Goal: Task Accomplishment & Management: Manage account settings

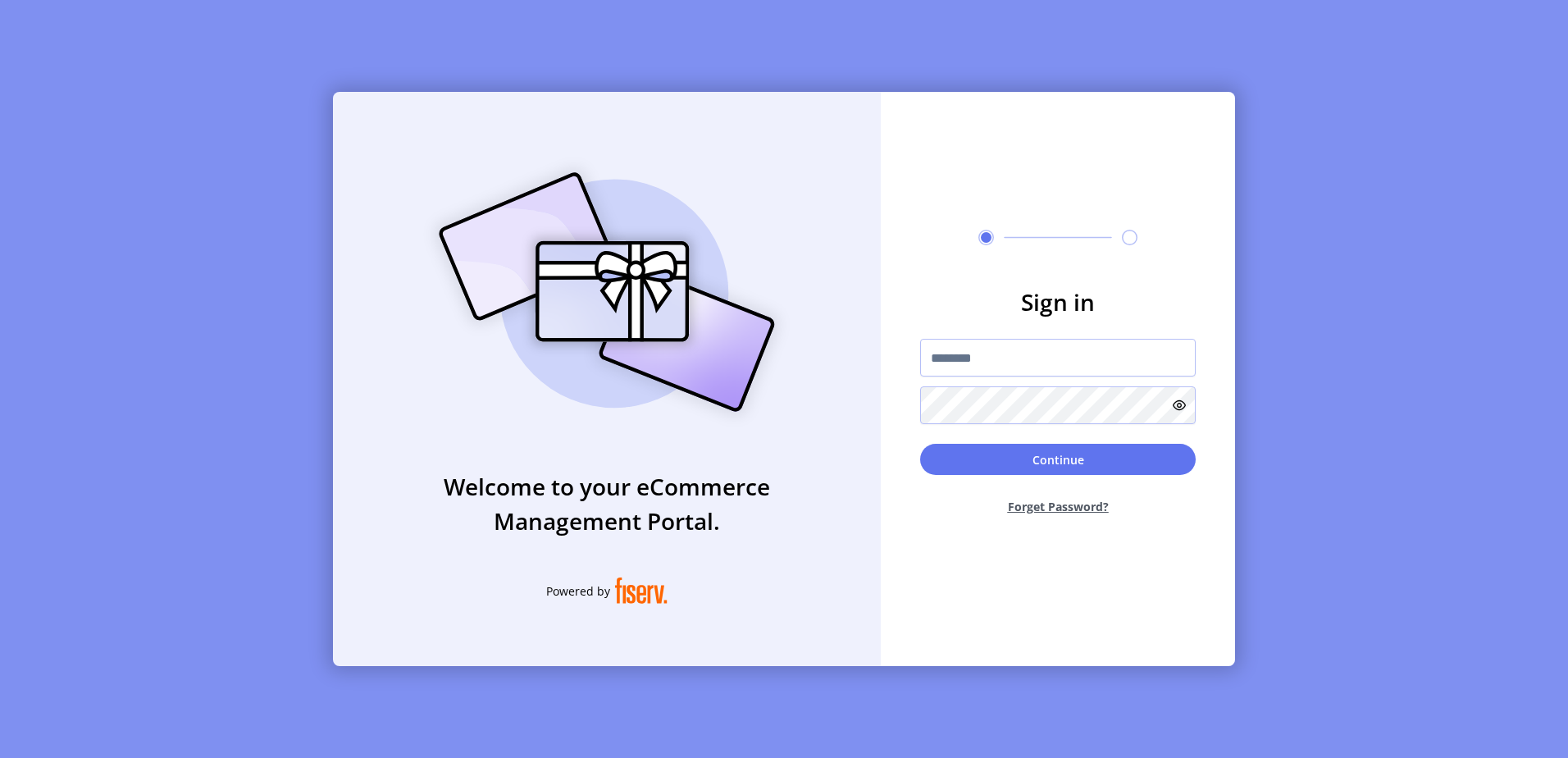
click at [1073, 382] on div at bounding box center [1058, 381] width 276 height 85
click at [1080, 359] on input "text" at bounding box center [1058, 357] width 276 height 38
click at [950, 360] on input "text" at bounding box center [1058, 357] width 276 height 38
type input "**********"
click at [920, 444] on button "Continue" at bounding box center [1058, 459] width 276 height 31
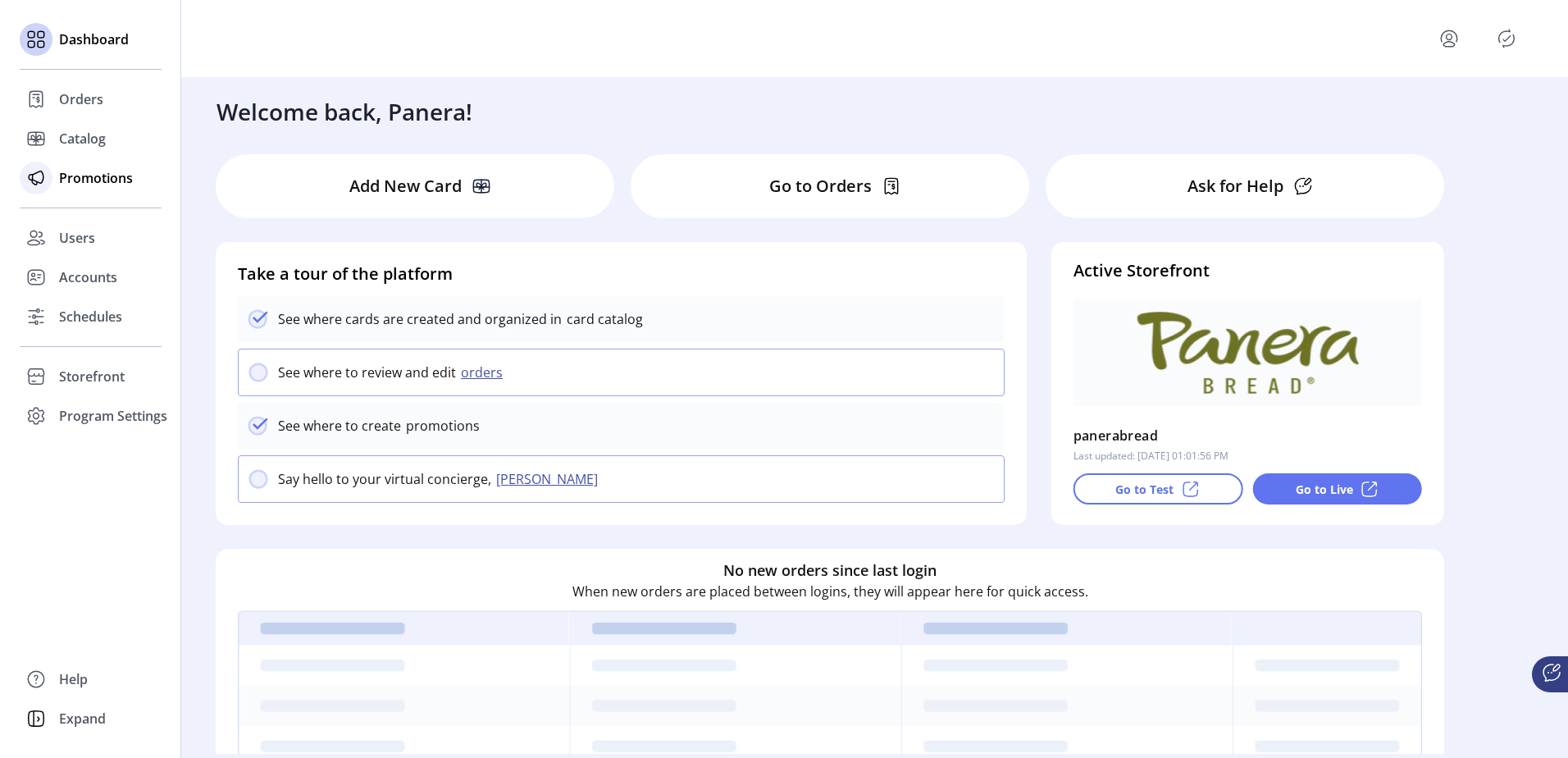
click at [49, 180] on div at bounding box center [36, 178] width 33 height 33
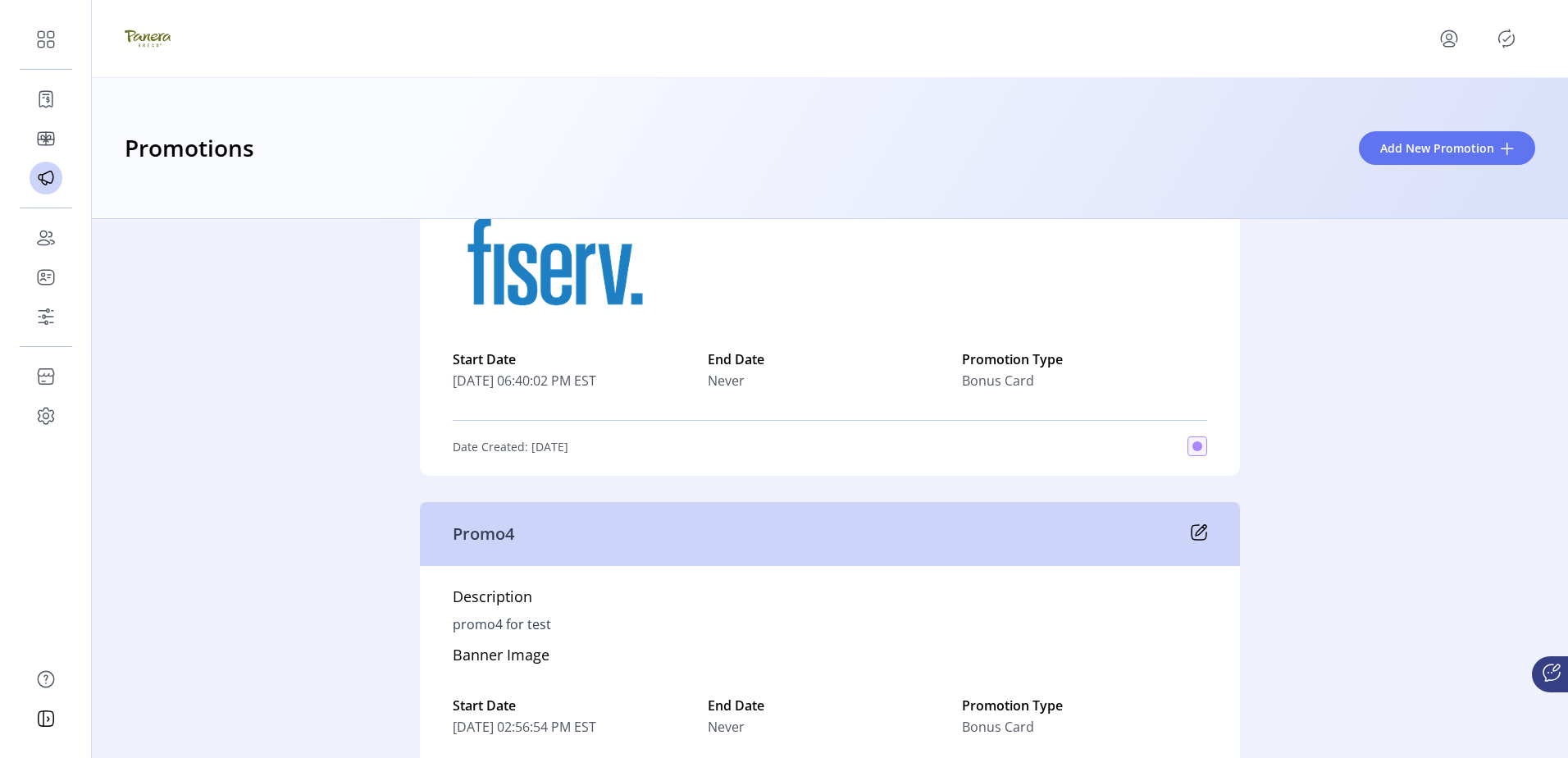
scroll to position [4674, 0]
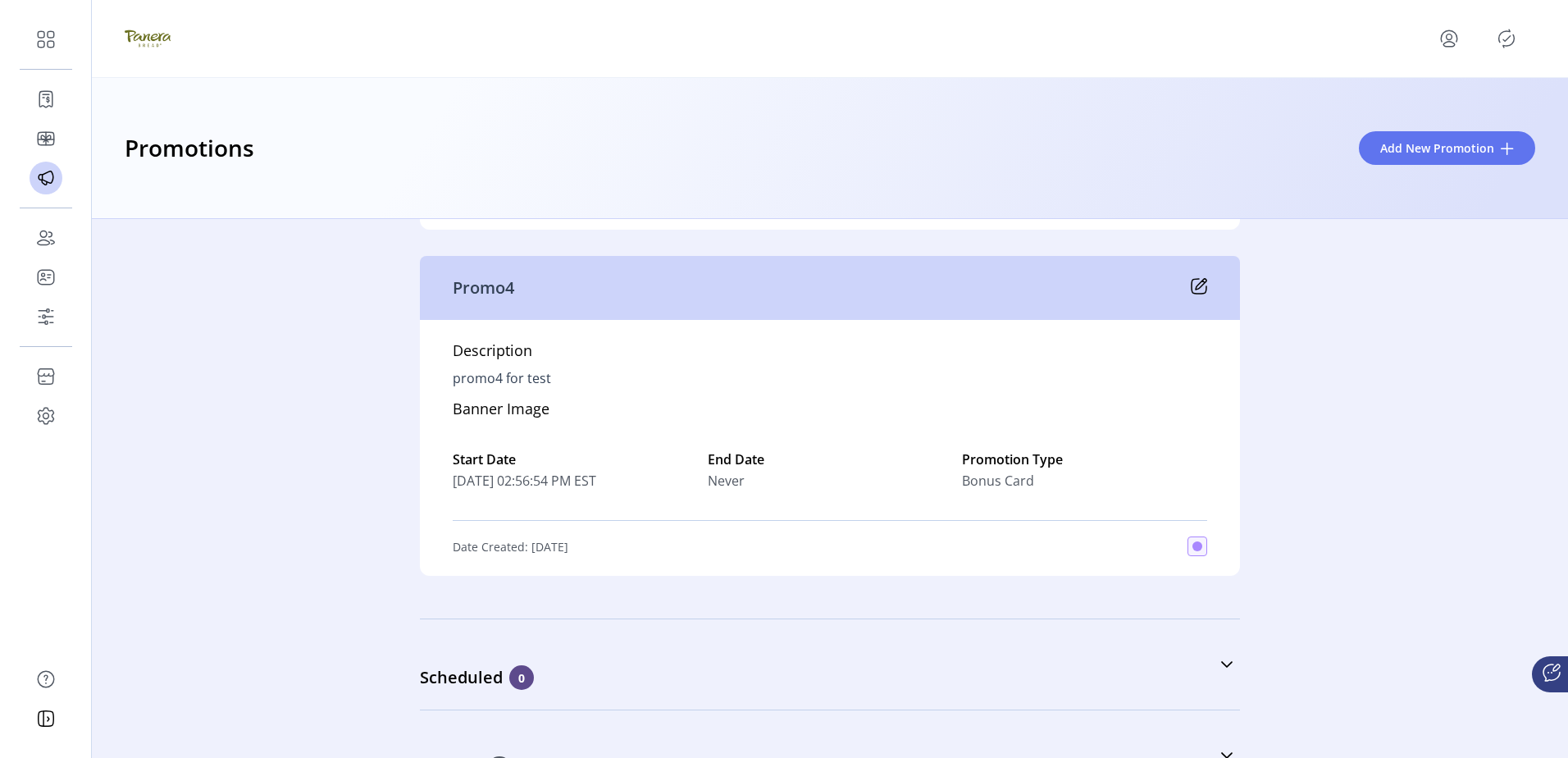
click at [1155, 503] on div "Start Date 09/10/2025 02:56:54 PM EST End Date Never Promotion Type Bonus Card" at bounding box center [829, 469] width 754 height 67
click at [1196, 294] on icon at bounding box center [1199, 286] width 16 height 16
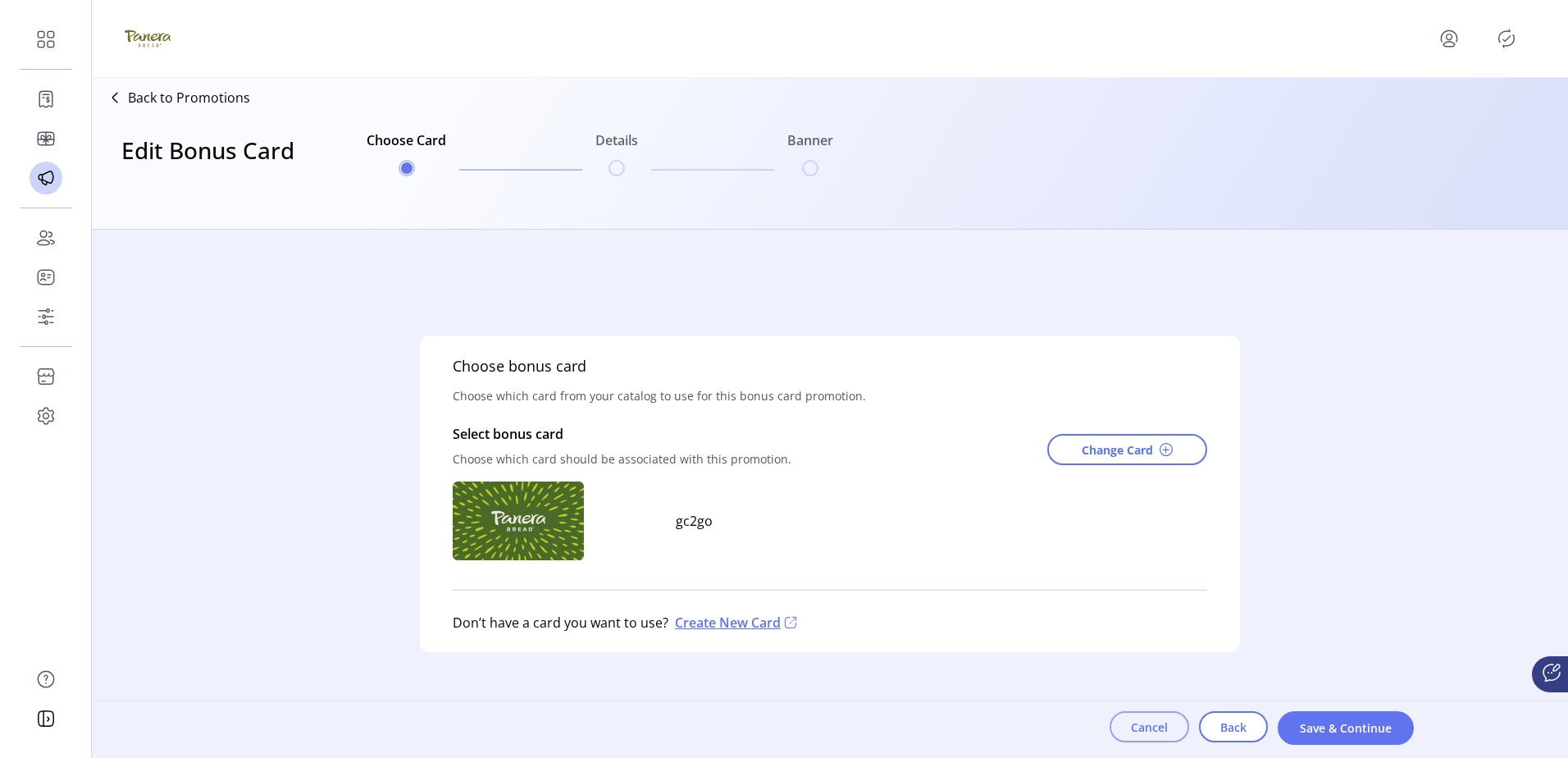
click at [1171, 731] on button "Cancel" at bounding box center [1149, 727] width 80 height 31
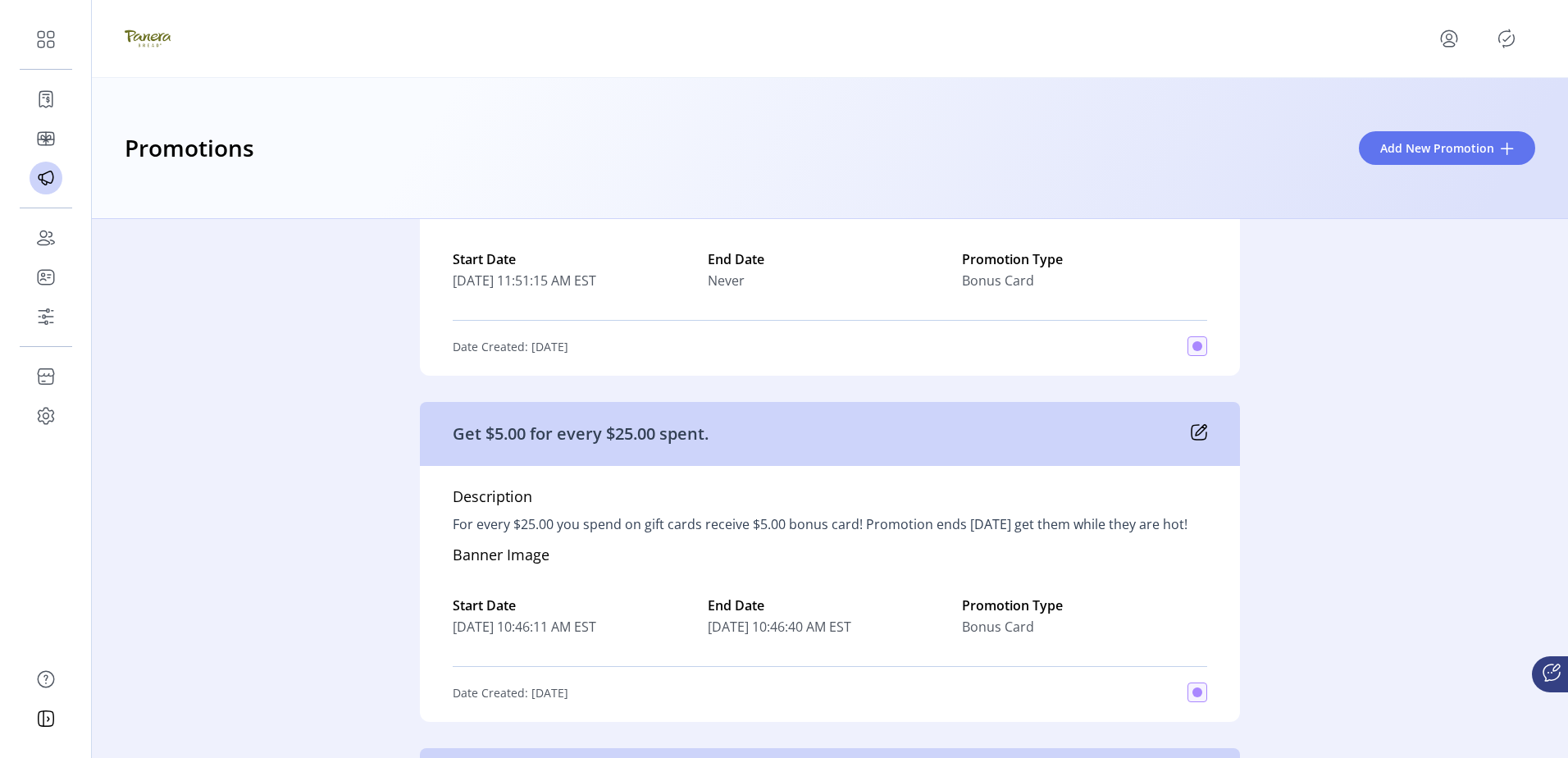
scroll to position [820, 0]
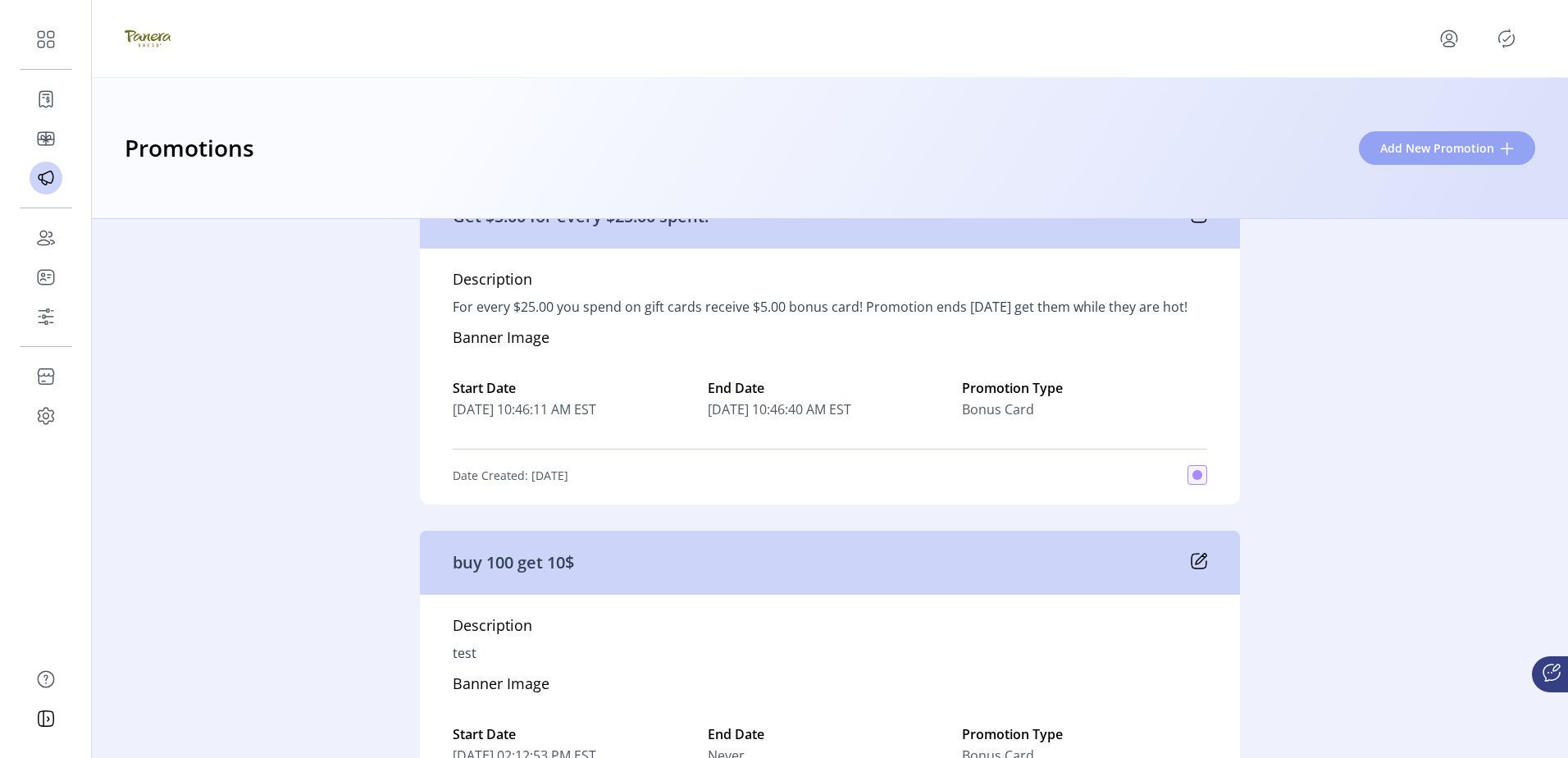
click at [1415, 141] on span "Add New Promotion" at bounding box center [1437, 148] width 114 height 17
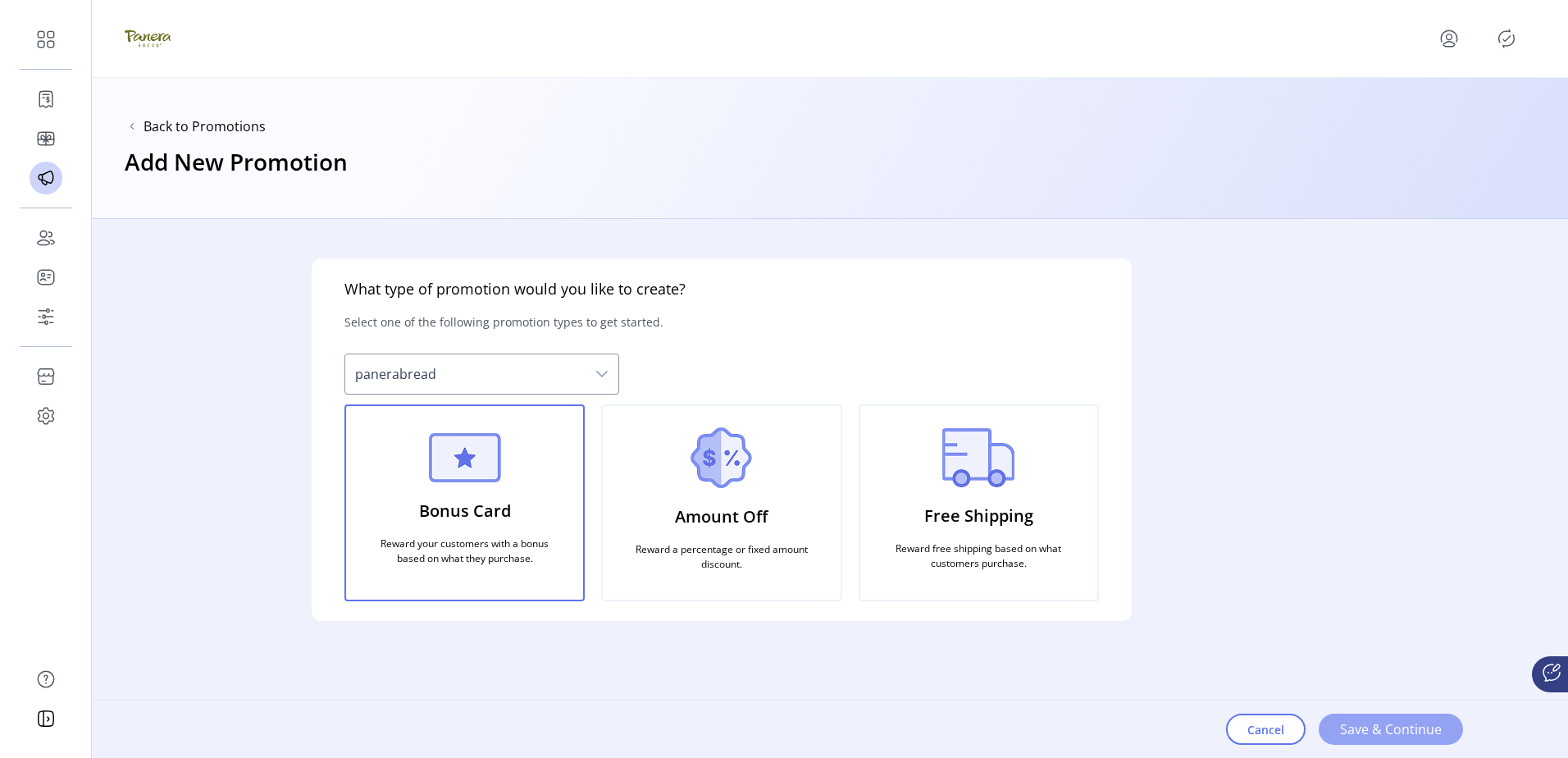
click at [1427, 722] on span "Save & Continue" at bounding box center [1390, 729] width 102 height 19
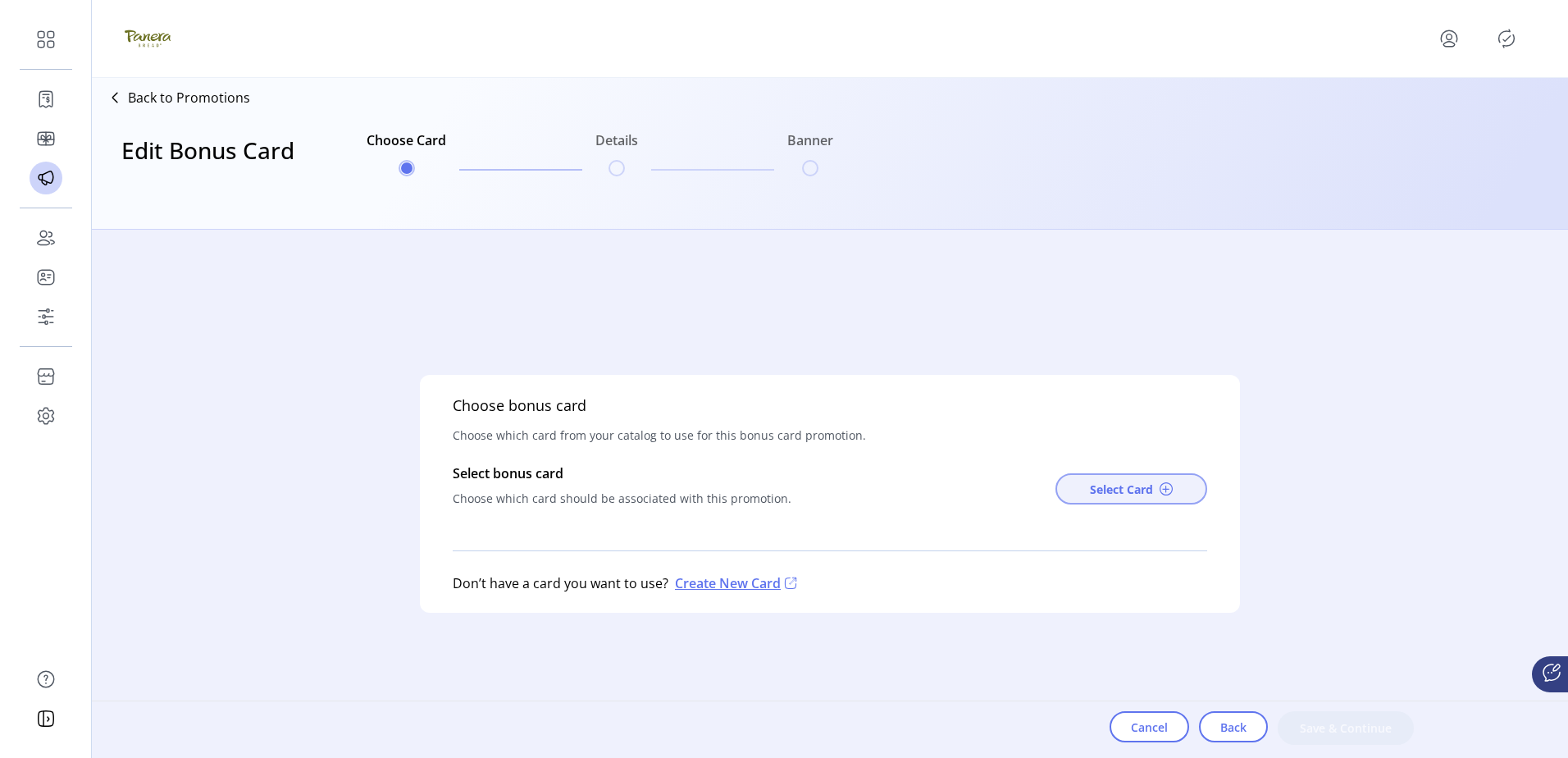
click at [1139, 500] on button "Select Card" at bounding box center [1131, 489] width 152 height 31
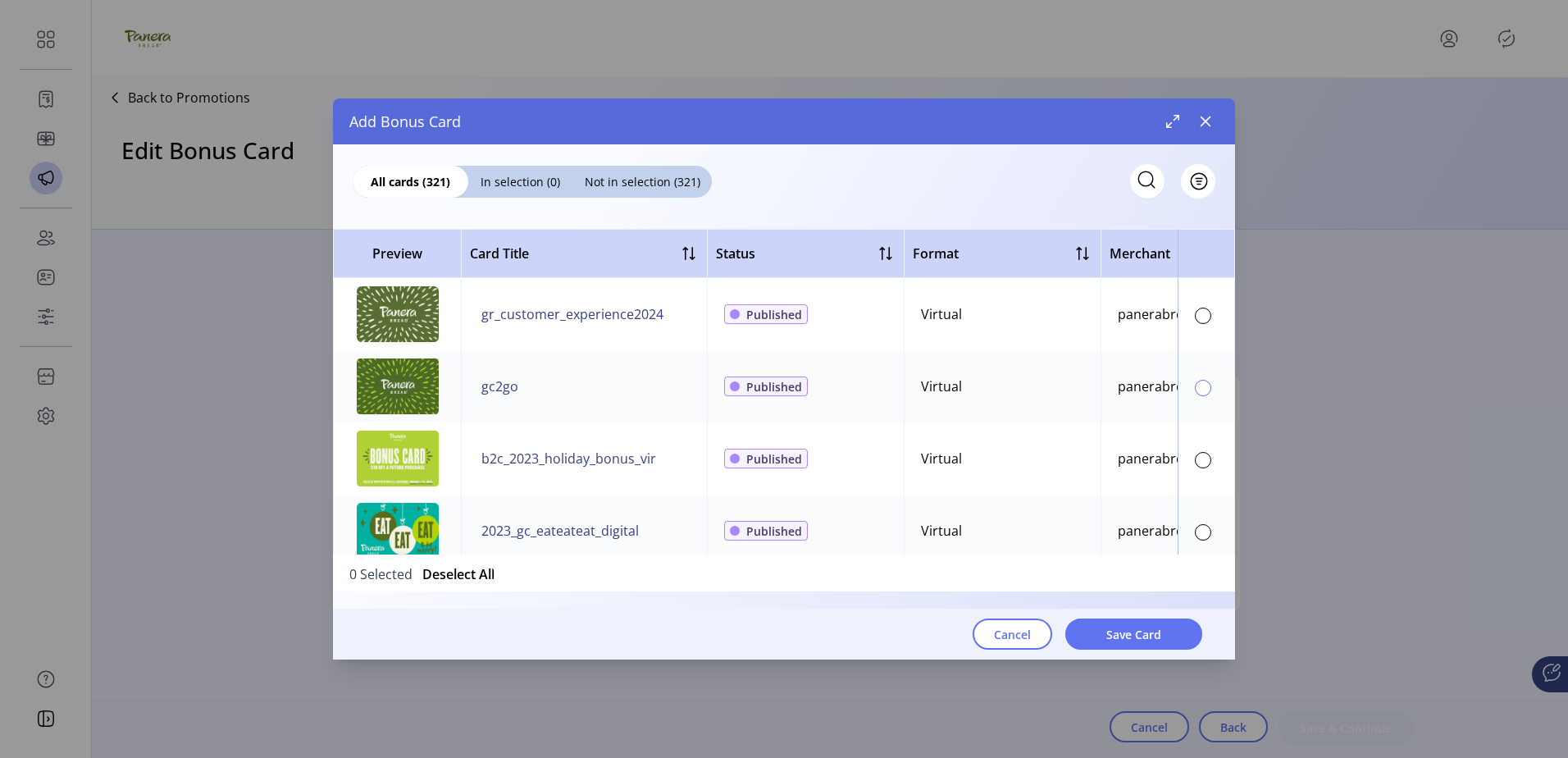
click at [1195, 387] on div at bounding box center [1203, 388] width 16 height 16
click at [1125, 642] on span "Save Card" at bounding box center [1134, 634] width 55 height 17
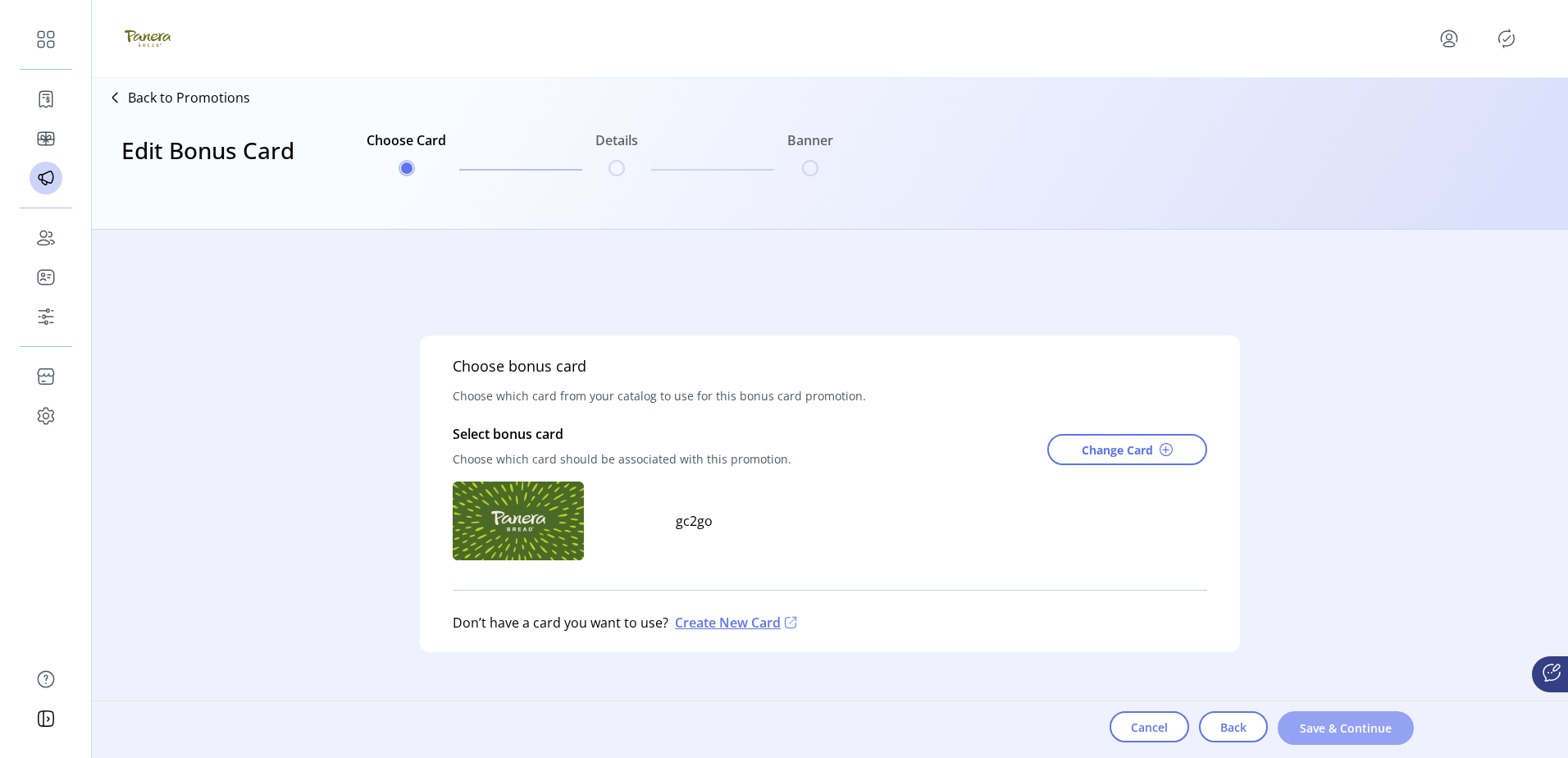
click at [1366, 728] on span "Save & Continue" at bounding box center [1345, 728] width 93 height 17
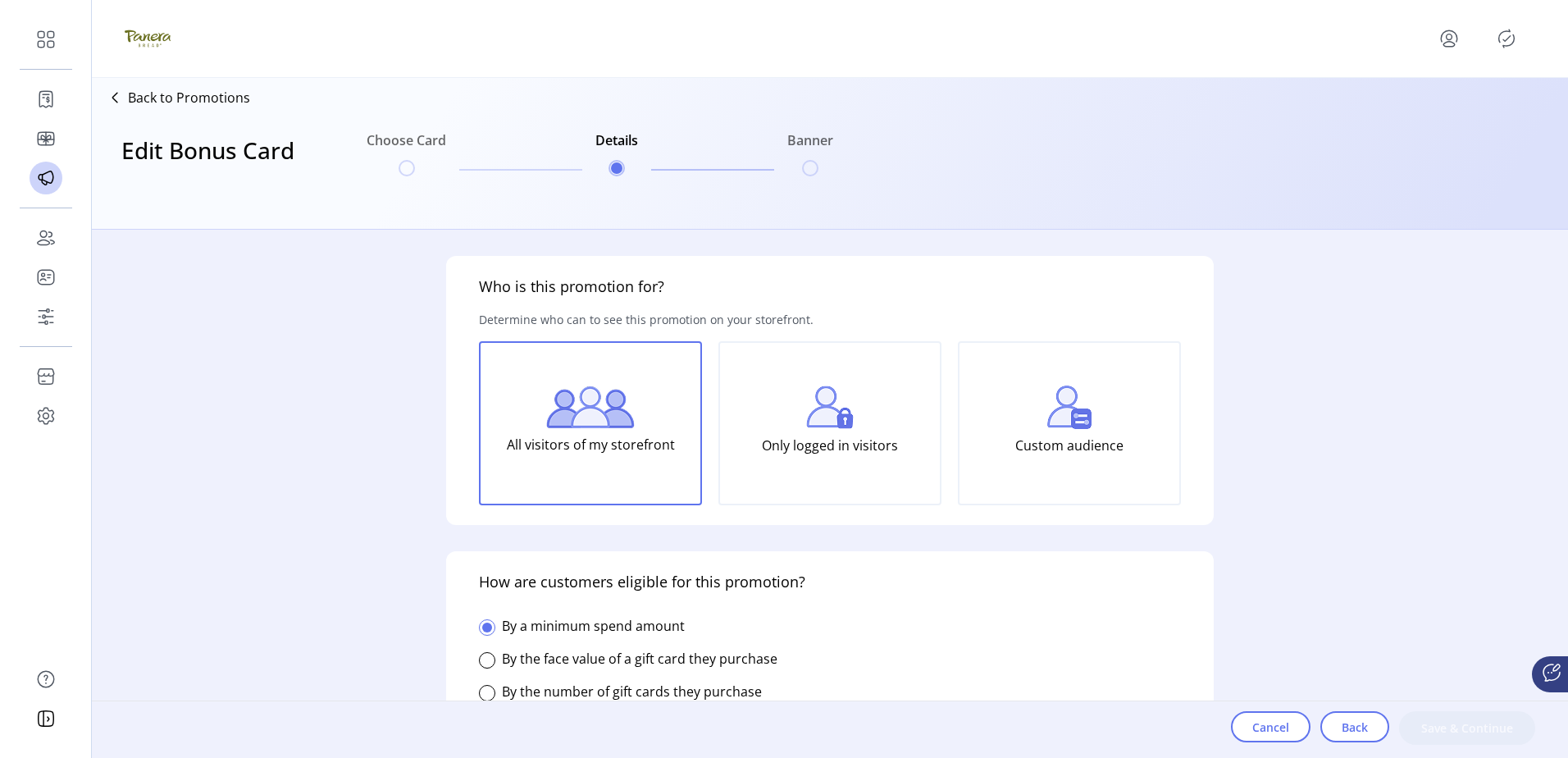
click at [605, 654] on label "By the face value of a gift card they purchase" at bounding box center [640, 659] width 276 height 18
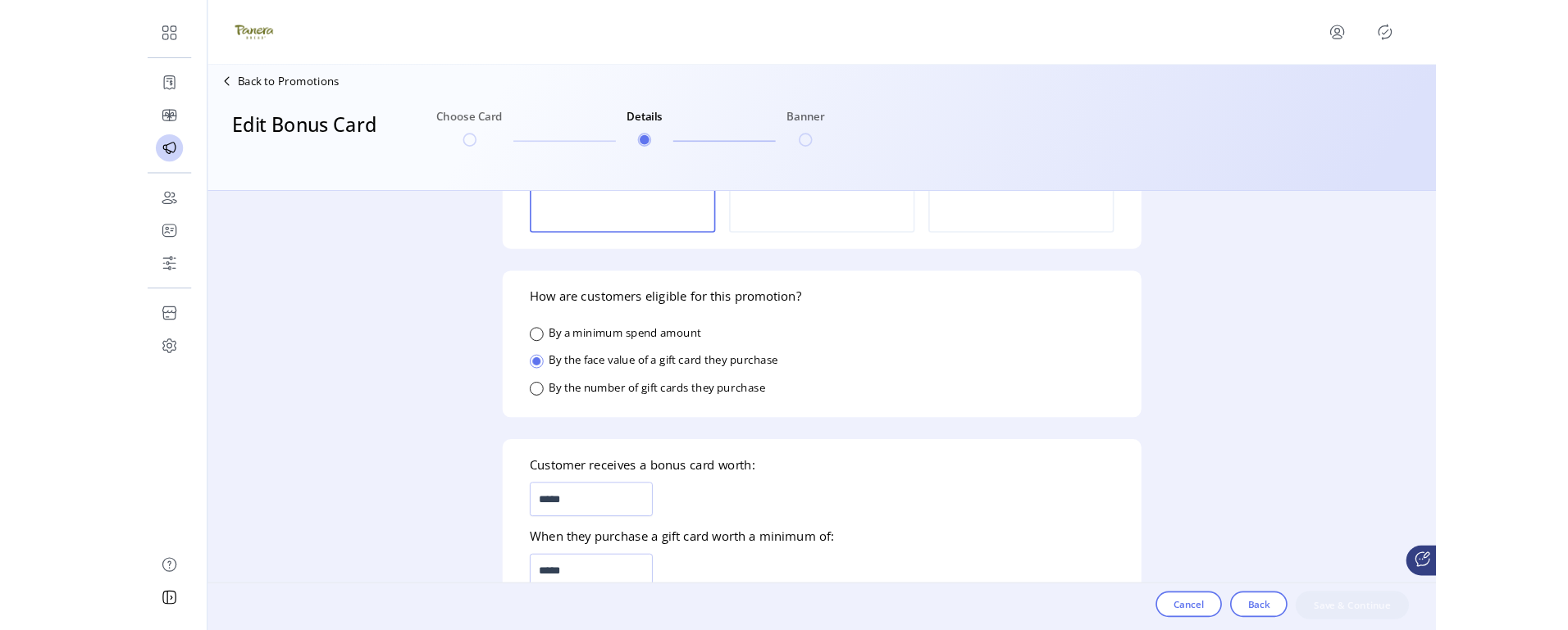
scroll to position [328, 0]
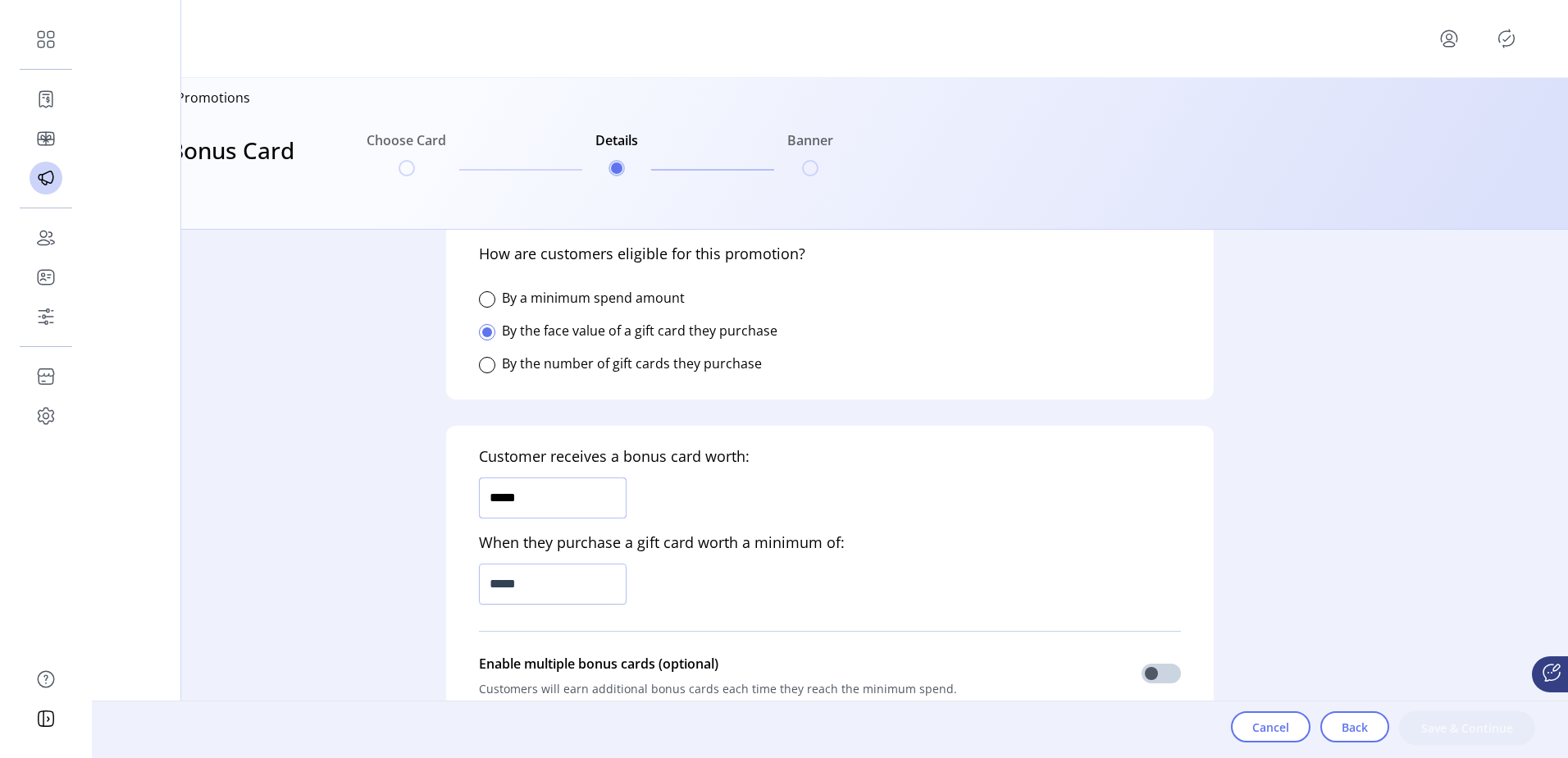
drag, startPoint x: 599, startPoint y: 491, endPoint x: 81, endPoint y: 549, distance: 521.2
click at [281, 518] on div "Who is this promotion for? Determine who can to see this promotion on your stor…" at bounding box center [829, 494] width 1475 height 528
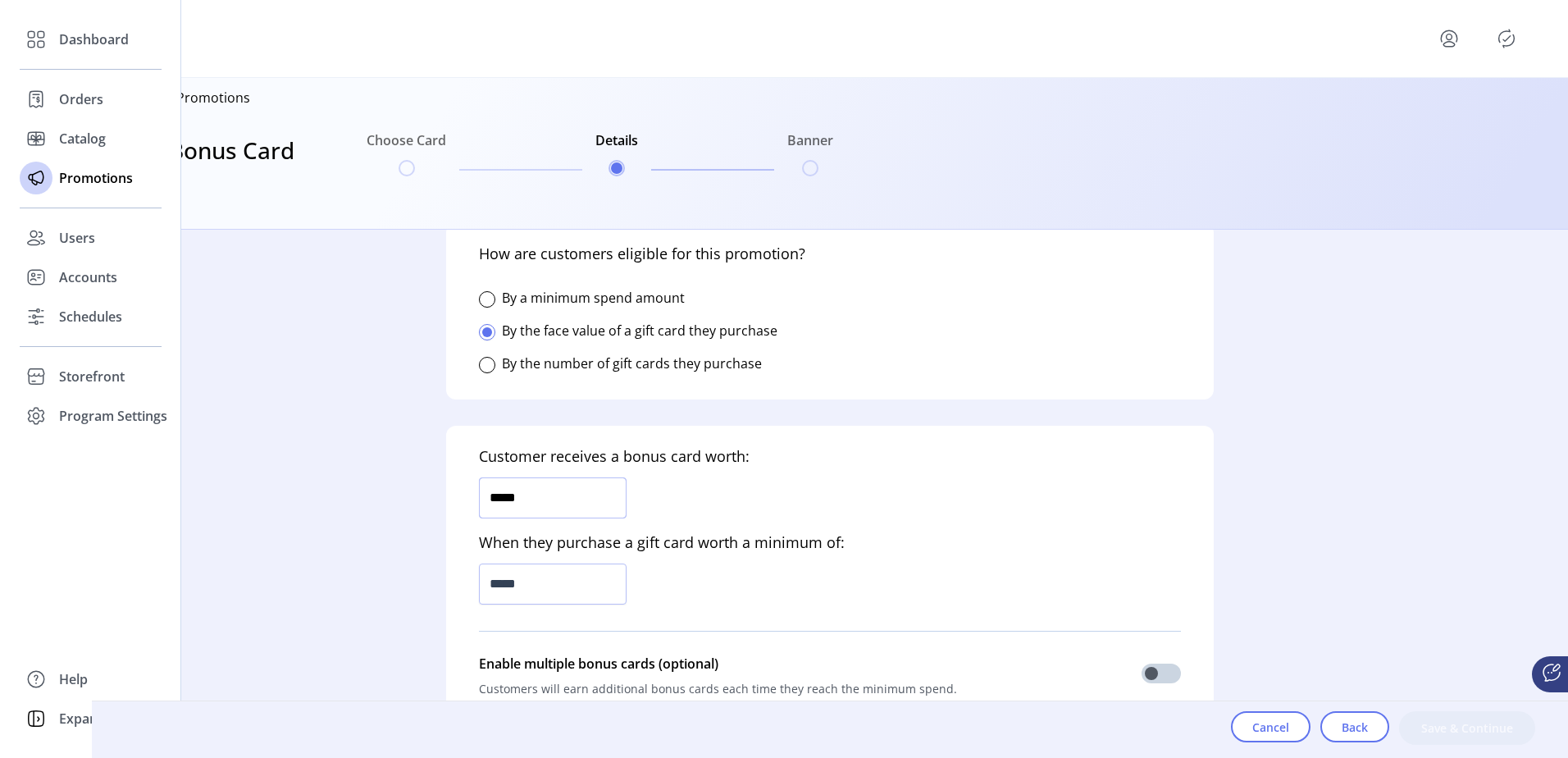
type input "******"
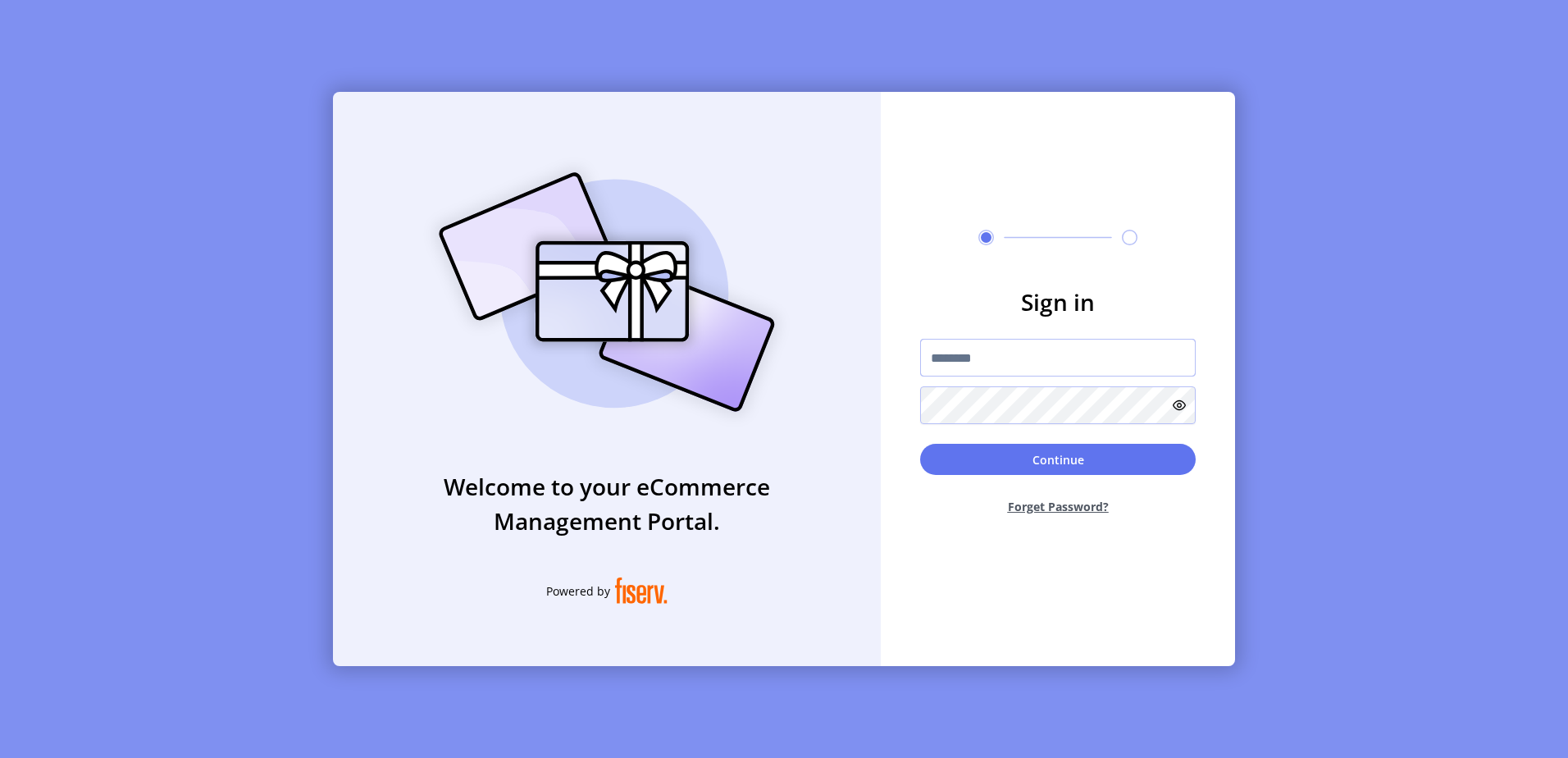
drag, startPoint x: 673, startPoint y: 710, endPoint x: 1014, endPoint y: 357, distance: 490.8
click at [1014, 357] on input "text" at bounding box center [1058, 357] width 276 height 38
type input "*"
type input "**********"
click at [920, 444] on button "Continue" at bounding box center [1058, 459] width 276 height 31
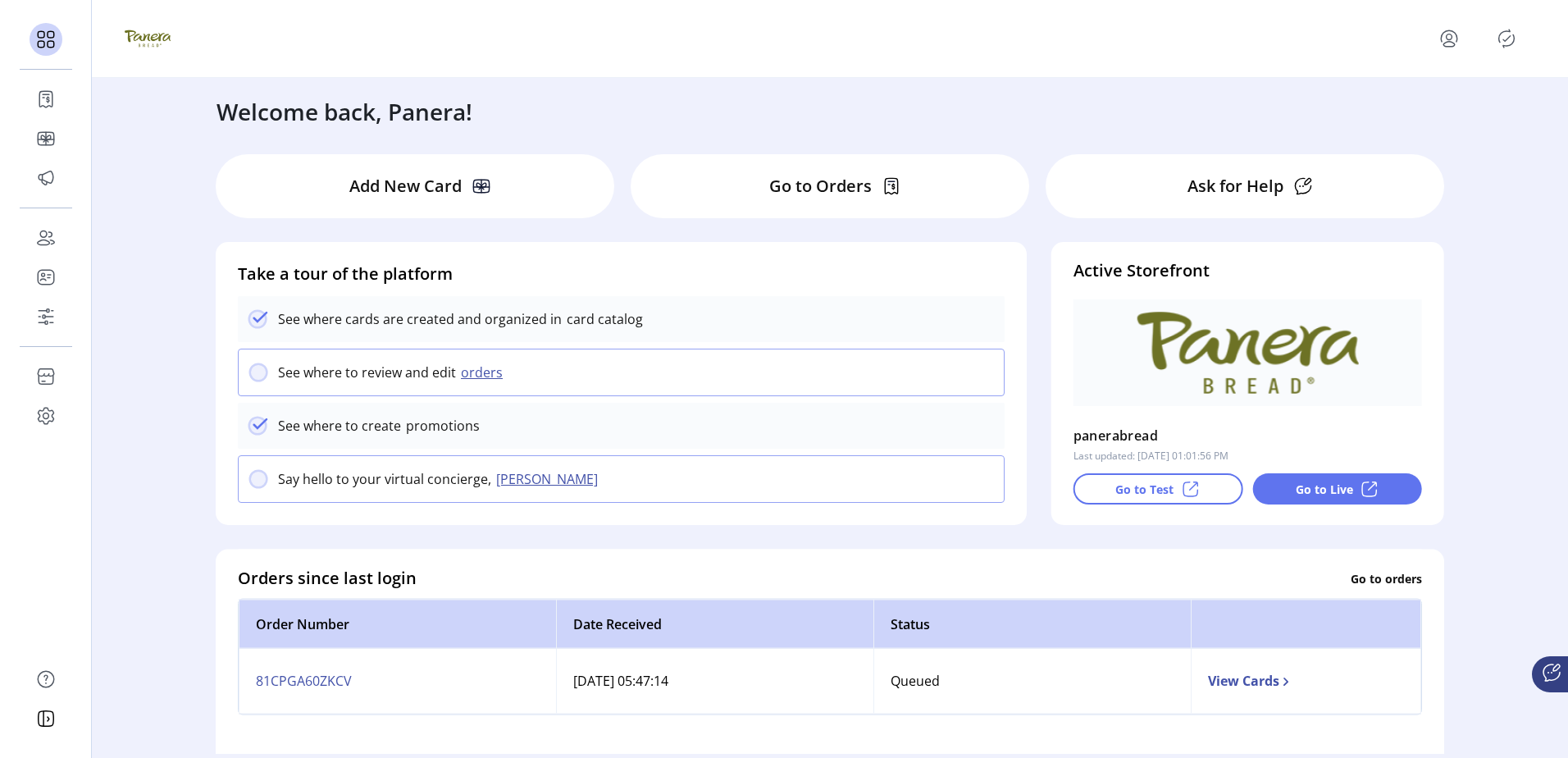
click at [802, 364] on div "See where to review and edit orders" at bounding box center [620, 372] width 767 height 48
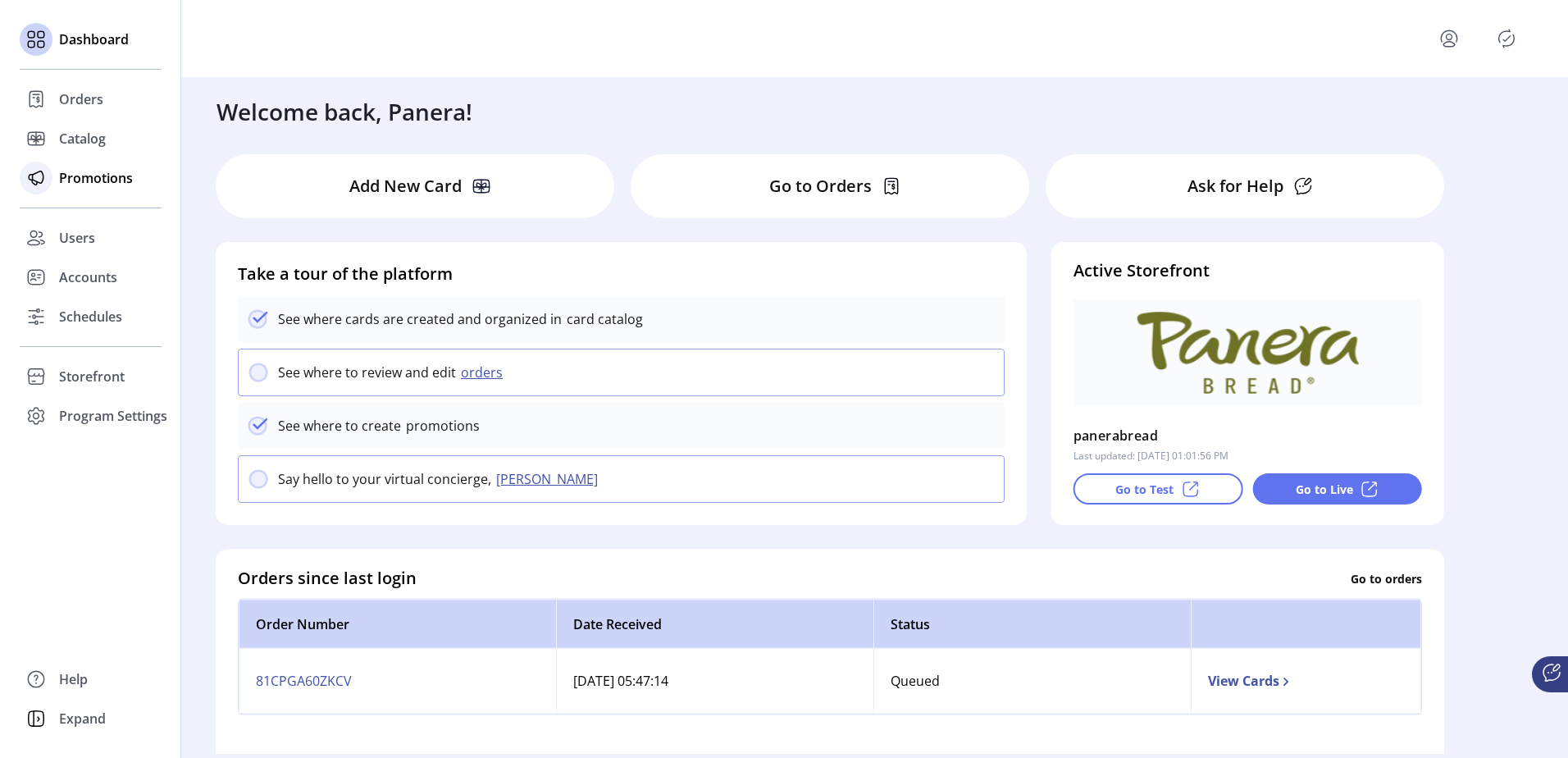
click at [80, 179] on span "Promotions" at bounding box center [95, 177] width 74 height 19
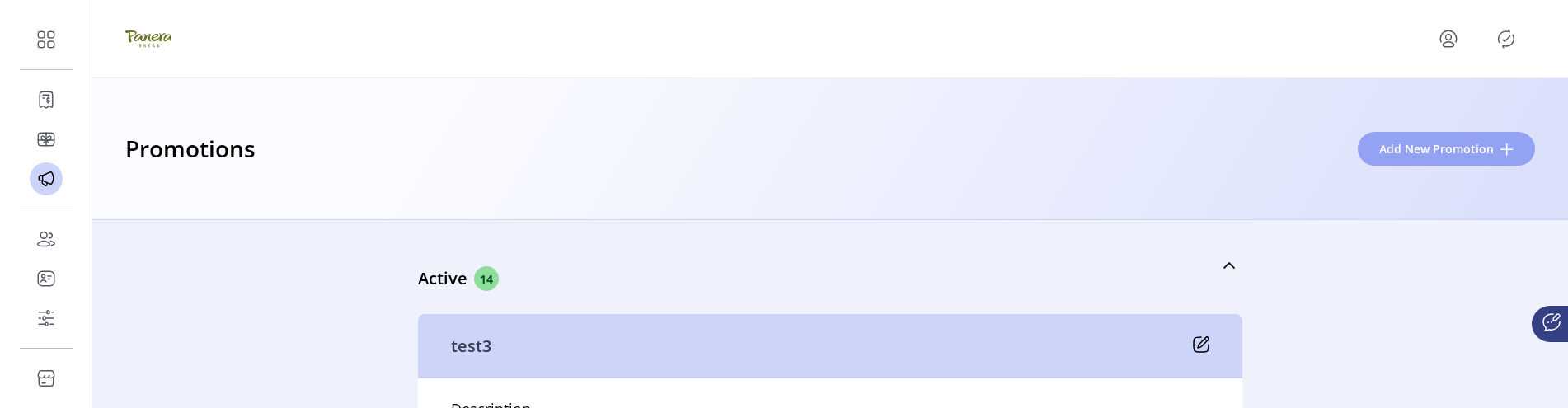
click at [1478, 135] on button "Add New Promotion" at bounding box center [1446, 148] width 177 height 34
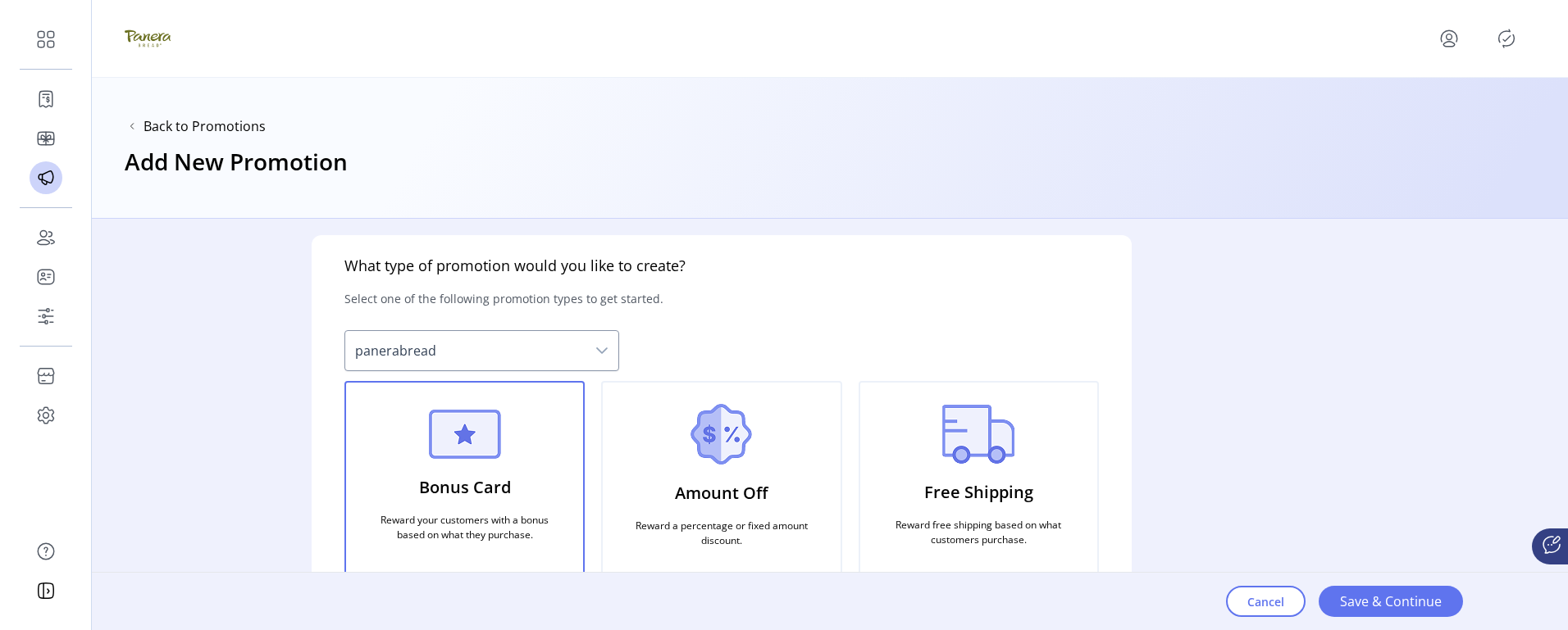
scroll to position [29, 0]
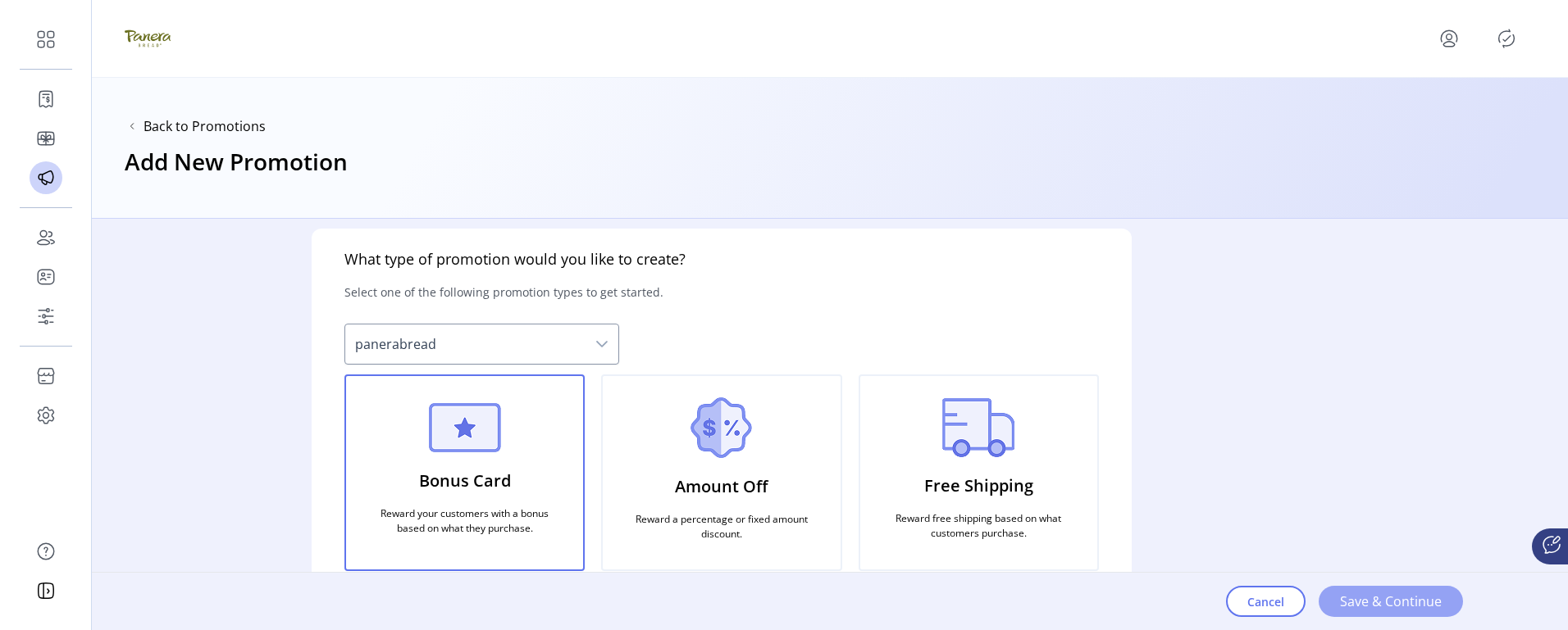
click at [1380, 607] on span "Save & Continue" at bounding box center [1390, 601] width 102 height 19
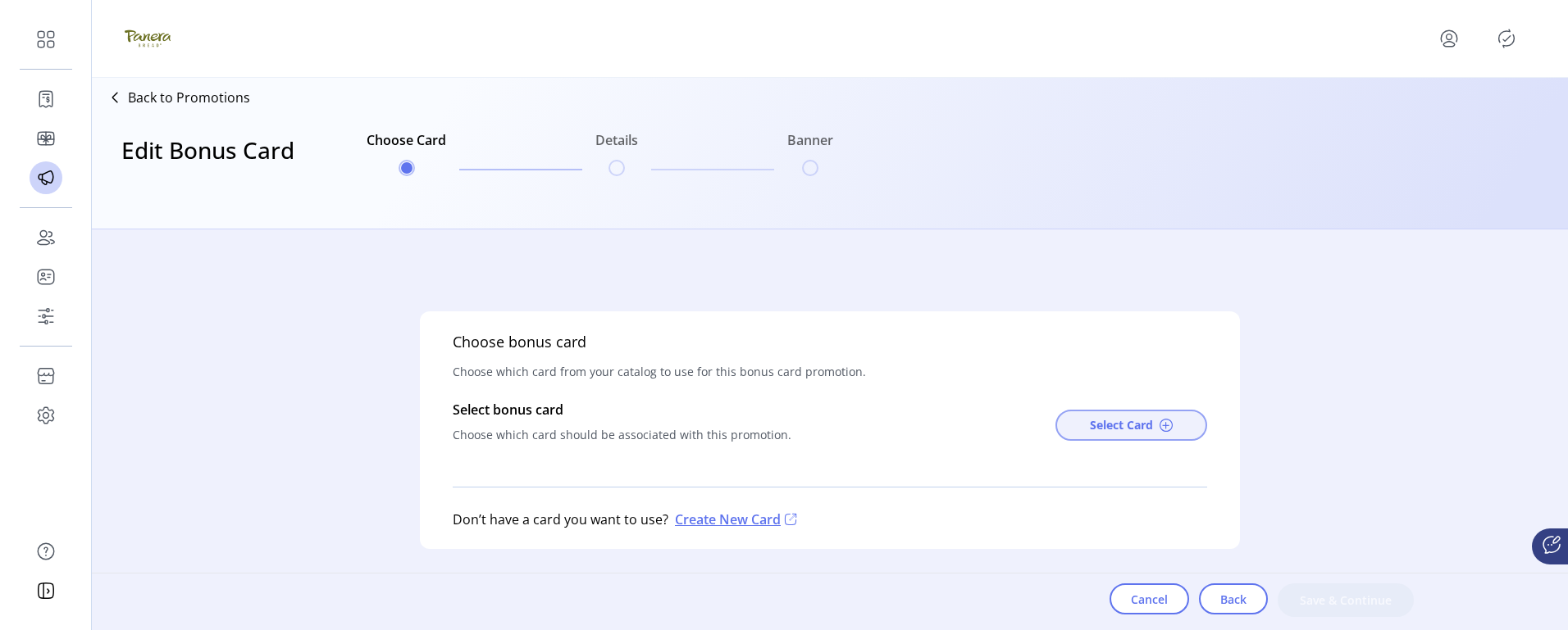
click at [1103, 430] on span "Select Card" at bounding box center [1121, 425] width 63 height 17
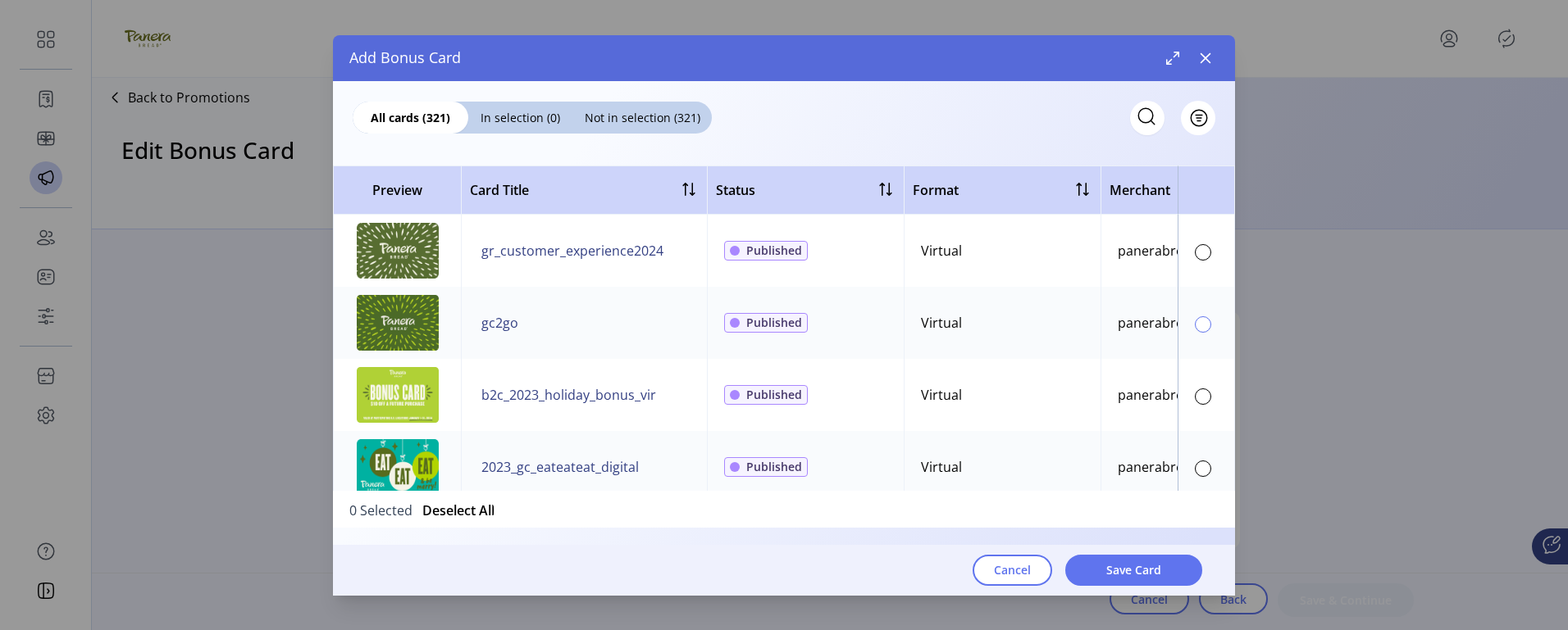
click at [1196, 323] on div at bounding box center [1203, 324] width 16 height 16
click at [1128, 571] on span "Save Card" at bounding box center [1134, 570] width 55 height 17
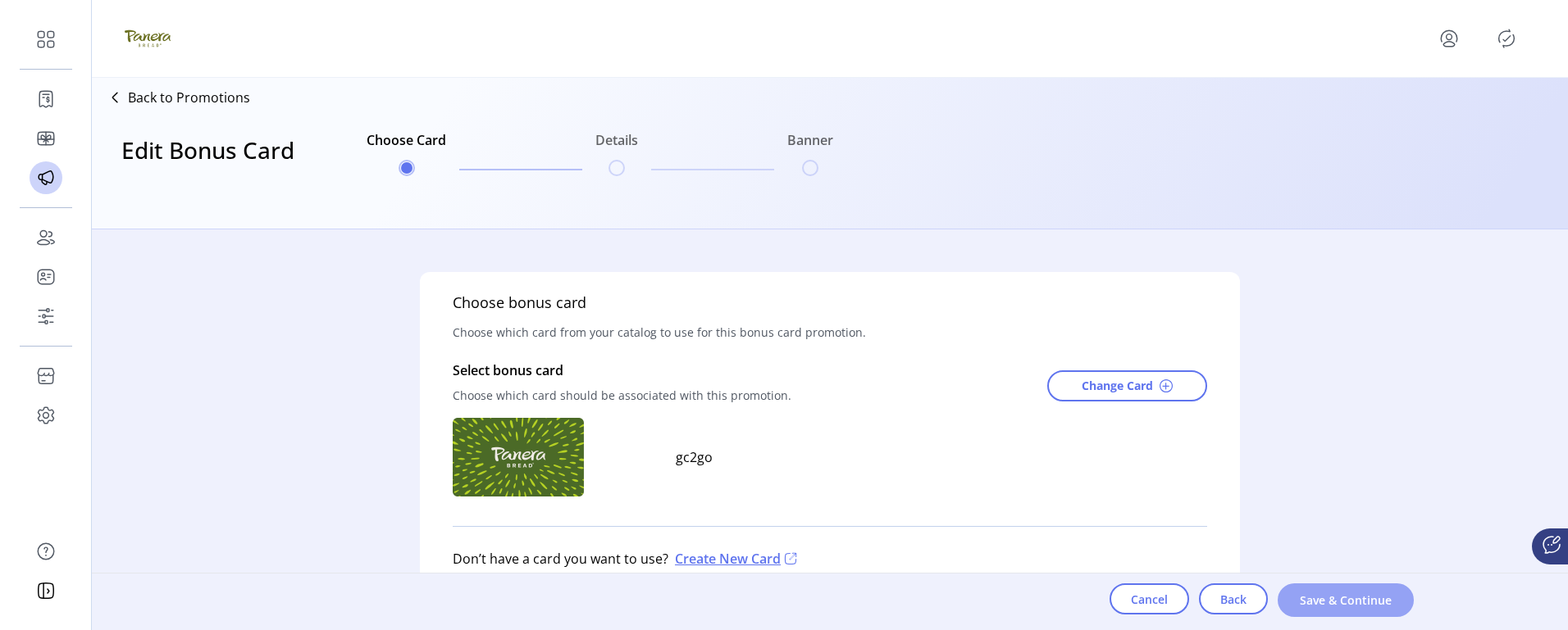
click at [1317, 604] on span "Save & Continue" at bounding box center [1345, 600] width 93 height 17
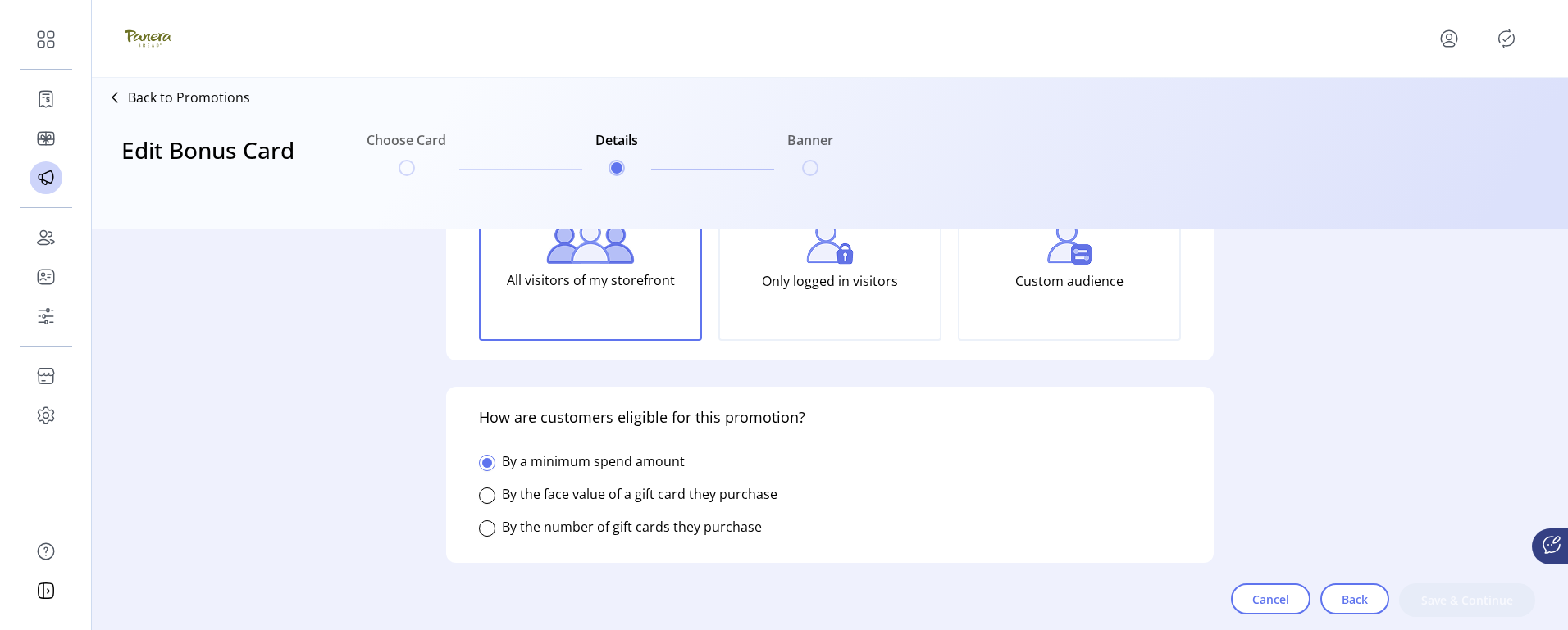
scroll to position [245, 0]
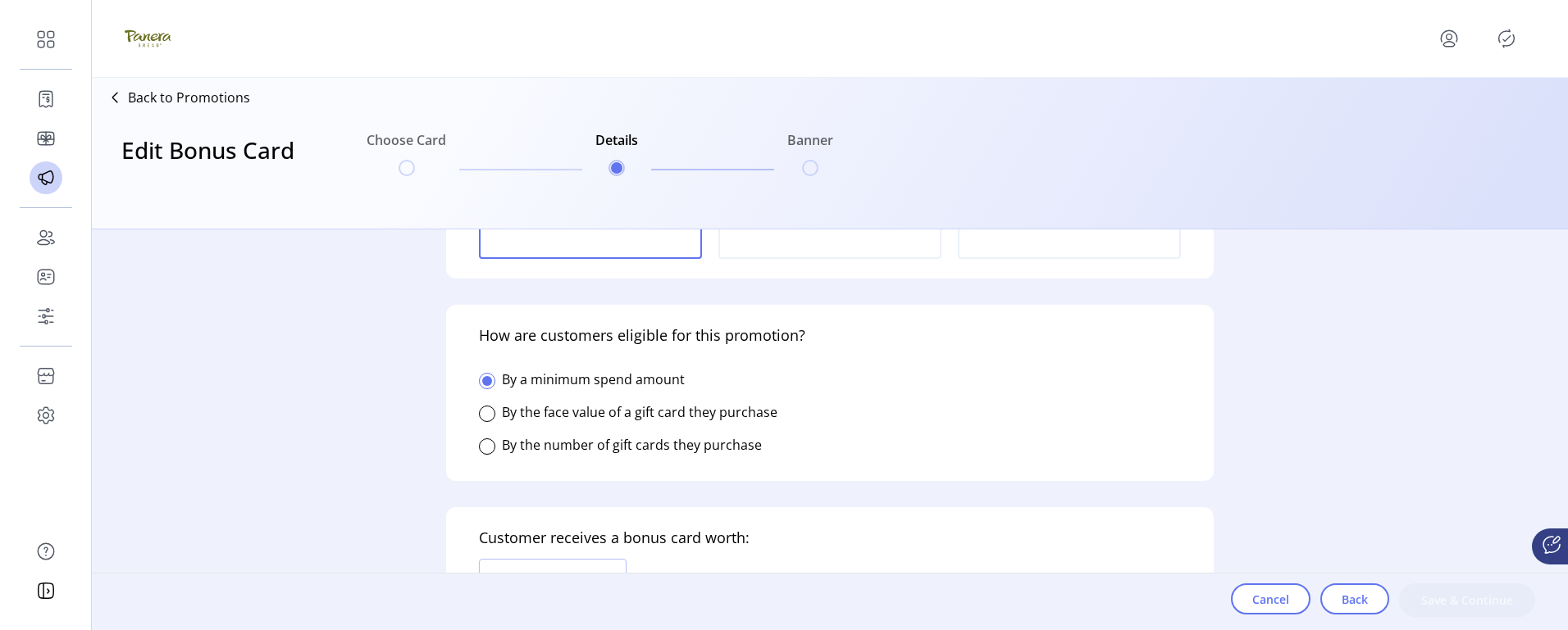
click at [644, 412] on label "By the face value of a gift card they purchase" at bounding box center [640, 412] width 276 height 18
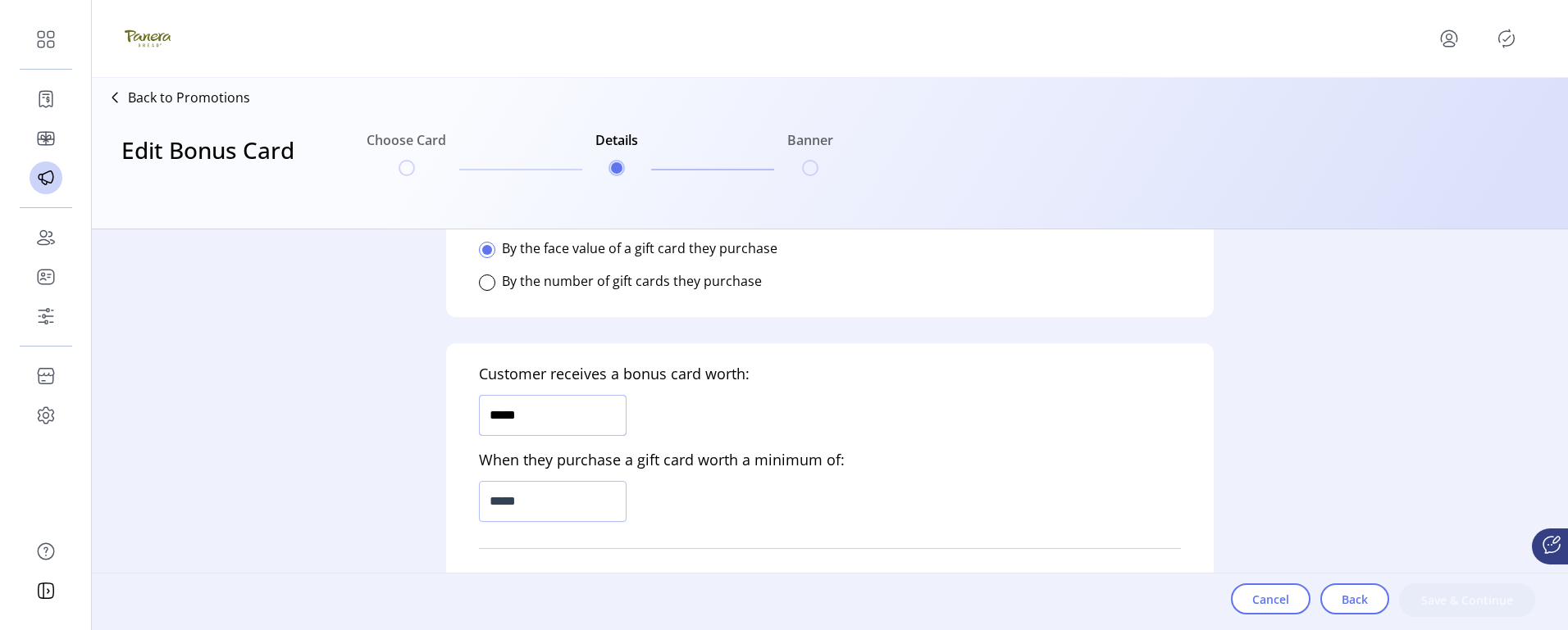
click at [401, 397] on div "Who is this promotion for? Determine who can to see this promotion on your stor…" at bounding box center [829, 430] width 1475 height 401
type input "******"
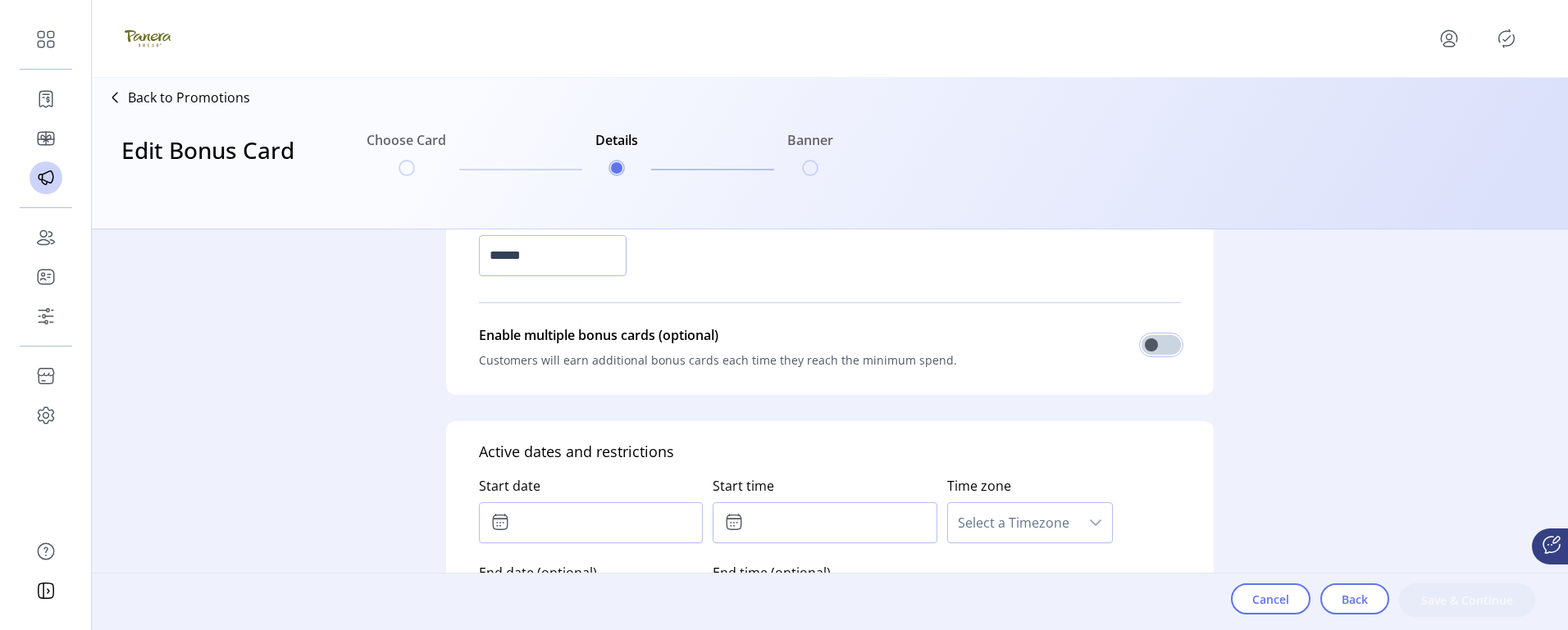
scroll to position [737, 0]
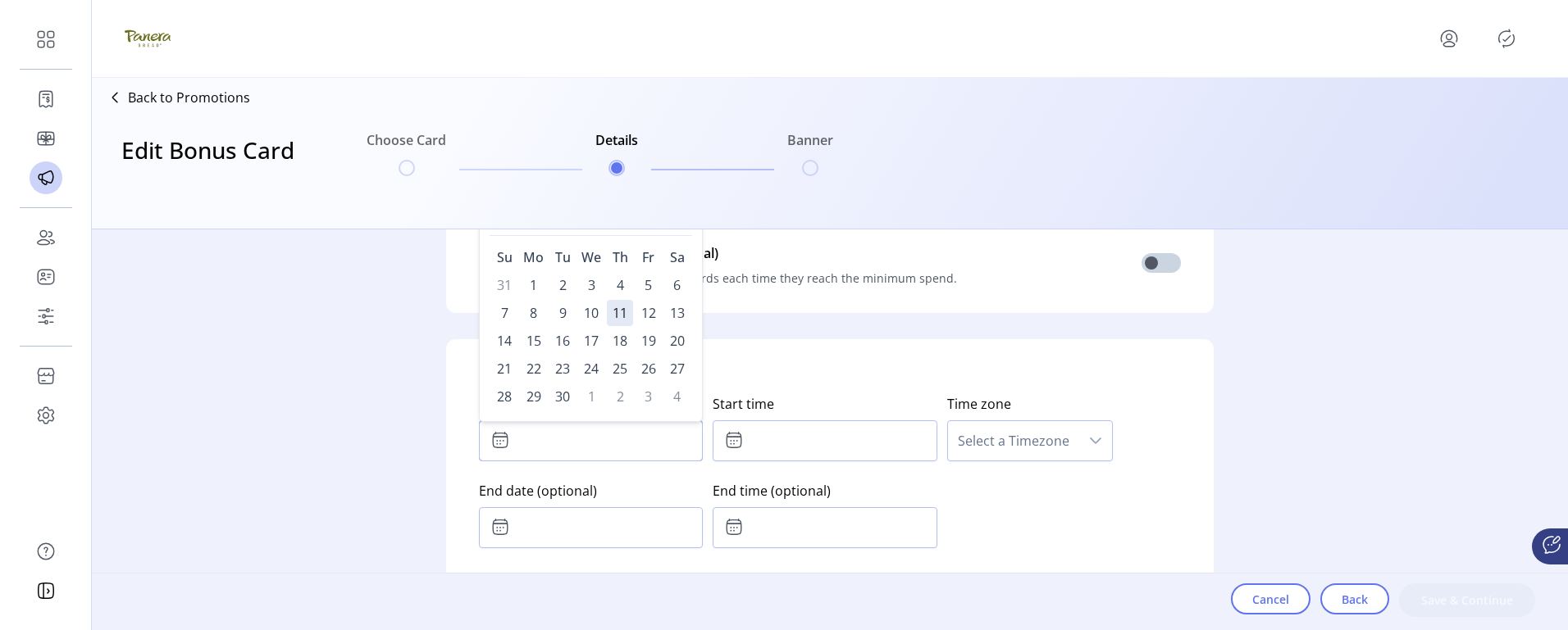
click at [588, 440] on input "text" at bounding box center [590, 440] width 224 height 41
click at [612, 312] on span "11" at bounding box center [620, 312] width 27 height 27
type input "**********"
click at [743, 426] on input "text" at bounding box center [824, 440] width 224 height 41
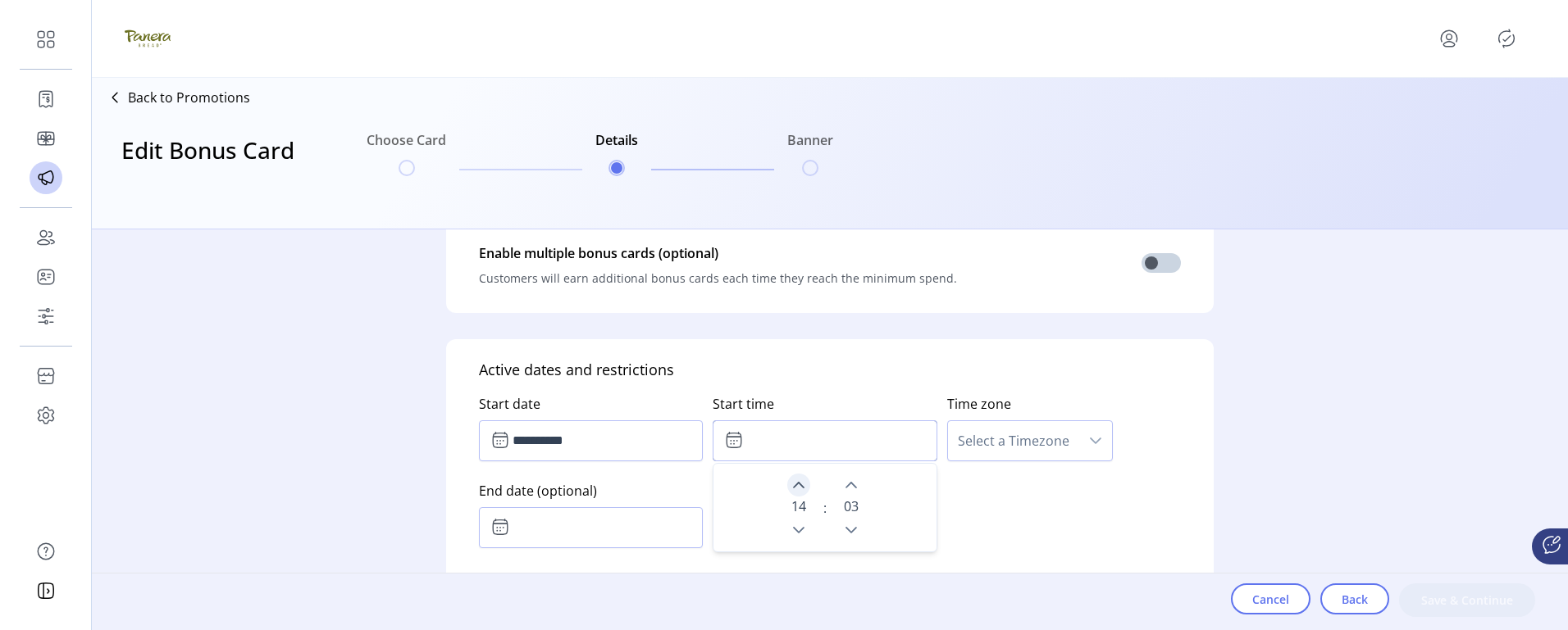
click at [798, 481] on icon "Next Hour" at bounding box center [798, 484] width 13 height 13
click at [798, 538] on button "Previous Hour" at bounding box center [798, 529] width 23 height 23
type input "*****"
click at [1006, 462] on div "Time zone Select a Timezone" at bounding box center [1063, 424] width 234 height 87
click at [1016, 454] on span "Select a Timezone" at bounding box center [1013, 440] width 131 height 39
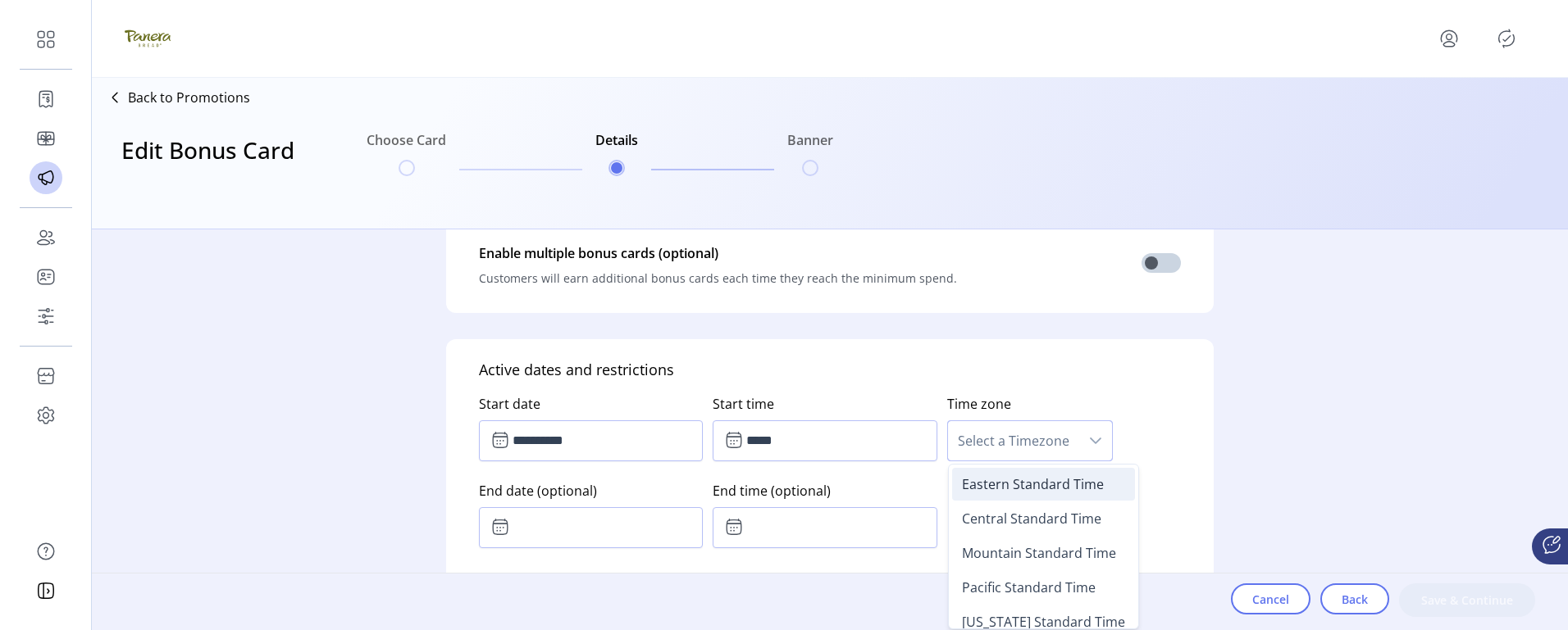
click at [1024, 491] on span "Eastern Standard Time" at bounding box center [1032, 484] width 142 height 18
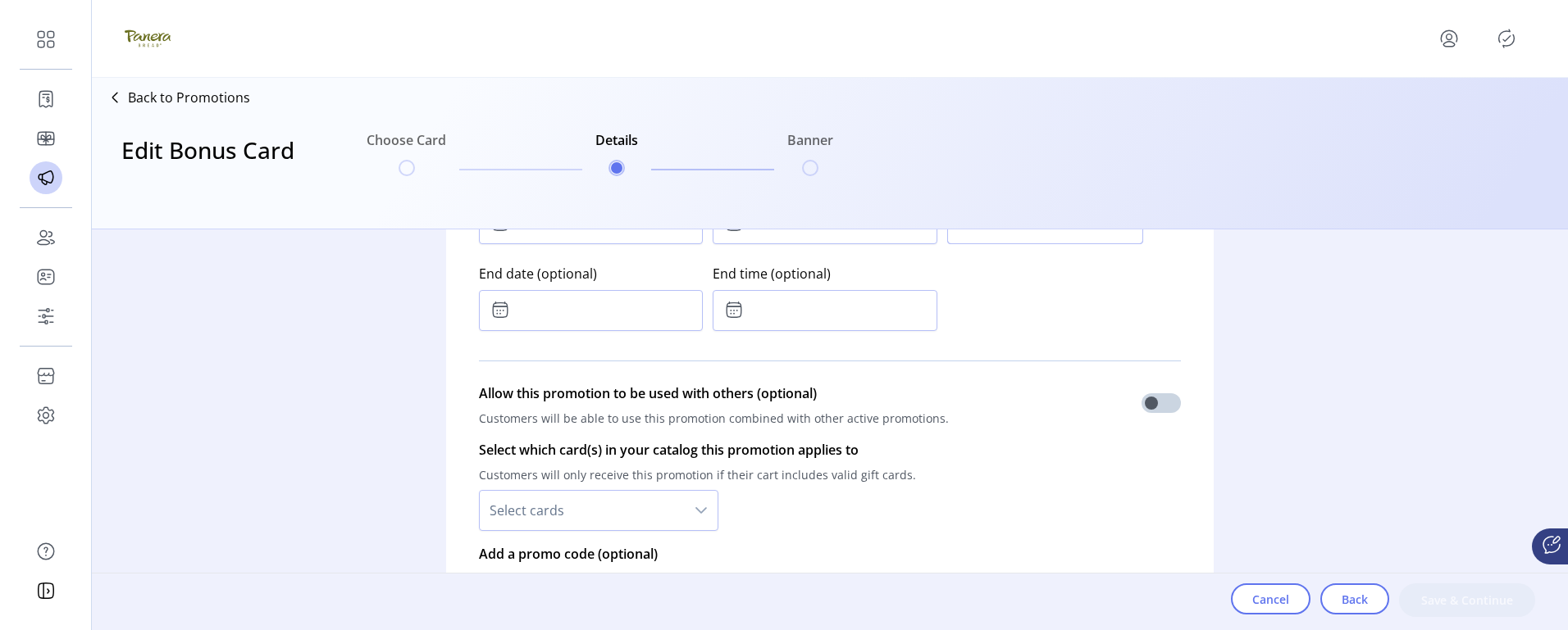
scroll to position [983, 0]
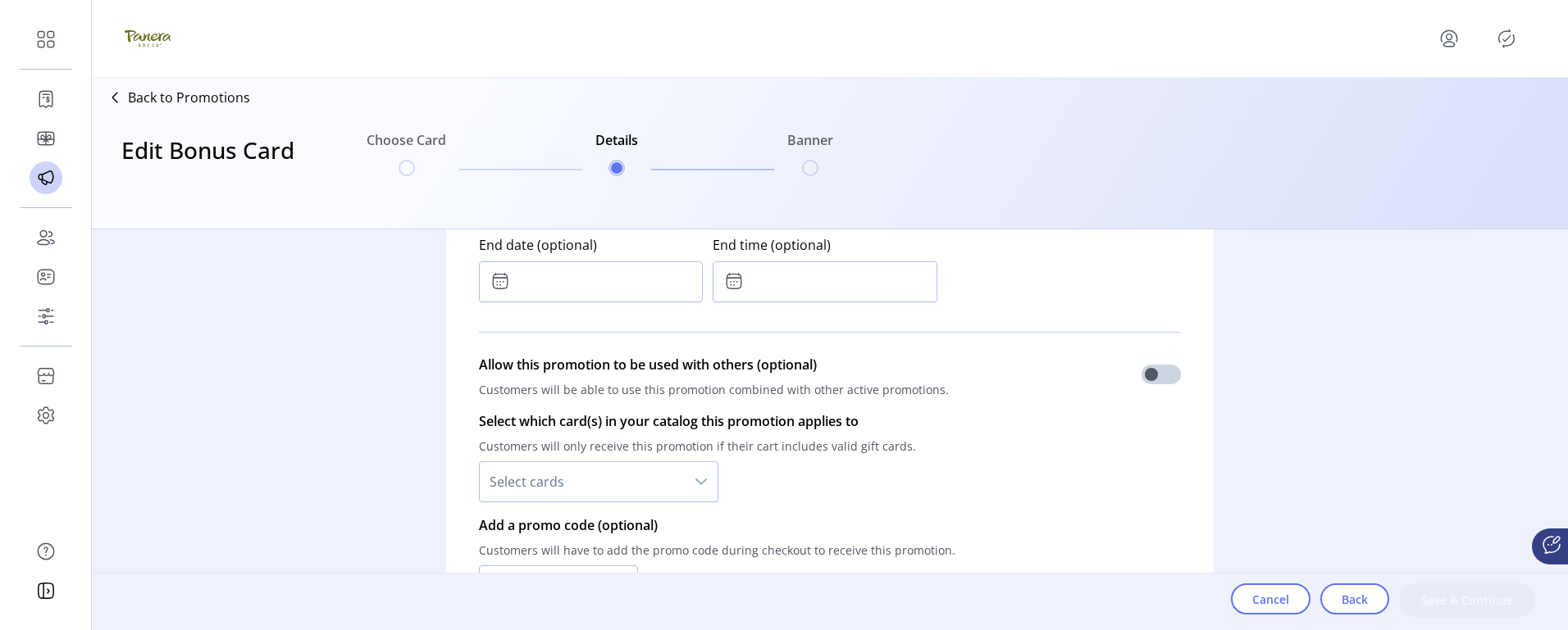
drag, startPoint x: 1124, startPoint y: 387, endPoint x: 1132, endPoint y: 386, distance: 8.1
click at [1125, 387] on div "Allow this promotion to be used with others (optional) Customers will be able t…" at bounding box center [829, 379] width 702 height 50
click at [1147, 382] on span at bounding box center [1160, 374] width 39 height 19
click at [590, 504] on div "Select which card(s) in your catalog this promotion applies to Customers will o…" at bounding box center [829, 457] width 702 height 104
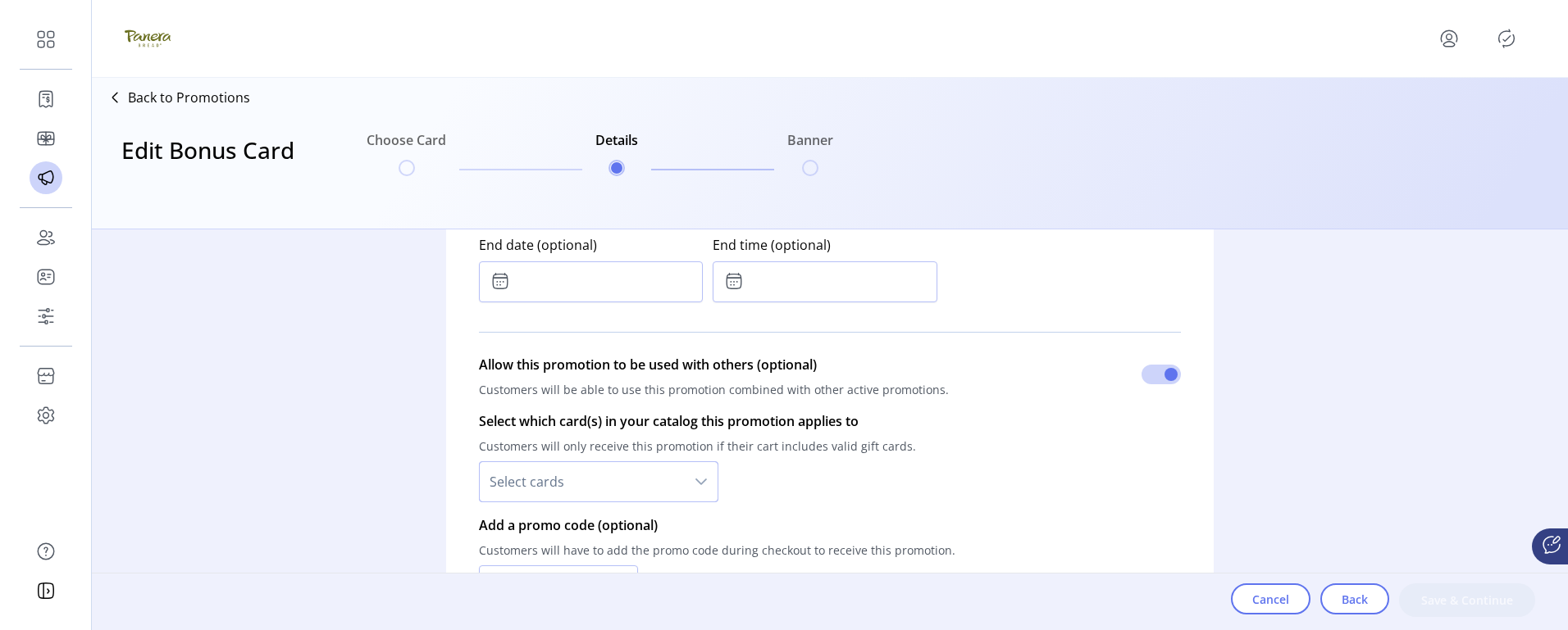
click at [575, 494] on span "Select cards" at bounding box center [582, 482] width 205 height 39
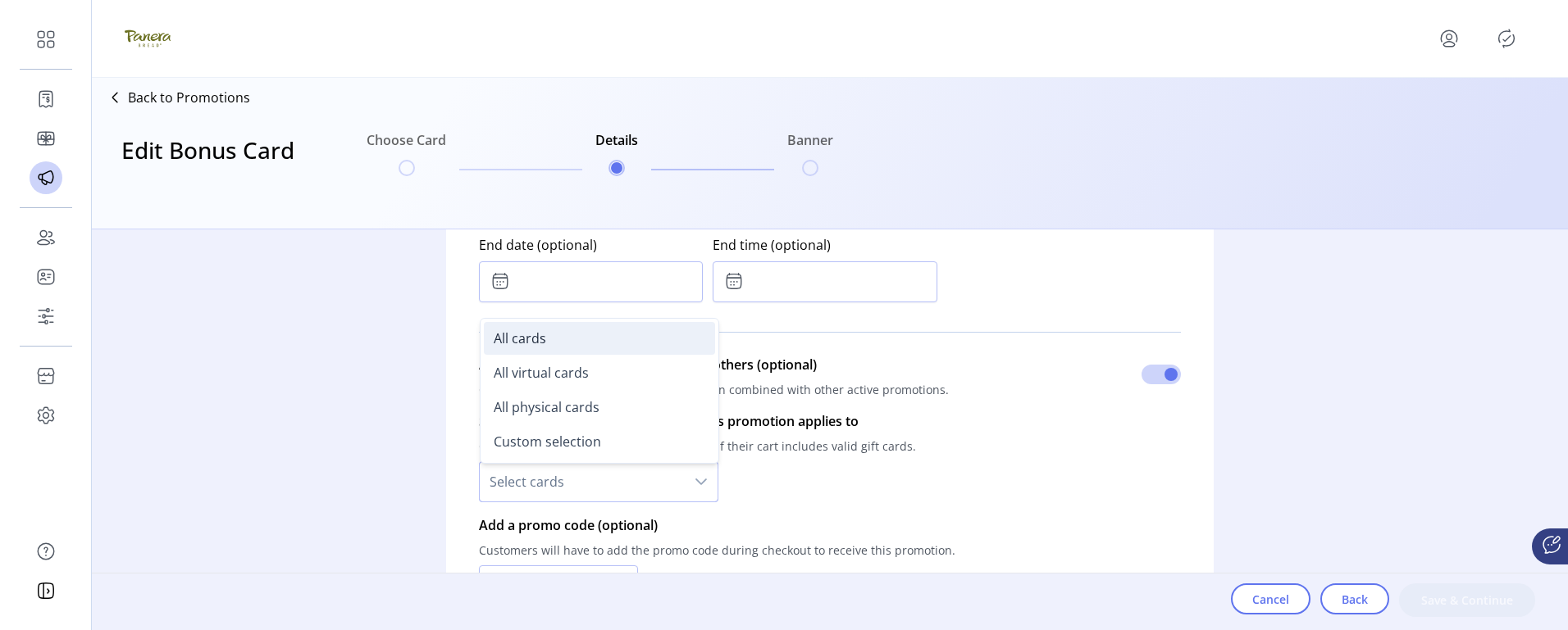
click at [568, 339] on li "All cards" at bounding box center [599, 339] width 231 height 33
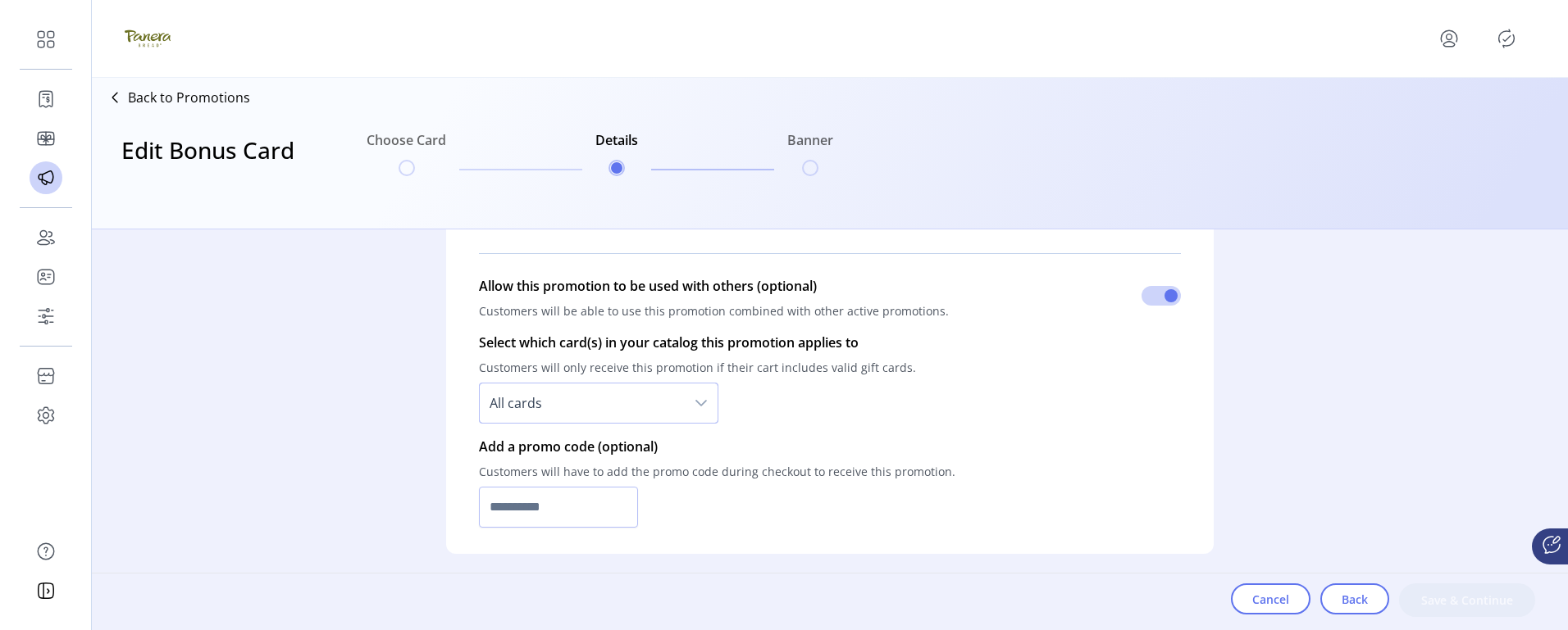
scroll to position [1147, 0]
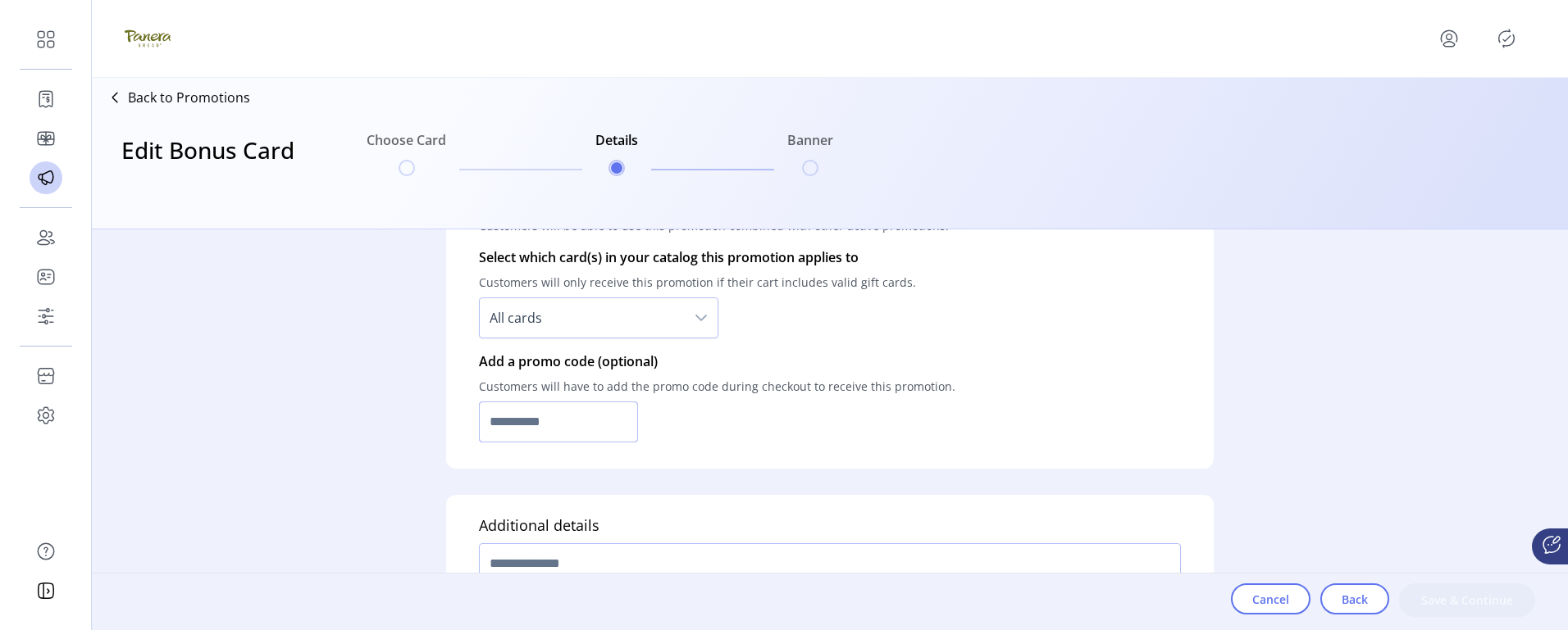
click at [580, 418] on input "text" at bounding box center [558, 421] width 159 height 41
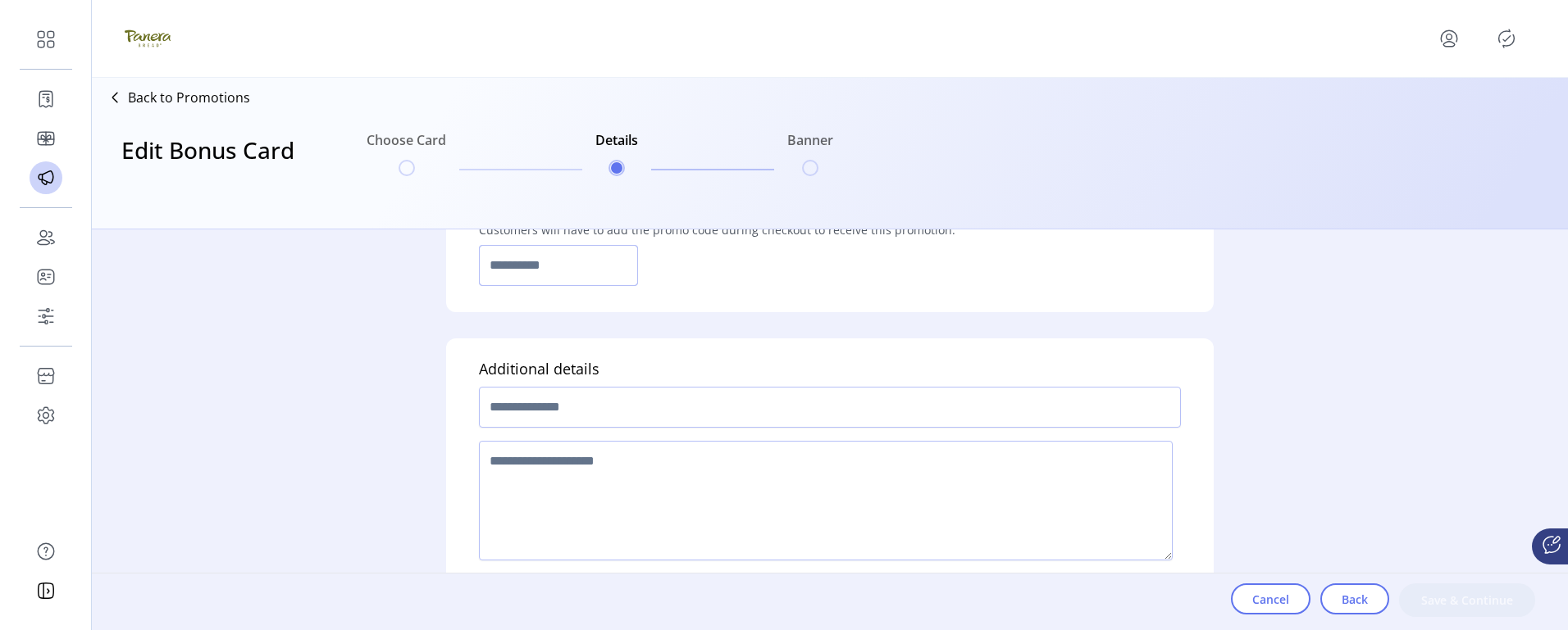
scroll to position [1311, 0]
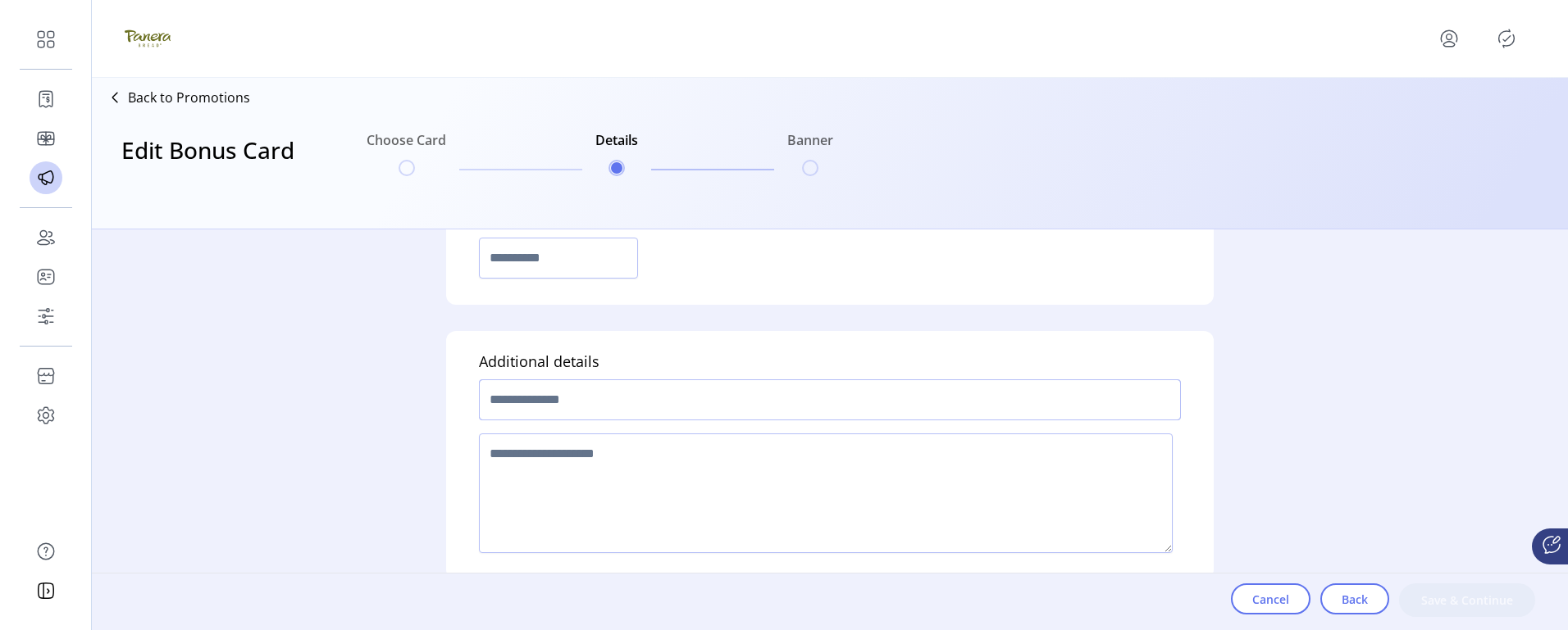
click at [901, 405] on input "text" at bounding box center [829, 399] width 702 height 41
type input "******"
type textarea "**********"
click at [1467, 600] on span "Save & Continue" at bounding box center [1467, 600] width 93 height 17
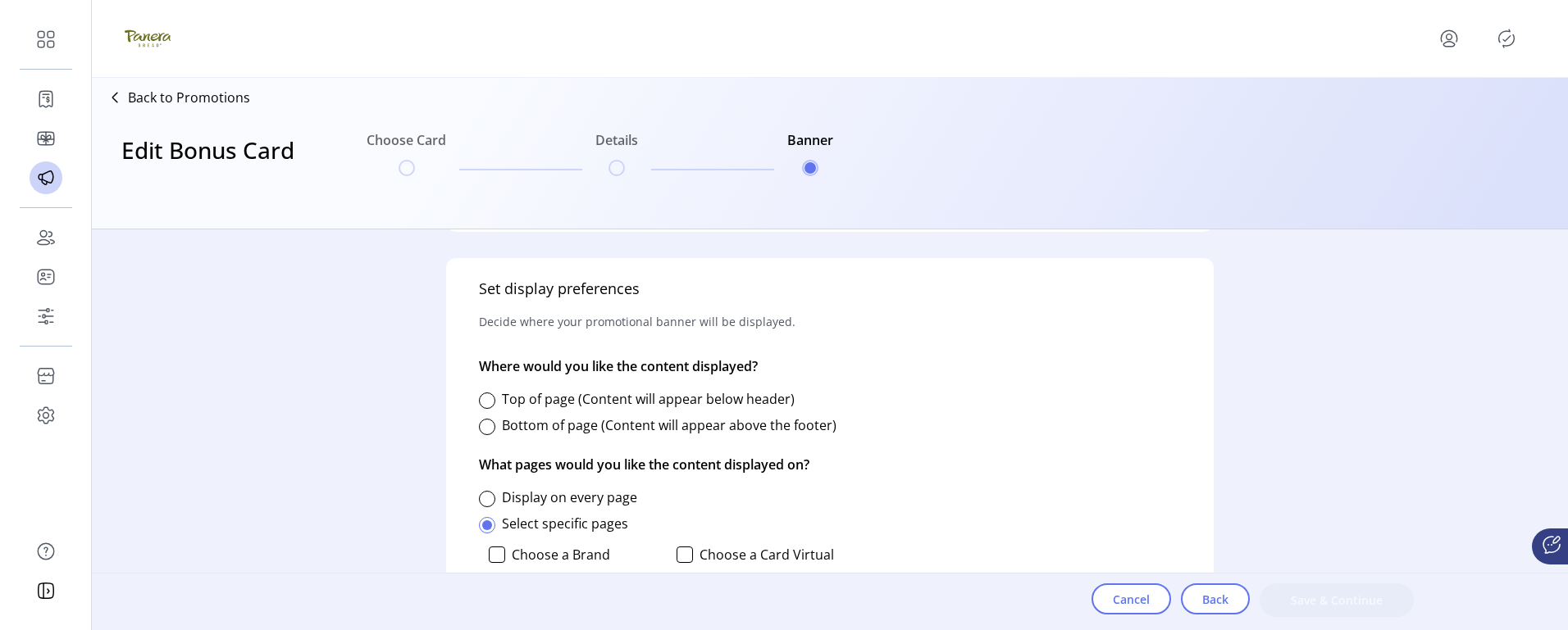
scroll to position [656, 0]
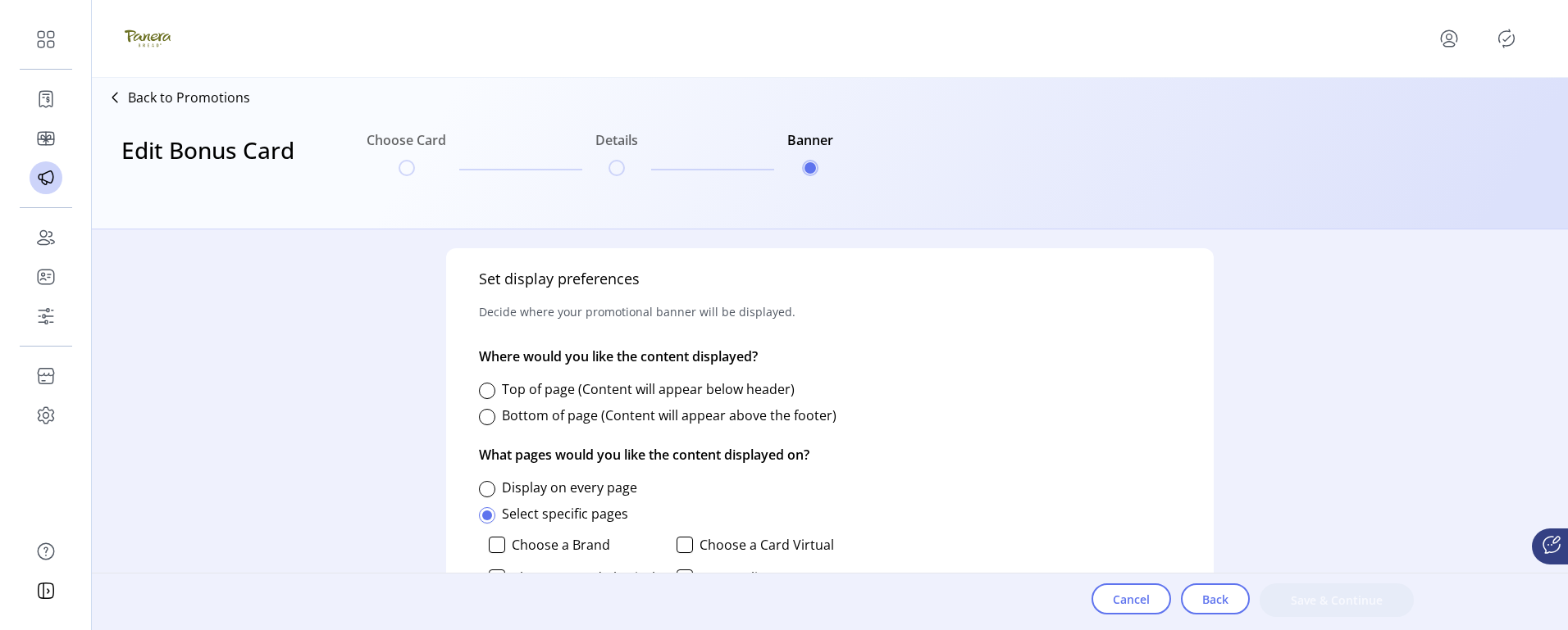
click at [598, 387] on label "Top of page (Content will appear below header)" at bounding box center [648, 389] width 292 height 18
drag, startPoint x: 574, startPoint y: 462, endPoint x: 570, endPoint y: 471, distance: 9.8
click at [573, 464] on p "What pages would you like the content displayed on?" at bounding box center [663, 455] width 369 height 46
drag, startPoint x: 569, startPoint y: 482, endPoint x: 629, endPoint y: 502, distance: 63.2
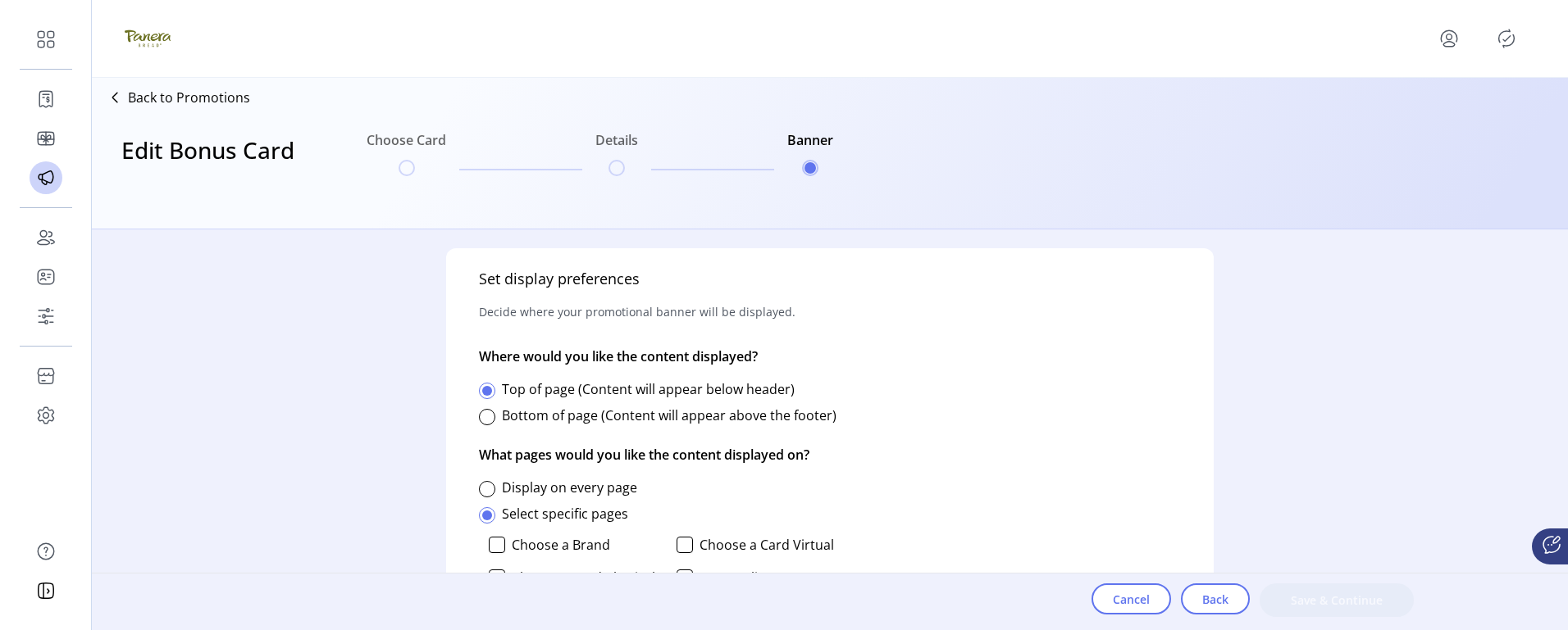
click at [569, 483] on label "Display on every page" at bounding box center [570, 487] width 136 height 18
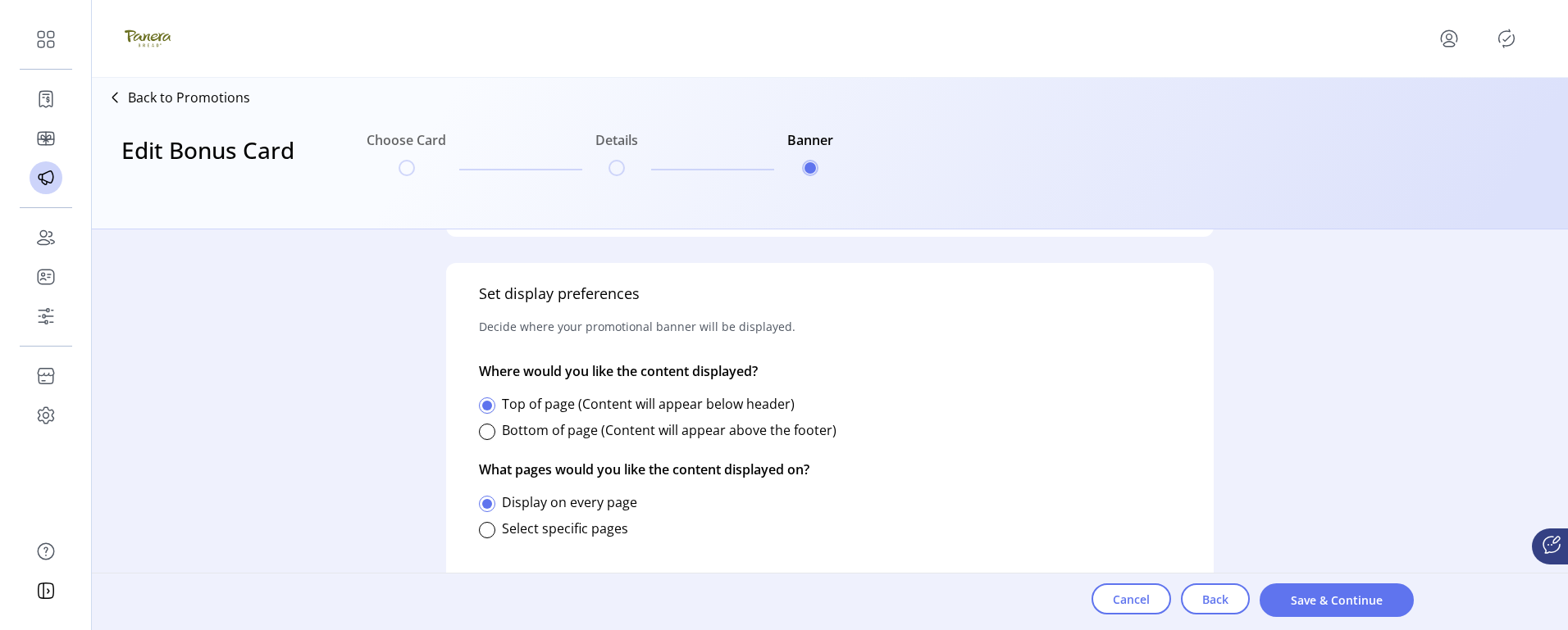
scroll to position [641, 0]
click at [1336, 577] on div "Cancel Back Save & Continue" at bounding box center [1253, 602] width 323 height 57
click at [1345, 592] on button "Save & Continue" at bounding box center [1336, 600] width 154 height 34
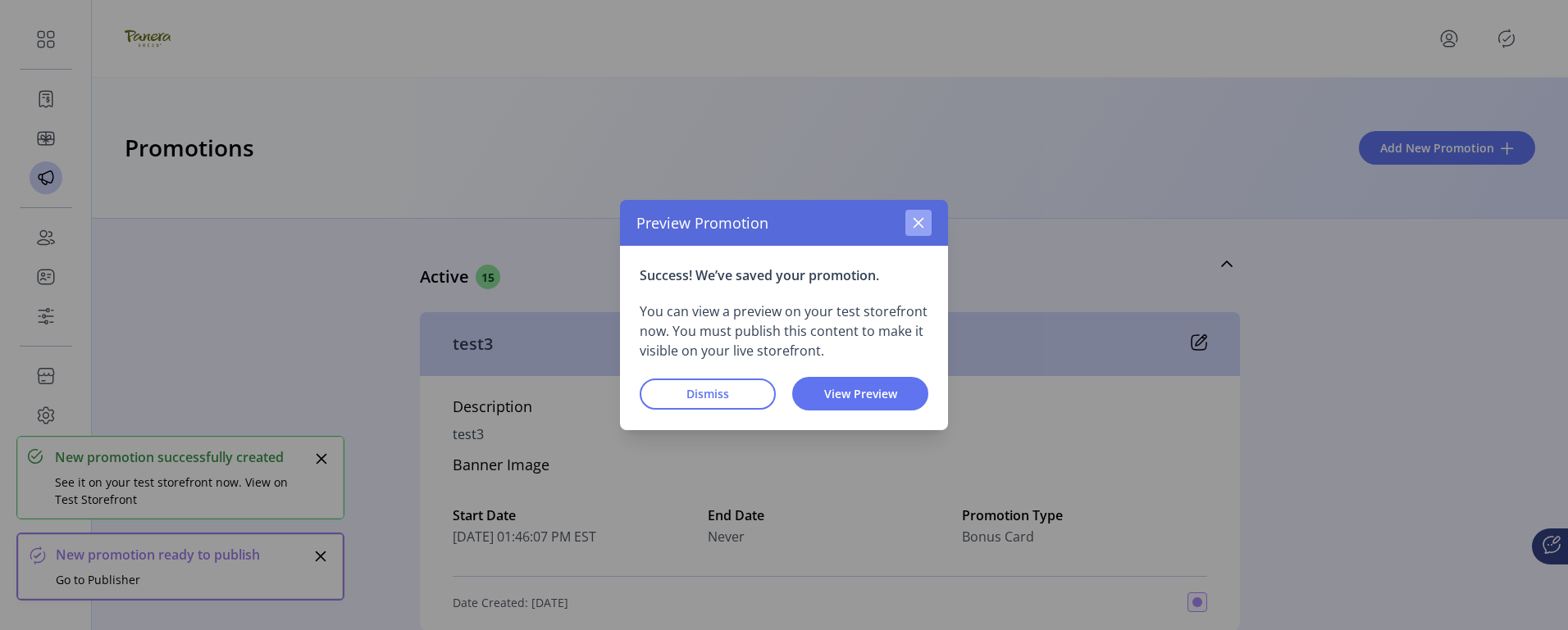
click at [914, 219] on icon "button" at bounding box center [918, 223] width 13 height 13
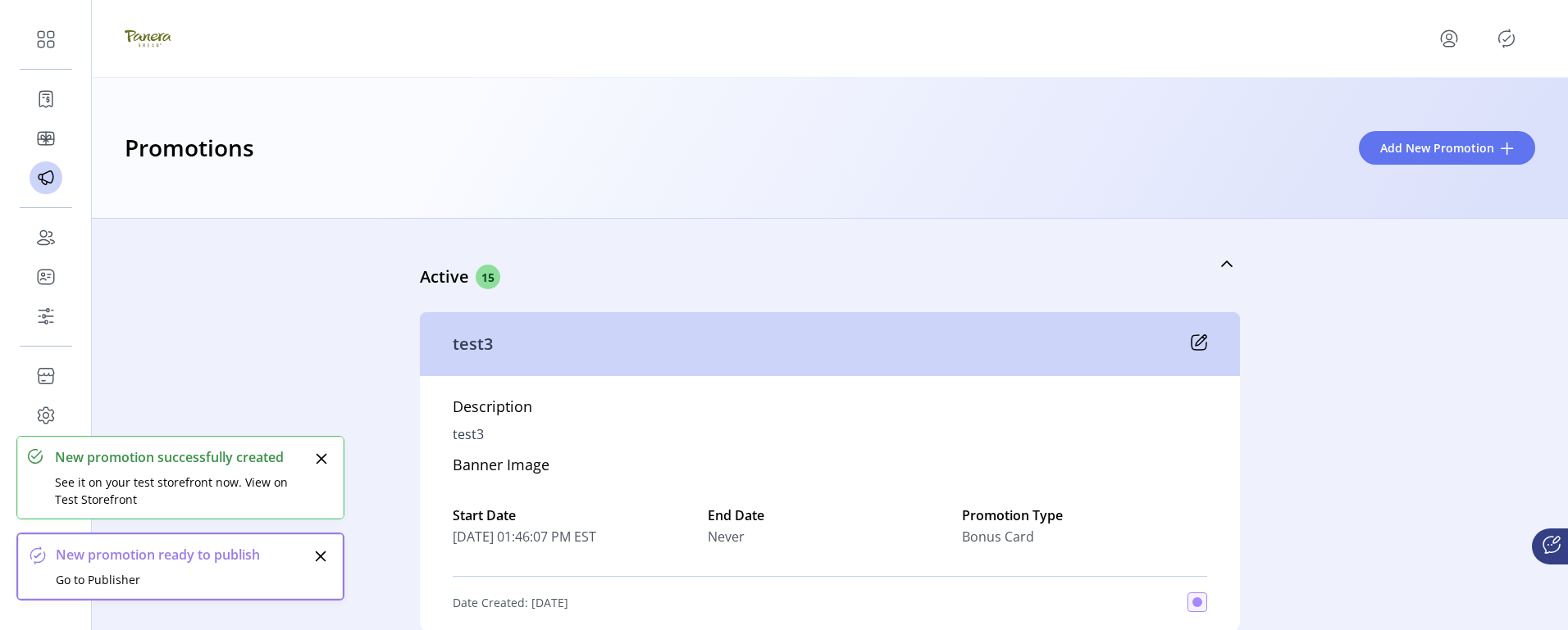
click at [1514, 41] on icon "Publisher Panel" at bounding box center [1506, 38] width 16 height 18
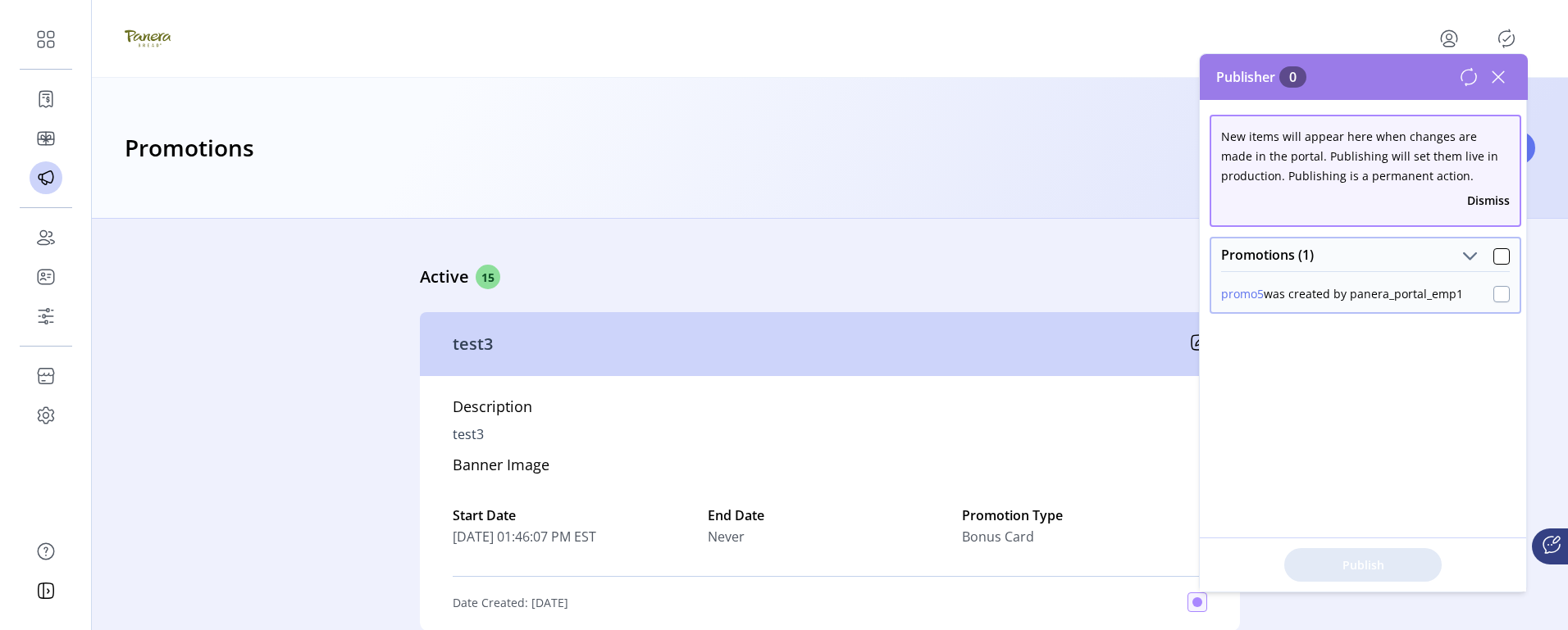
click at [1495, 297] on div at bounding box center [1501, 294] width 16 height 16
click at [1374, 570] on span "Publish 1 Items" at bounding box center [1362, 564] width 115 height 17
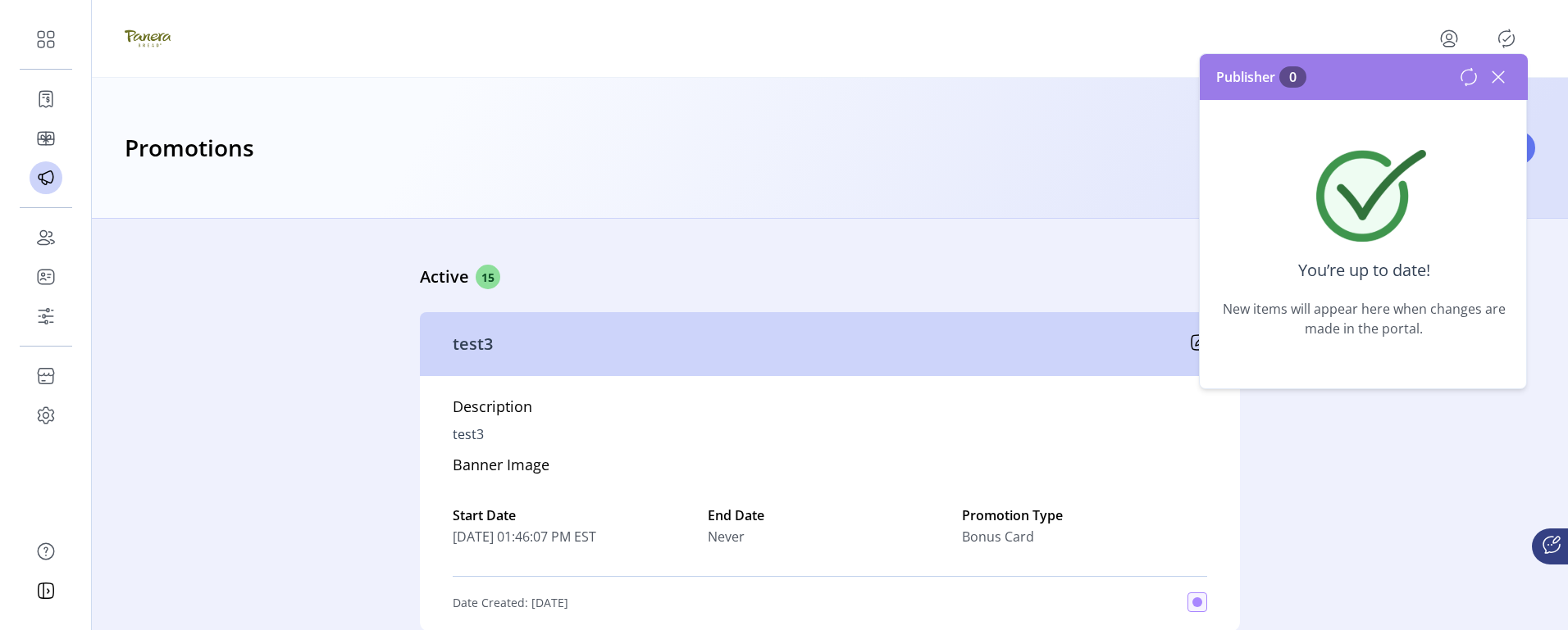
click at [1502, 74] on icon at bounding box center [1497, 77] width 27 height 27
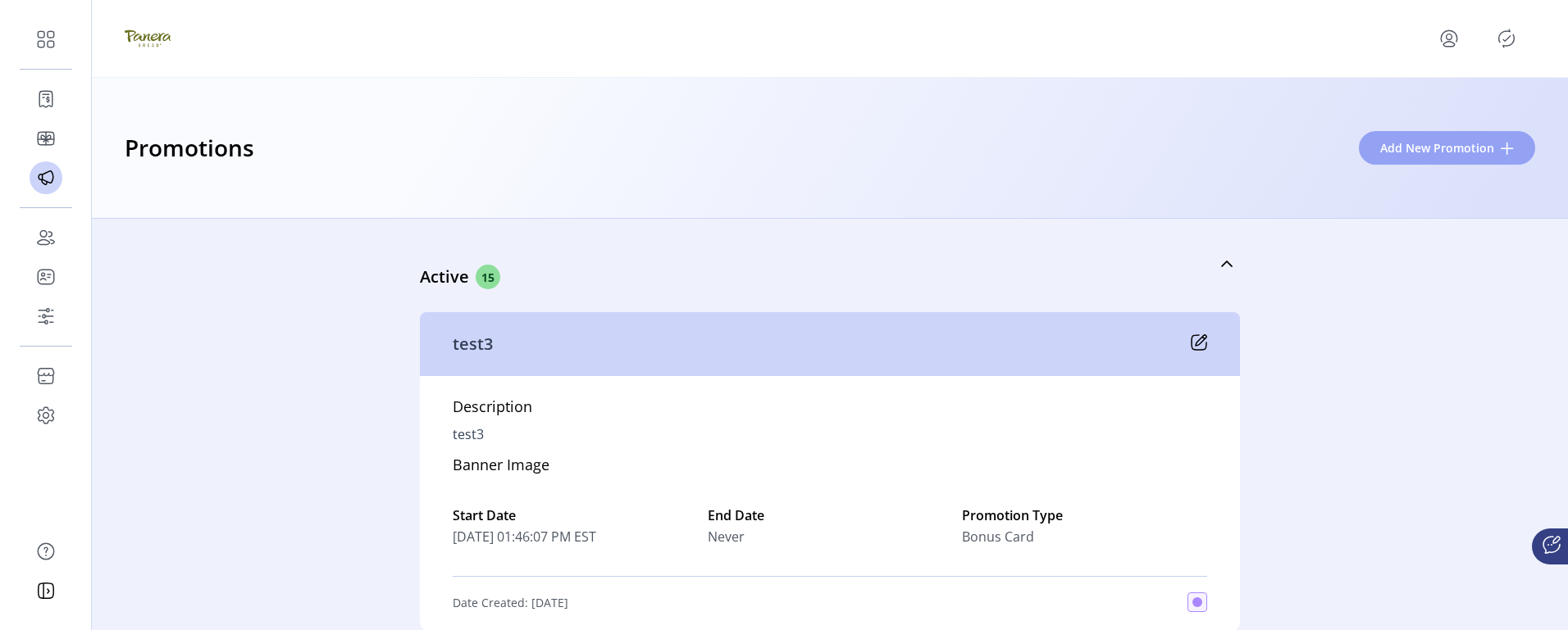
click at [1444, 157] on button "Add New Promotion" at bounding box center [1446, 147] width 176 height 34
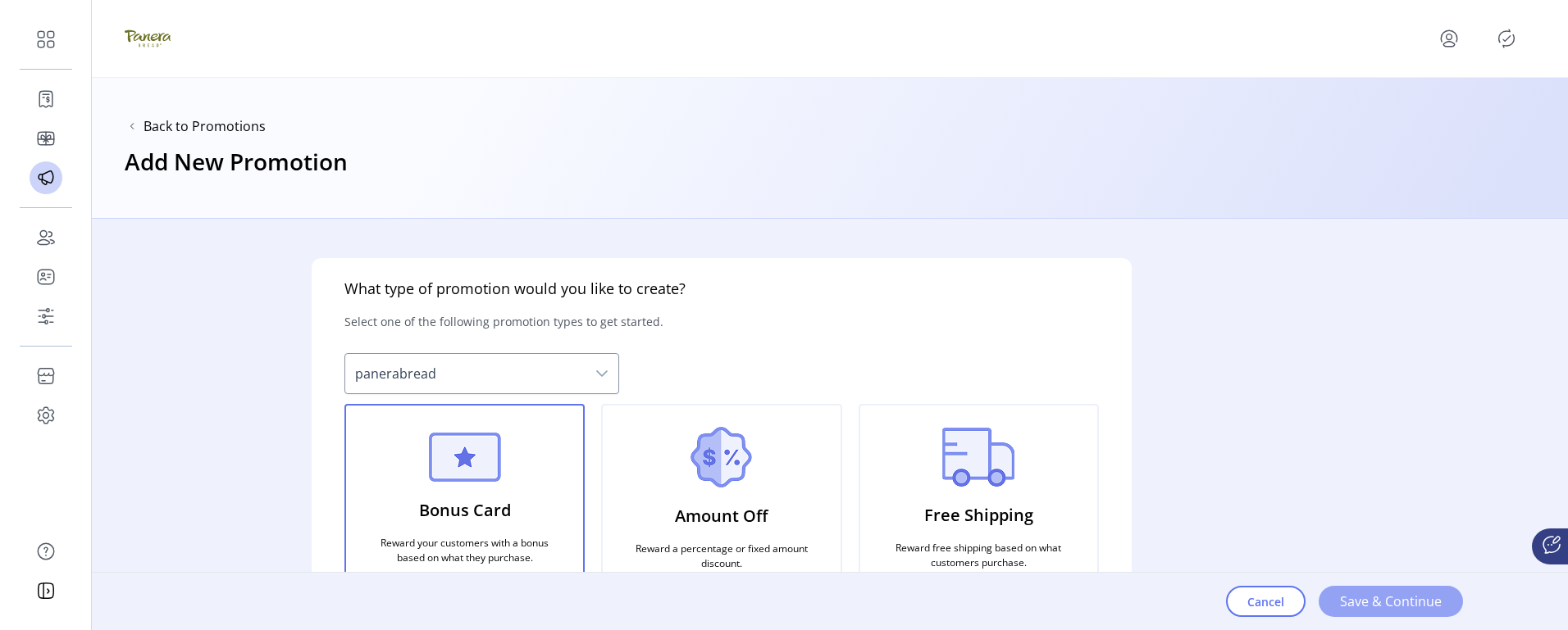
click at [1375, 598] on span "Save & Continue" at bounding box center [1390, 601] width 102 height 19
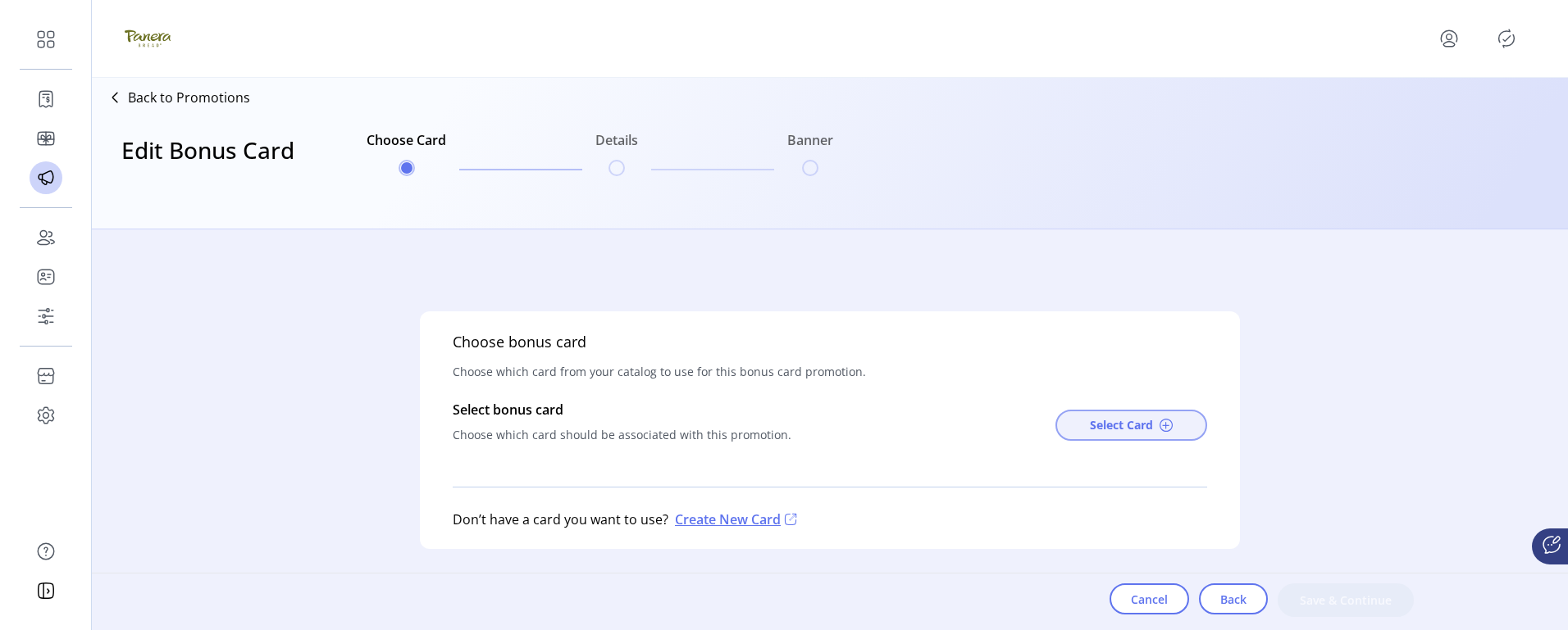
click at [1170, 423] on span at bounding box center [1166, 425] width 13 height 13
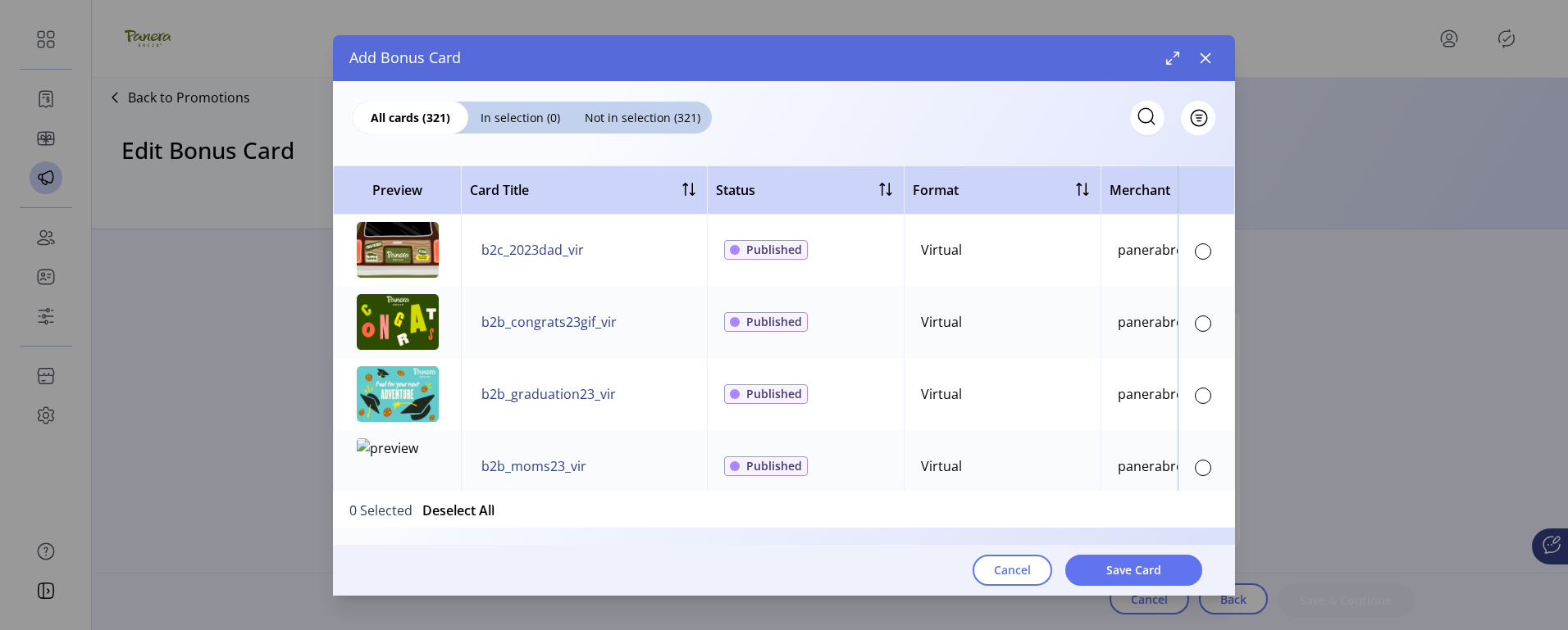
scroll to position [737, 0]
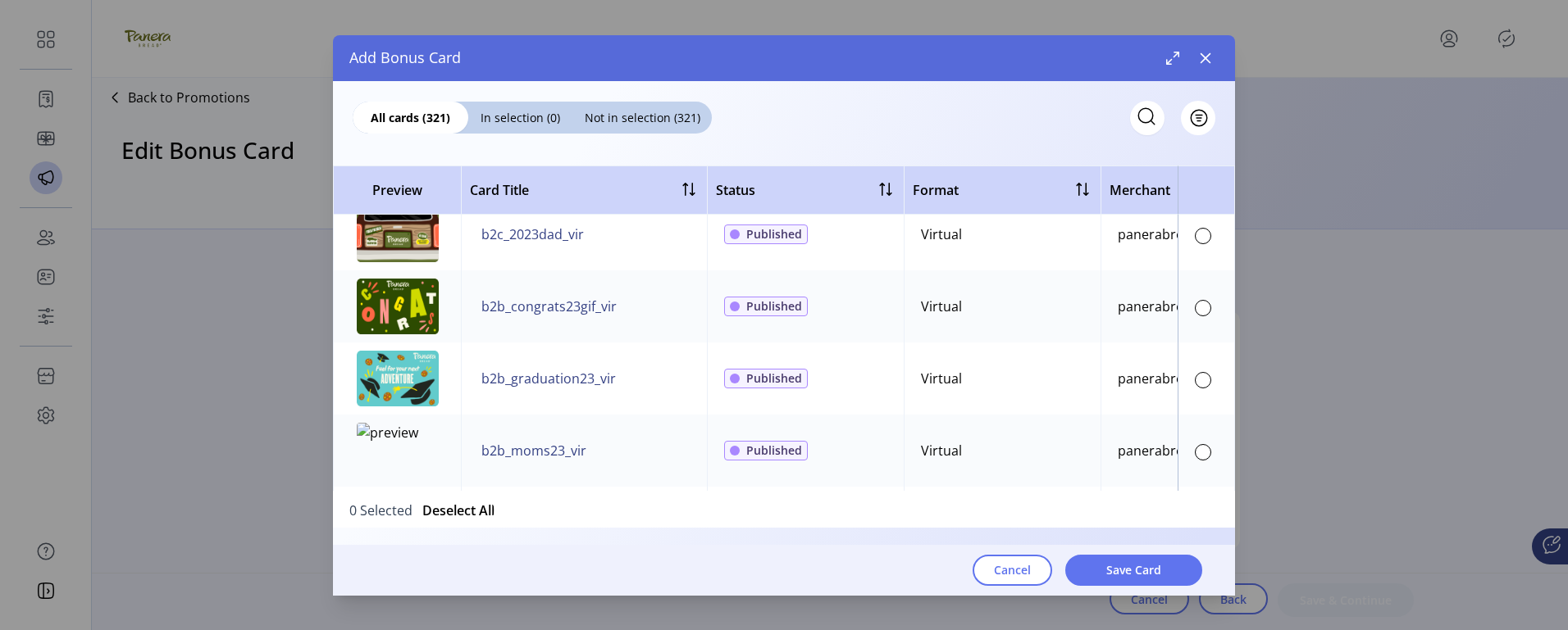
click at [1184, 312] on td at bounding box center [1206, 306] width 58 height 72
click at [1195, 311] on div at bounding box center [1203, 308] width 16 height 16
click at [1135, 573] on span "Save Card" at bounding box center [1134, 570] width 55 height 17
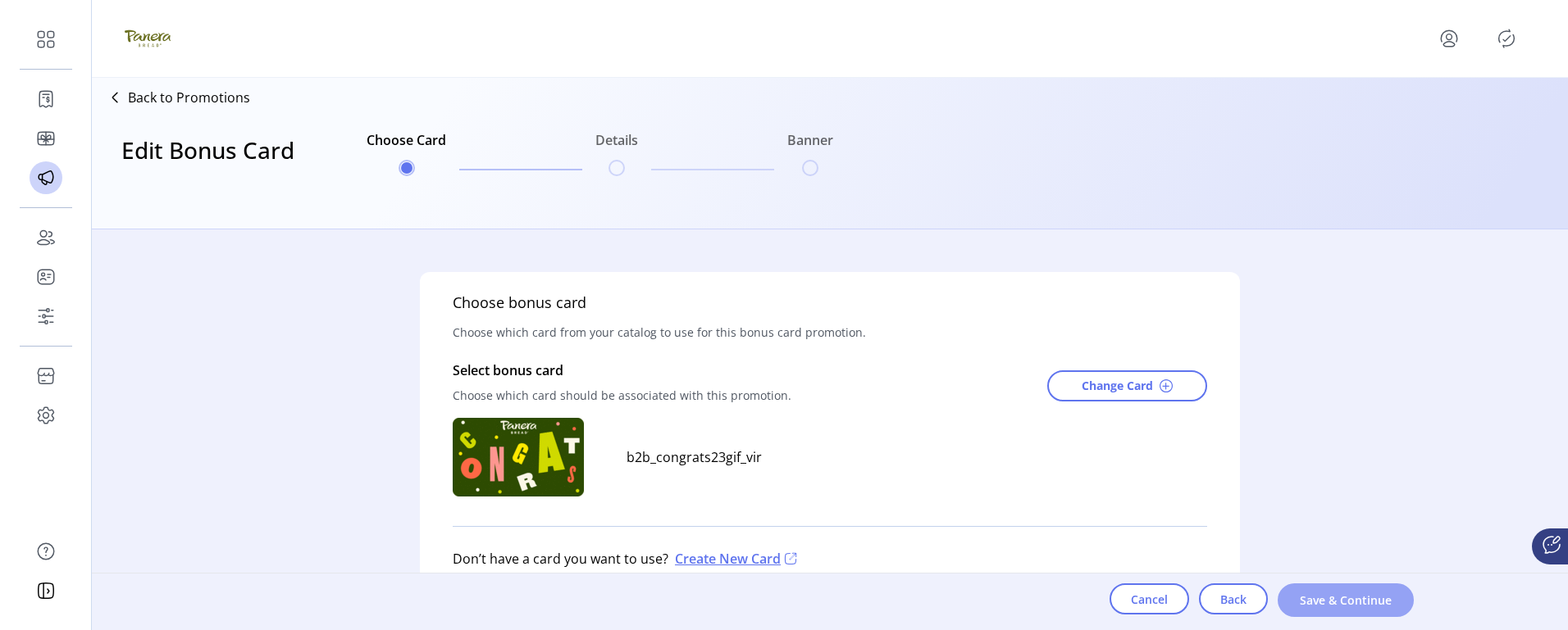
click at [1364, 593] on span "Save & Continue" at bounding box center [1345, 600] width 93 height 17
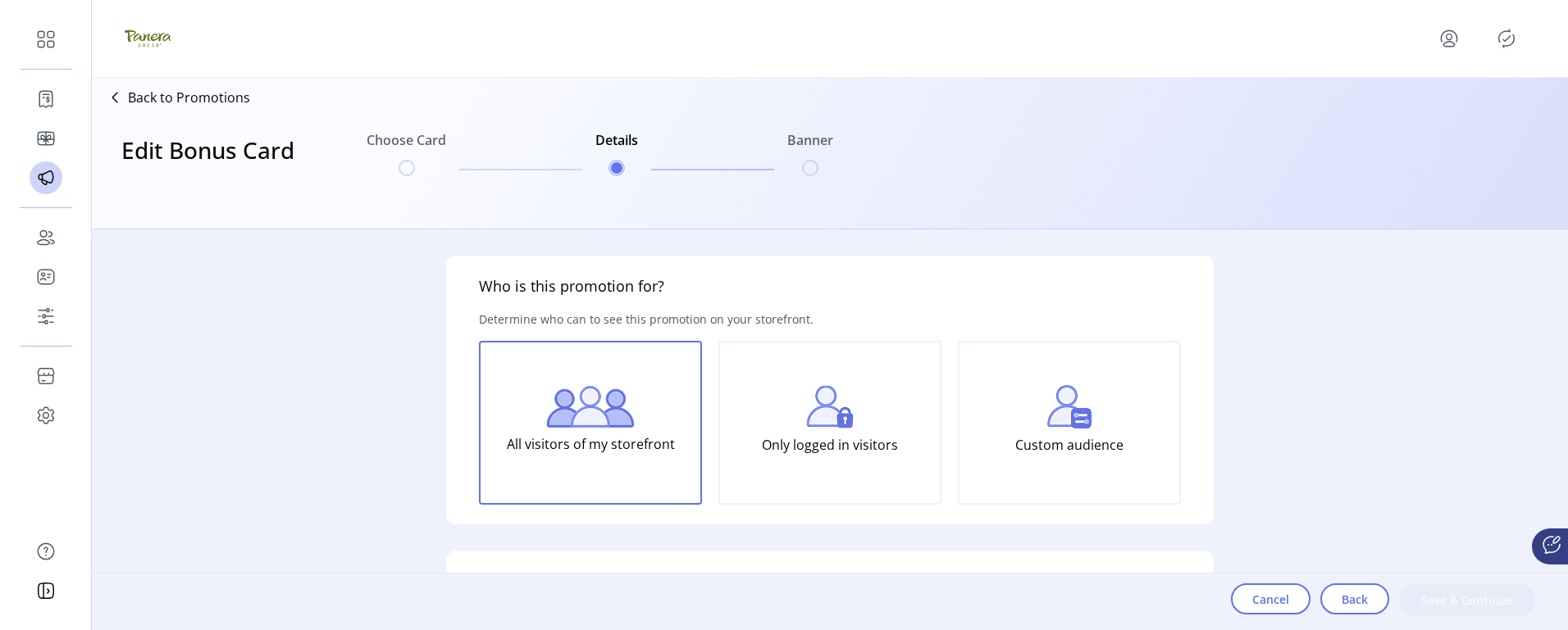
click at [806, 432] on p "Only logged in visitors" at bounding box center [829, 445] width 137 height 33
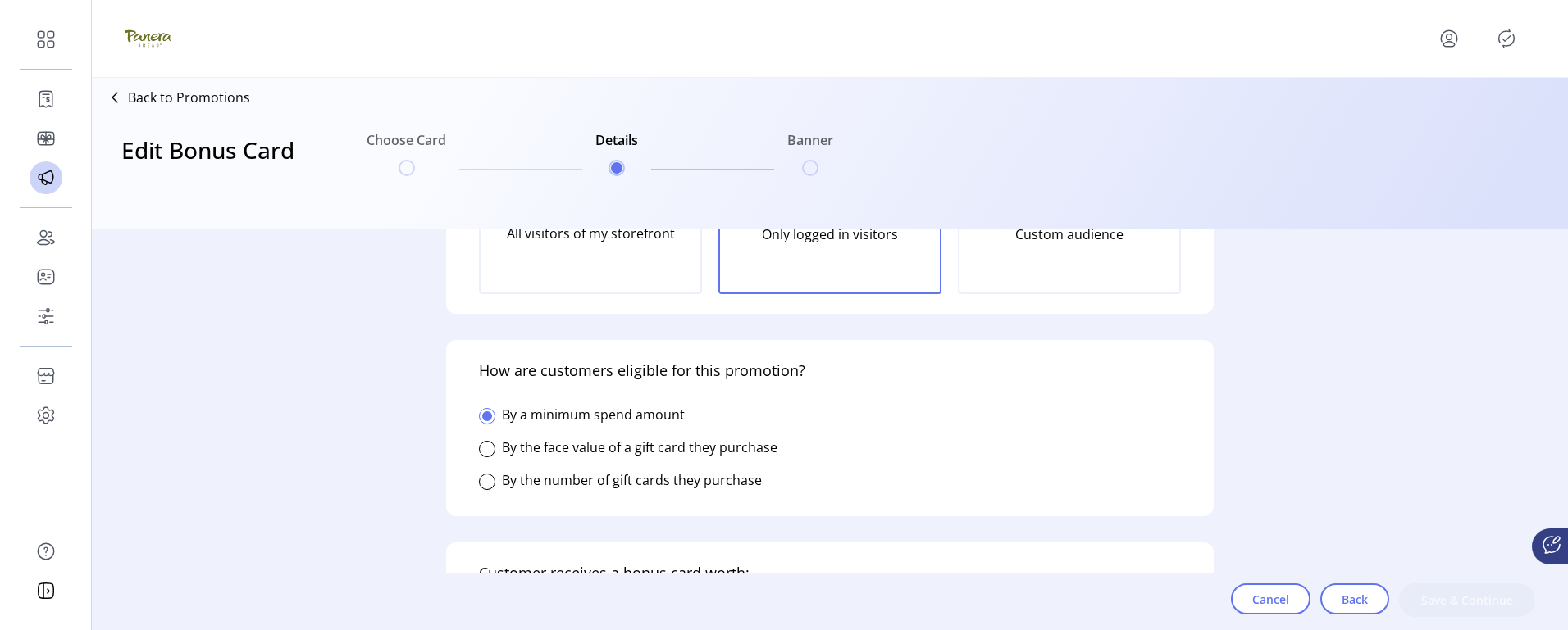
scroll to position [245, 0]
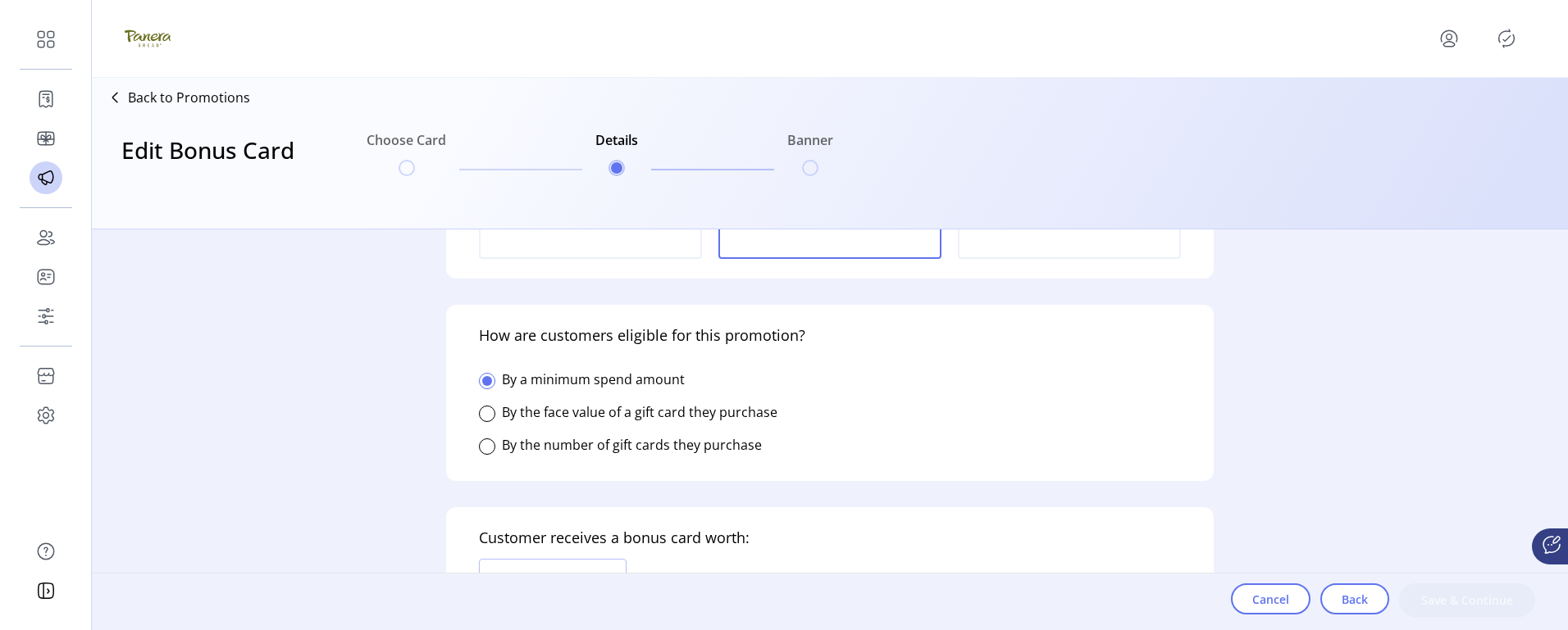
click at [682, 414] on label "By the face value of a gift card they purchase" at bounding box center [640, 412] width 276 height 18
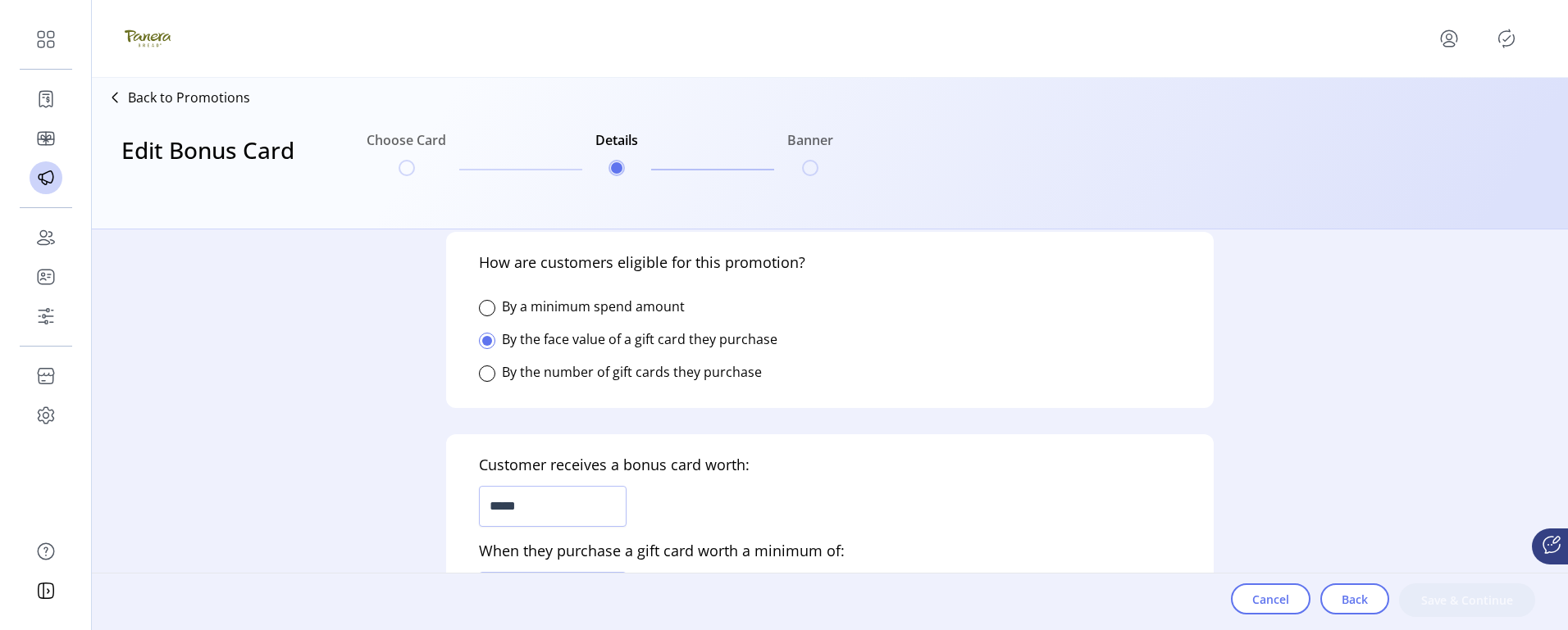
scroll to position [409, 0]
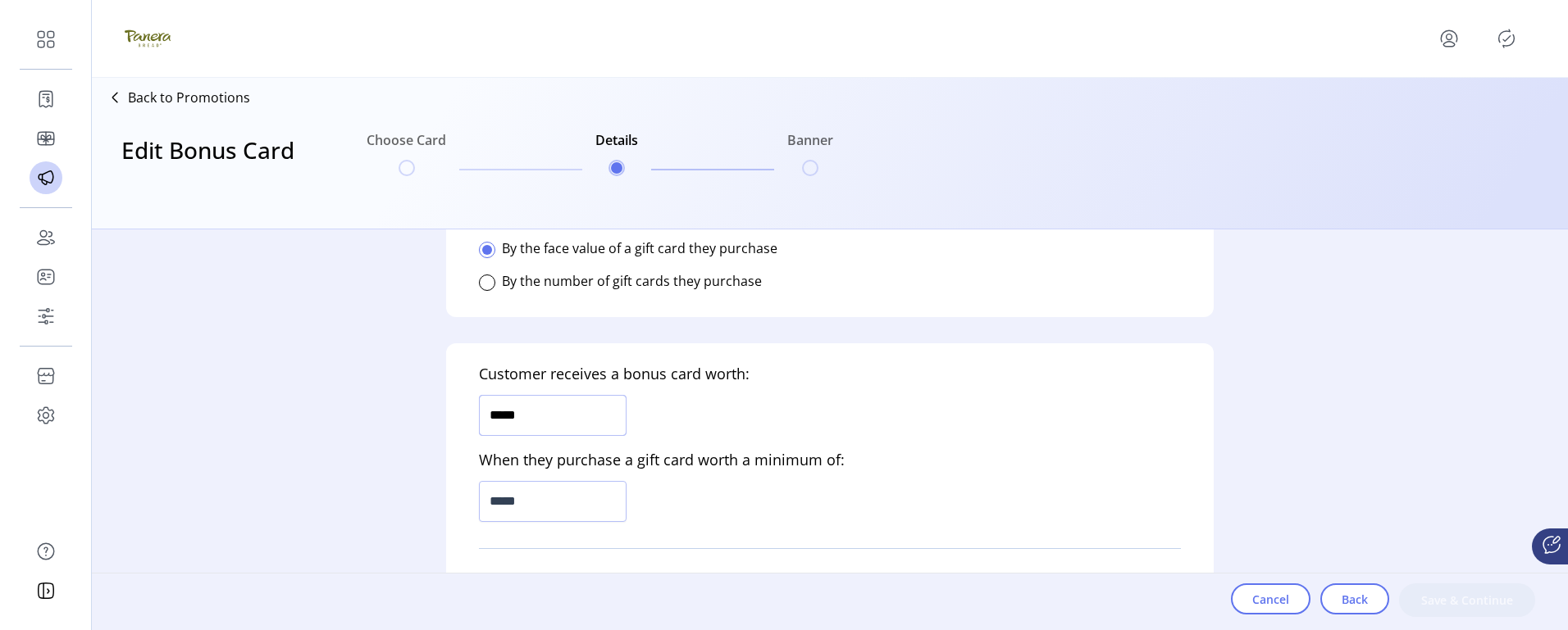
drag, startPoint x: 572, startPoint y: 423, endPoint x: 448, endPoint y: 418, distance: 124.1
click at [488, 423] on input "*****" at bounding box center [552, 415] width 148 height 41
type input "******"
drag, startPoint x: 552, startPoint y: 502, endPoint x: 277, endPoint y: 432, distance: 283.8
click at [340, 475] on div "Who is this promotion for? Determine who can to see this promotion on your stor…" at bounding box center [829, 430] width 1475 height 401
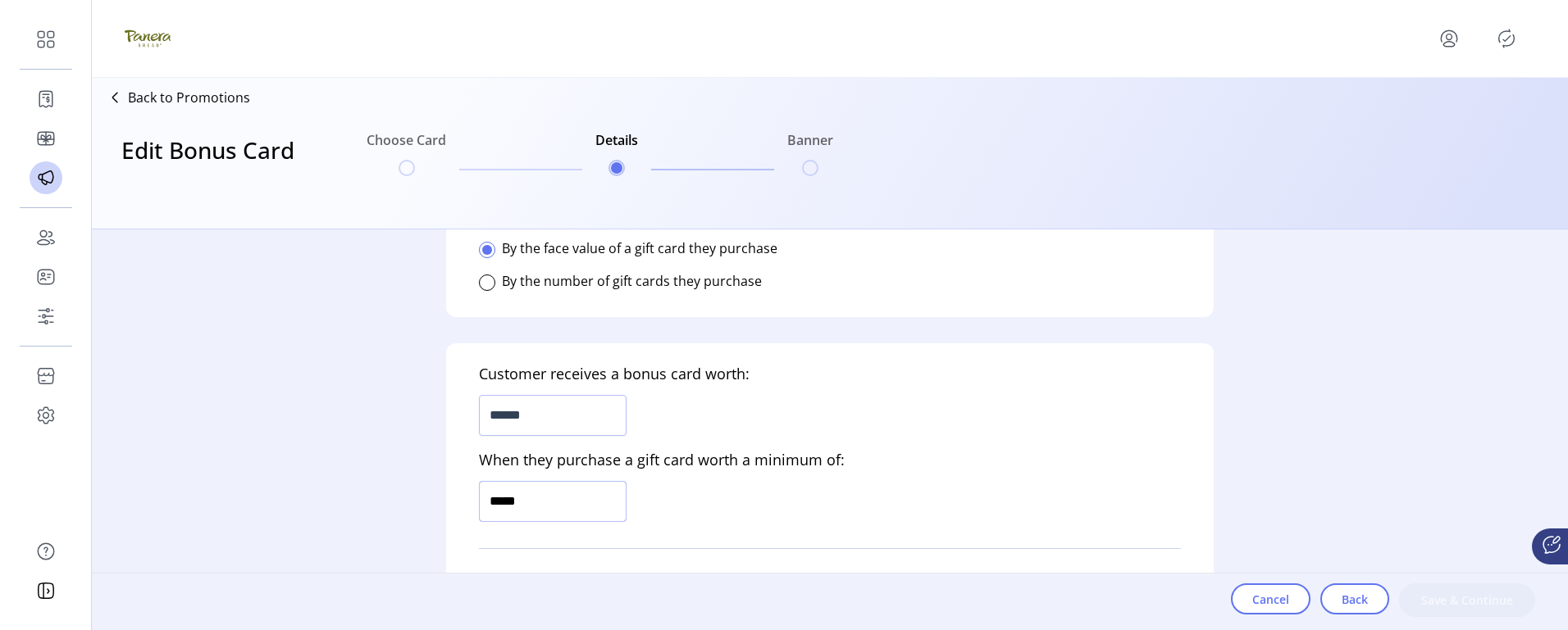
type input "******"
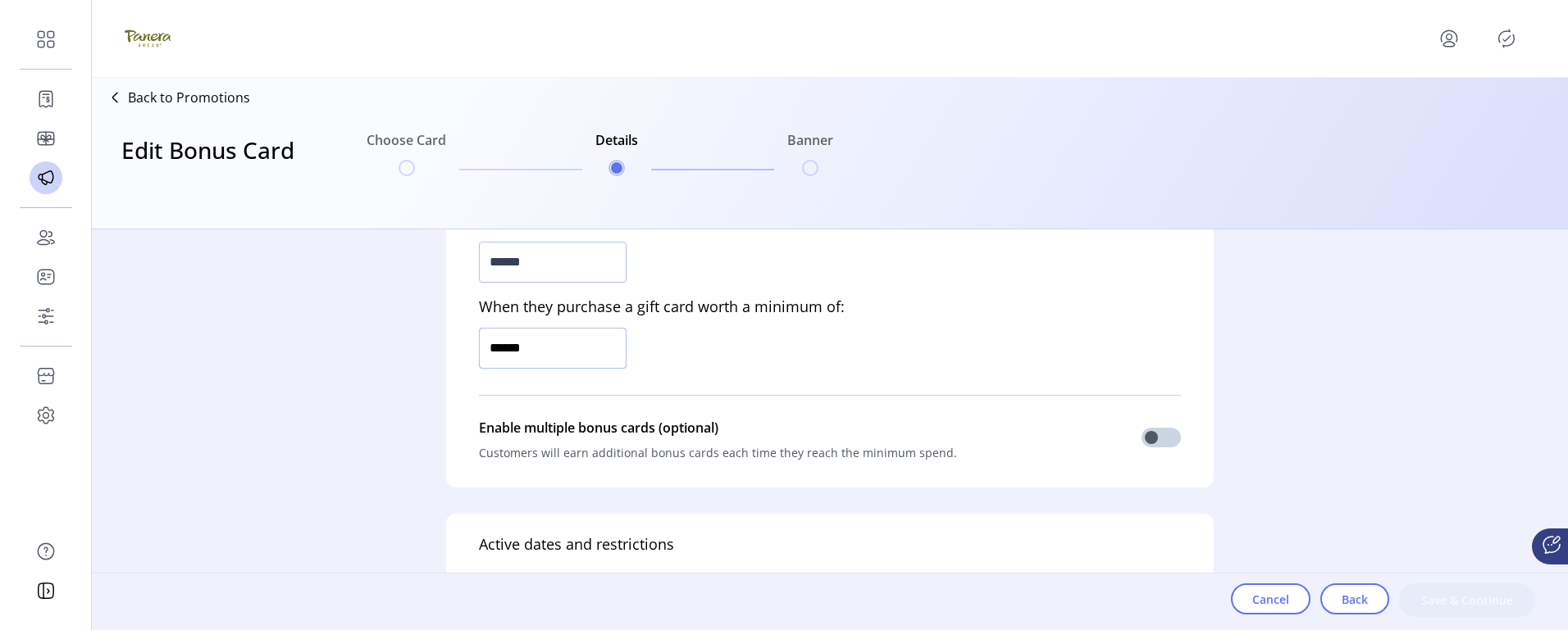
scroll to position [656, 0]
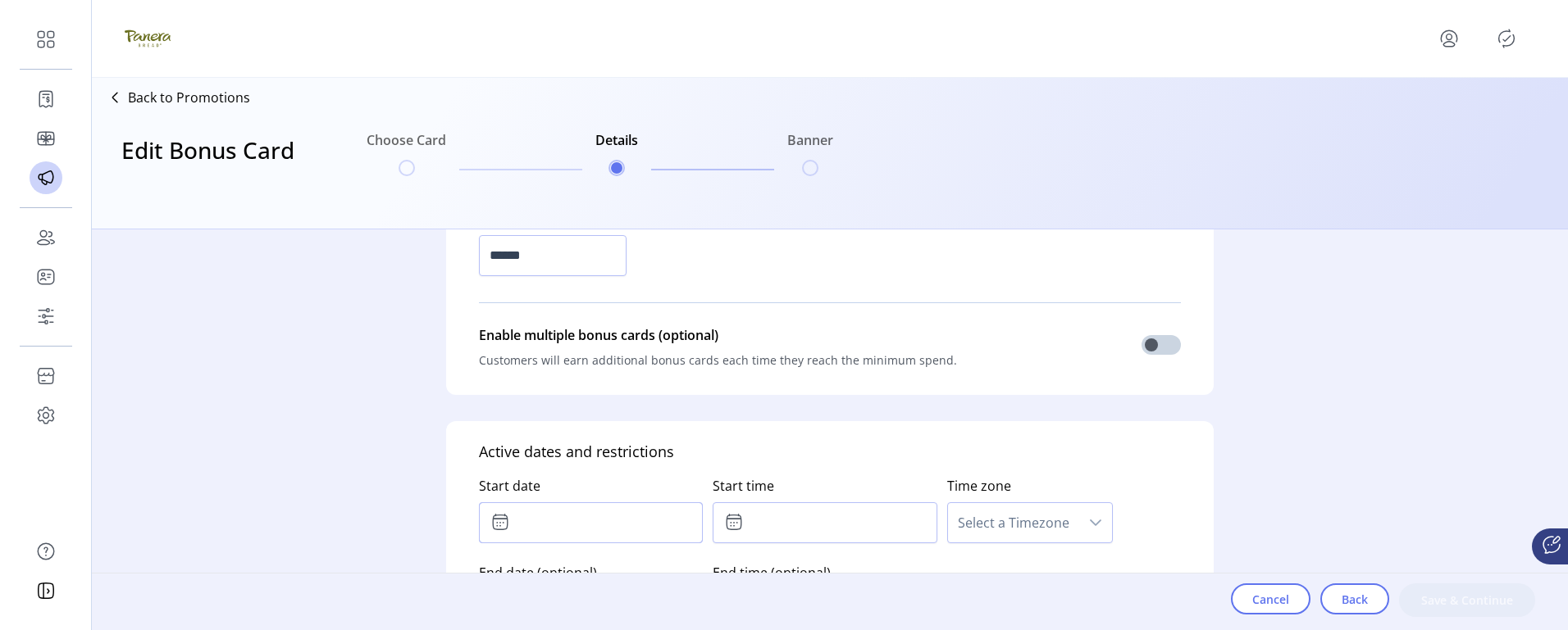
click at [565, 523] on input "text" at bounding box center [590, 522] width 224 height 41
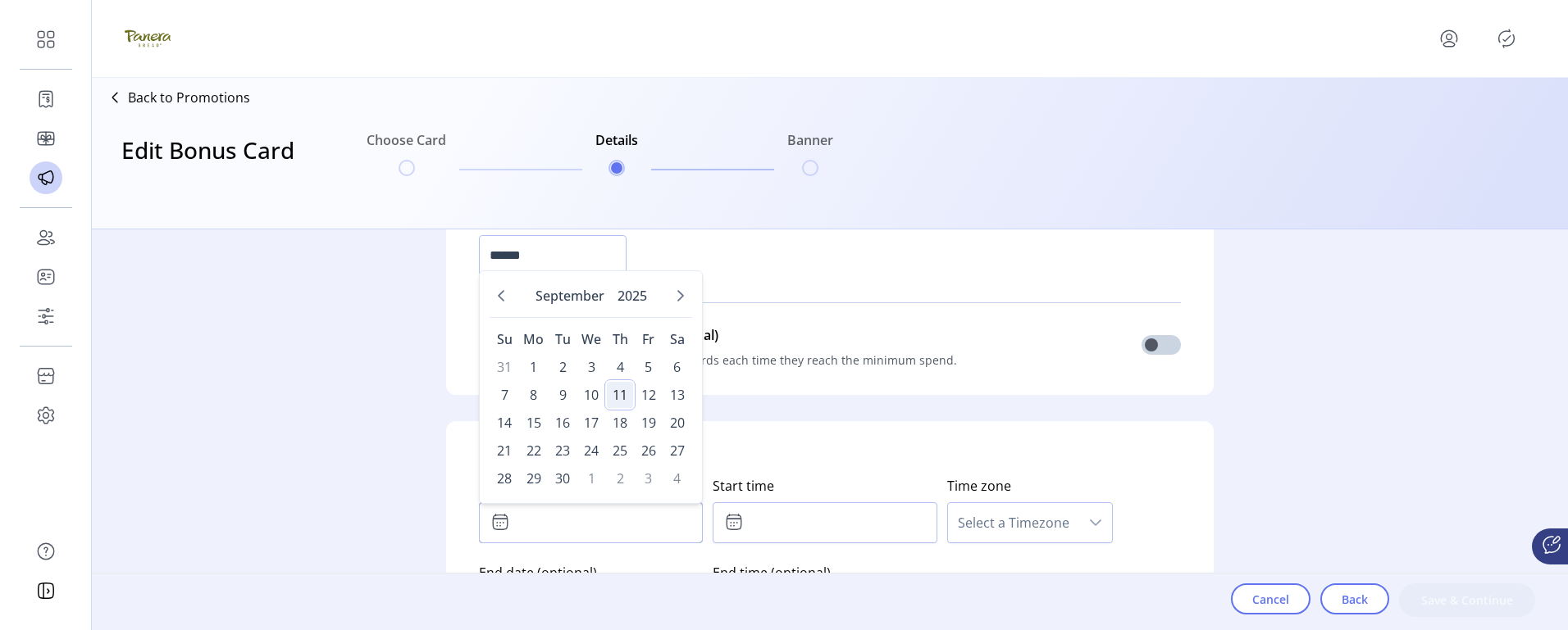
click at [614, 393] on span "11" at bounding box center [620, 395] width 27 height 27
type input "**********"
click at [850, 523] on input "text" at bounding box center [824, 522] width 224 height 41
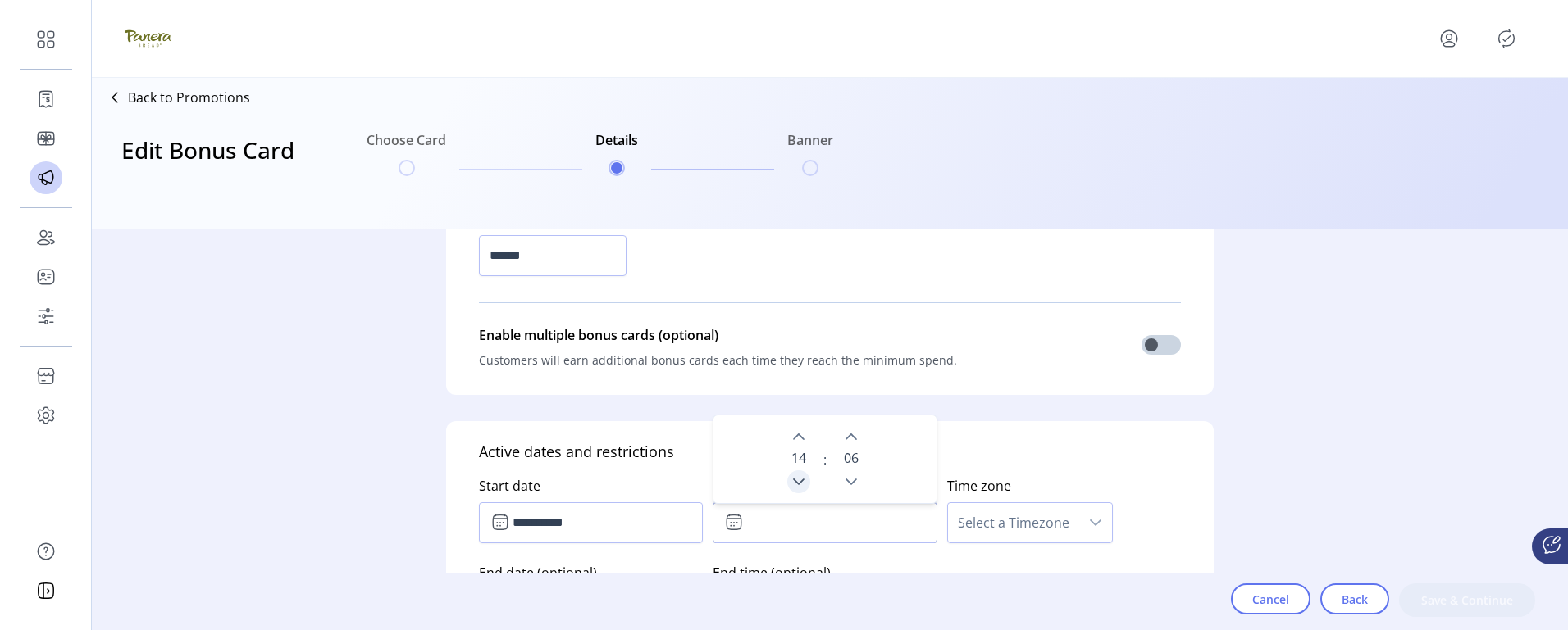
click at [796, 479] on icon "Previous Hour" at bounding box center [798, 482] width 13 height 13
click at [787, 426] on div "14" at bounding box center [798, 459] width 36 height 68
type input "*****"
click at [927, 401] on form "**********" at bounding box center [829, 430] width 820 height 401
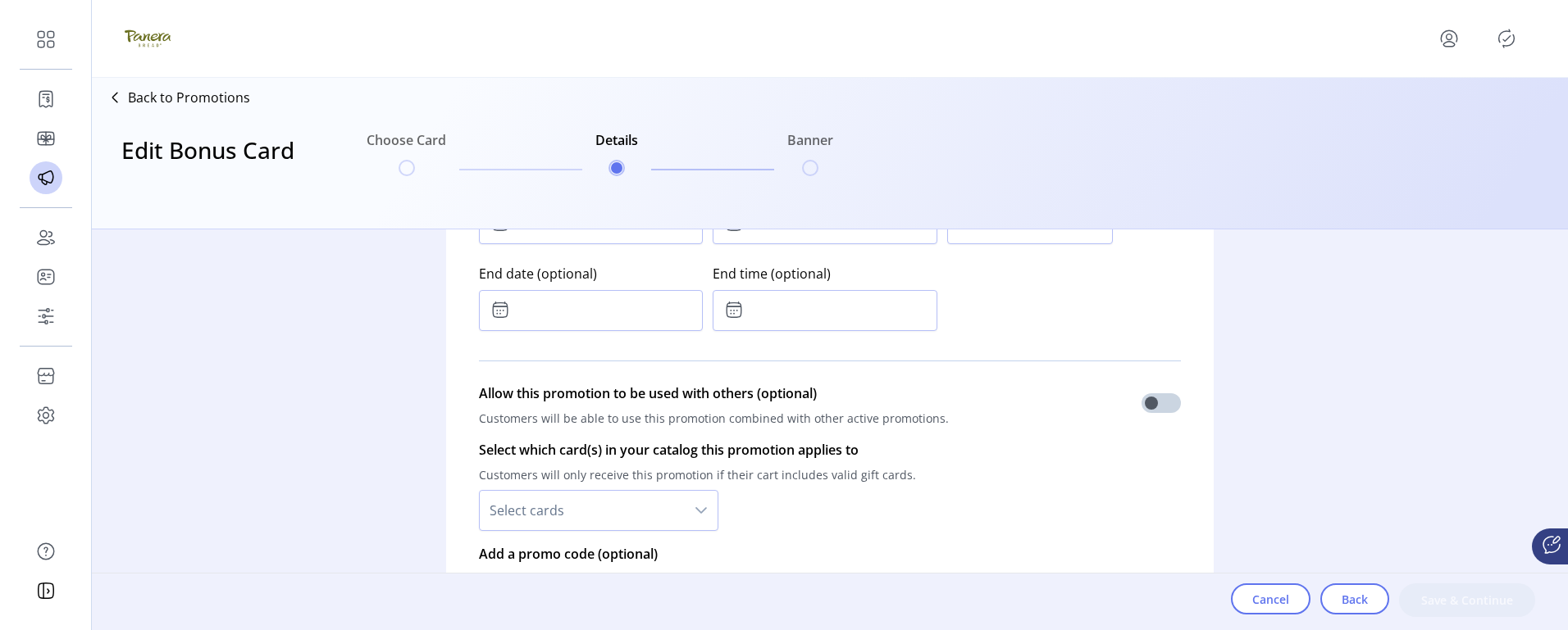
scroll to position [983, 0]
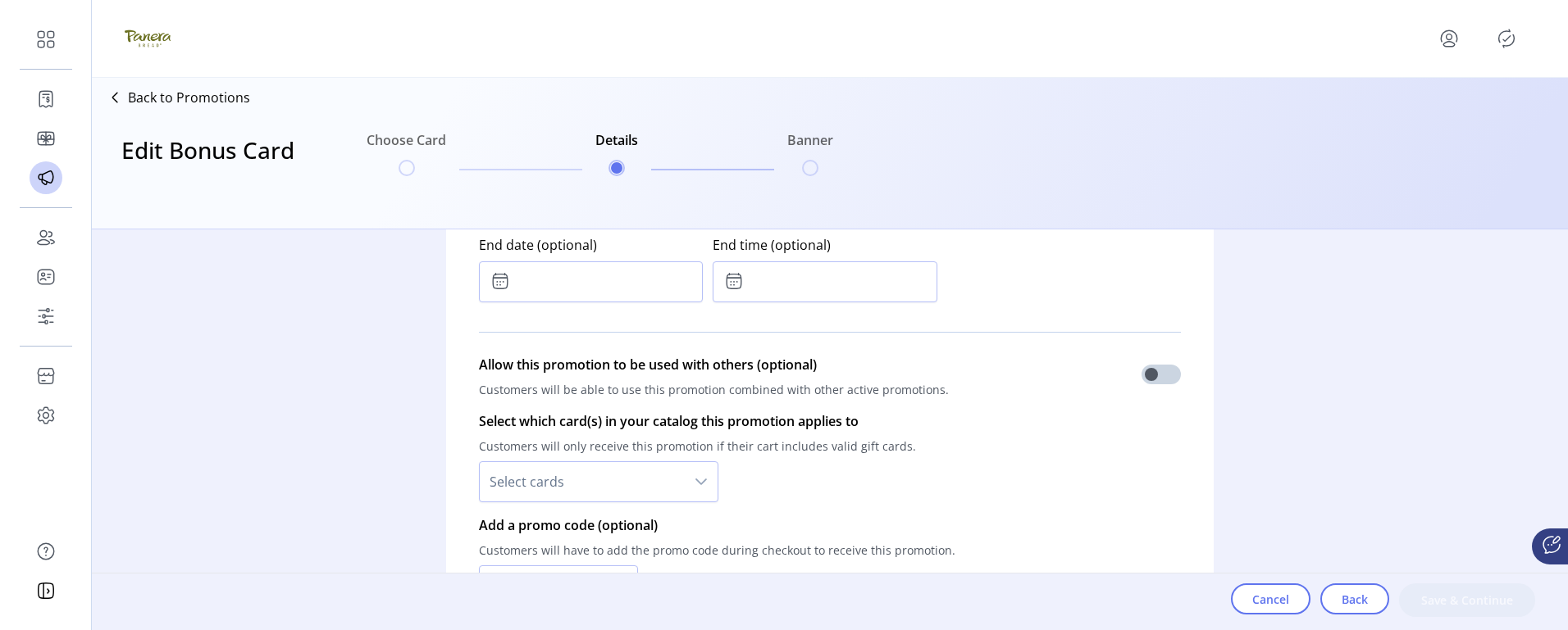
click at [649, 483] on span "Select cards" at bounding box center [582, 482] width 205 height 39
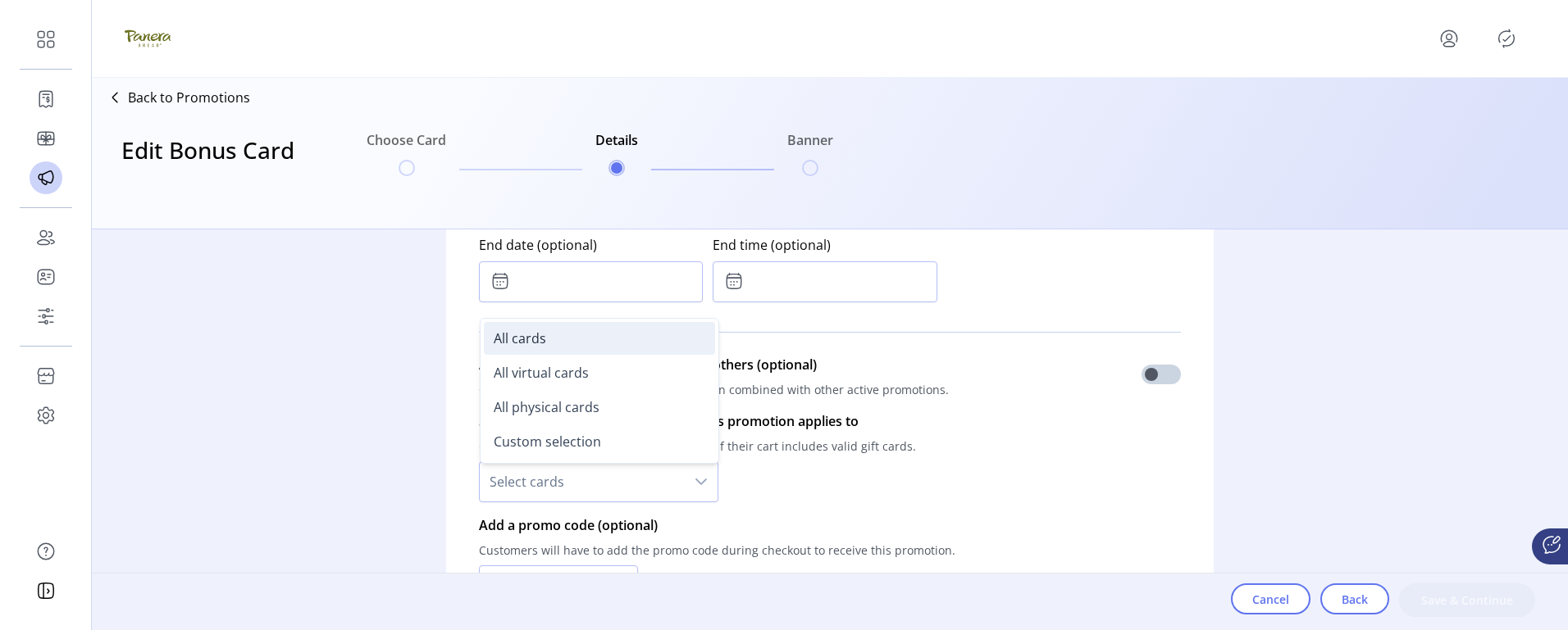
click at [556, 338] on li "All cards" at bounding box center [599, 339] width 231 height 33
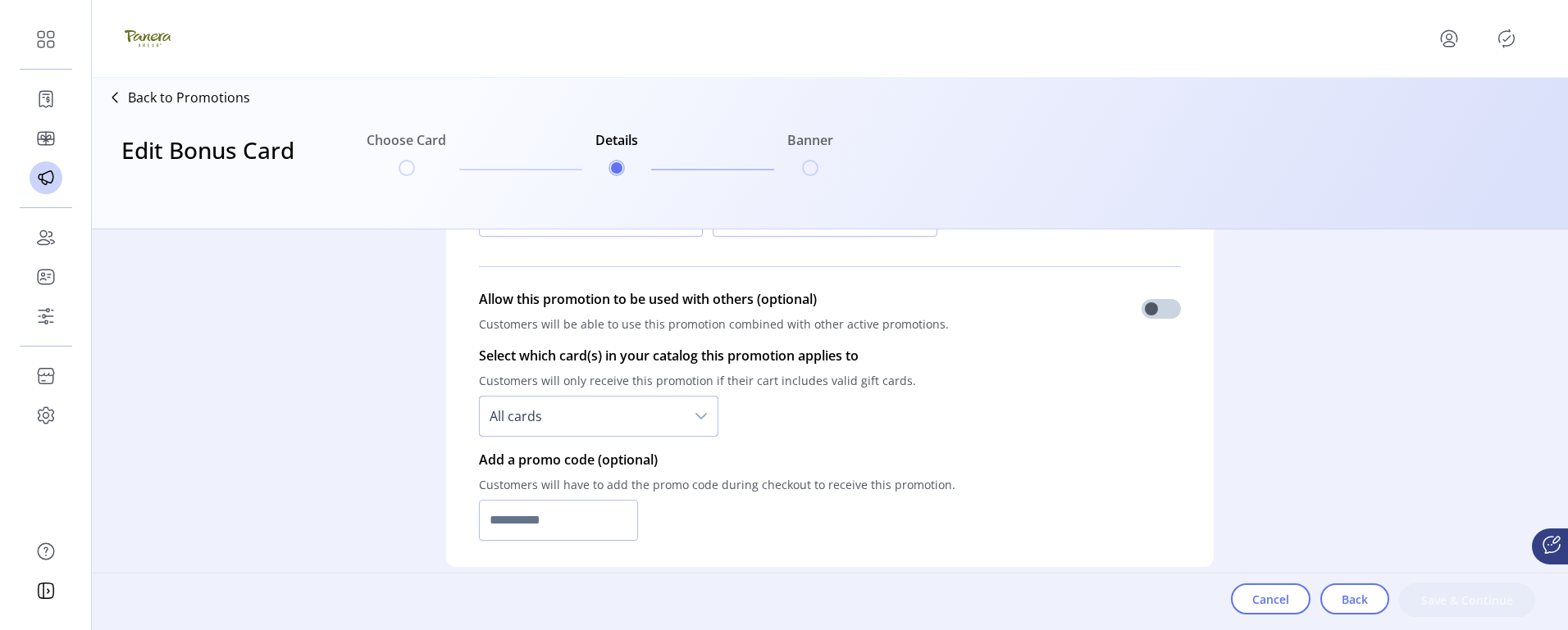
scroll to position [1147, 0]
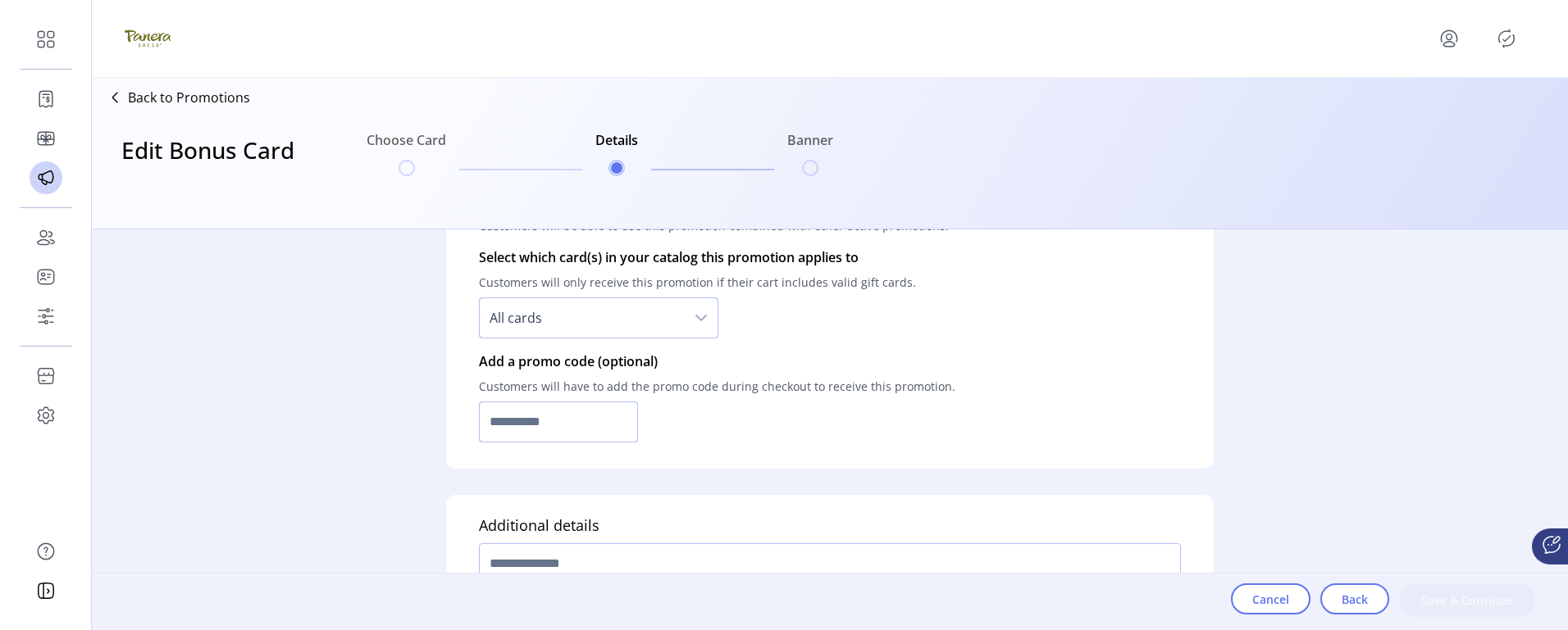
click at [620, 420] on input "text" at bounding box center [558, 421] width 159 height 41
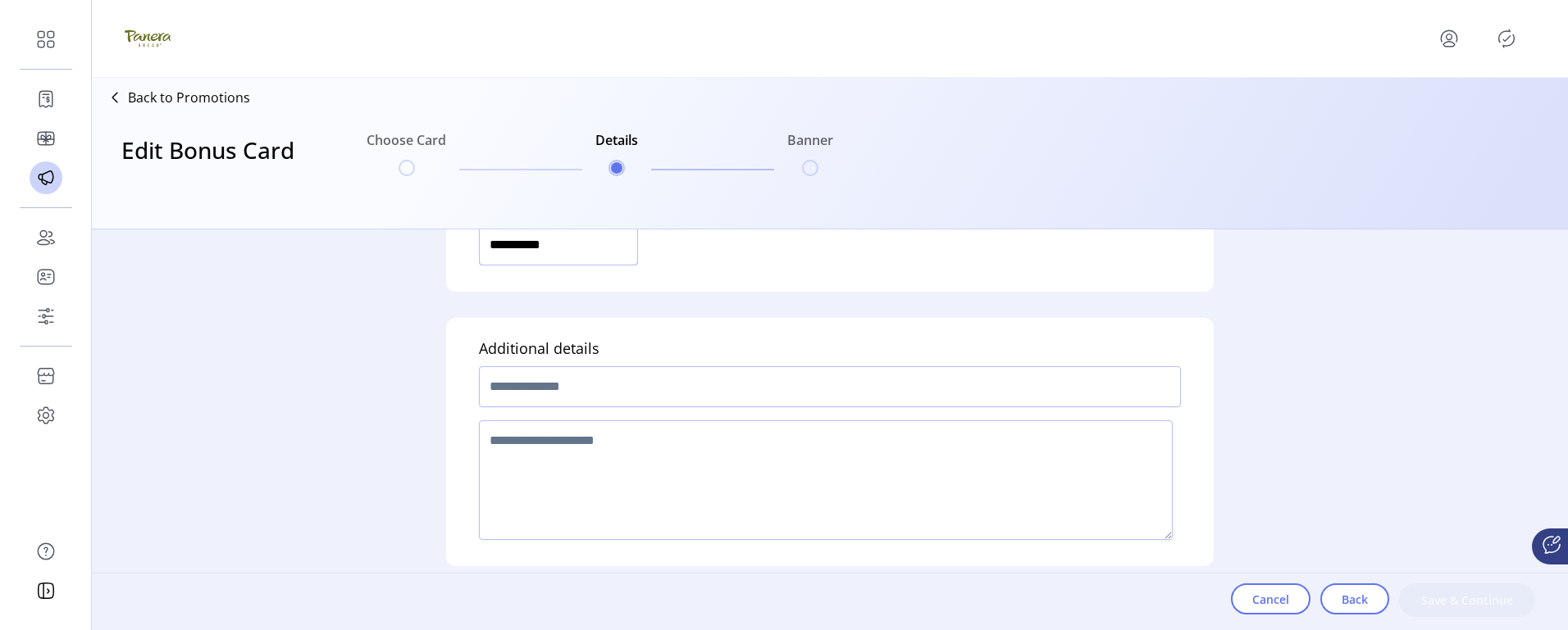
scroll to position [1326, 0]
click at [850, 391] on input "text" at bounding box center [829, 385] width 702 height 41
drag, startPoint x: 564, startPoint y: 240, endPoint x: 598, endPoint y: 246, distance: 34.5
click at [598, 246] on input "**********" at bounding box center [558, 251] width 159 height 41
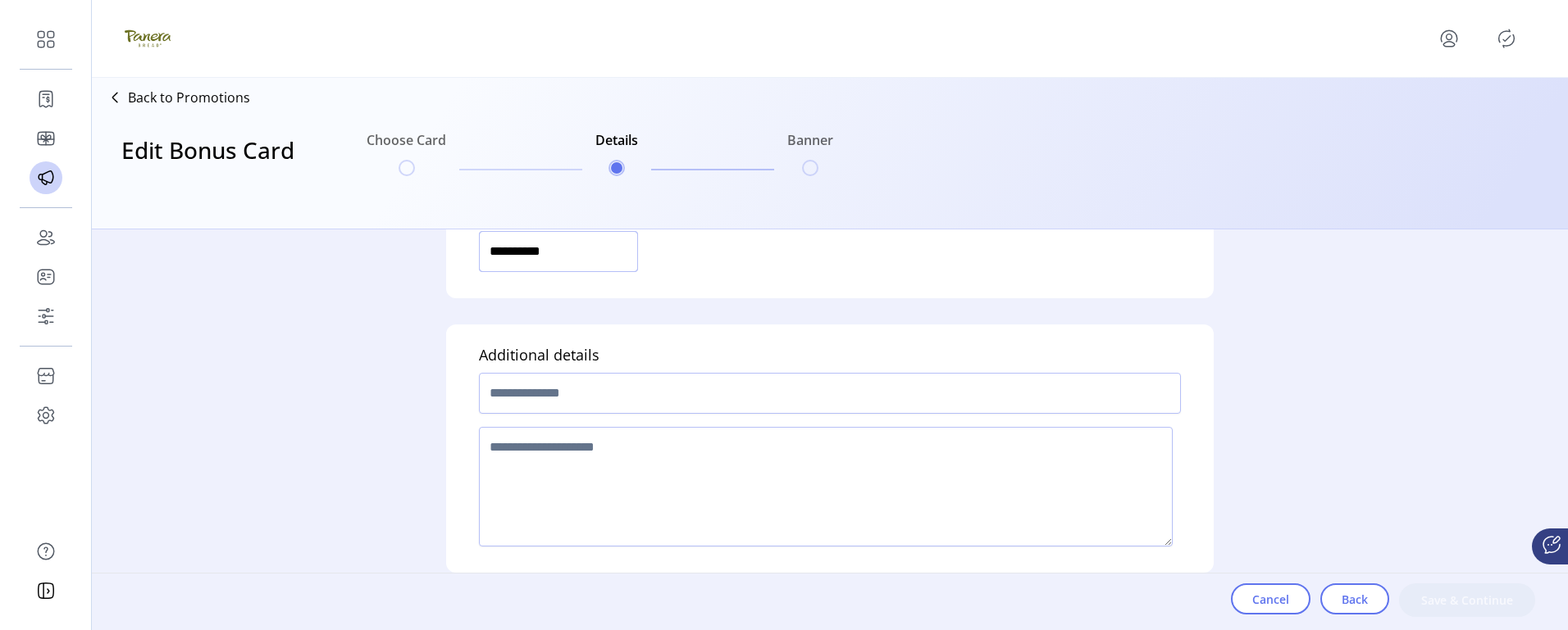
type input "**********"
click at [572, 390] on input "text" at bounding box center [829, 393] width 702 height 41
type input "******"
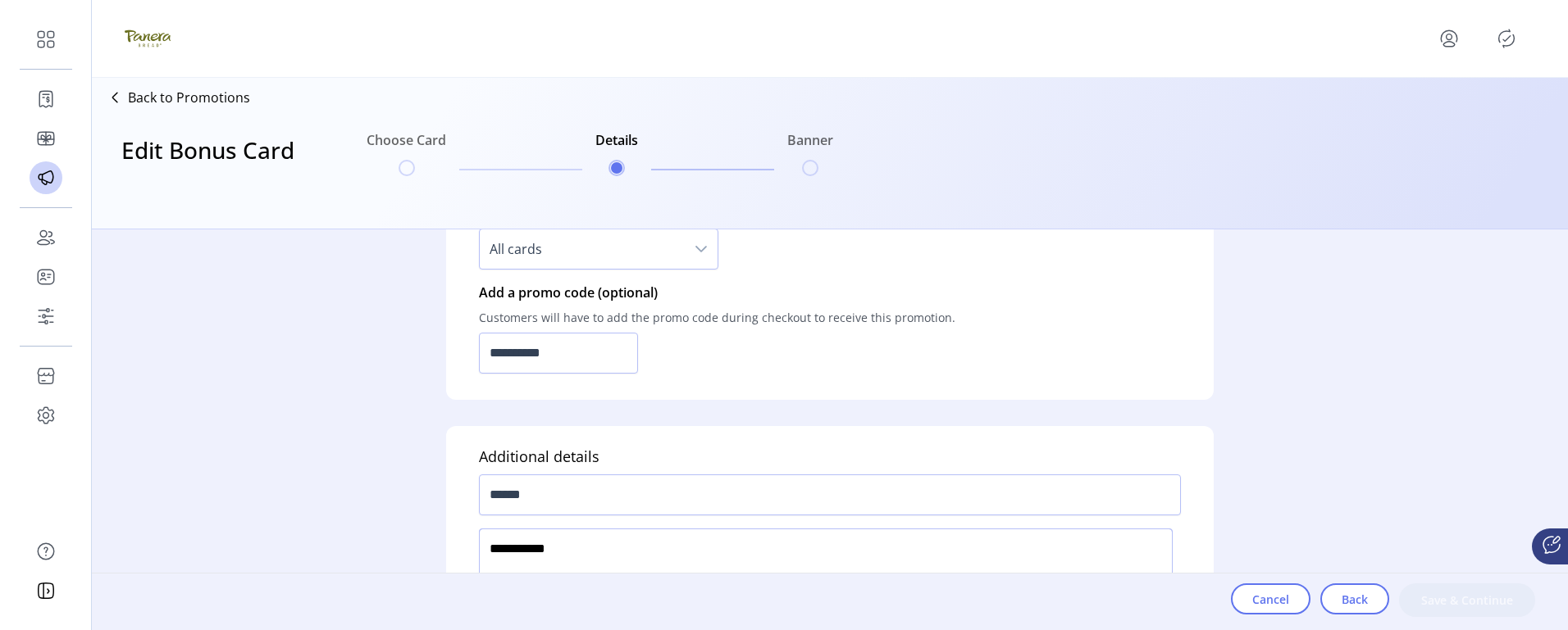
scroll to position [1326, 0]
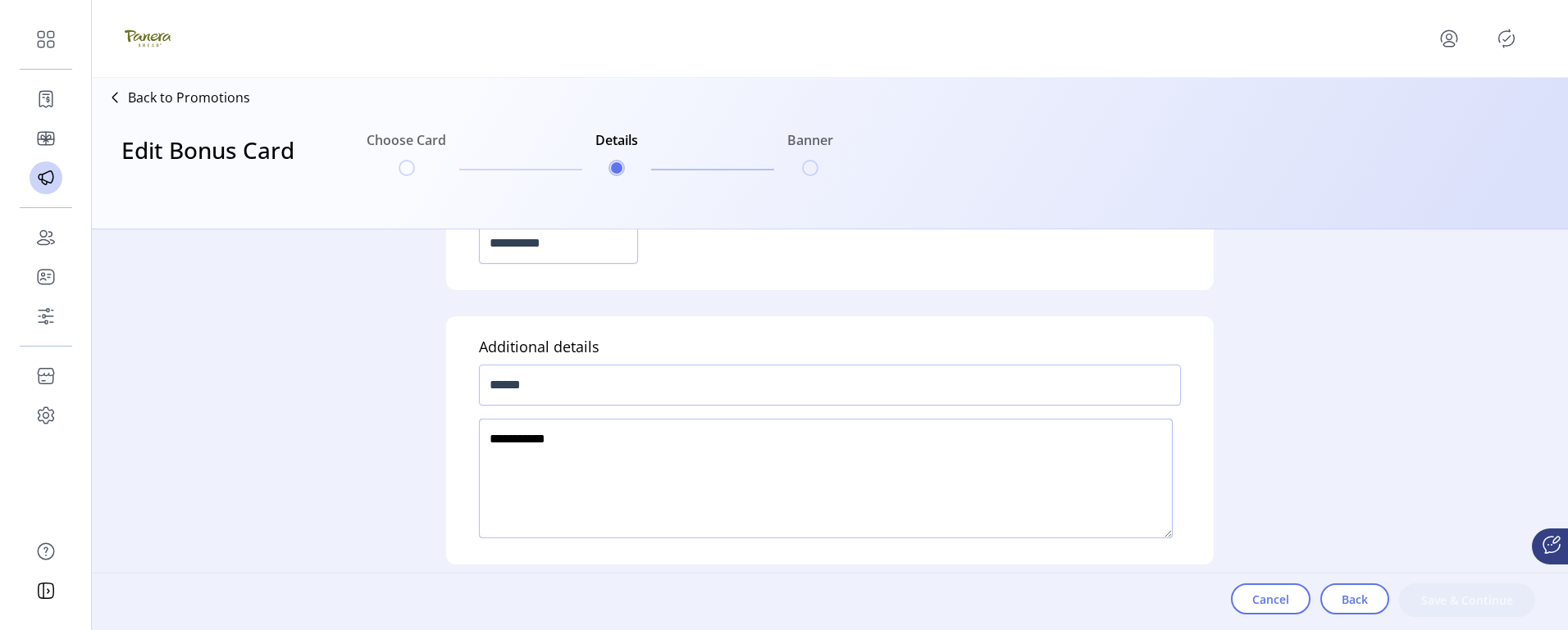
click at [685, 450] on textarea at bounding box center [825, 478] width 694 height 120
type textarea "**********"
click at [715, 387] on input "******" at bounding box center [829, 385] width 702 height 41
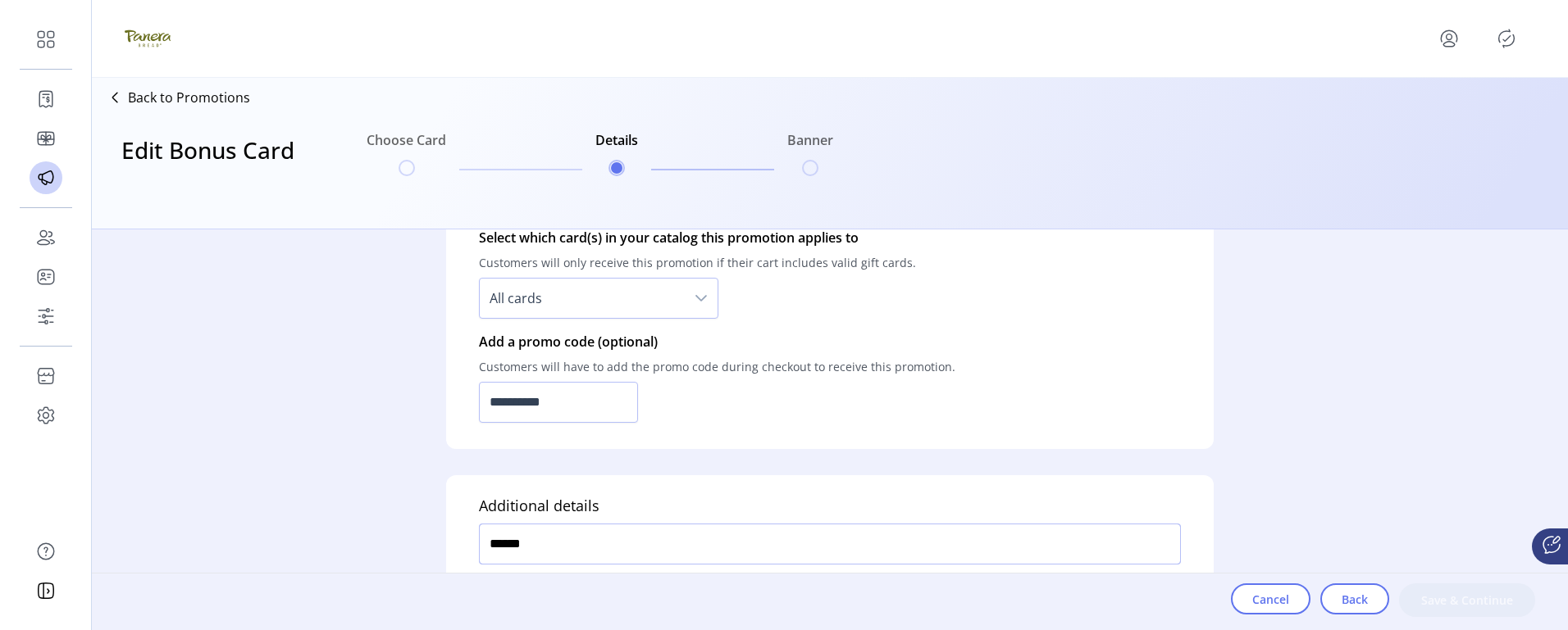
scroll to position [1162, 0]
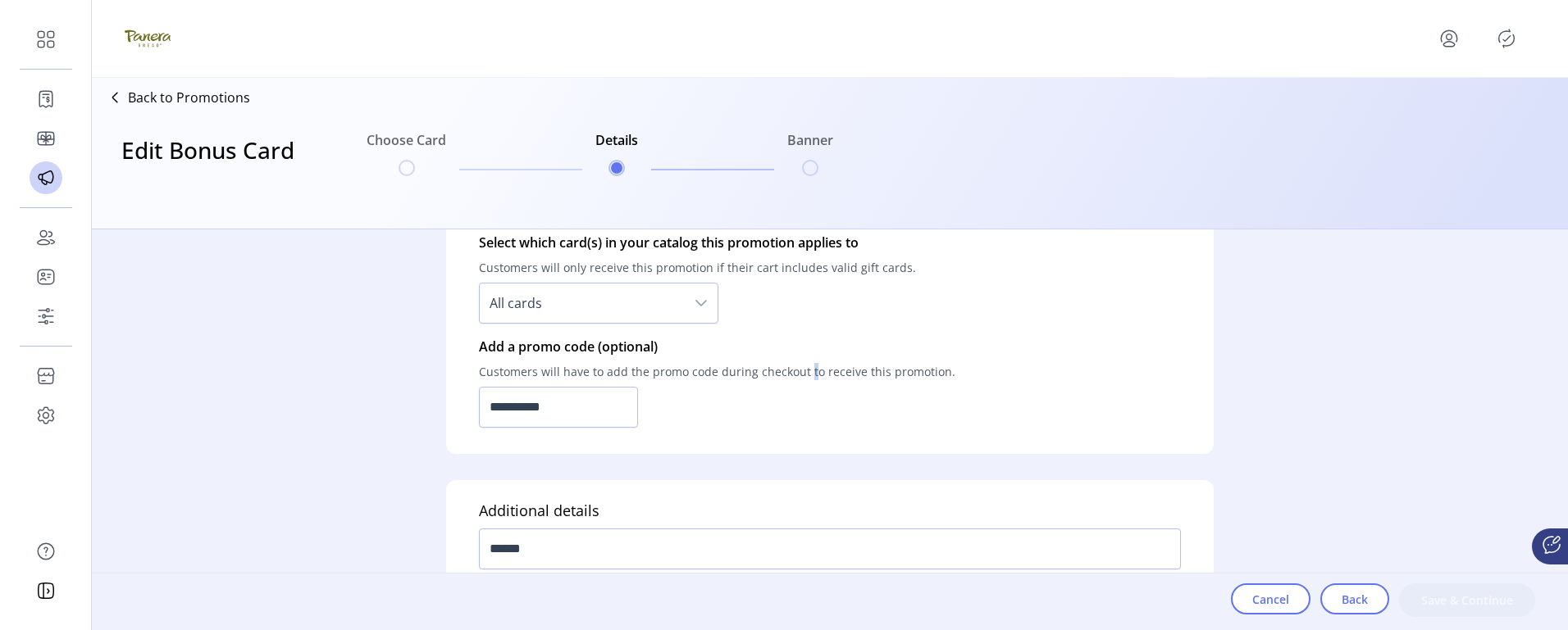
click at [808, 376] on p "Customers will have to add the promo code during checkout to receive this promo…" at bounding box center [717, 371] width 477 height 30
click at [1454, 605] on div "Cancel Back Save & Continue" at bounding box center [1383, 600] width 304 height 34
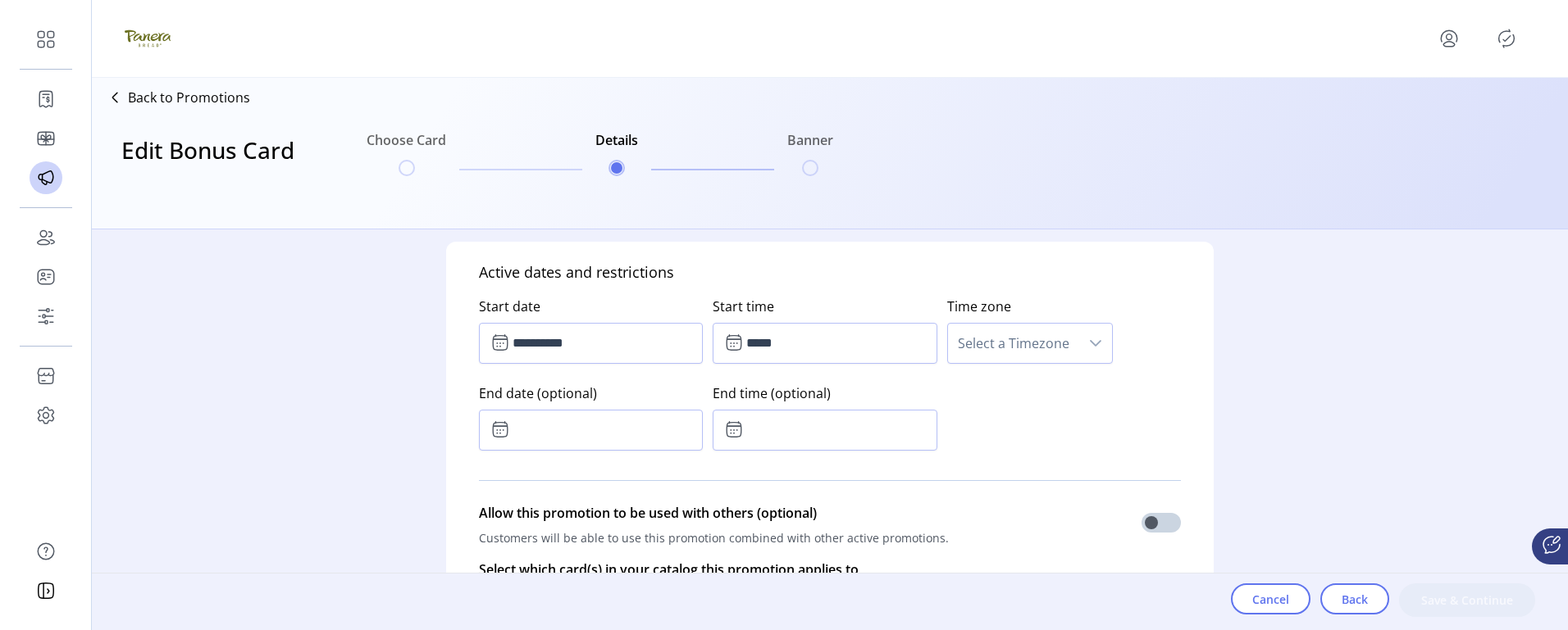
scroll to position [834, 0]
click at [975, 349] on span "Select a Timezone" at bounding box center [1013, 343] width 131 height 39
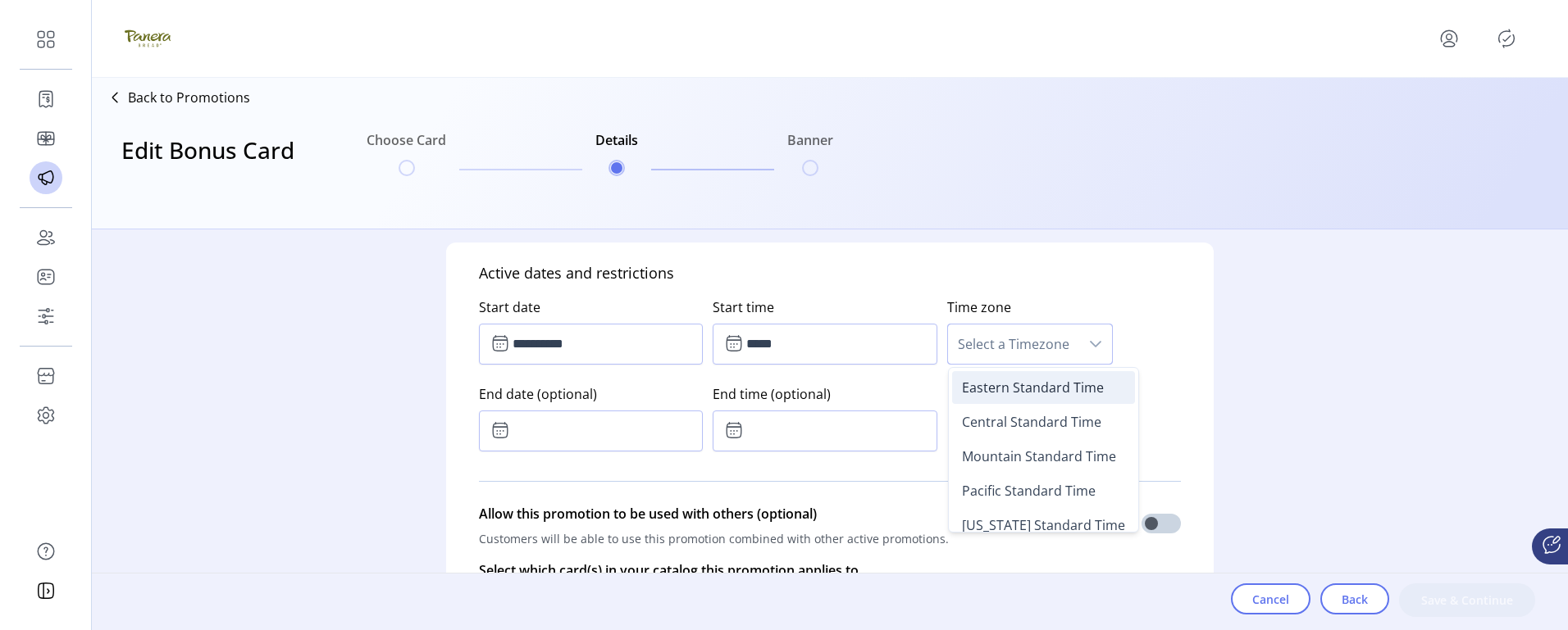
click at [992, 386] on span "Eastern Standard Time" at bounding box center [1032, 387] width 142 height 18
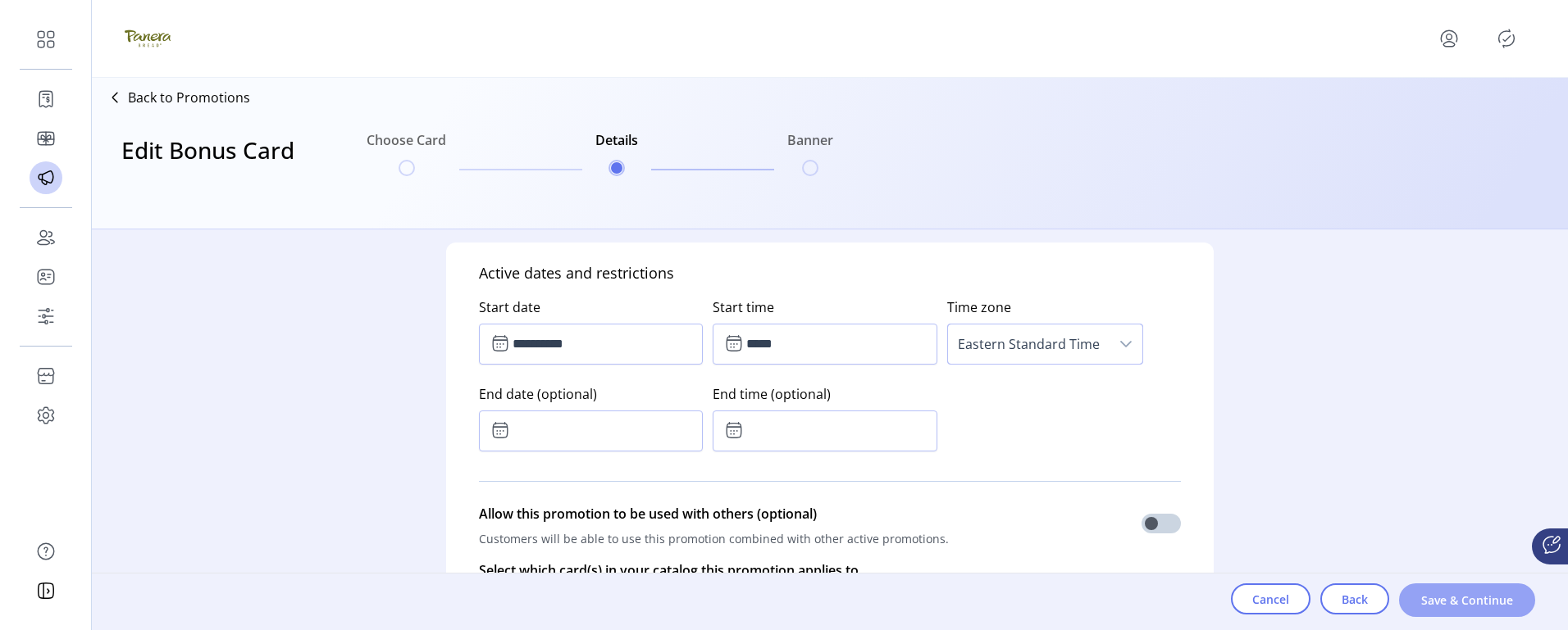
click at [1454, 599] on span "Save & Continue" at bounding box center [1467, 600] width 93 height 17
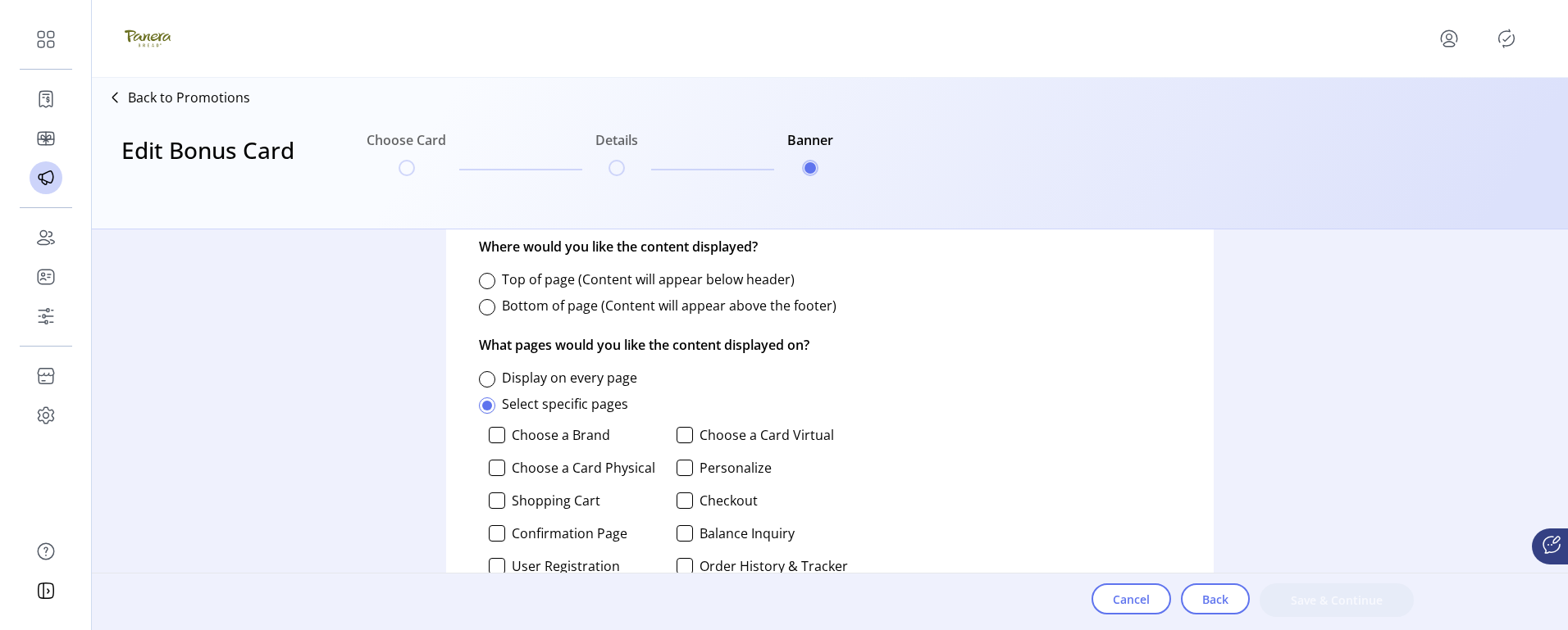
scroll to position [737, 0]
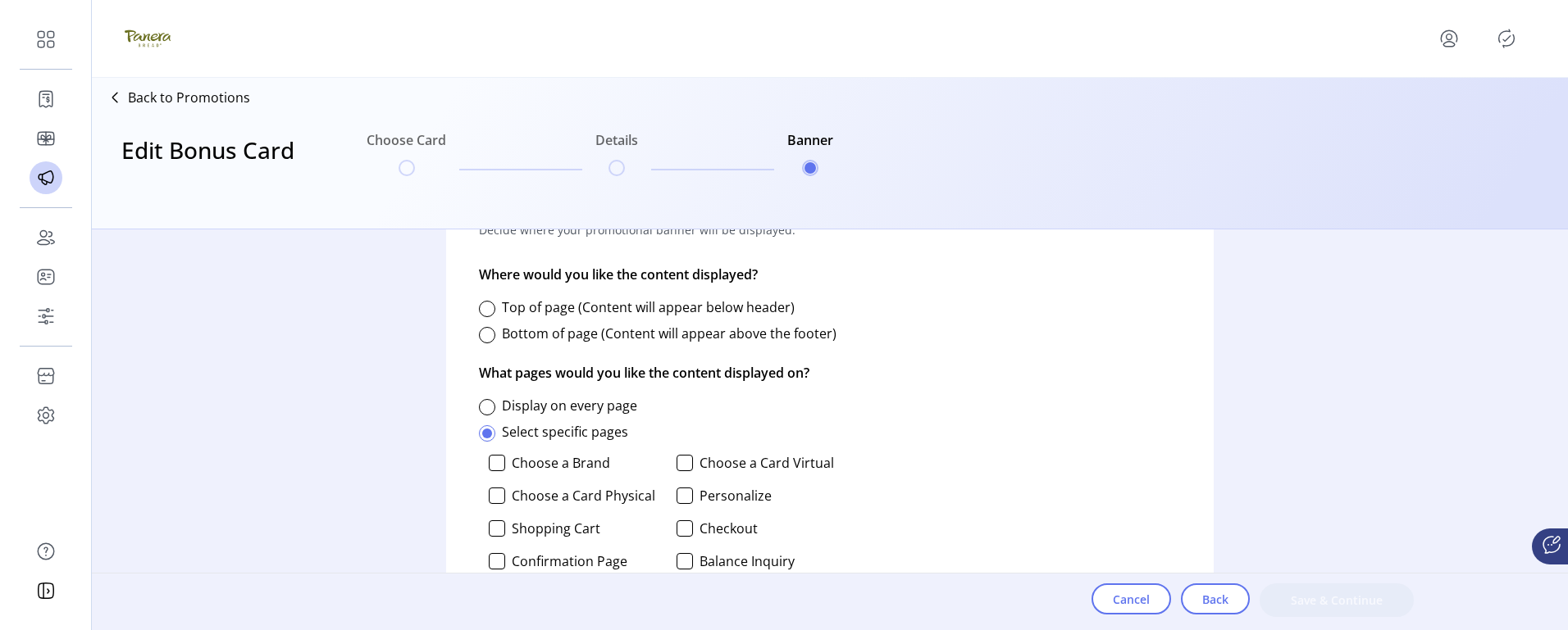
click at [539, 311] on label "Top of page (Content will appear below header)" at bounding box center [648, 308] width 292 height 18
click at [538, 401] on label "Display on every page" at bounding box center [570, 406] width 136 height 18
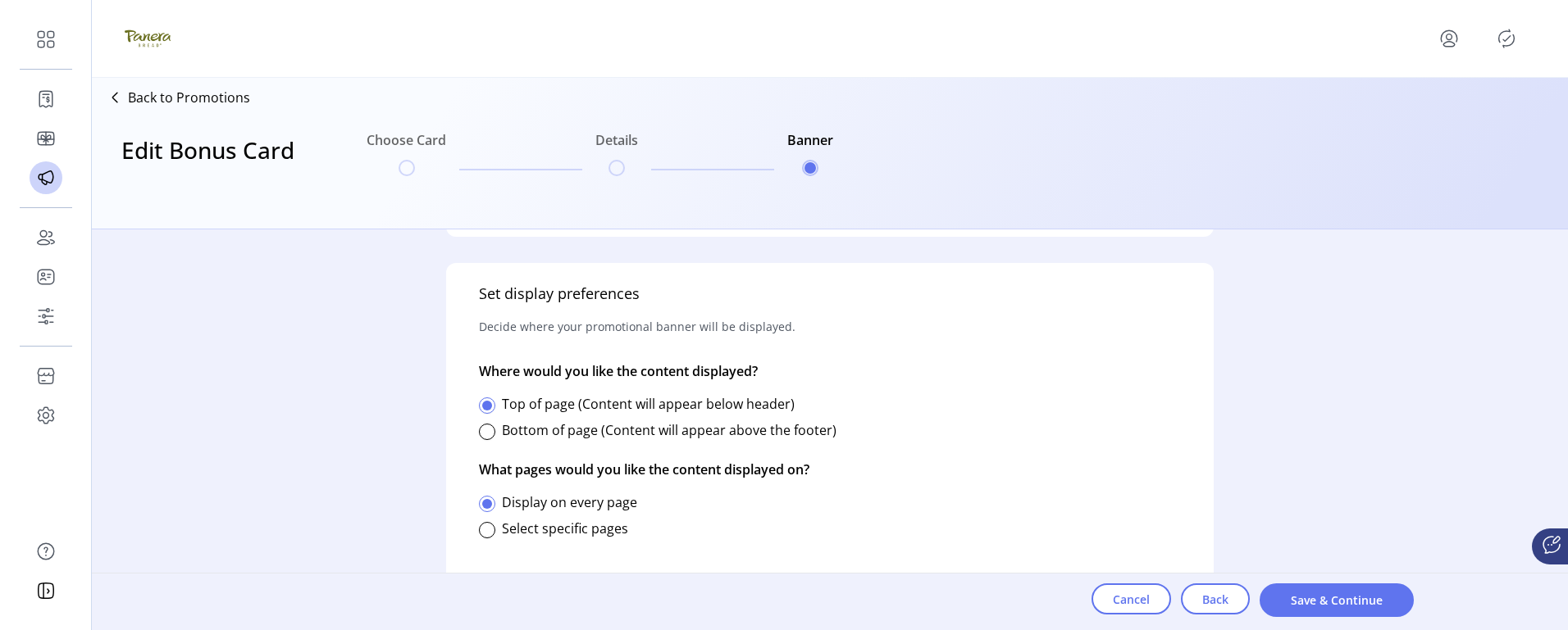
scroll to position [641, 0]
click at [1328, 587] on button "Save & Continue" at bounding box center [1336, 600] width 154 height 34
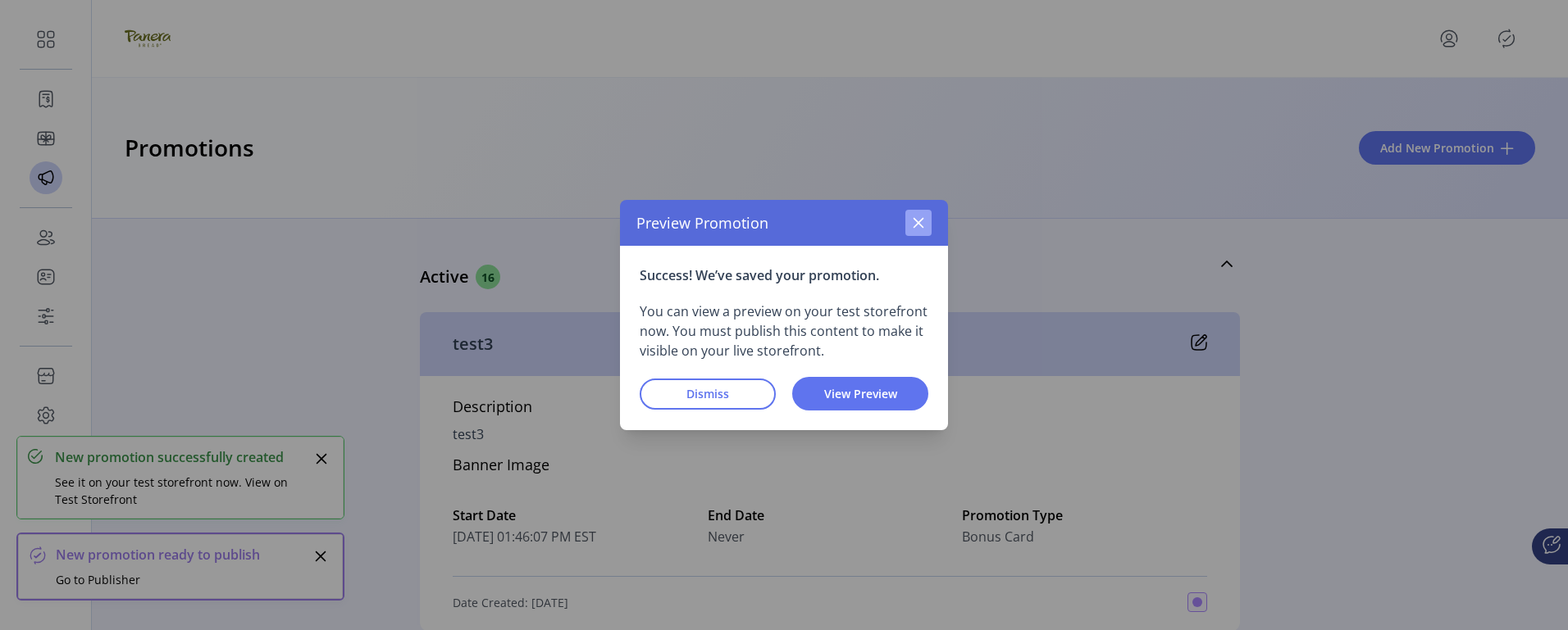
click at [903, 225] on div "Preview Promotion" at bounding box center [784, 223] width 328 height 46
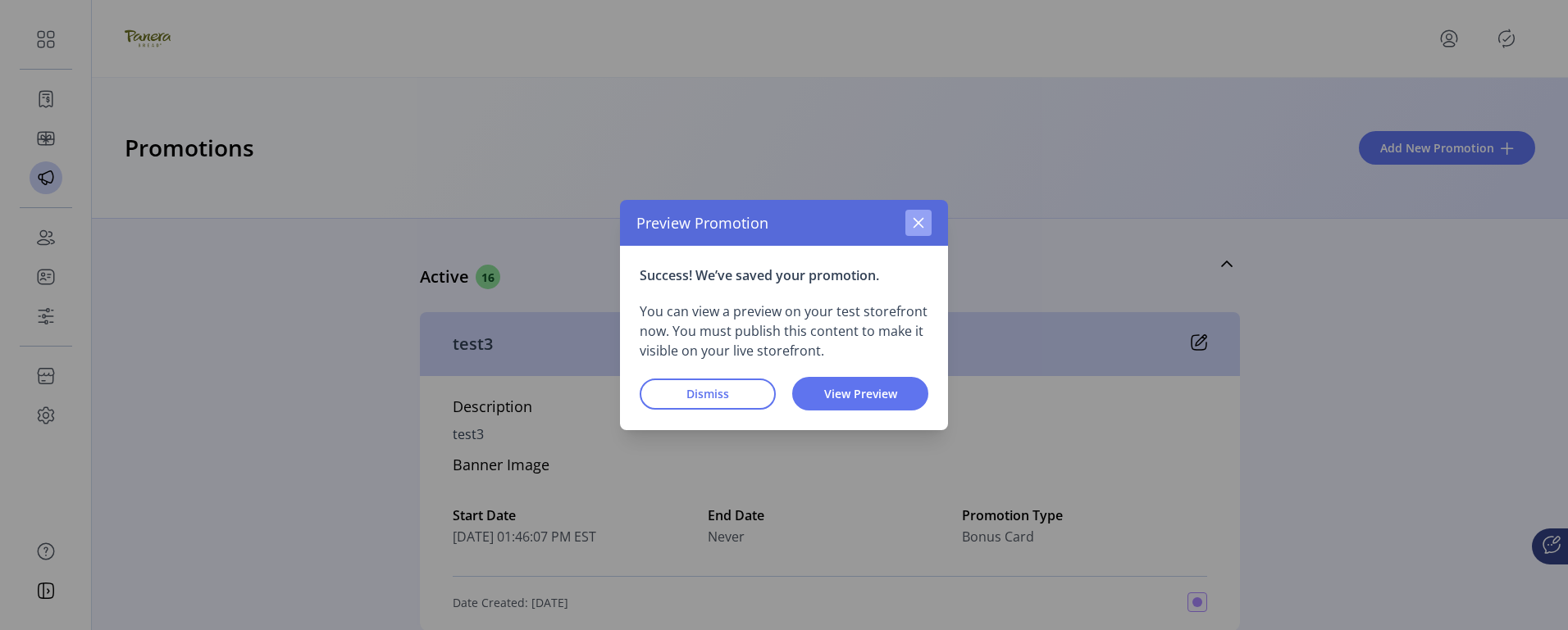
click at [911, 223] on button "button" at bounding box center [918, 223] width 27 height 27
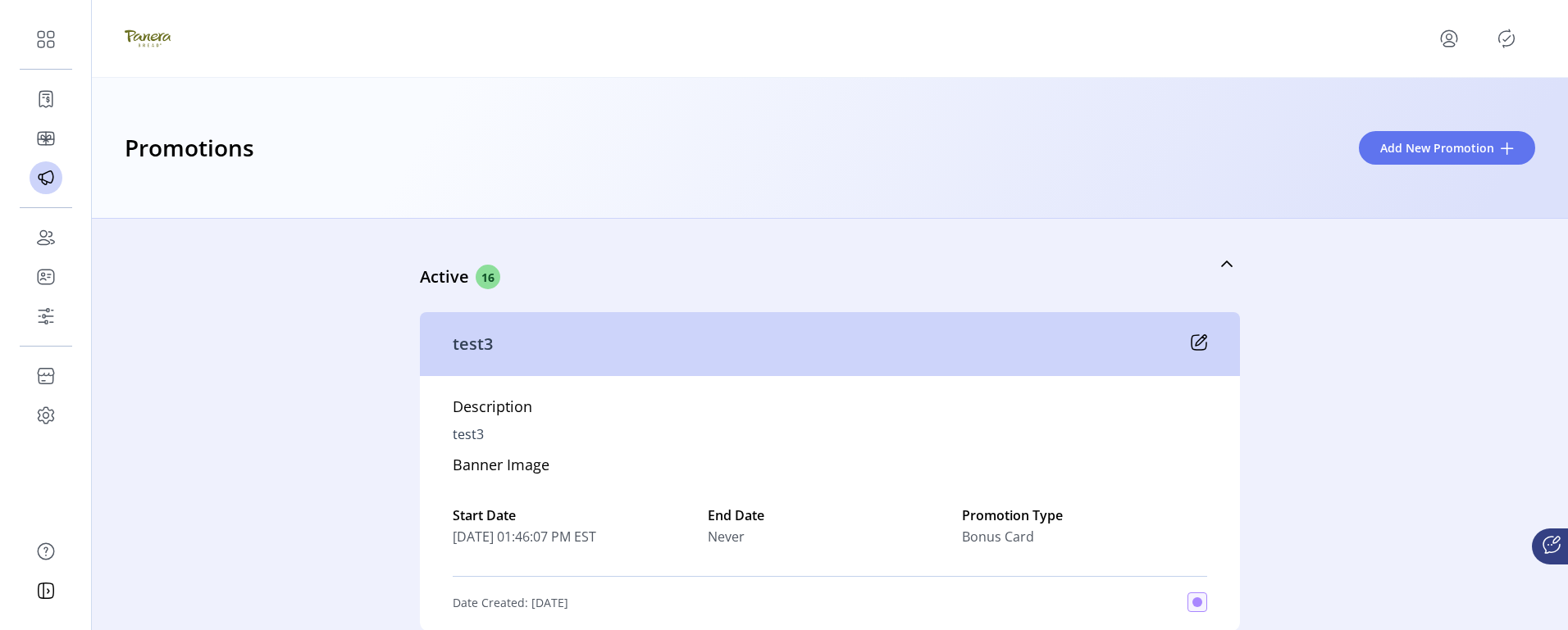
click at [1500, 45] on icon "Publisher Panel" at bounding box center [1506, 38] width 27 height 27
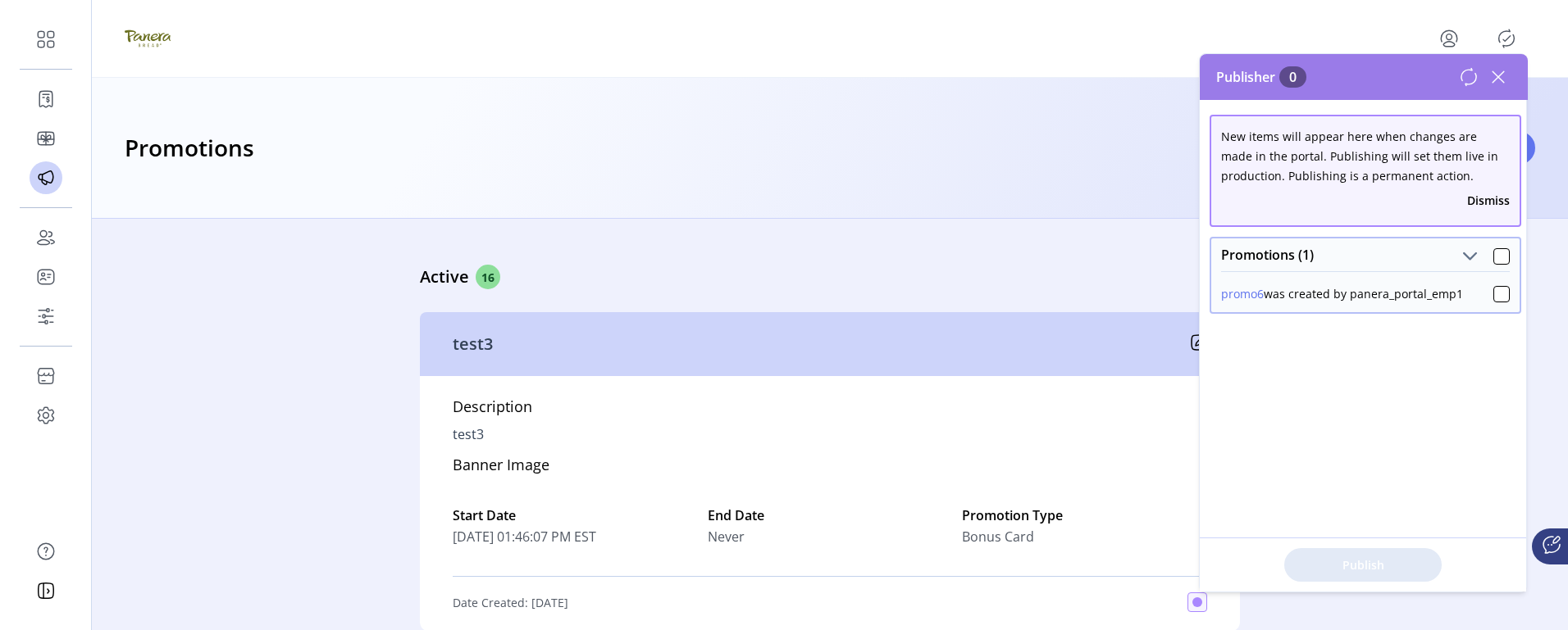
click at [1505, 253] on div "Promotions (1)" at bounding box center [1365, 255] width 308 height 33
click at [1498, 254] on div at bounding box center [1501, 256] width 16 height 16
click at [1361, 569] on span "Publish 1 Items" at bounding box center [1362, 564] width 115 height 17
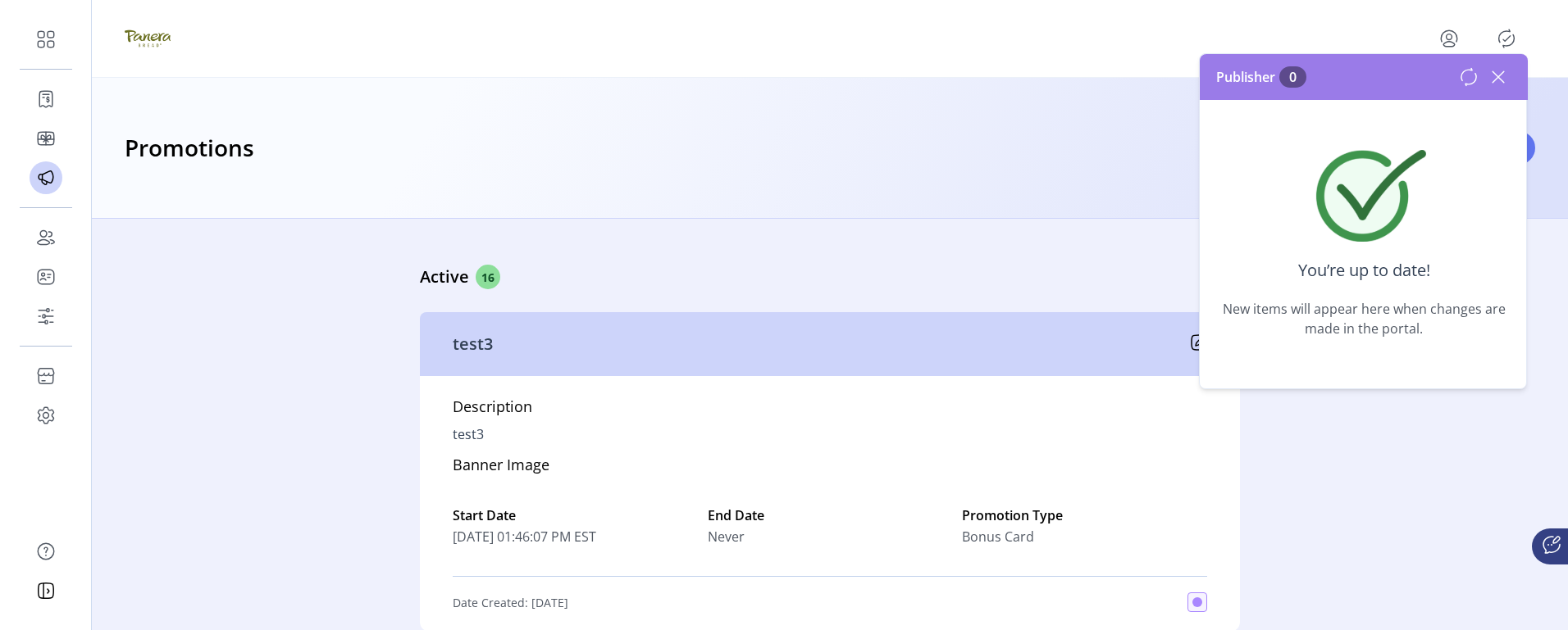
click at [1498, 74] on icon at bounding box center [1497, 77] width 27 height 27
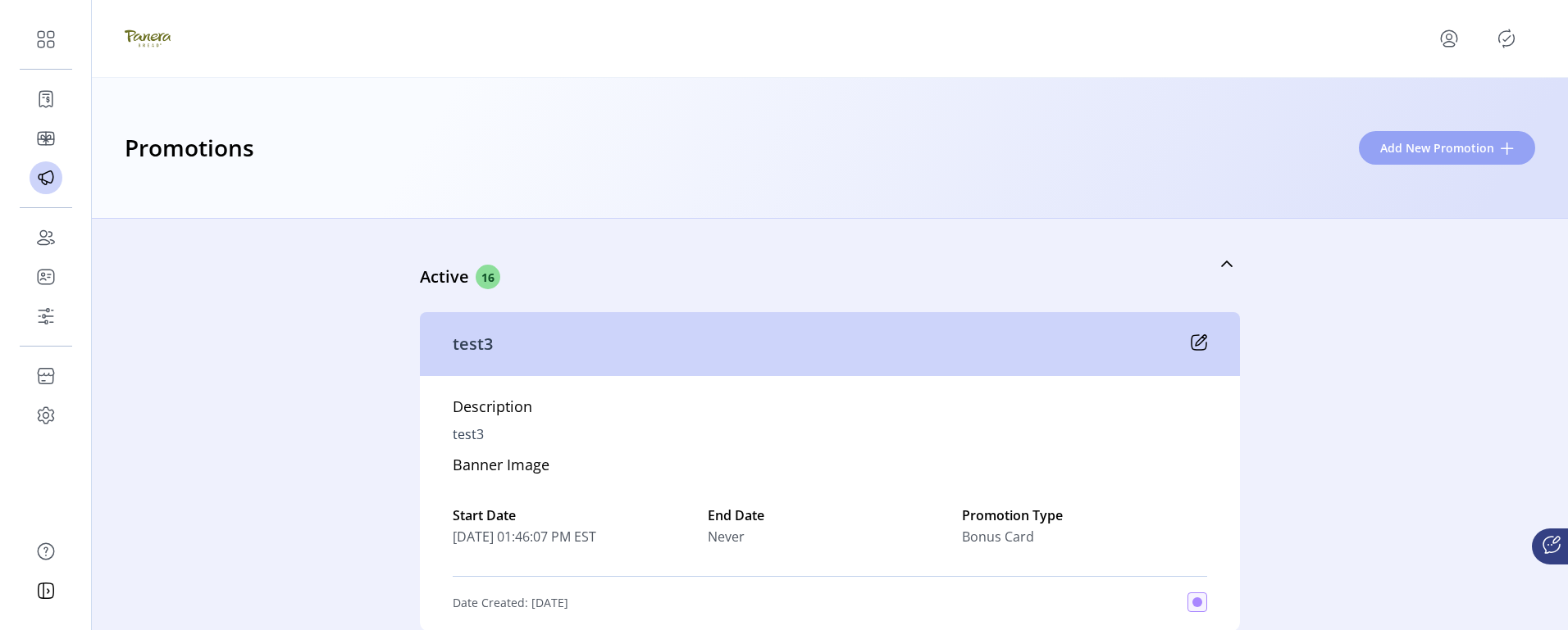
click at [1419, 155] on span "Add New Promotion" at bounding box center [1437, 147] width 114 height 17
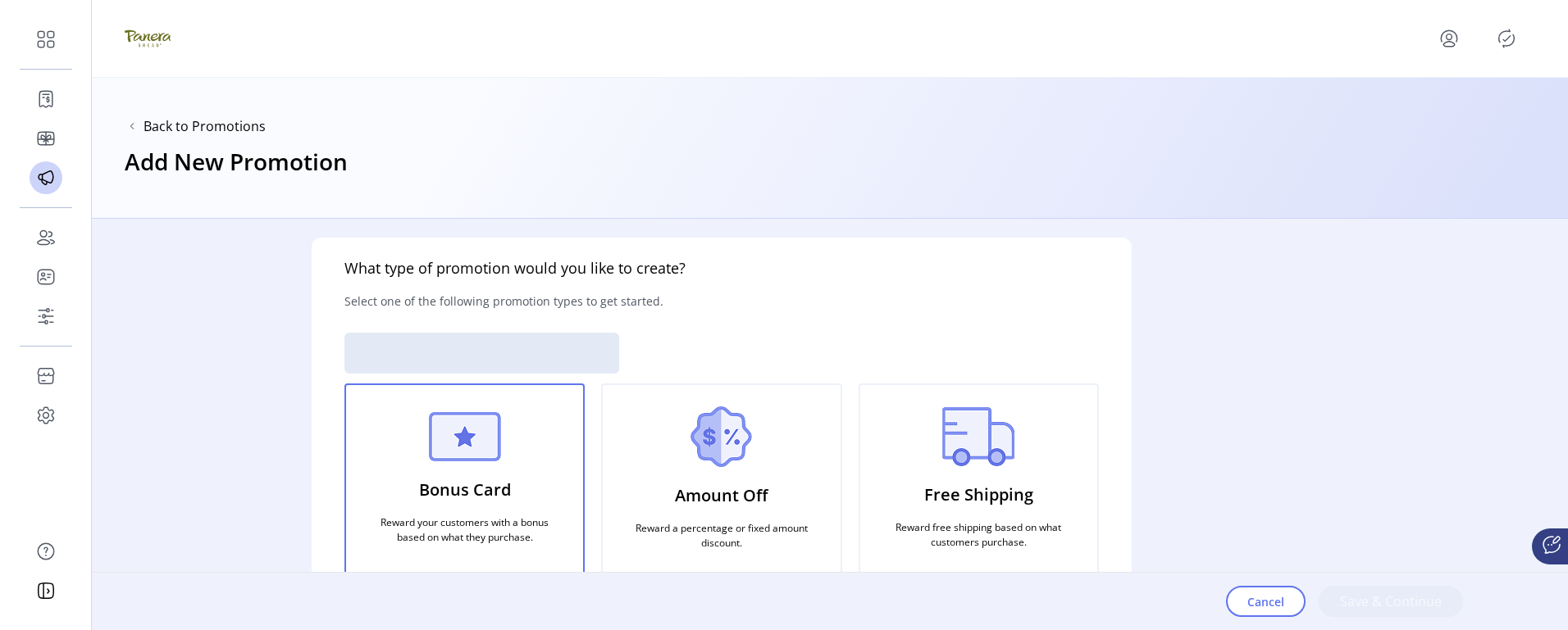
scroll to position [29, 0]
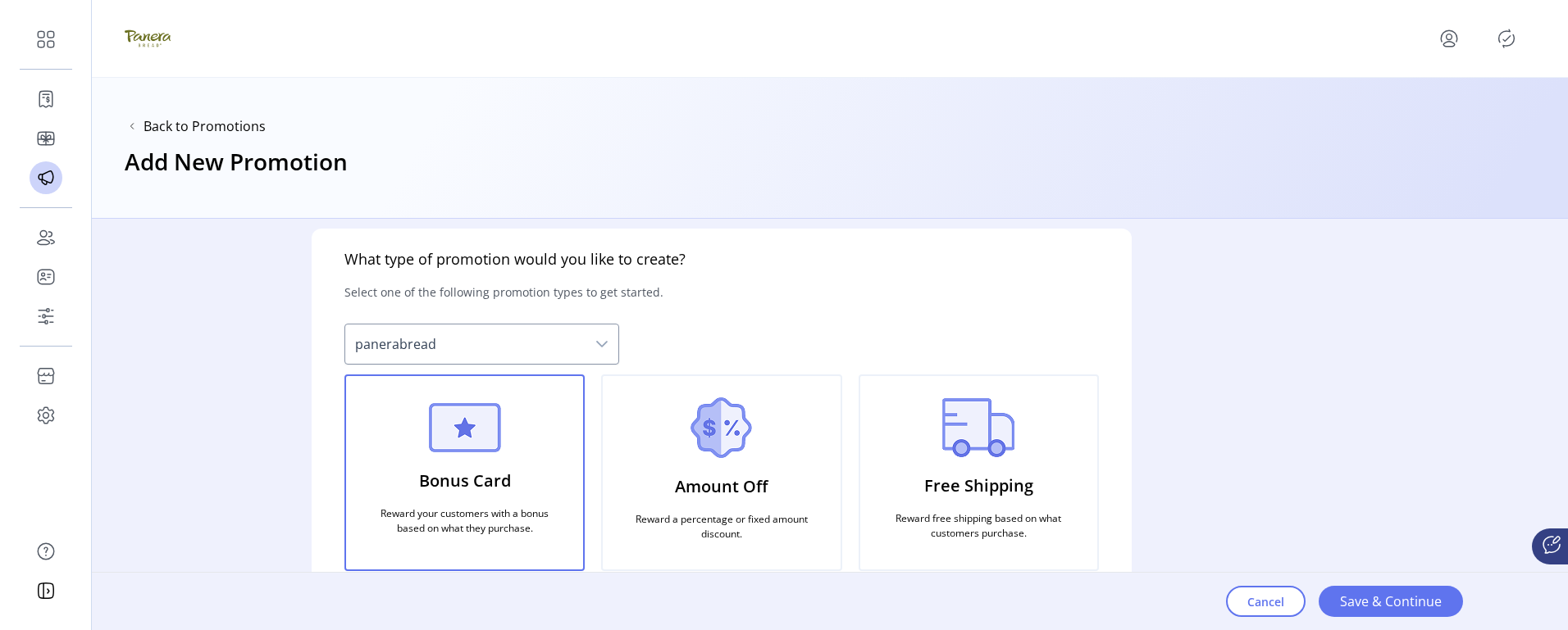
click at [1074, 411] on div "Free Shipping Reward free shipping based on what customers purchase." at bounding box center [979, 472] width 240 height 197
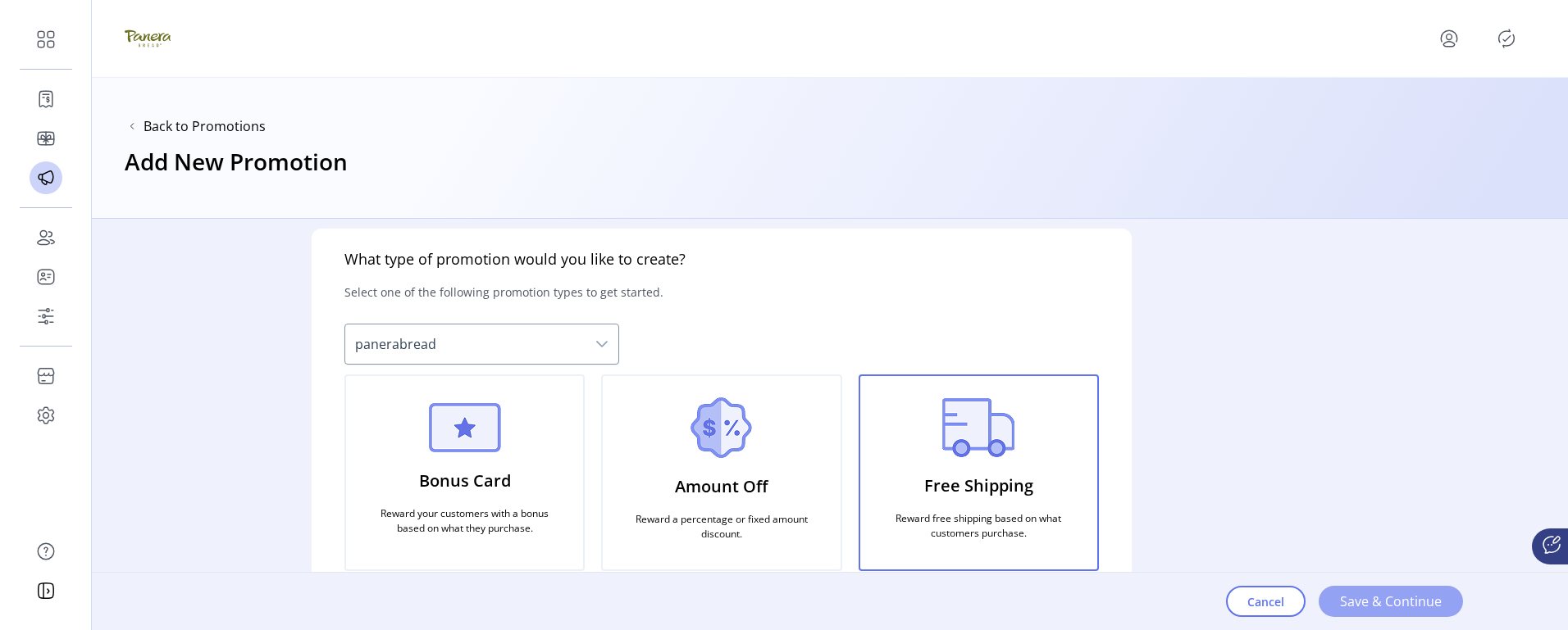
click at [1369, 605] on span "Save & Continue" at bounding box center [1390, 601] width 102 height 19
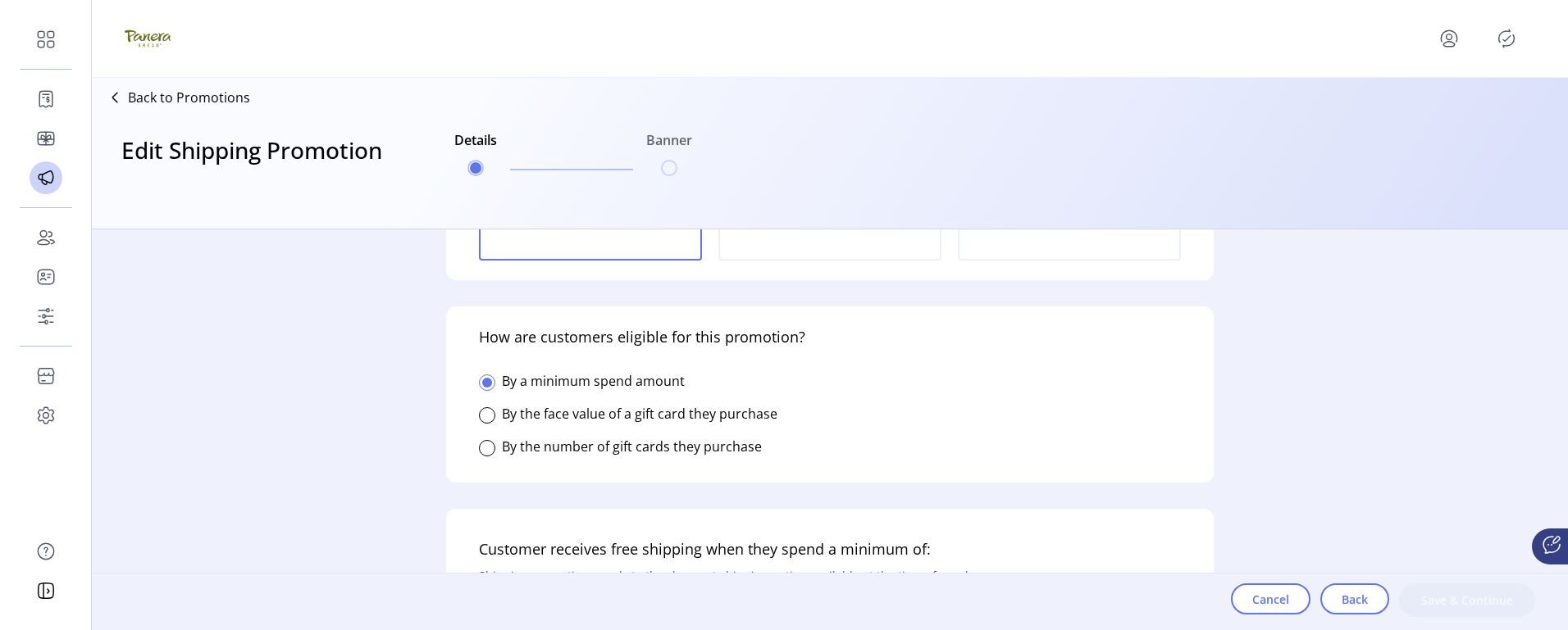
scroll to position [245, 0]
click at [645, 409] on label "By the face value of a gift card they purchase" at bounding box center [640, 412] width 276 height 18
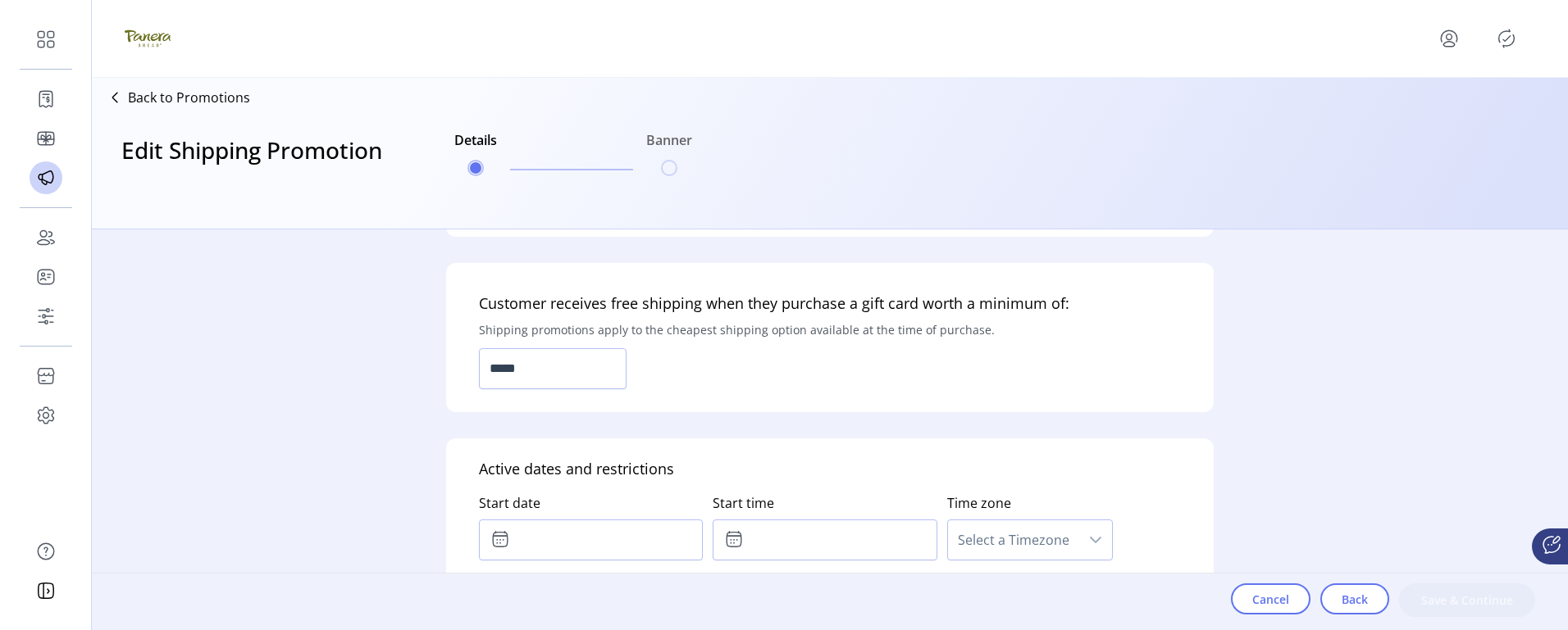
scroll to position [492, 0]
drag, startPoint x: 586, startPoint y: 375, endPoint x: 451, endPoint y: 372, distance: 135.0
click at [488, 372] on input "*****" at bounding box center [552, 366] width 148 height 41
type input "******"
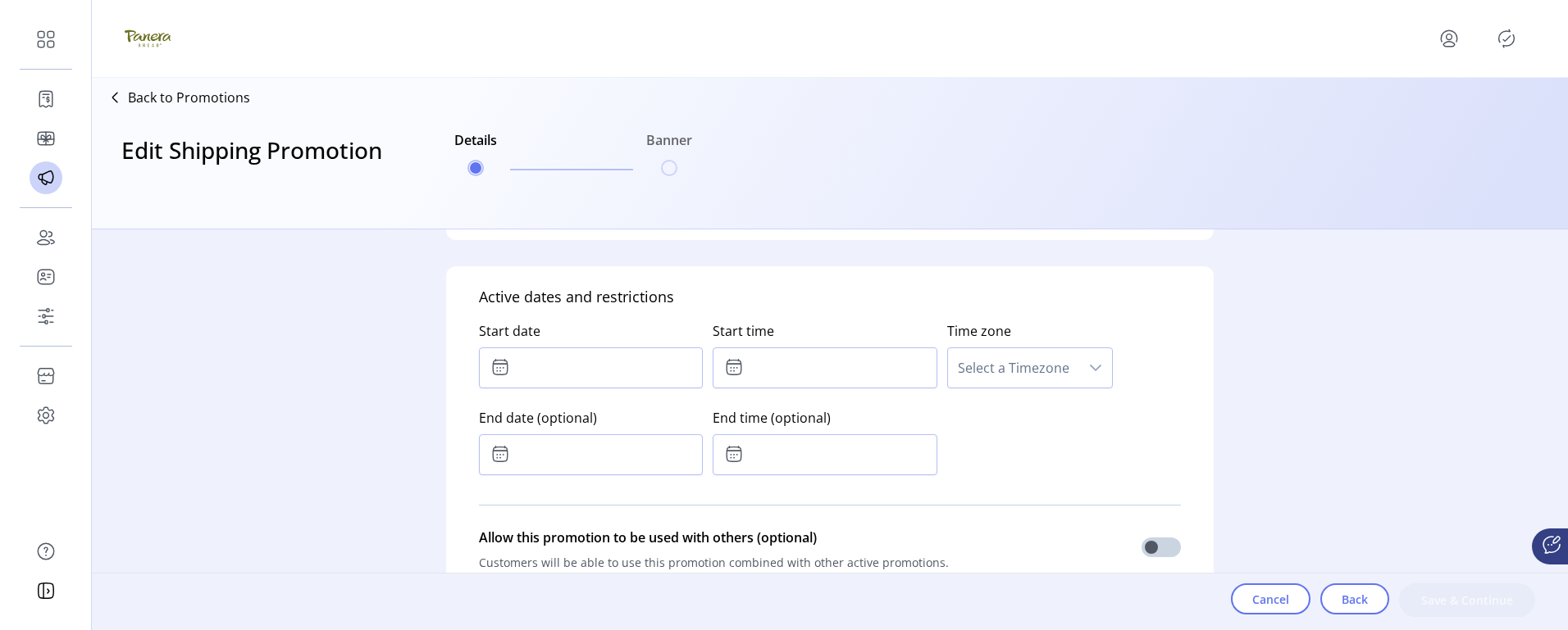
scroll to position [656, 0]
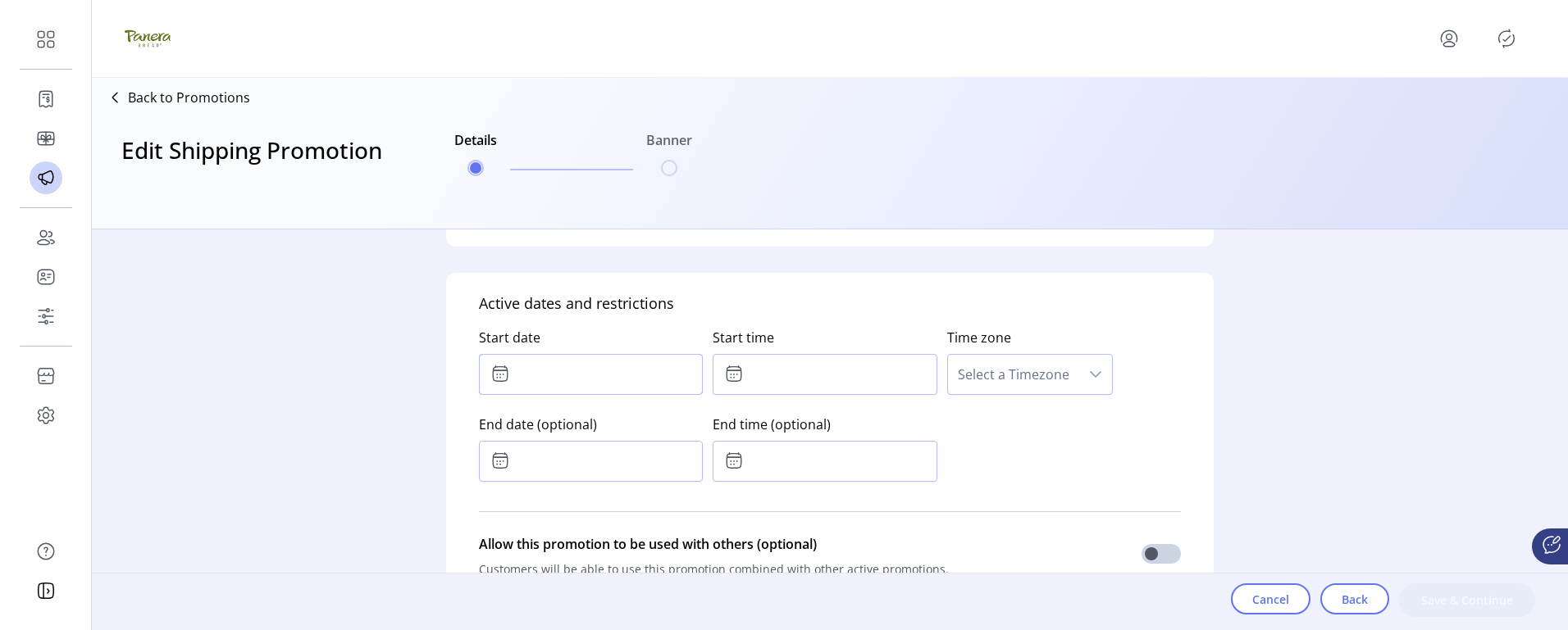
click at [664, 379] on input "text" at bounding box center [590, 375] width 224 height 41
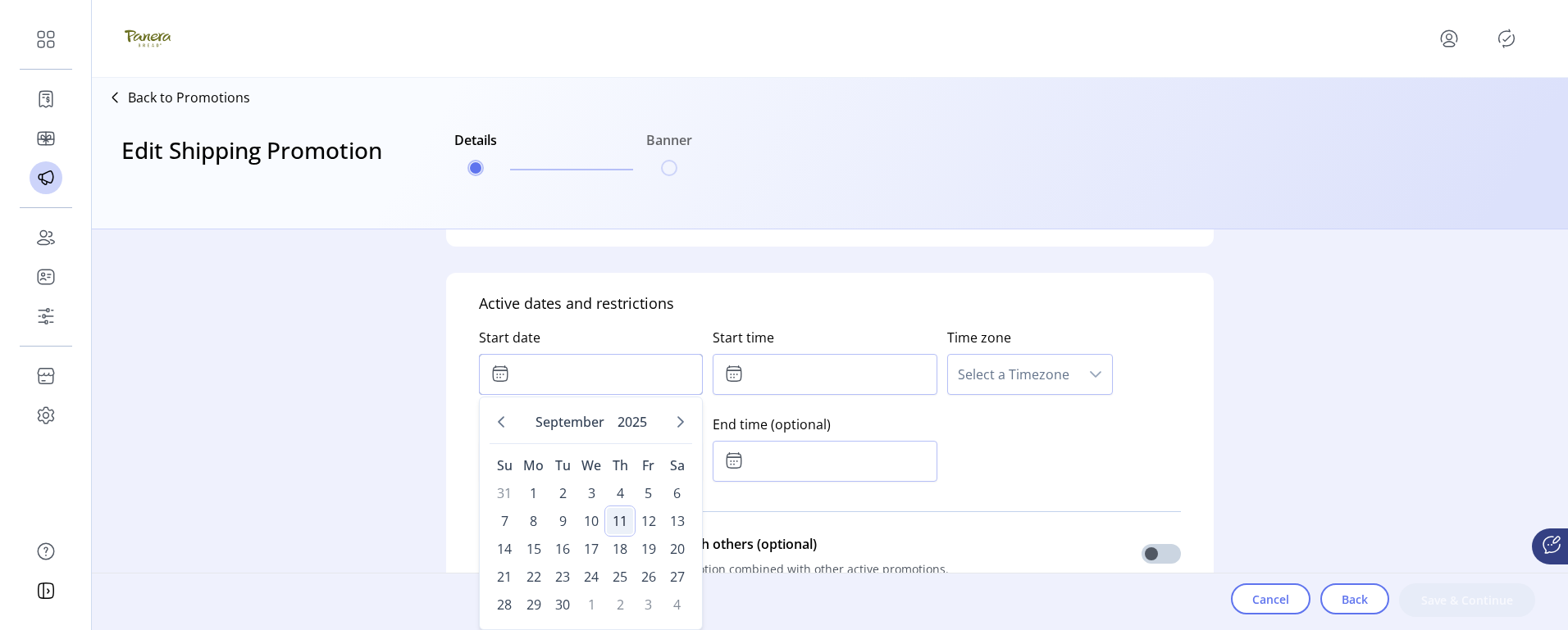
click at [612, 518] on span "11" at bounding box center [620, 521] width 27 height 27
type input "**********"
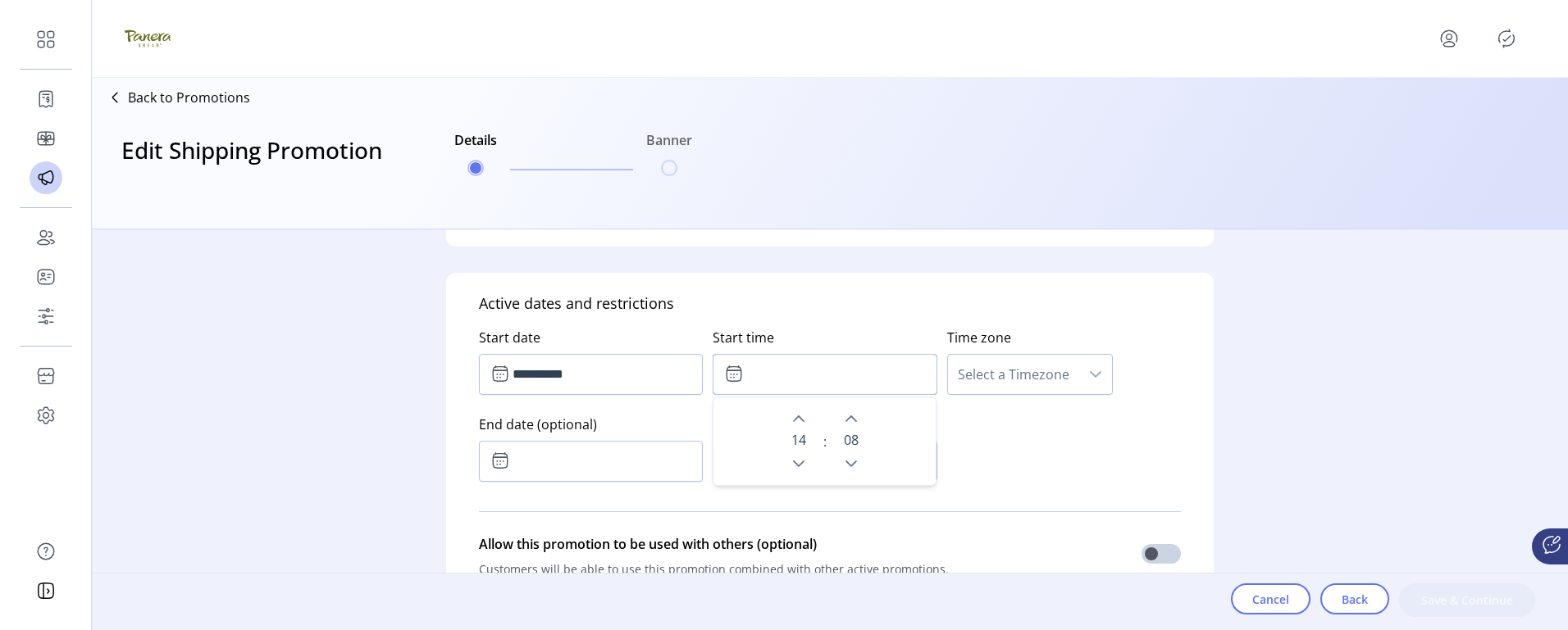
click at [807, 365] on input "text" at bounding box center [824, 375] width 224 height 41
click at [792, 416] on icon "Next Hour" at bounding box center [798, 418] width 13 height 13
click at [795, 471] on button "Previous Hour" at bounding box center [798, 463] width 23 height 23
type input "*****"
click at [1061, 379] on span "Select a Timezone" at bounding box center [1013, 374] width 131 height 39
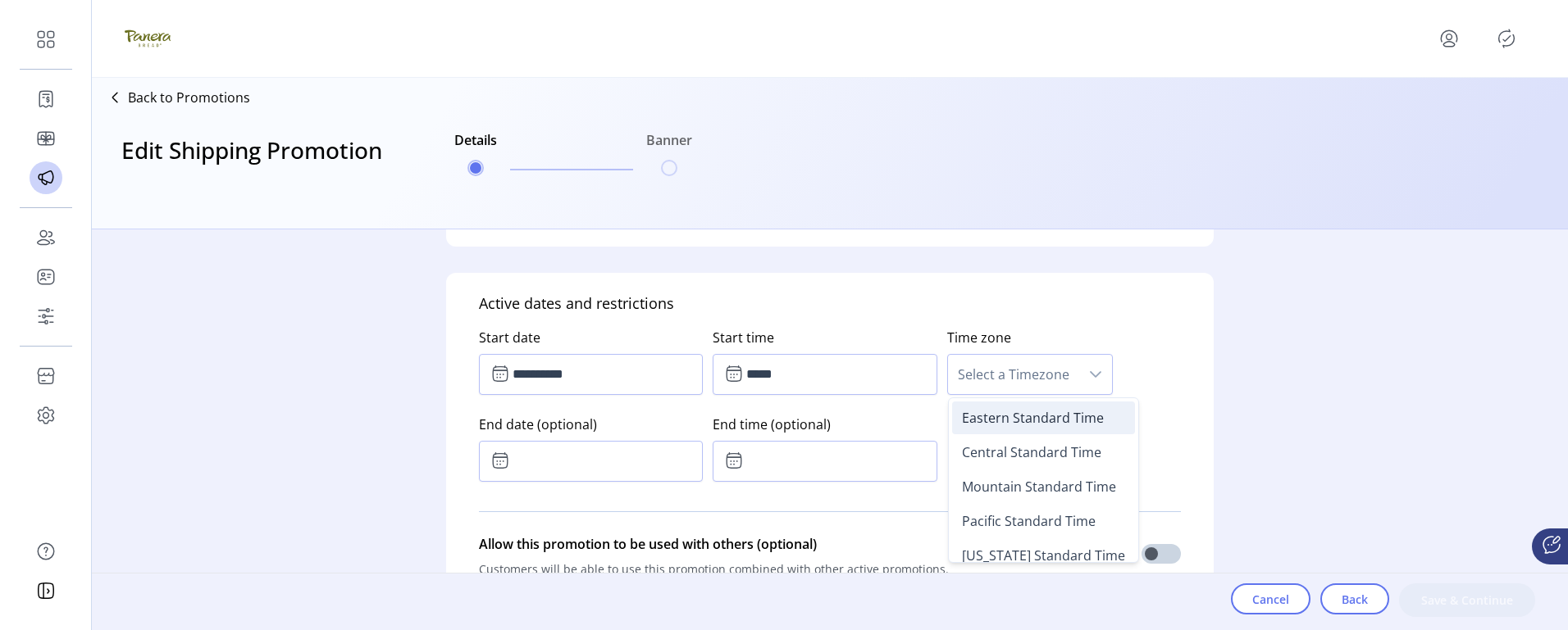
click at [1049, 422] on span "Eastern Standard Time" at bounding box center [1032, 418] width 142 height 18
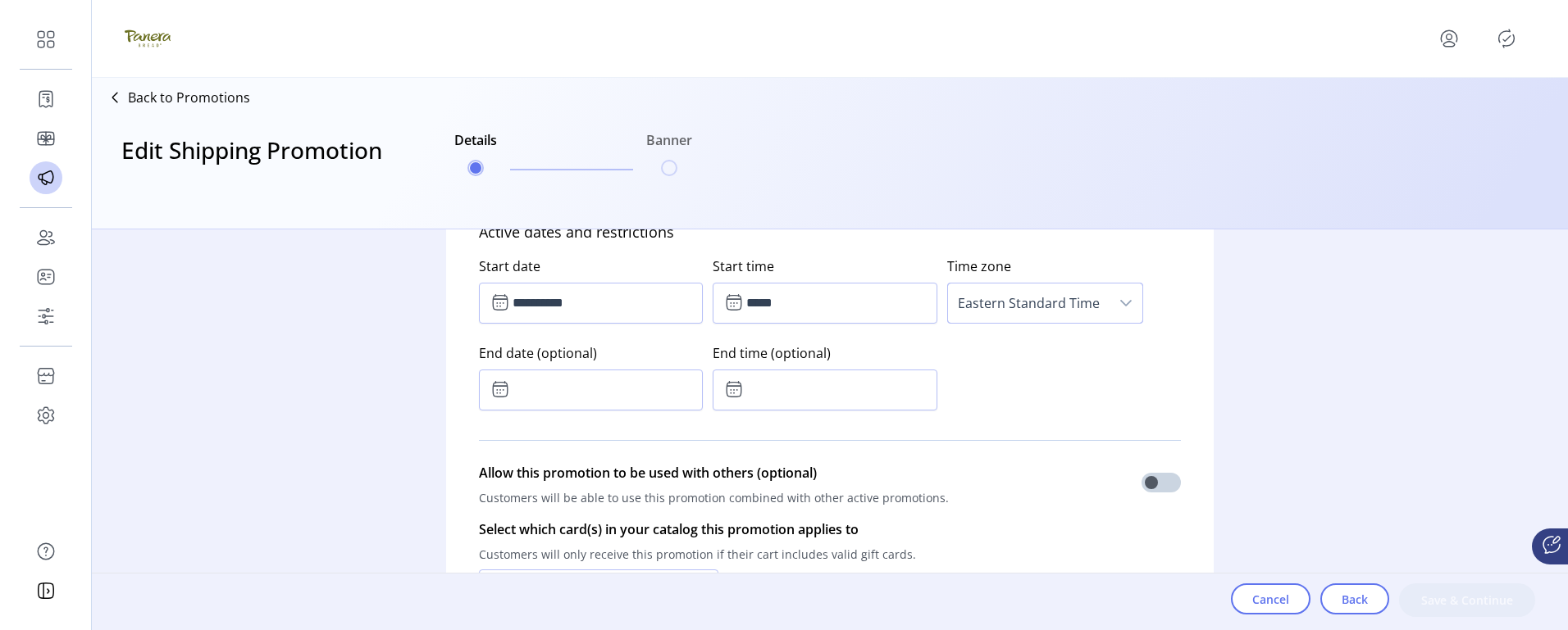
scroll to position [820, 0]
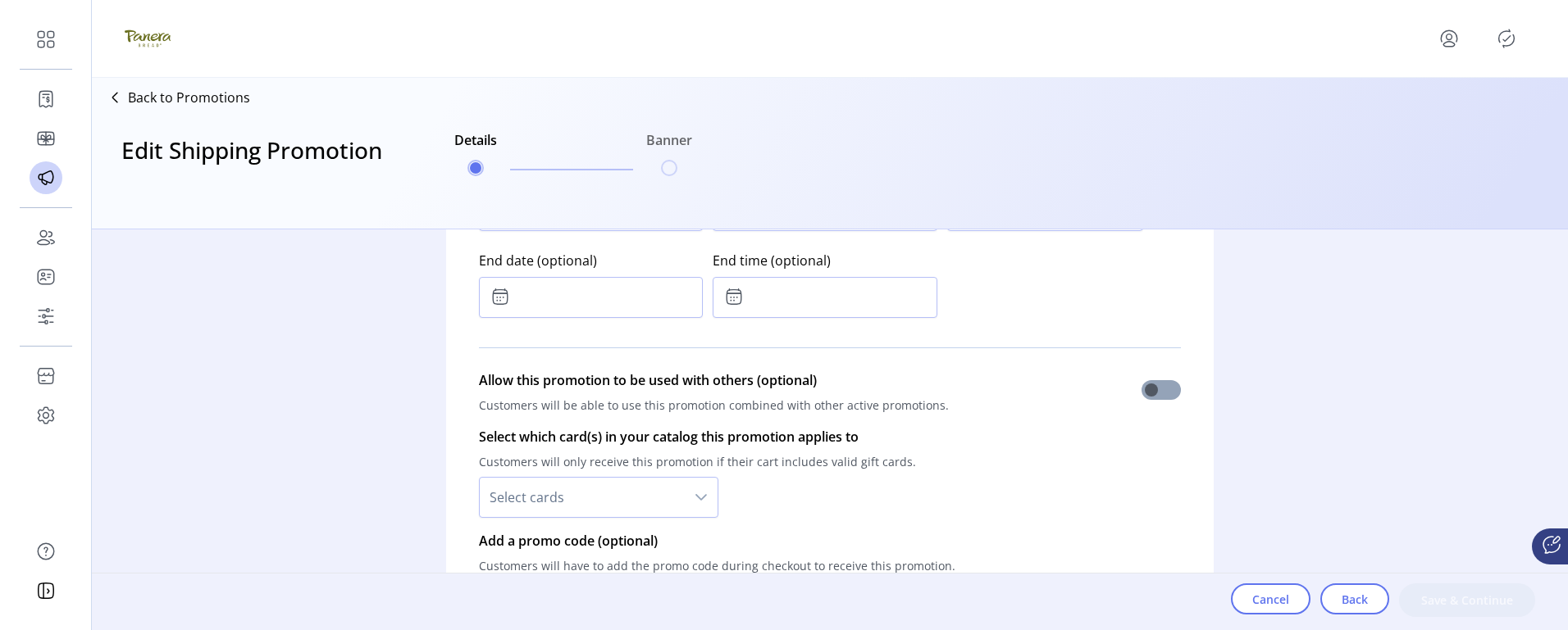
click at [1157, 387] on span at bounding box center [1160, 389] width 39 height 19
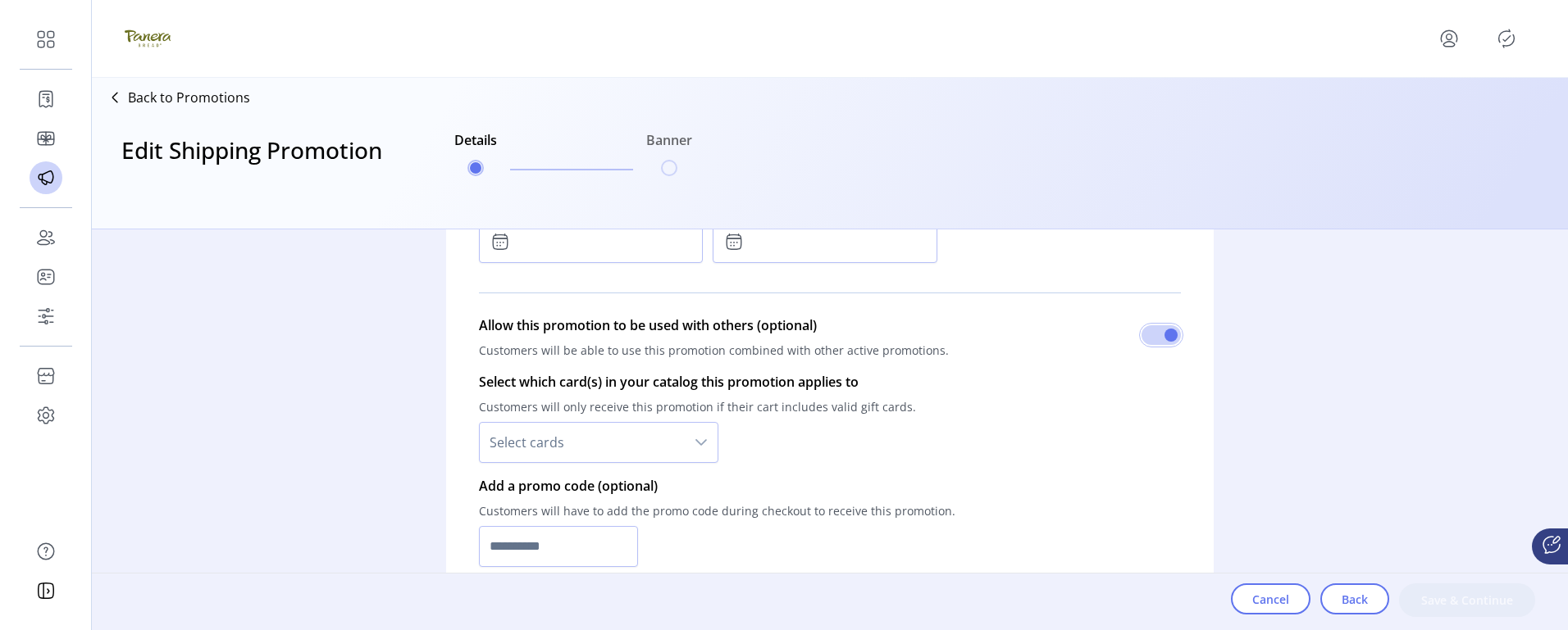
scroll to position [901, 0]
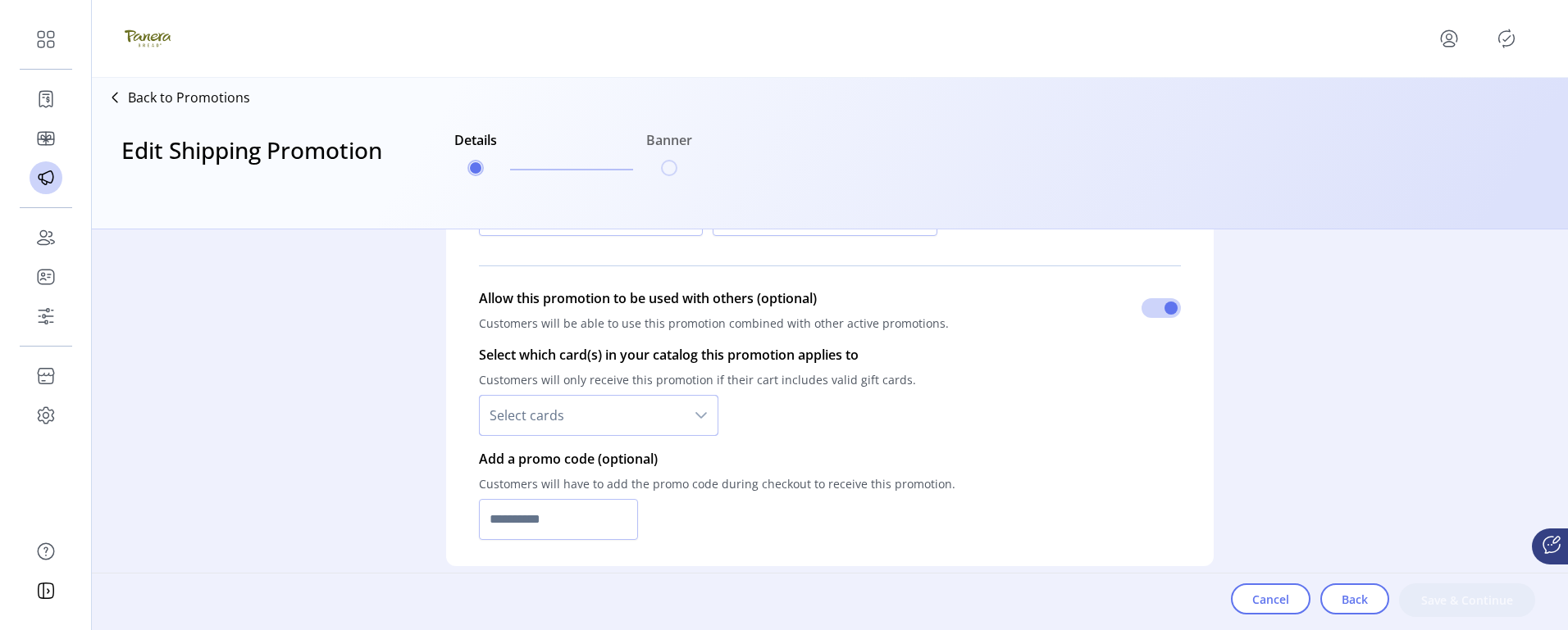
click at [642, 424] on span "Select cards" at bounding box center [582, 415] width 205 height 39
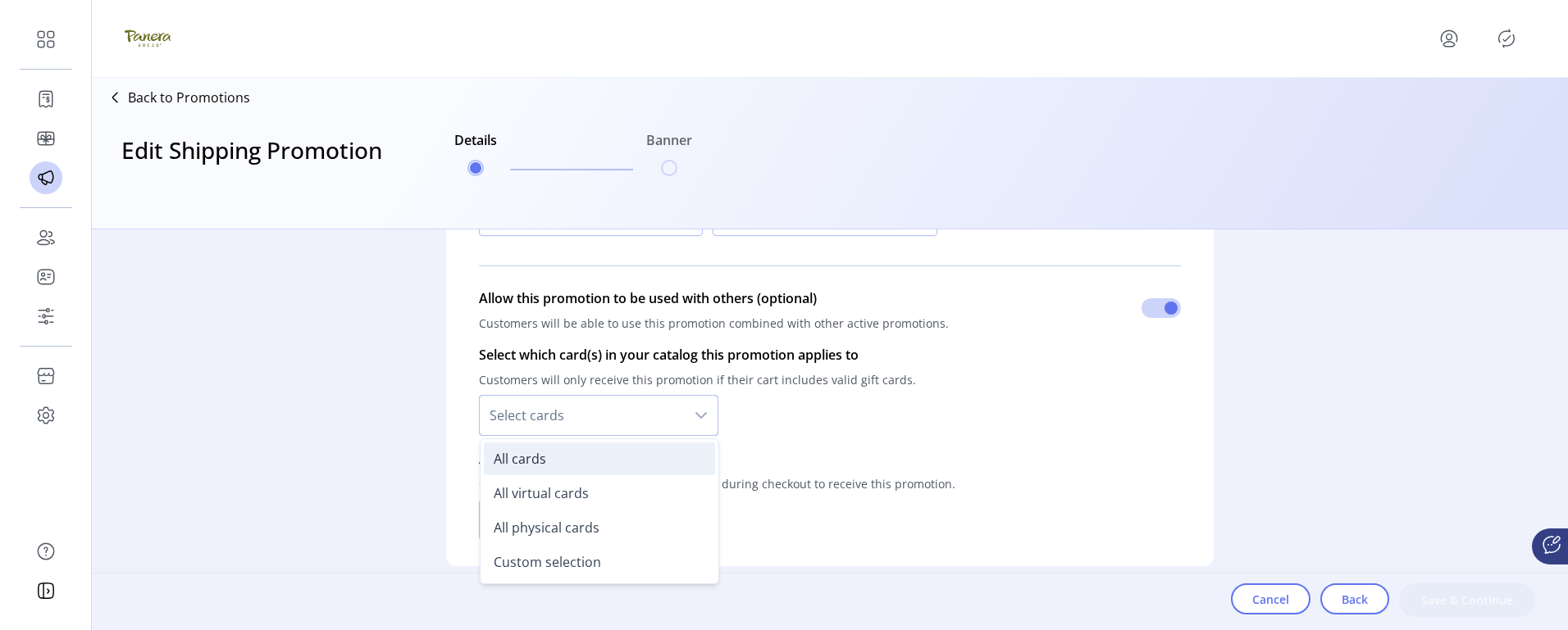
click at [587, 463] on li "All cards" at bounding box center [599, 459] width 231 height 33
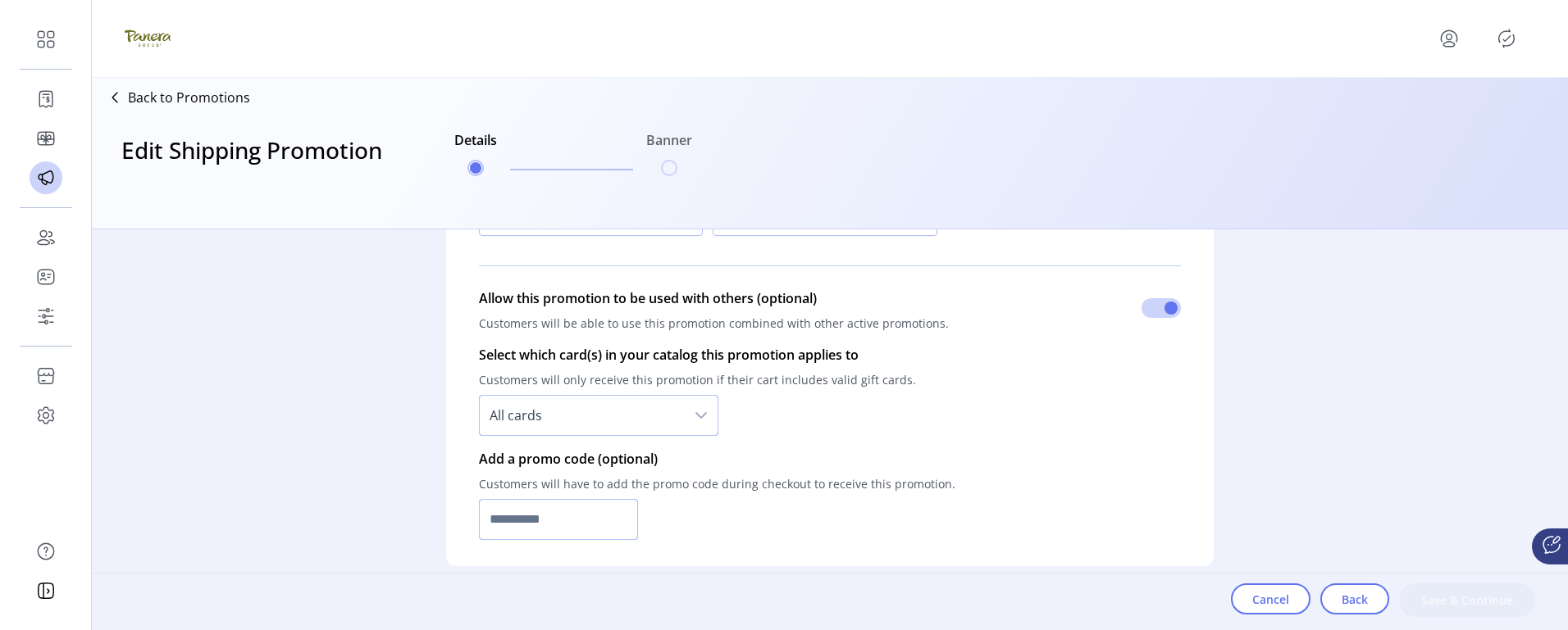
click at [569, 515] on input "text" at bounding box center [558, 519] width 159 height 41
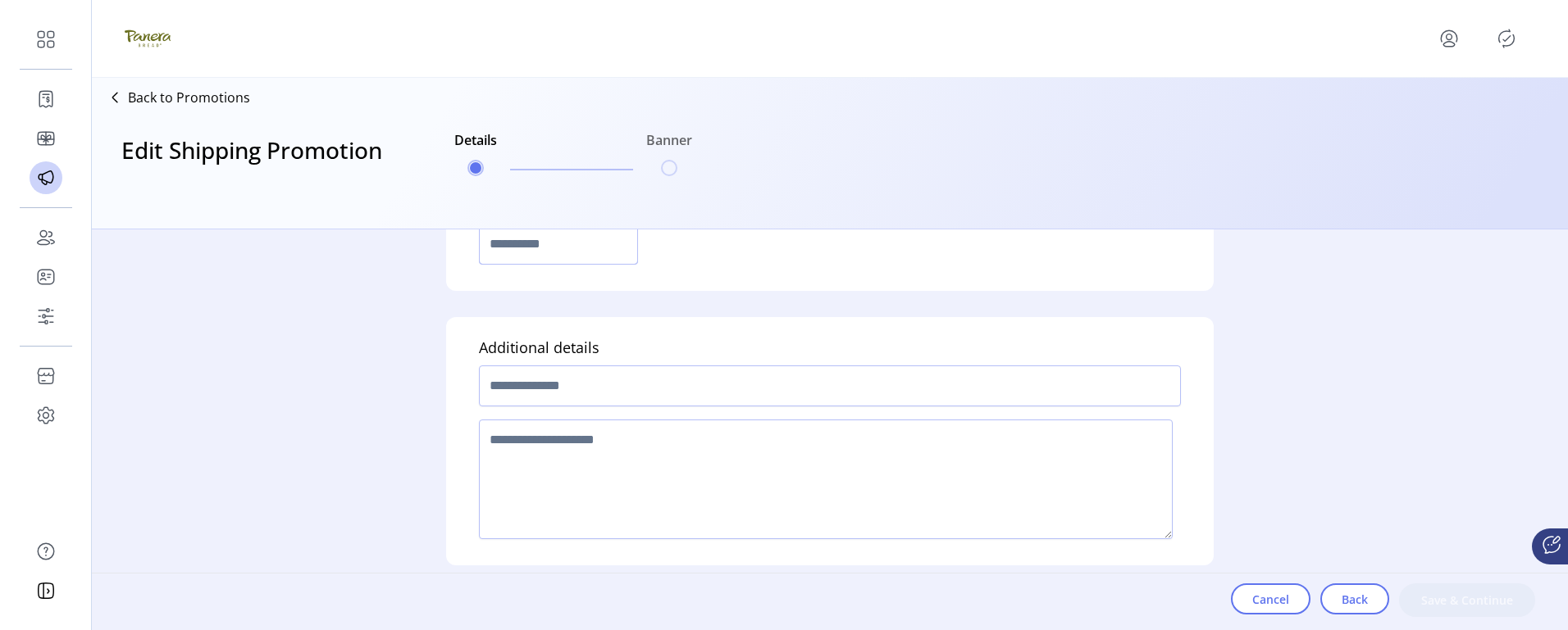
scroll to position [1178, 0]
click at [671, 386] on input "text" at bounding box center [829, 385] width 702 height 41
type input "******"
type textarea "**********"
click at [1436, 607] on span "Save & Continue" at bounding box center [1467, 600] width 93 height 17
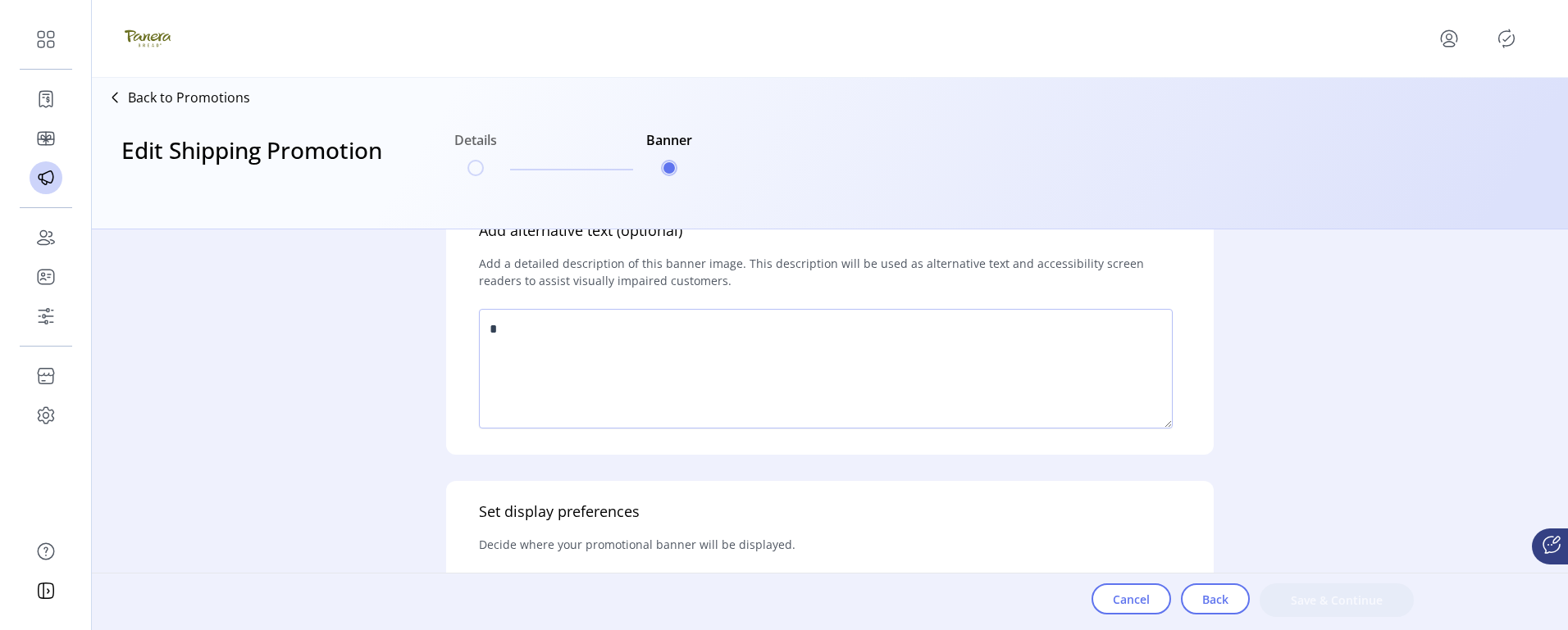
scroll to position [656, 0]
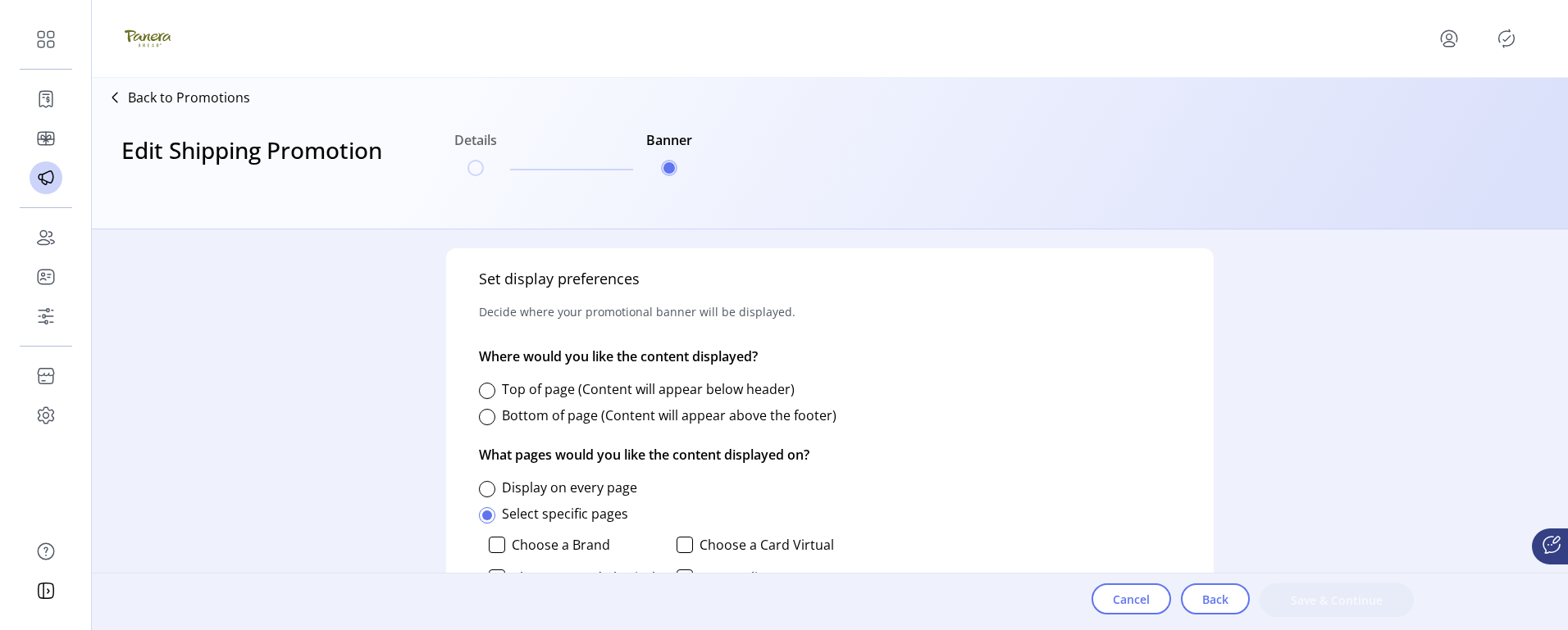
click at [602, 370] on p "Where would you like the content displayed?" at bounding box center [618, 356] width 279 height 46
click at [572, 401] on div "Bottom of page (Content will appear above the footer)" at bounding box center [657, 416] width 357 height 33
click at [541, 386] on label "Top of page (Content will appear below header)" at bounding box center [648, 389] width 292 height 18
drag, startPoint x: 491, startPoint y: 478, endPoint x: 605, endPoint y: 490, distance: 114.6
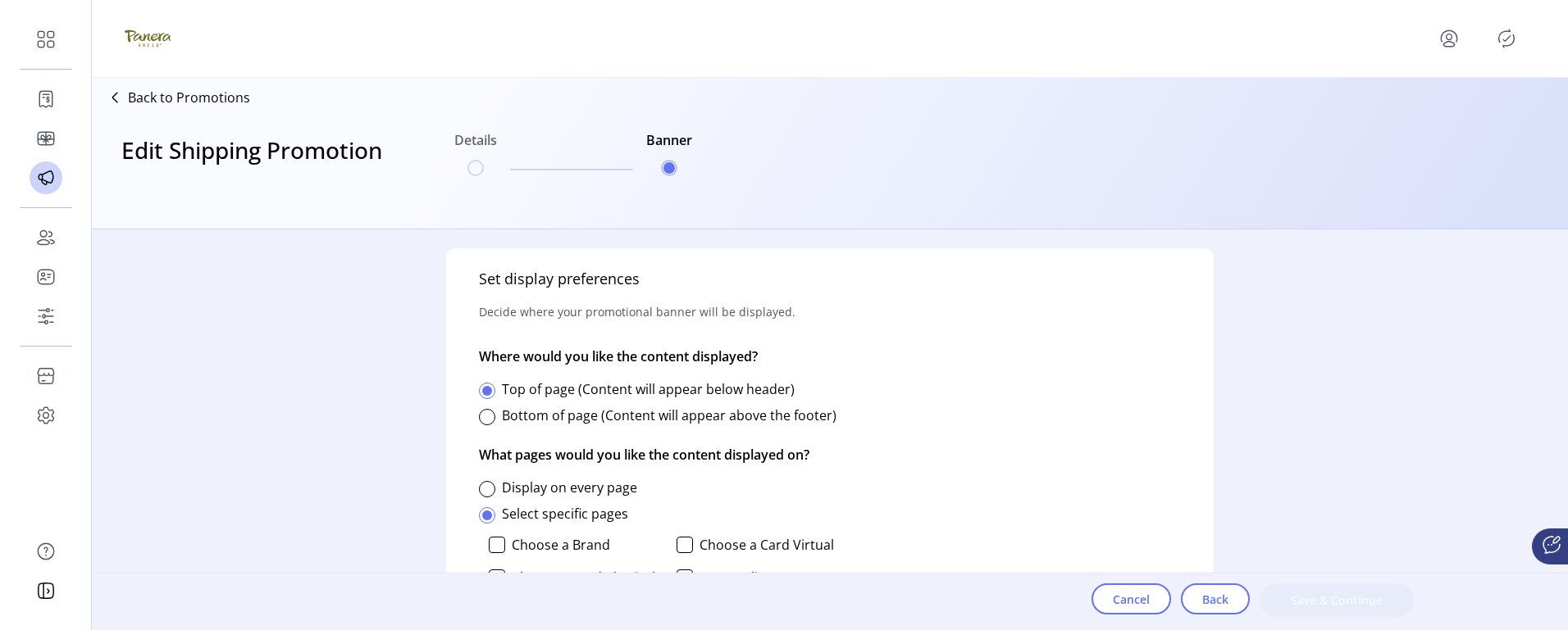
click at [496, 482] on div "Display on every page" at bounding box center [663, 487] width 369 height 19
click at [556, 487] on label "Display on every page" at bounding box center [570, 487] width 136 height 18
drag, startPoint x: 556, startPoint y: 487, endPoint x: 495, endPoint y: 486, distance: 61.0
click at [495, 486] on div "Display on every page" at bounding box center [663, 487] width 369 height 19
click at [487, 487] on div at bounding box center [487, 489] width 16 height 16
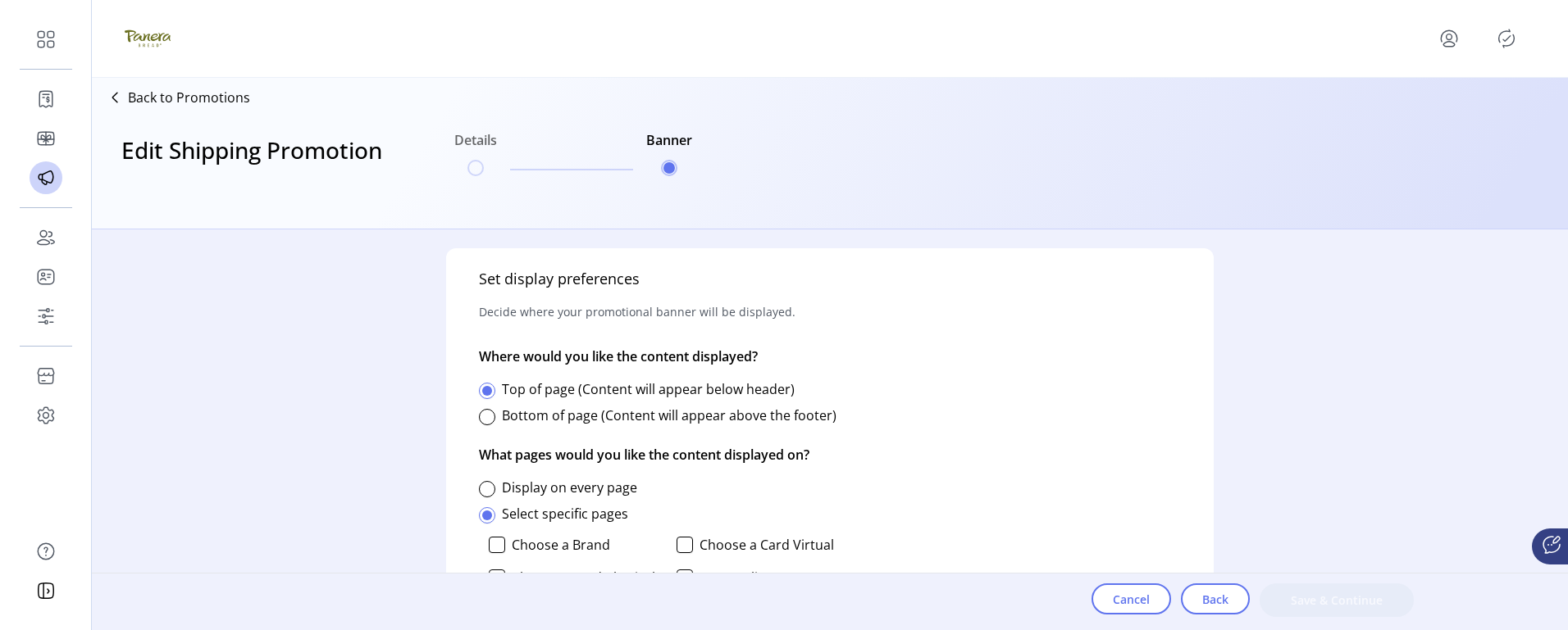
scroll to position [641, 0]
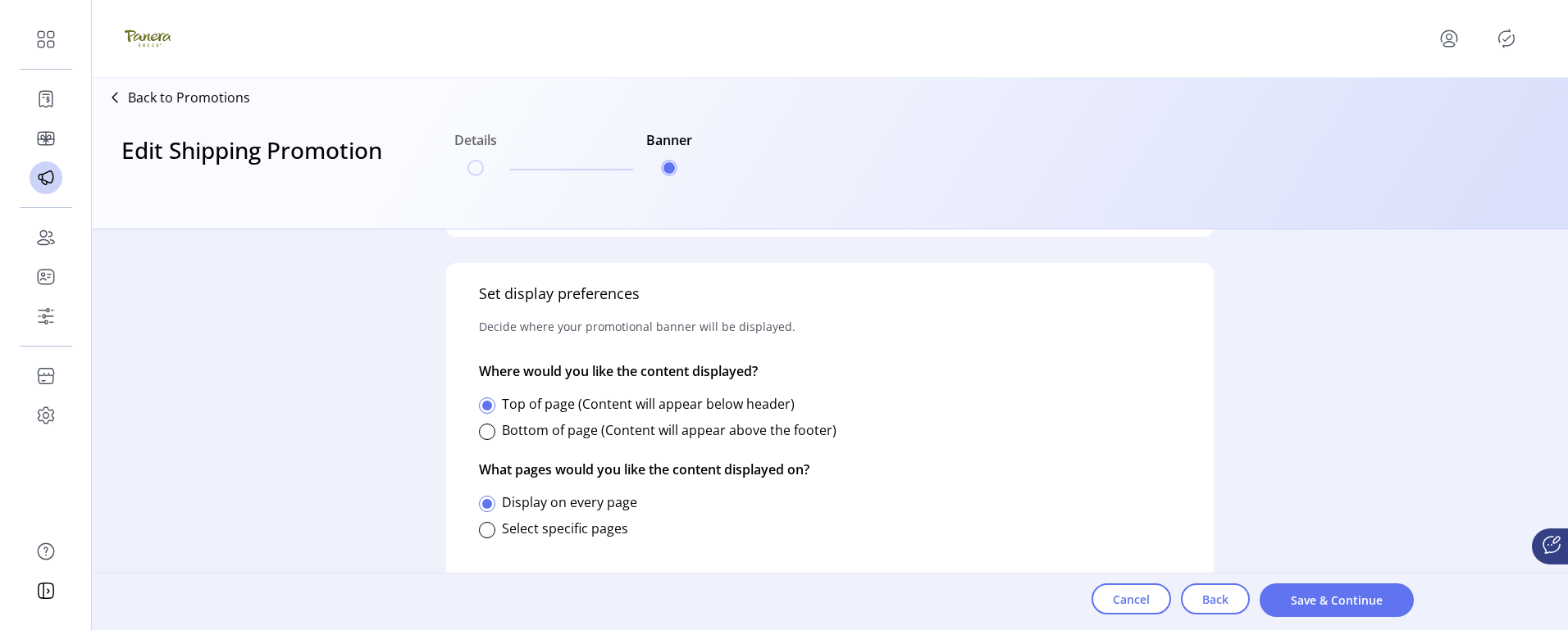
click at [1328, 603] on span "Save & Continue" at bounding box center [1337, 600] width 112 height 17
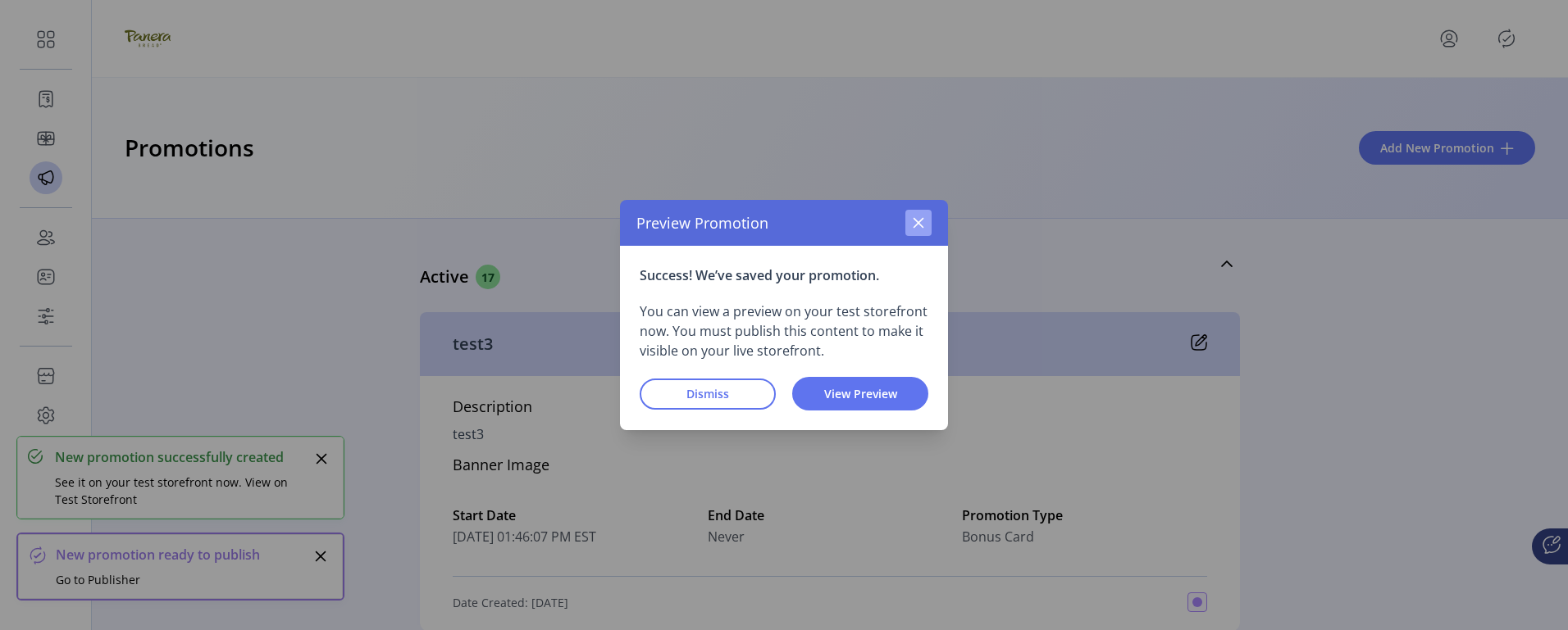
click at [921, 223] on icon "button" at bounding box center [918, 223] width 13 height 13
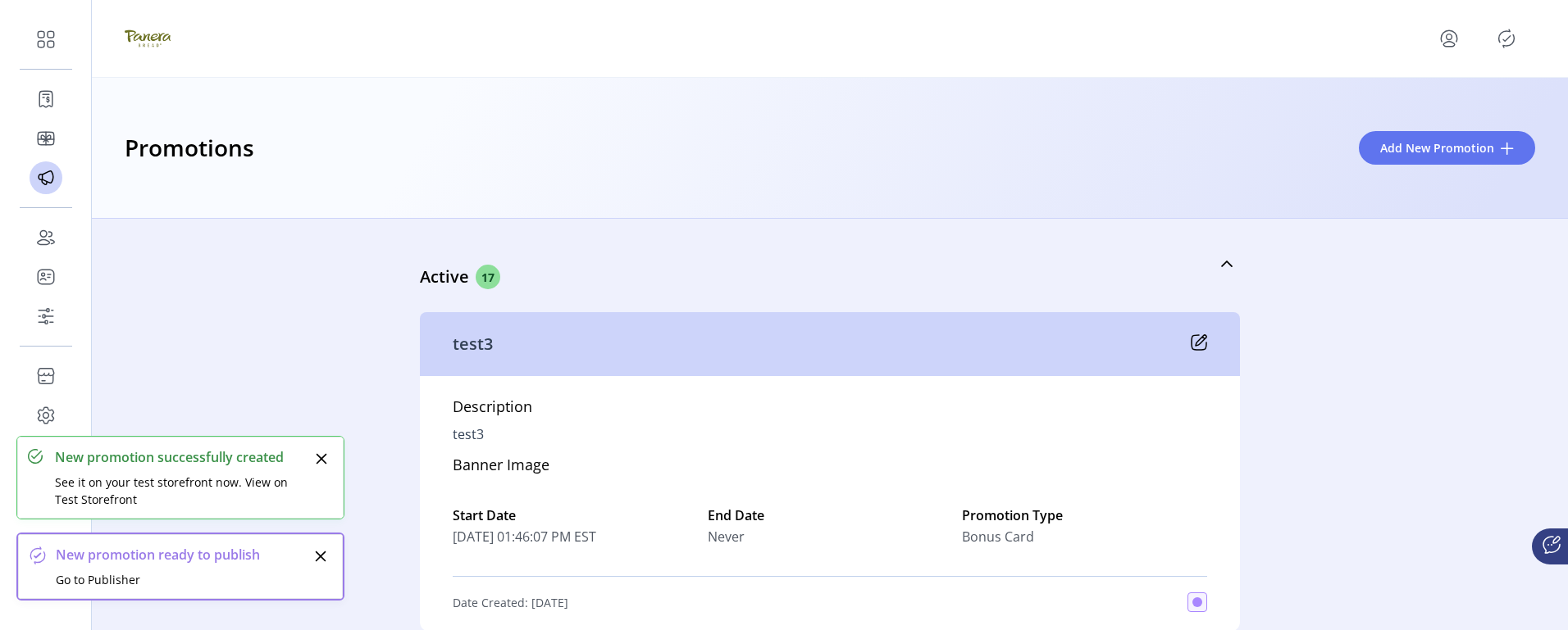
click at [1514, 39] on icon "Publisher Panel" at bounding box center [1506, 38] width 16 height 18
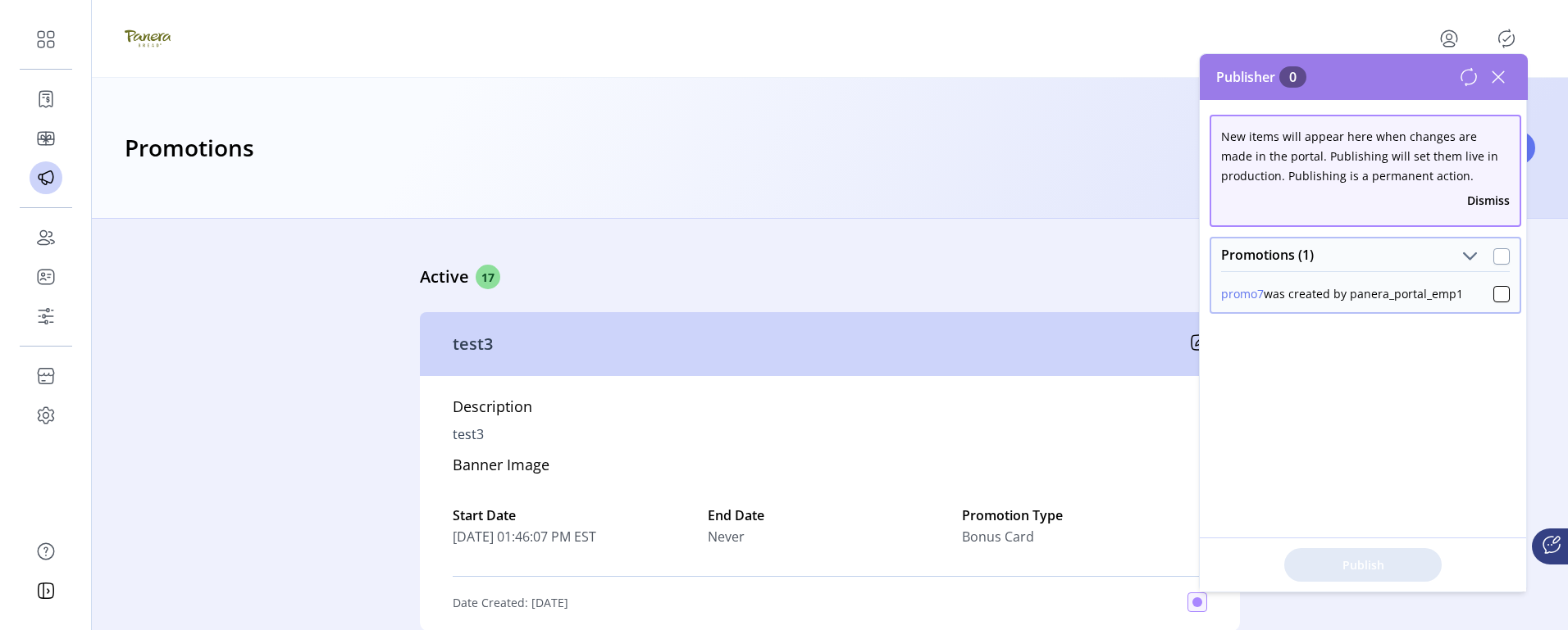
click at [1495, 253] on div at bounding box center [1501, 256] width 16 height 16
click at [1385, 564] on span "Publish 1 Items" at bounding box center [1362, 564] width 115 height 17
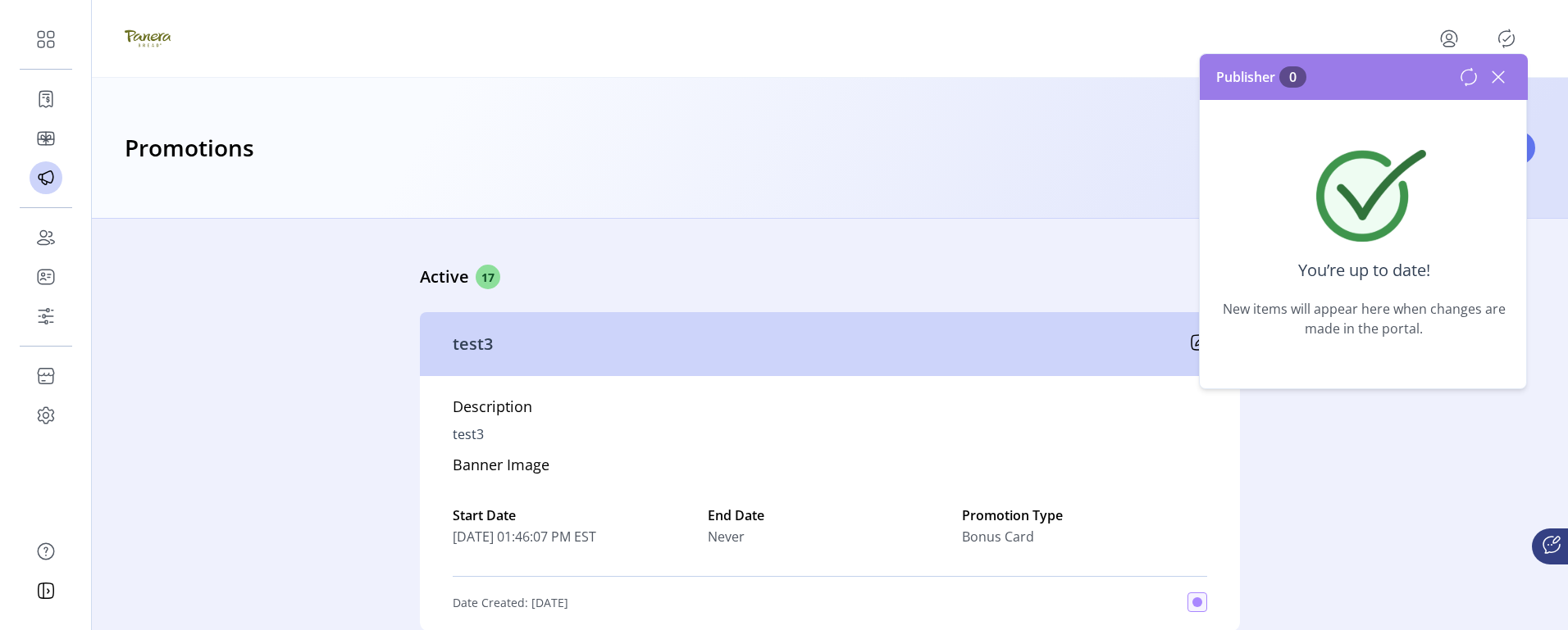
click at [1500, 74] on icon at bounding box center [1497, 77] width 12 height 12
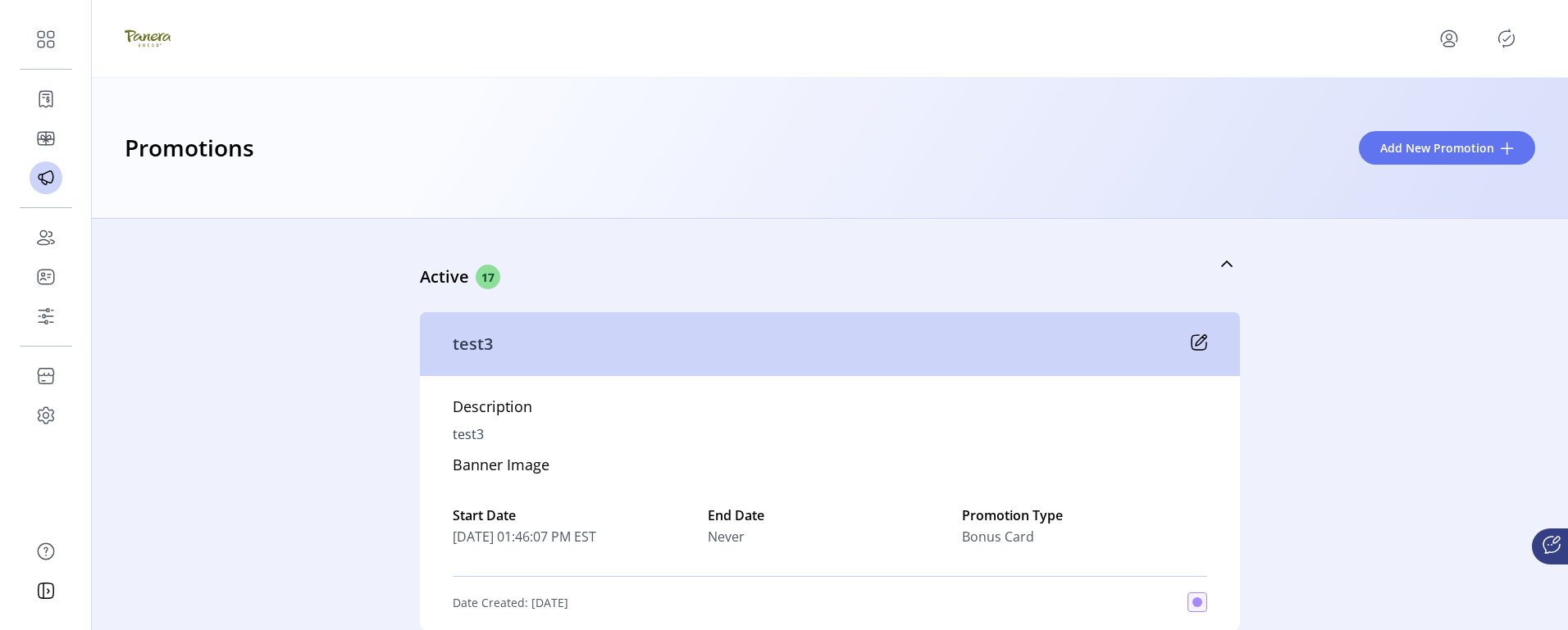
click at [1516, 38] on icon "Publisher Panel" at bounding box center [1506, 38] width 27 height 27
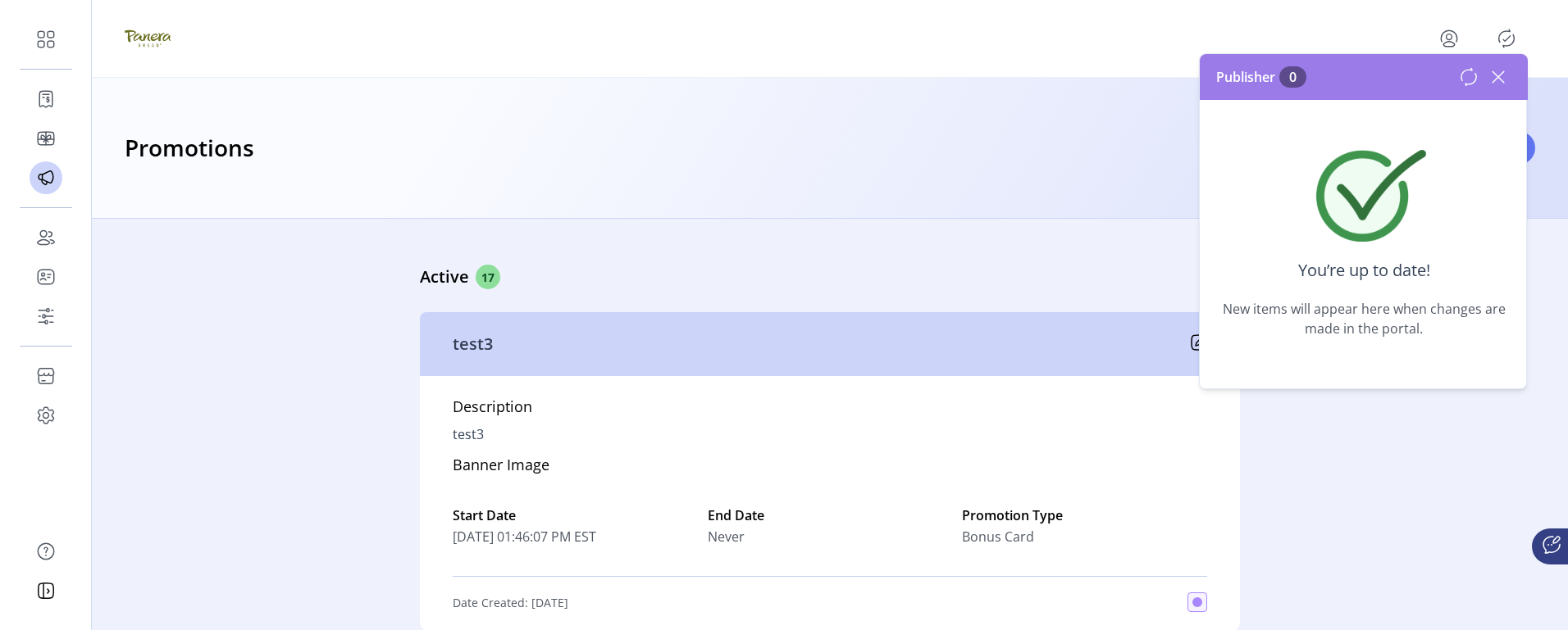
click at [1516, 38] on icon "Publisher Panel" at bounding box center [1506, 38] width 27 height 27
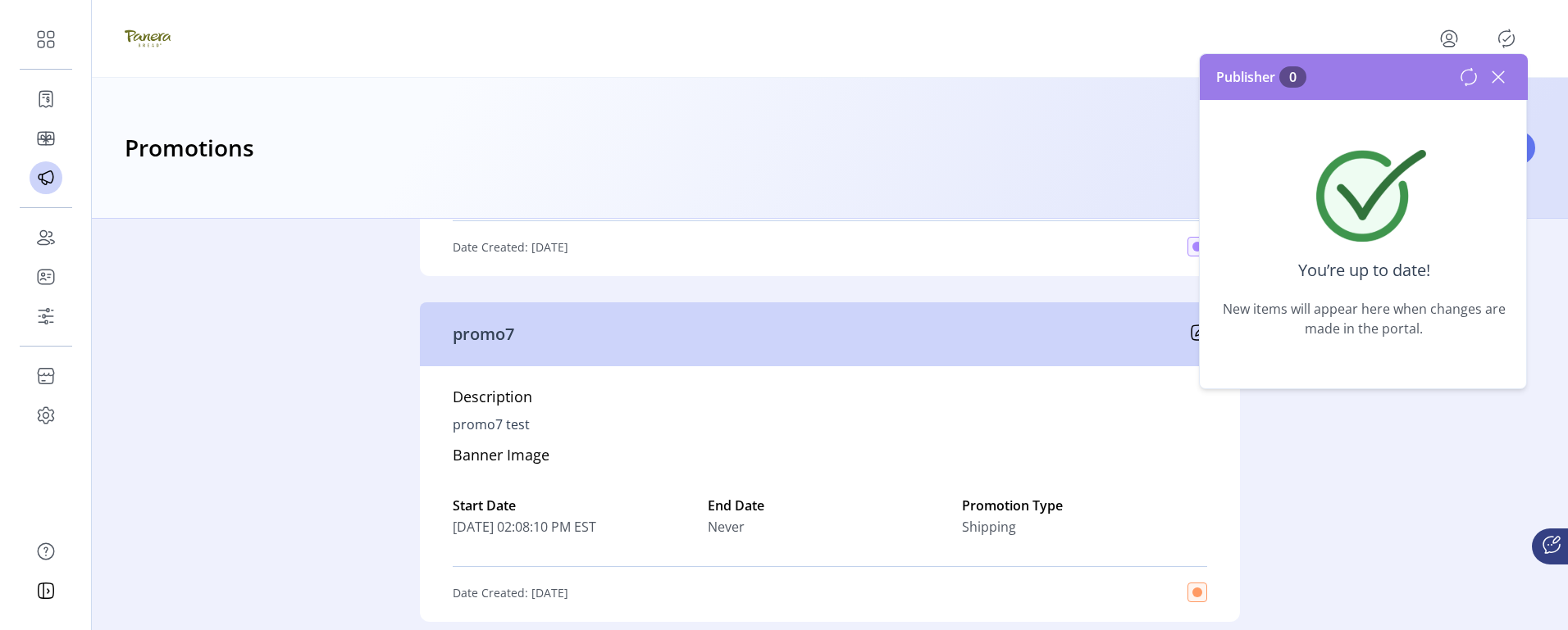
scroll to position [1474, 0]
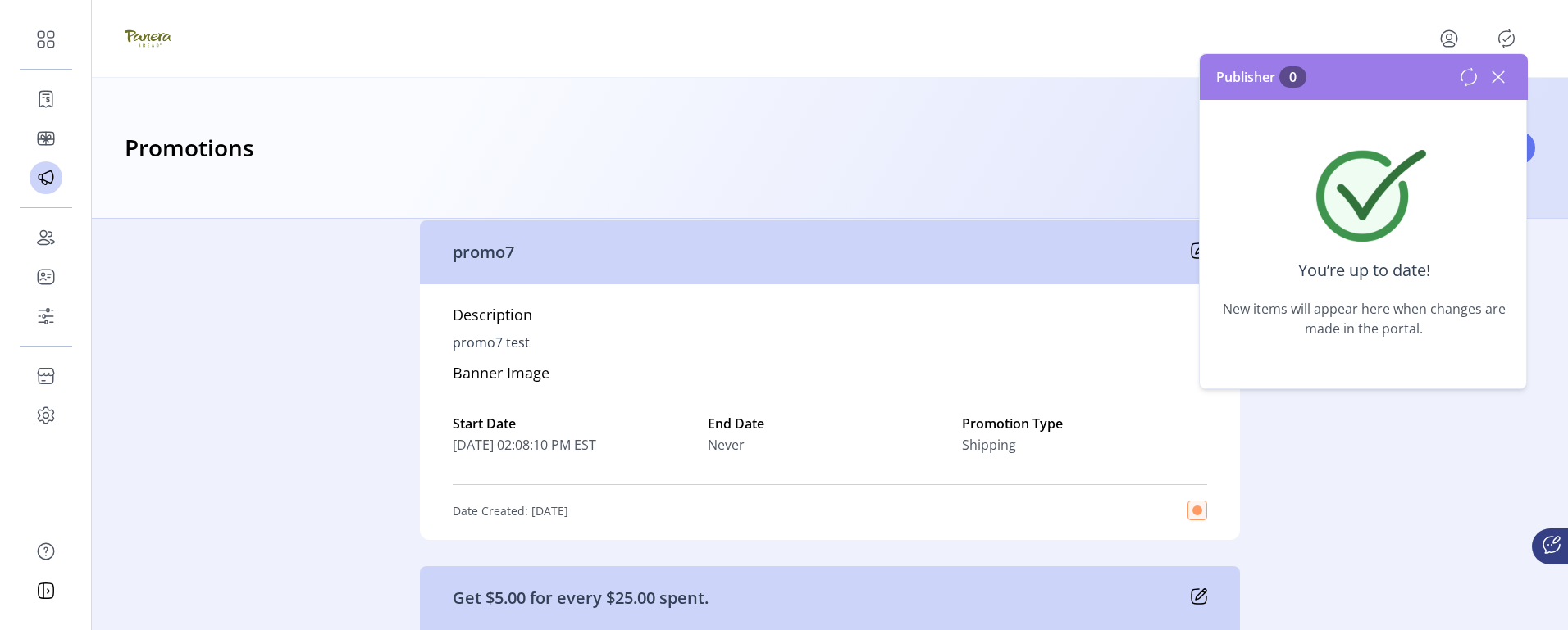
click at [1321, 507] on div "Active 17 test3 Description test3 Banner Image Start Date 08/28/2025 01:46:07 P…" at bounding box center [829, 424] width 1475 height 411
click at [1082, 384] on div "Description promo7 test Banner Image Start Date 09/11/2025 02:08:10 PM EST End …" at bounding box center [829, 411] width 820 height 255
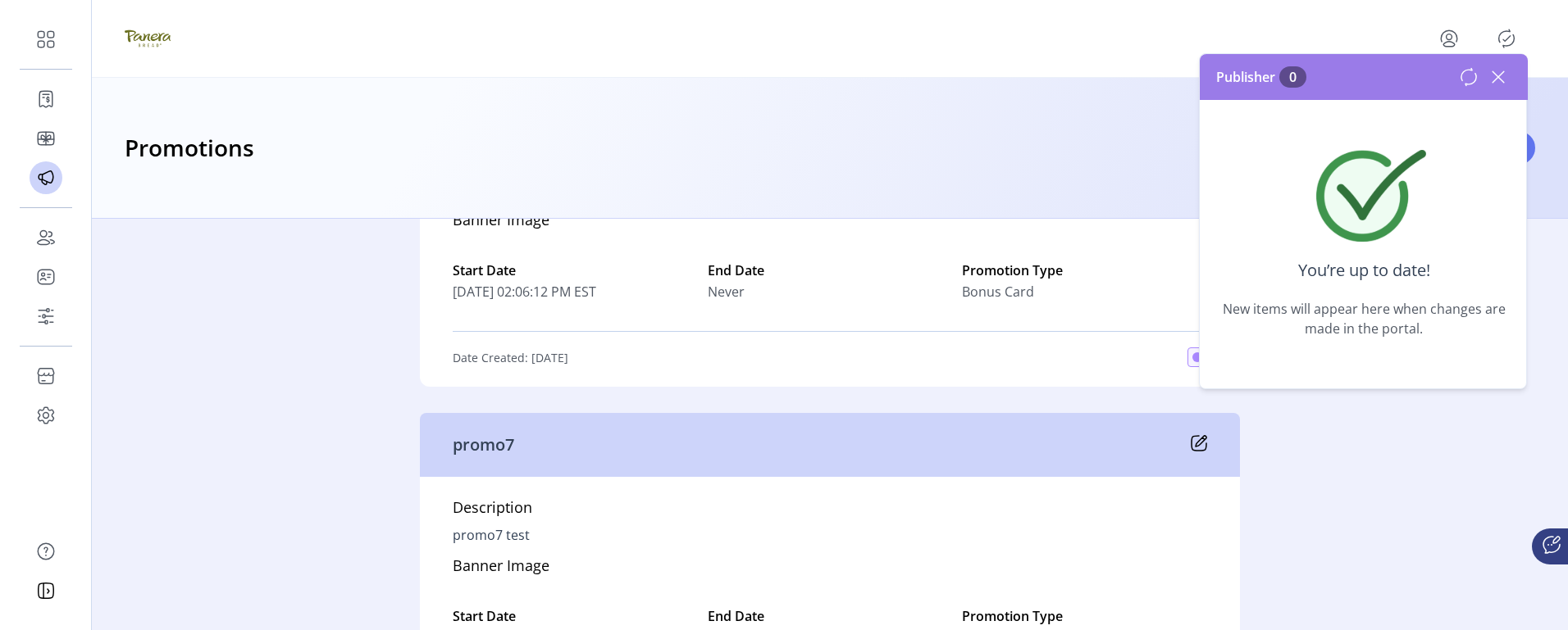
scroll to position [1311, 0]
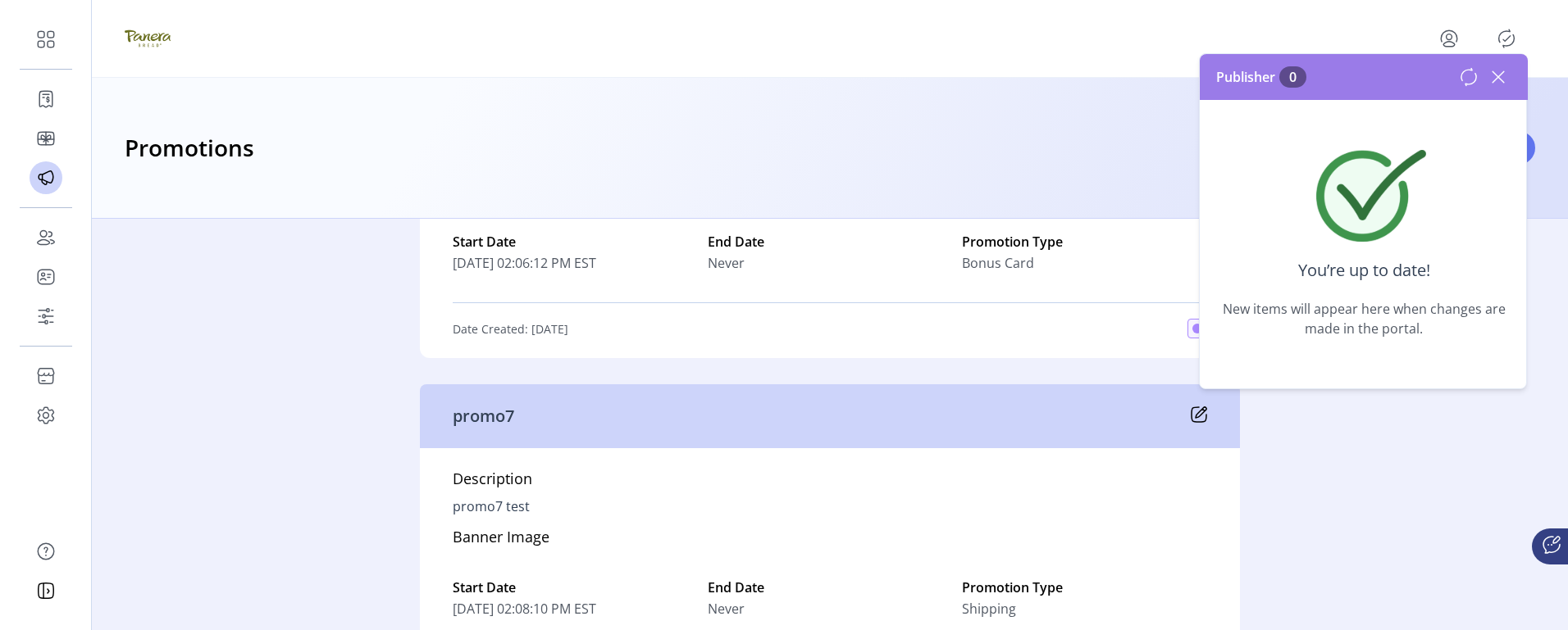
drag, startPoint x: 1192, startPoint y: 412, endPoint x: 963, endPoint y: 400, distance: 229.3
click at [975, 407] on div "promo7" at bounding box center [829, 417] width 820 height 64
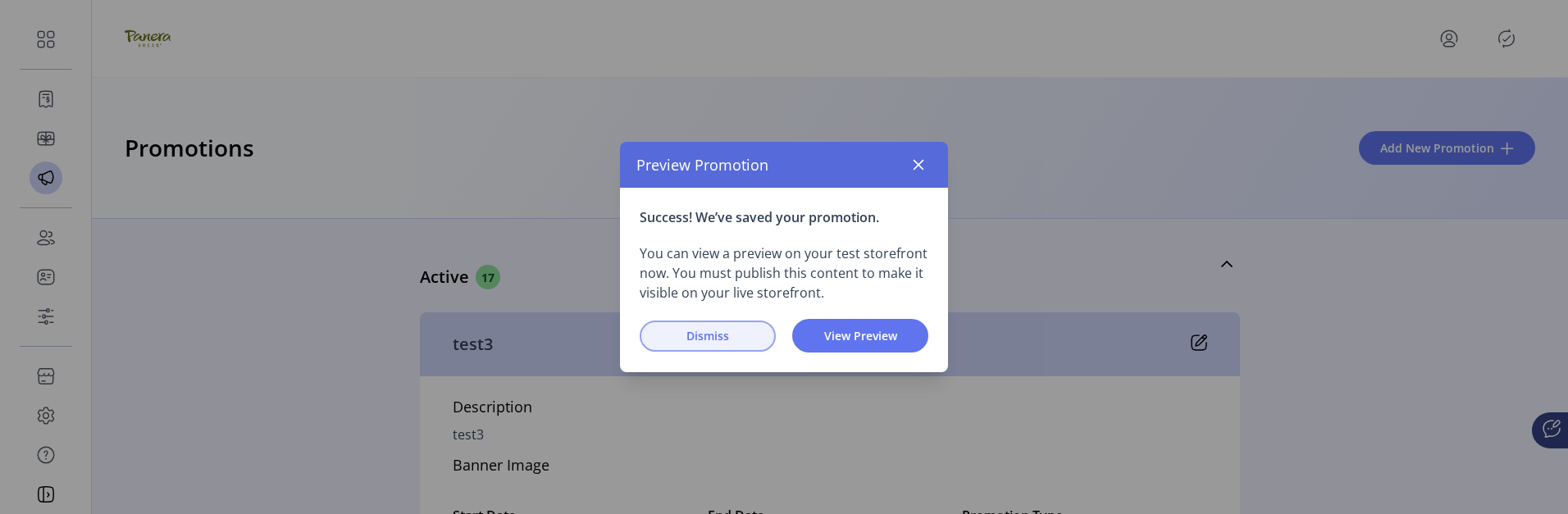
drag, startPoint x: 770, startPoint y: 323, endPoint x: 760, endPoint y: 332, distance: 13.5
click at [770, 323] on p-button "Dismiss" at bounding box center [707, 336] width 137 height 31
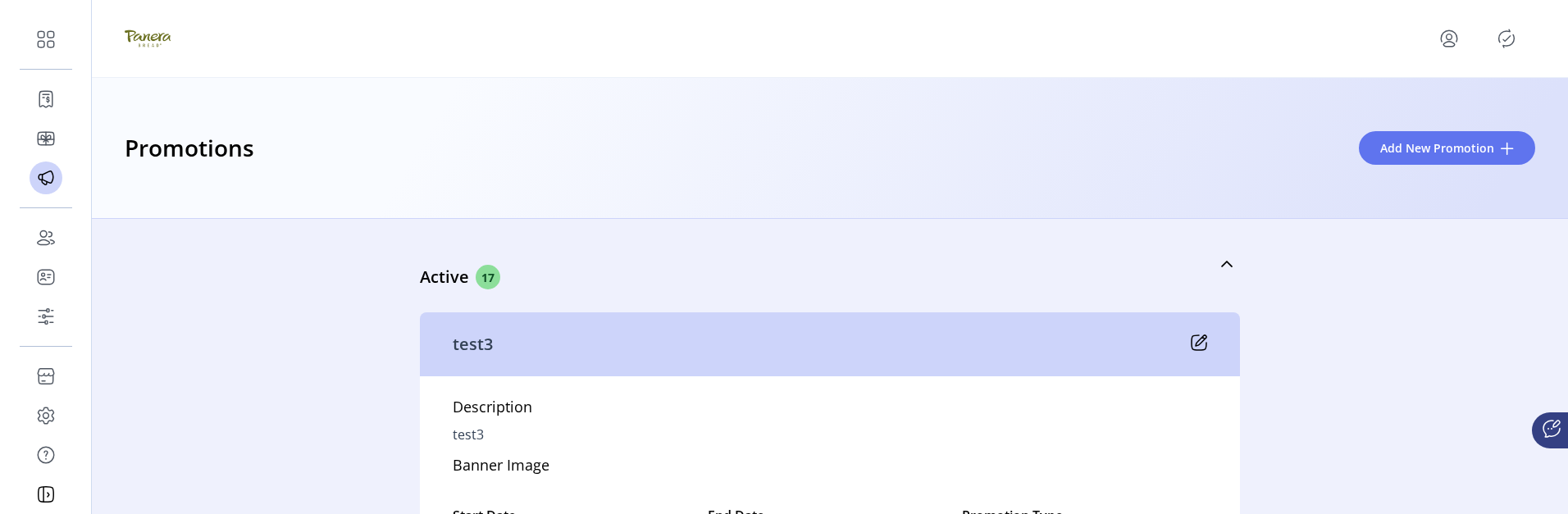
click at [1510, 38] on icon "Publisher Panel" at bounding box center [1506, 38] width 27 height 27
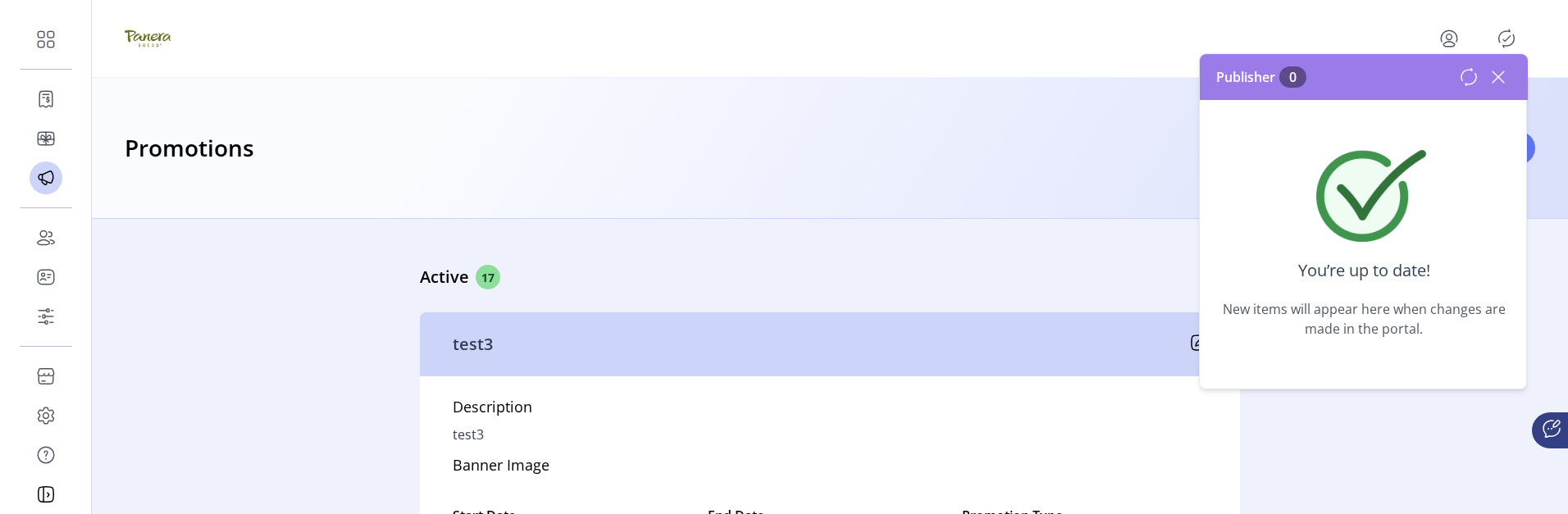
click at [1510, 38] on icon "Publisher Panel" at bounding box center [1506, 38] width 27 height 27
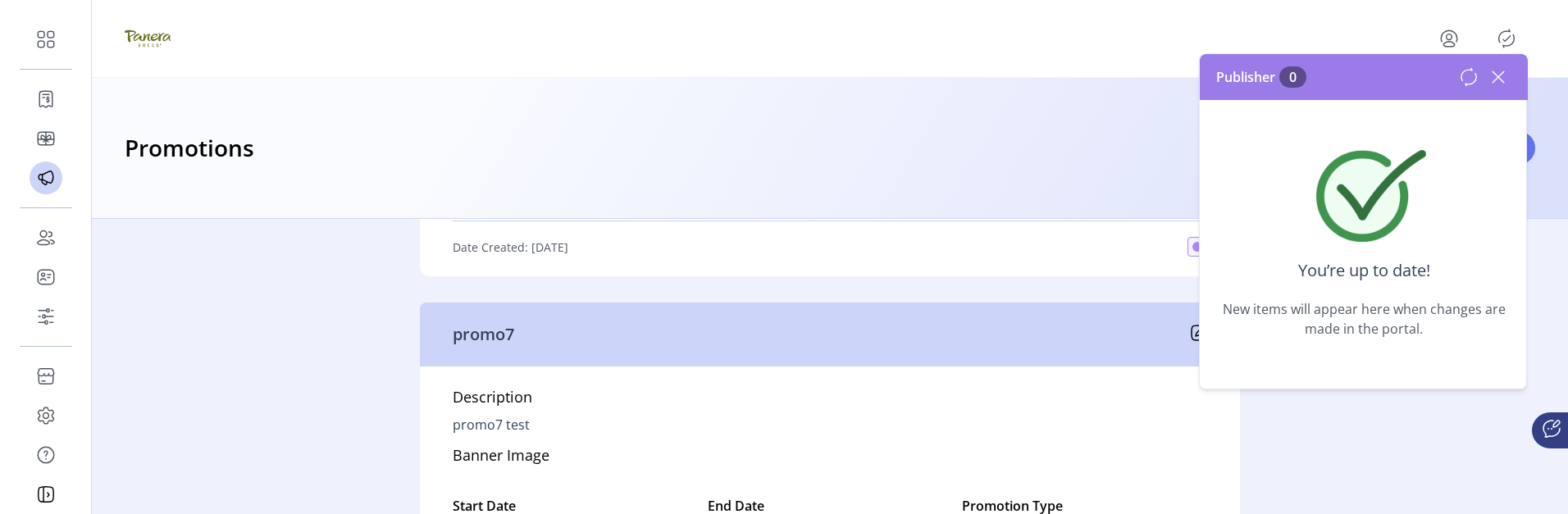
click at [1497, 80] on icon at bounding box center [1497, 77] width 27 height 27
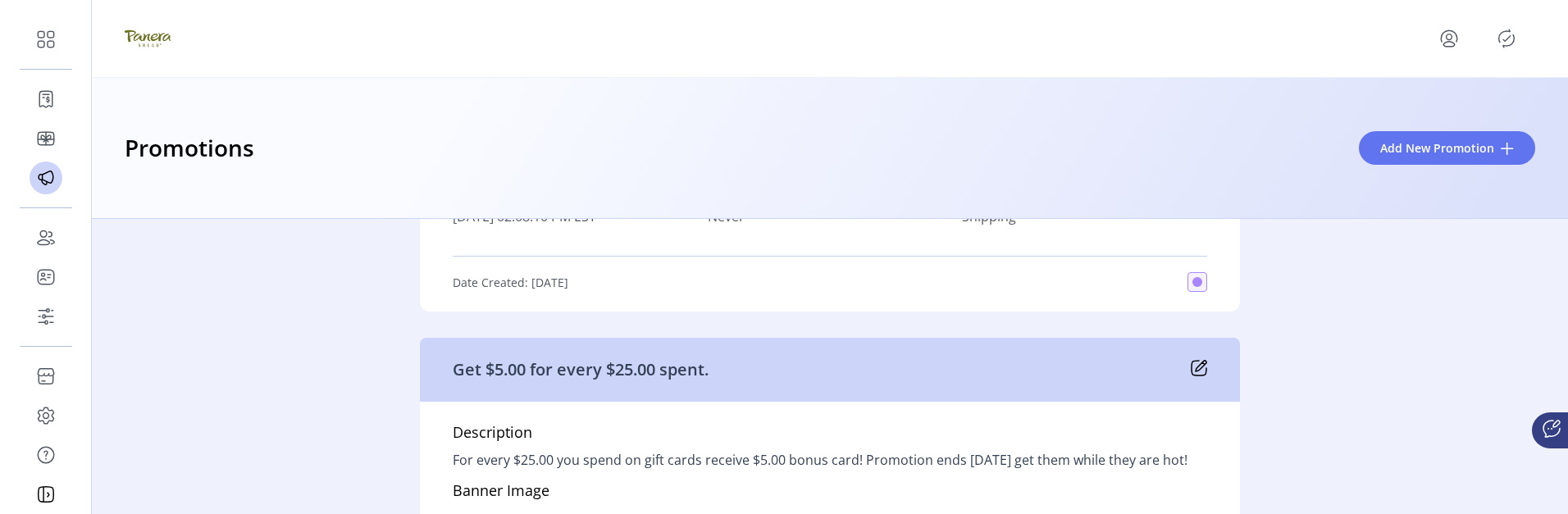
scroll to position [1722, 0]
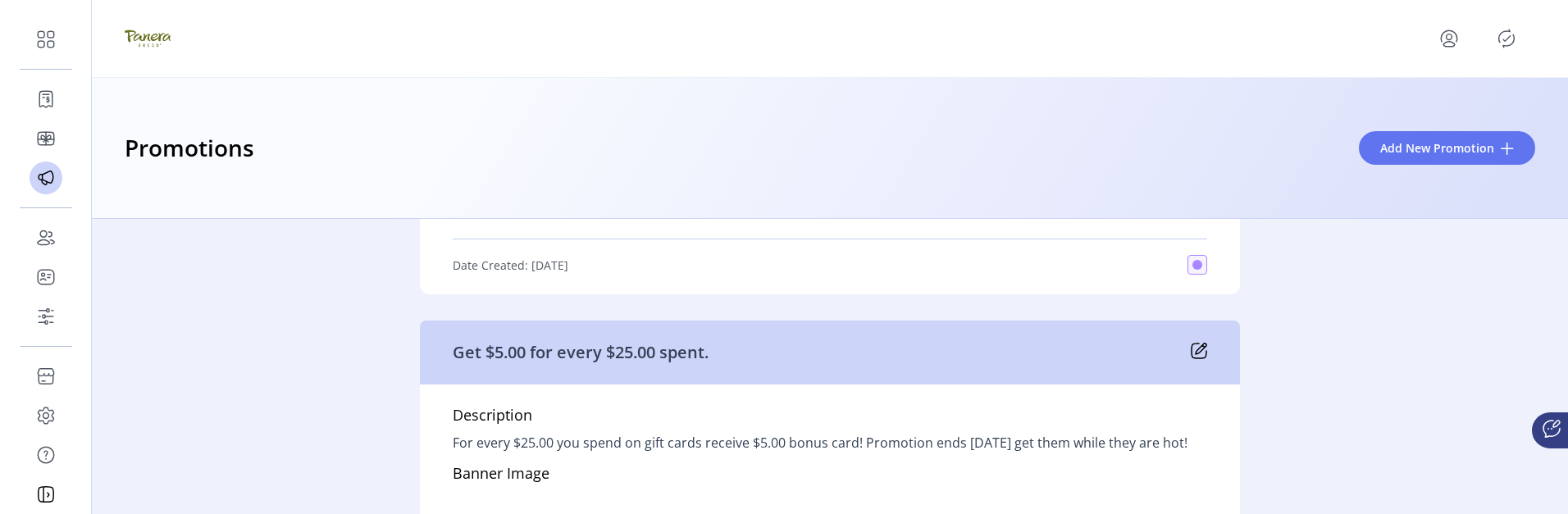
click at [1229, 350] on div "Get $5.00 for every $25.00 spent." at bounding box center [829, 353] width 820 height 64
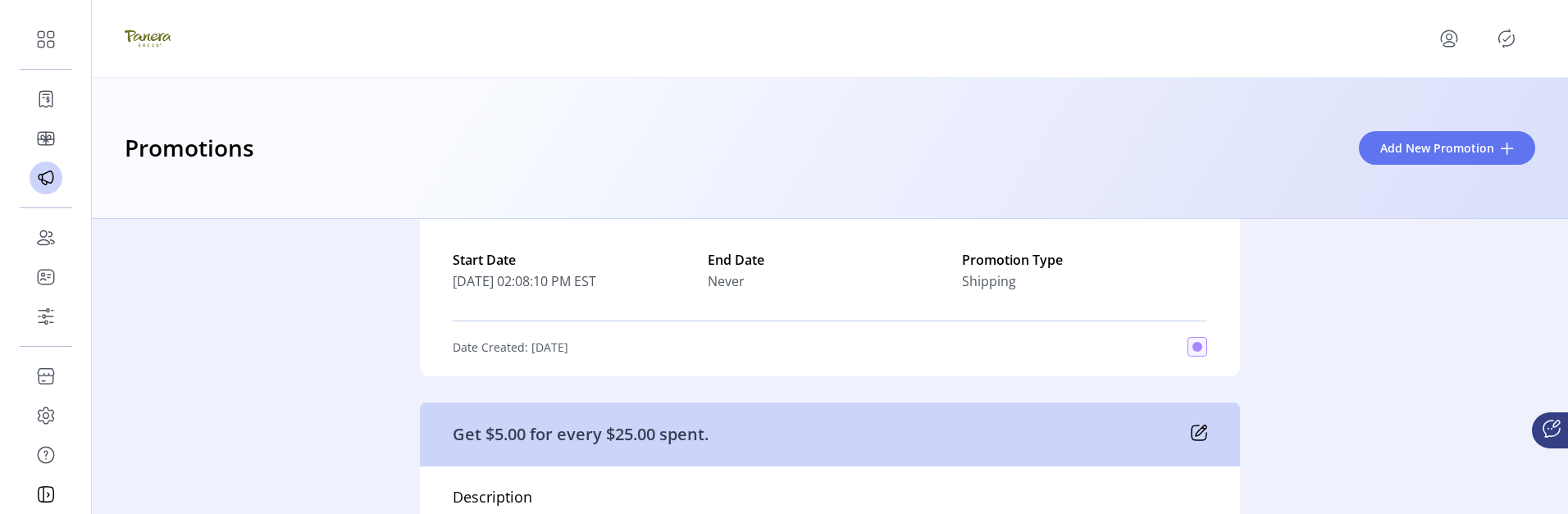
click at [1346, 341] on div "Active 17 test3 Description test3 Banner Image Start Date [DATE] 01:46:07 PM ES…" at bounding box center [829, 366] width 1475 height 295
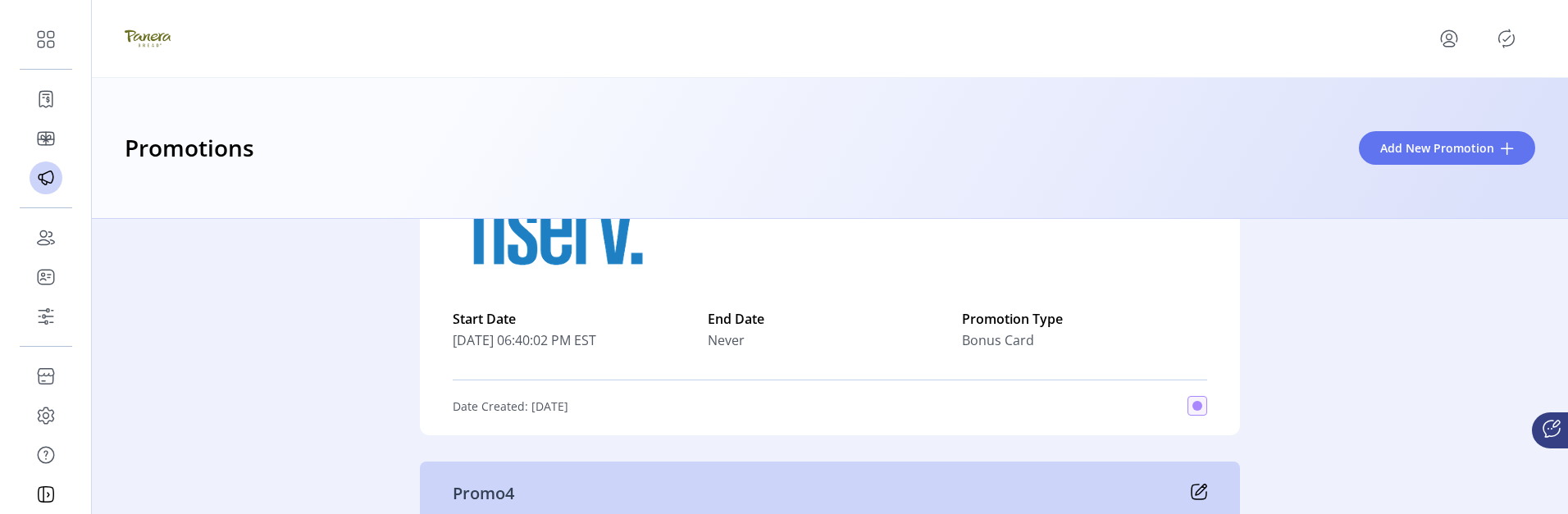
scroll to position [5738, 0]
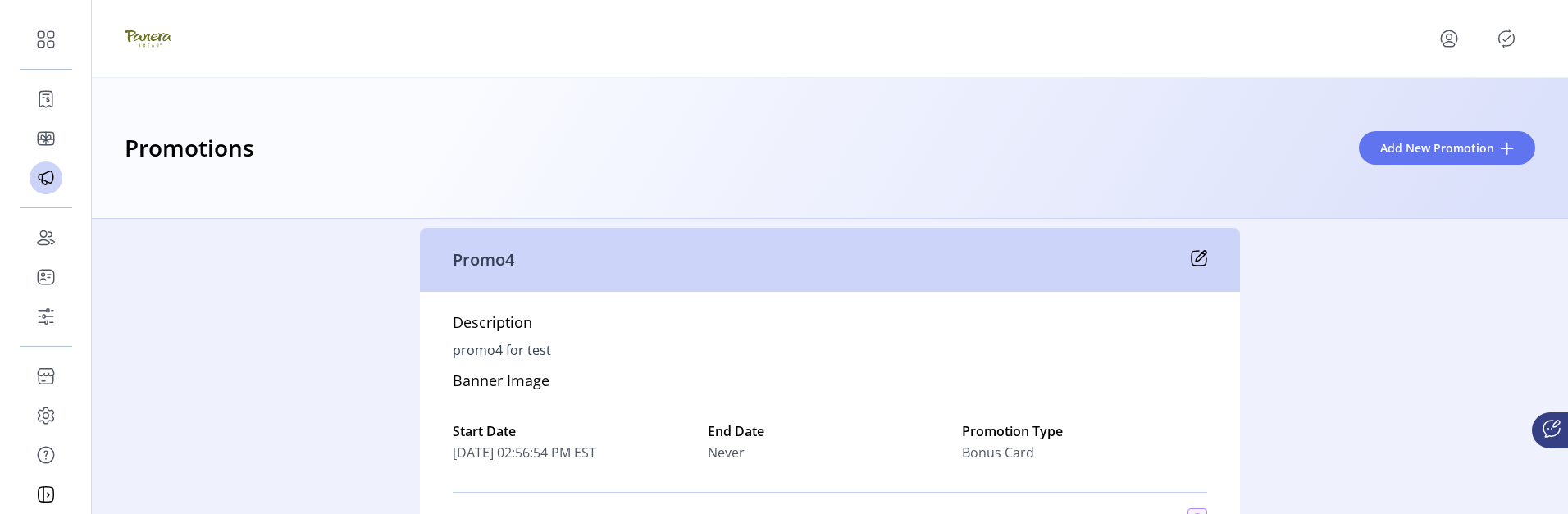
click at [1195, 261] on icon at bounding box center [1201, 257] width 11 height 11
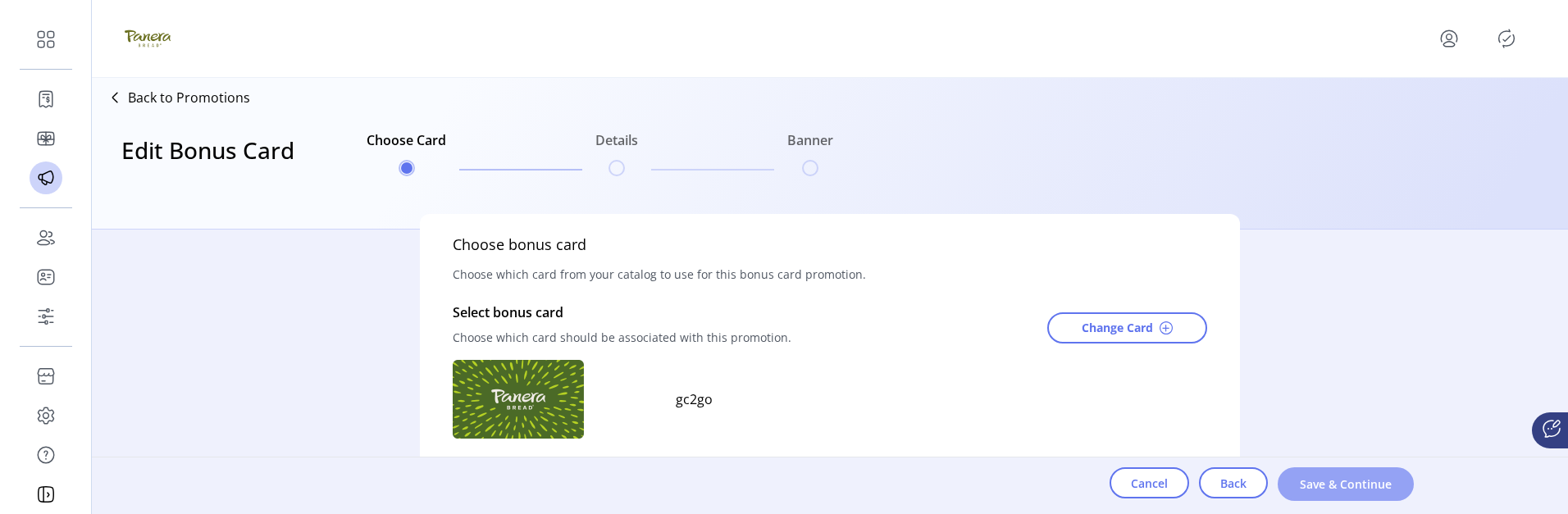
click at [1297, 479] on button "Save & Continue" at bounding box center [1345, 484] width 137 height 34
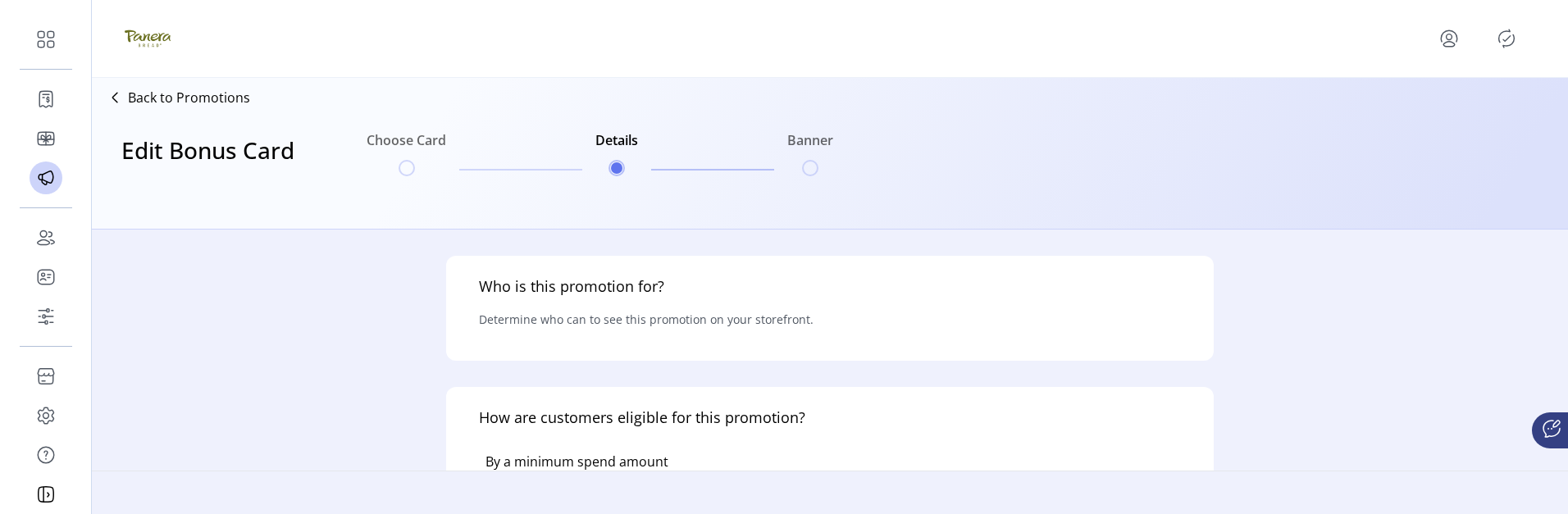
type input "******"
type textarea "**********"
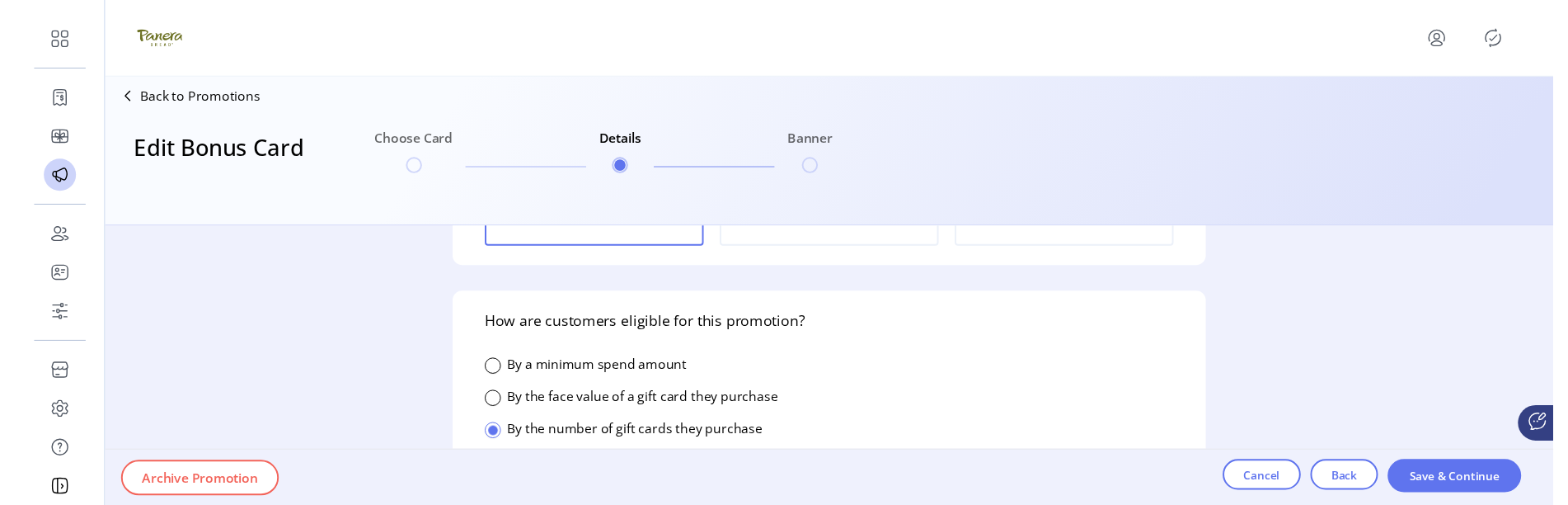
scroll to position [495, 0]
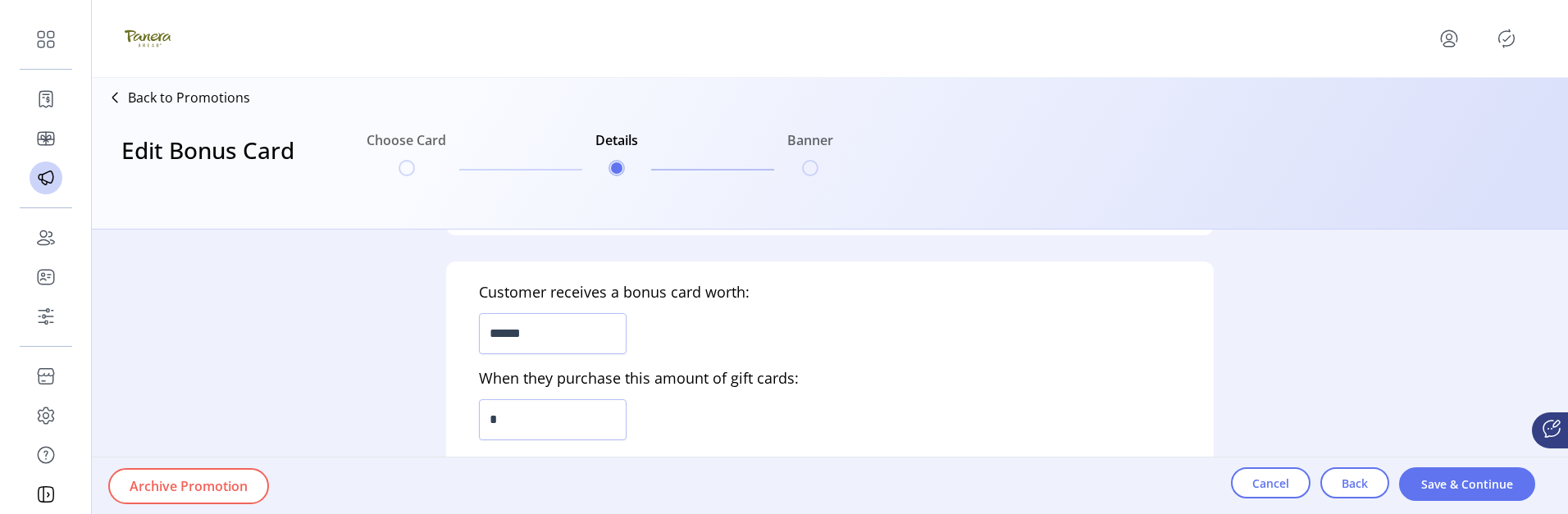
click at [205, 479] on span "Archive Promotion" at bounding box center [188, 486] width 118 height 19
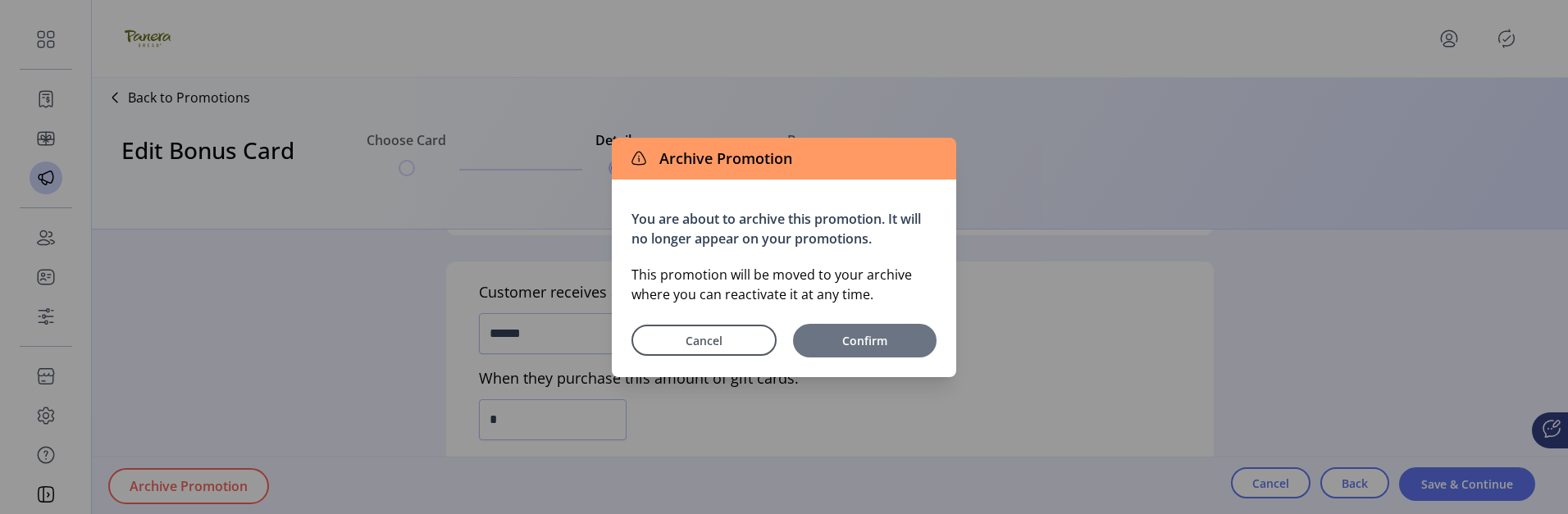
click at [865, 340] on span "Confirm" at bounding box center [864, 340] width 127 height 17
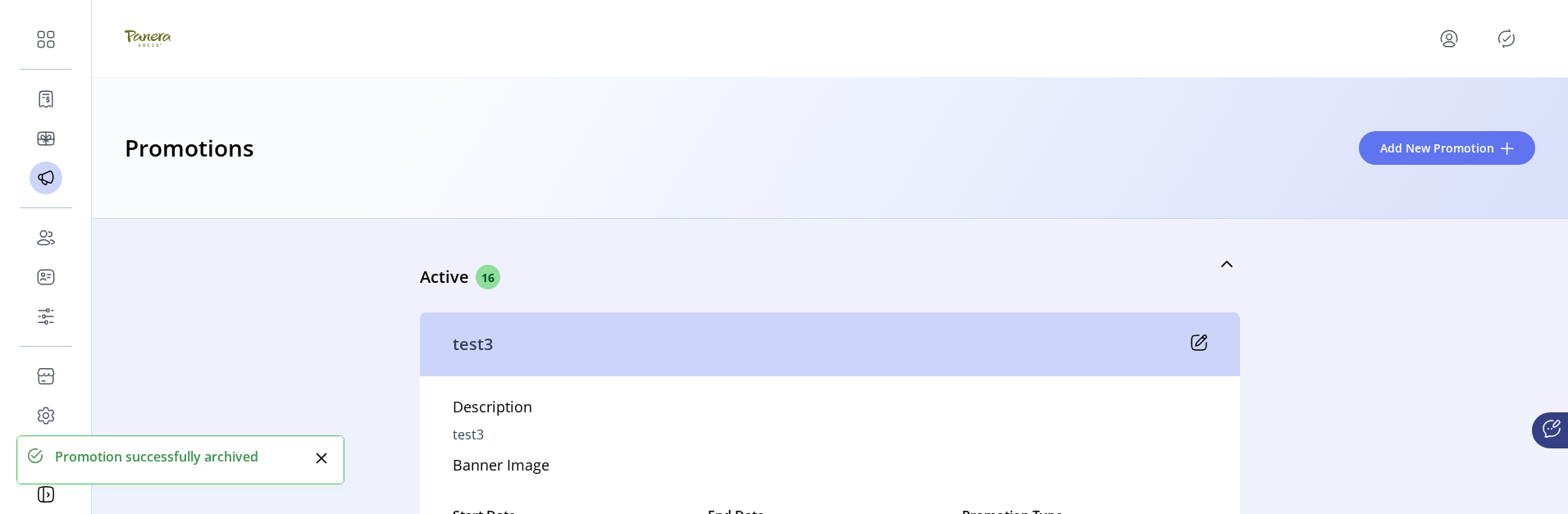
click at [1500, 36] on icon "Publisher Panel" at bounding box center [1506, 38] width 27 height 27
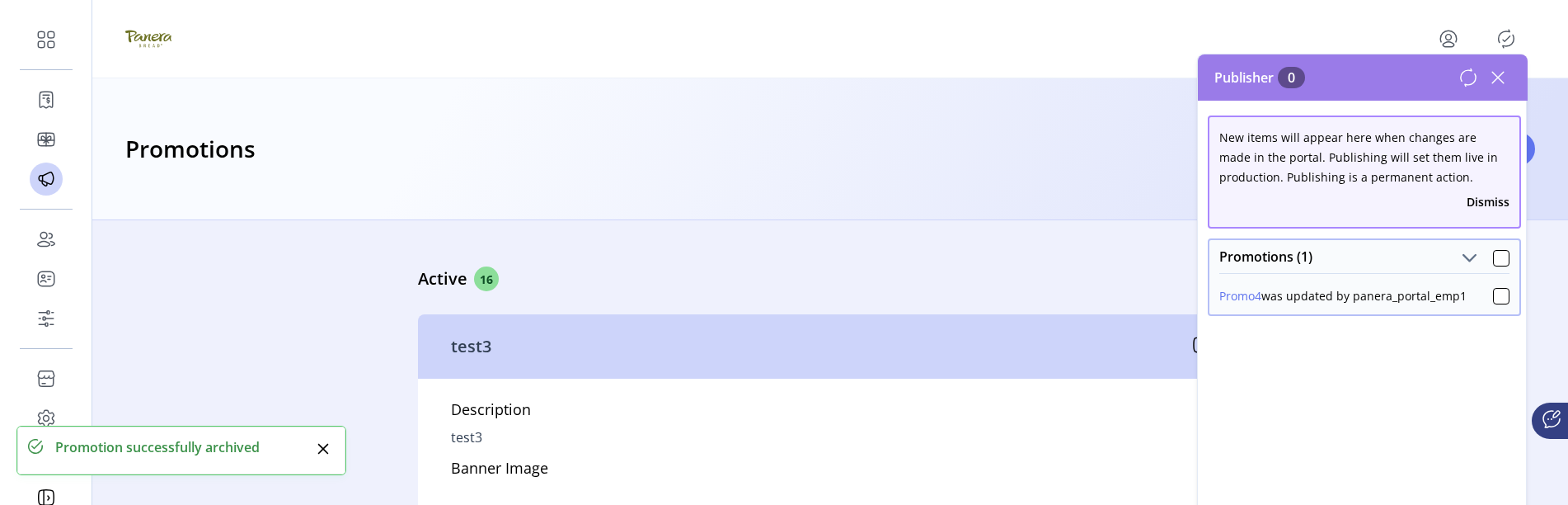
click at [1518, 262] on div "Promotions (1)" at bounding box center [1364, 256] width 310 height 33
click at [1503, 261] on div at bounding box center [1501, 258] width 17 height 17
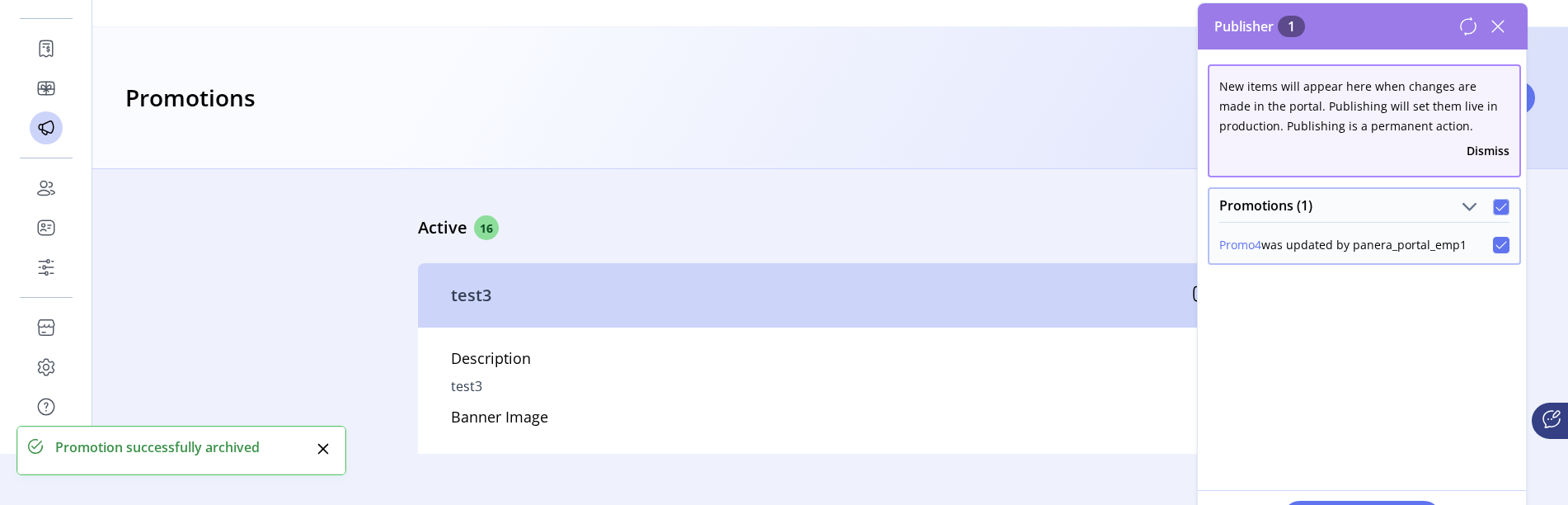
scroll to position [91, 0]
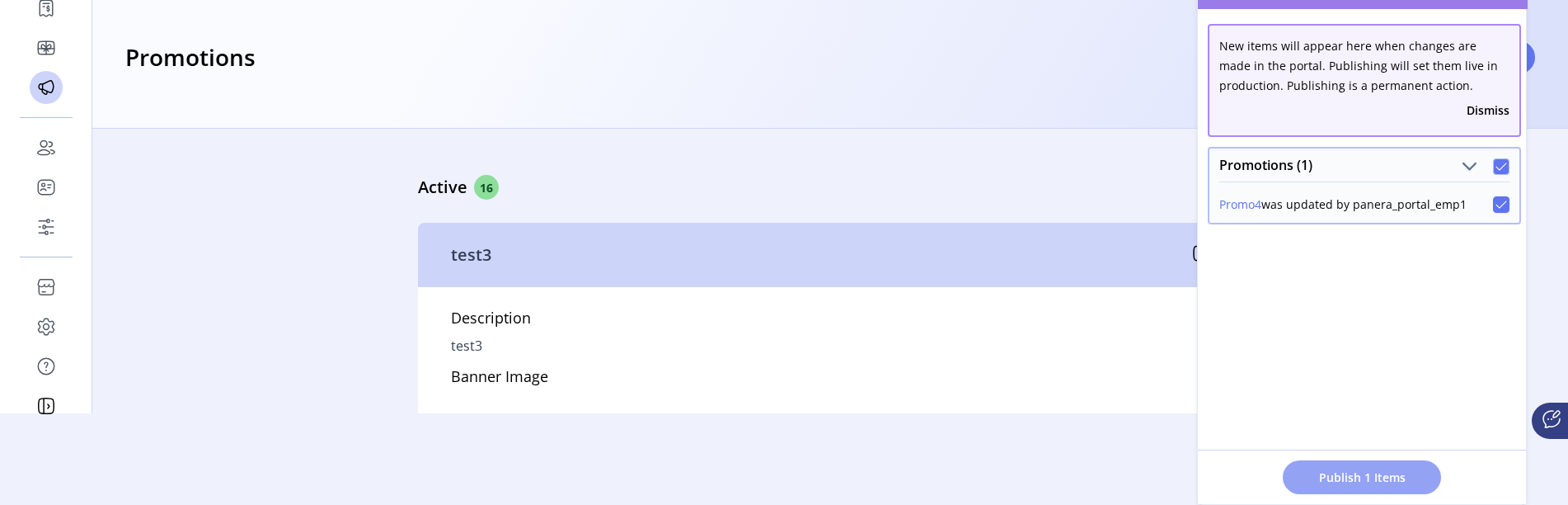
click at [1378, 465] on button "Publish 1 Items" at bounding box center [1362, 476] width 158 height 34
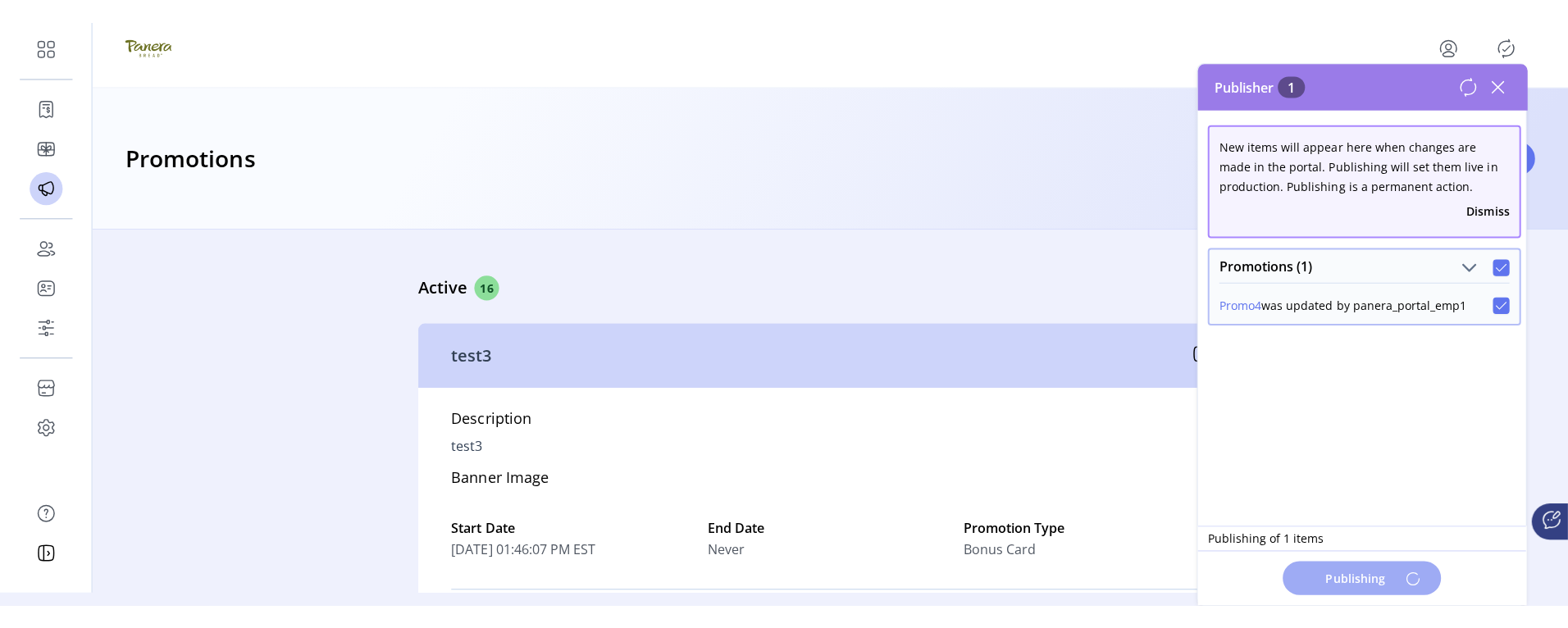
scroll to position [0, 0]
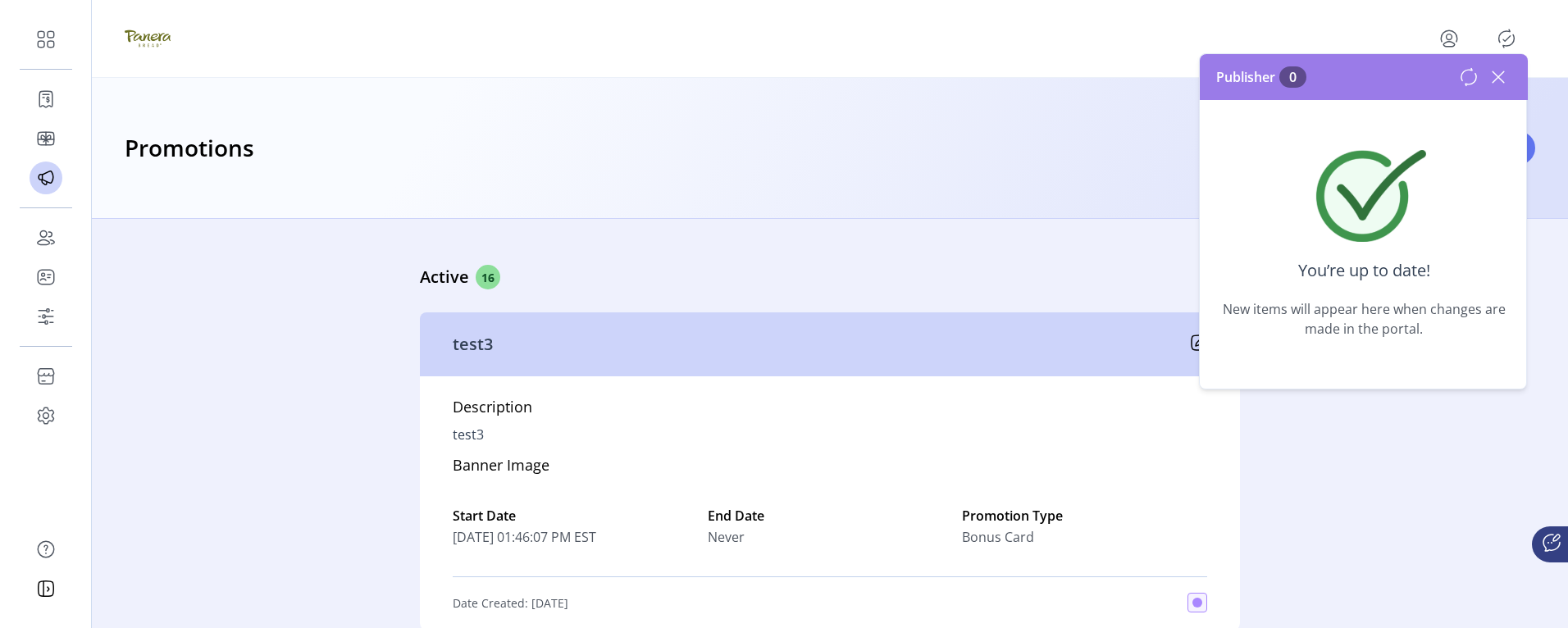
click at [1494, 81] on icon at bounding box center [1497, 77] width 12 height 12
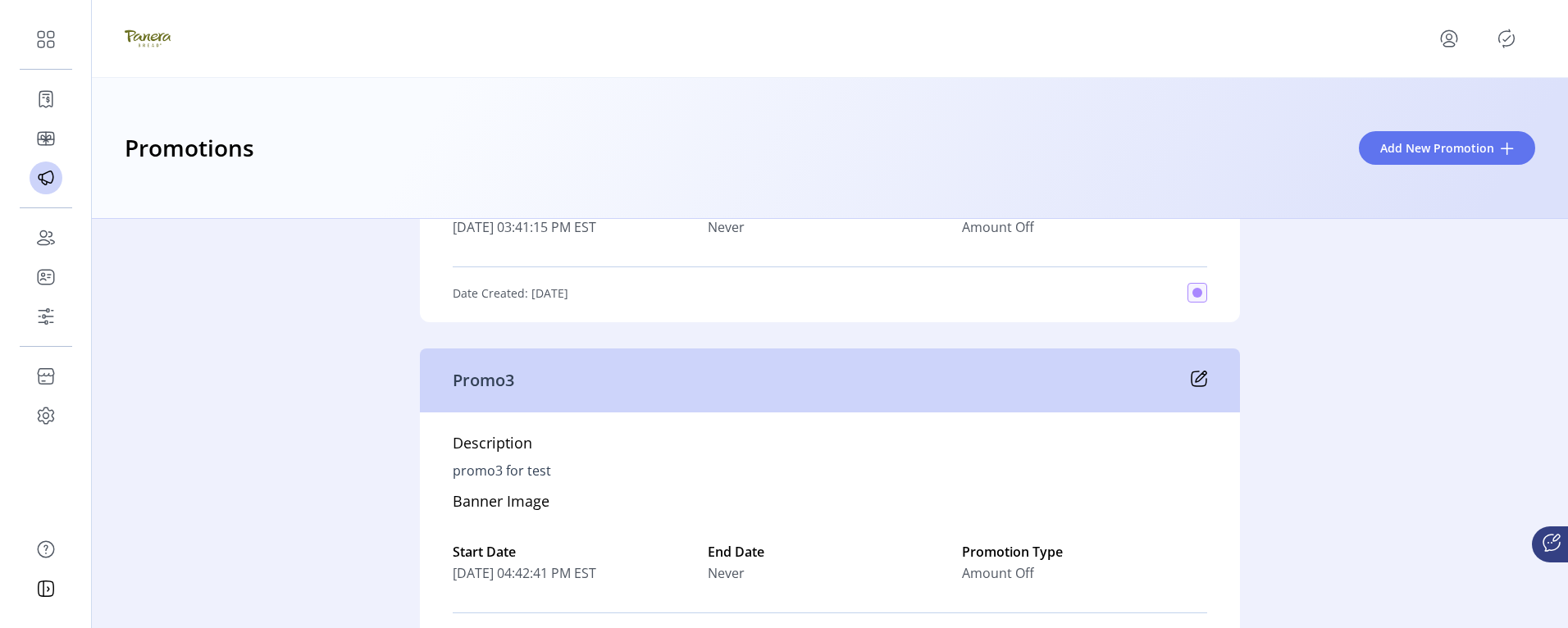
scroll to position [4840, 0]
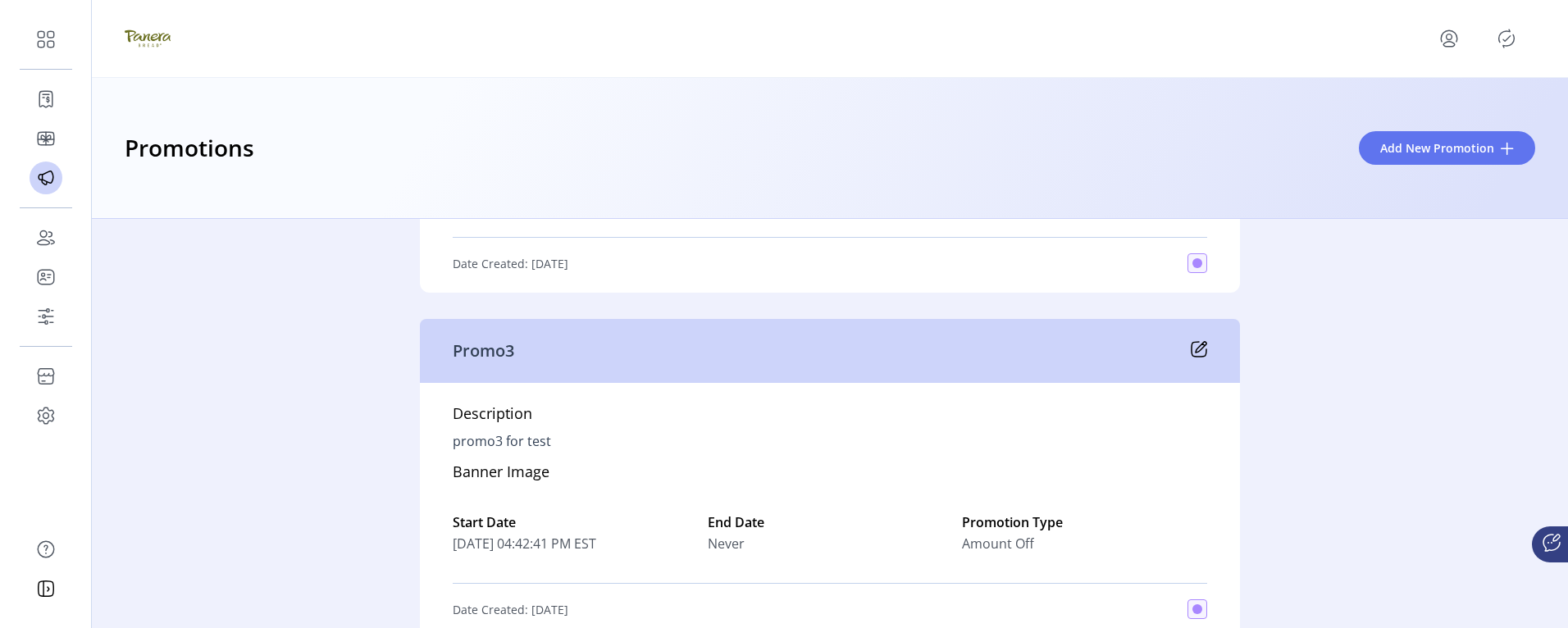
click at [1198, 358] on icon at bounding box center [1199, 349] width 16 height 17
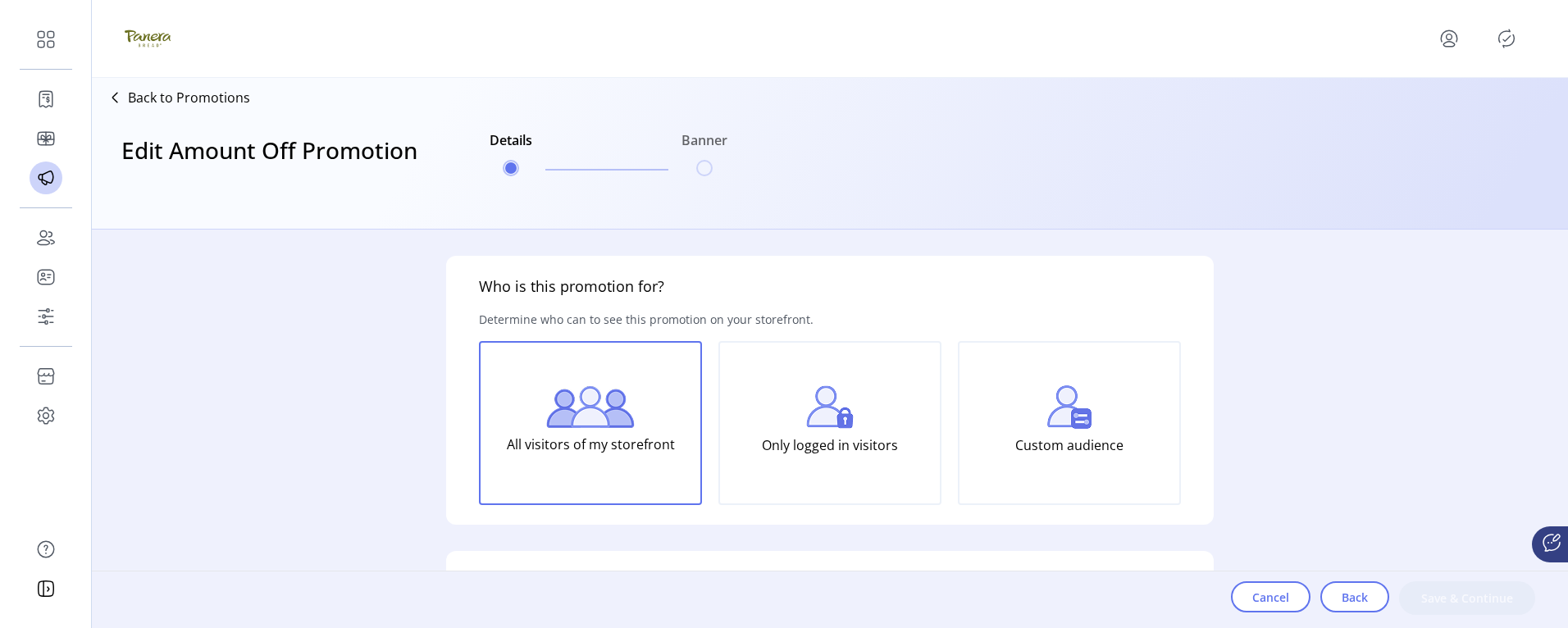
type input "******"
type textarea "**********"
type input "******"
type input "**********"
type input "*****"
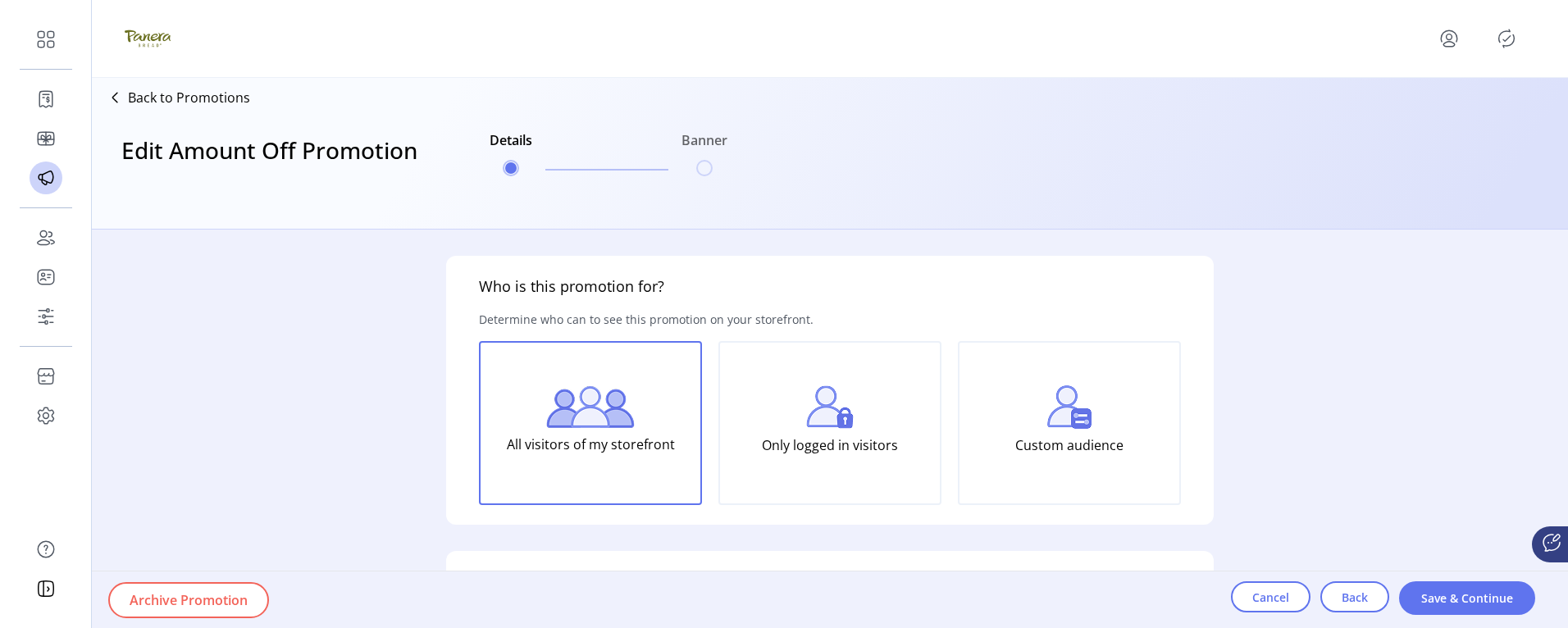
click at [188, 513] on span "Archive Promotion" at bounding box center [188, 600] width 118 height 19
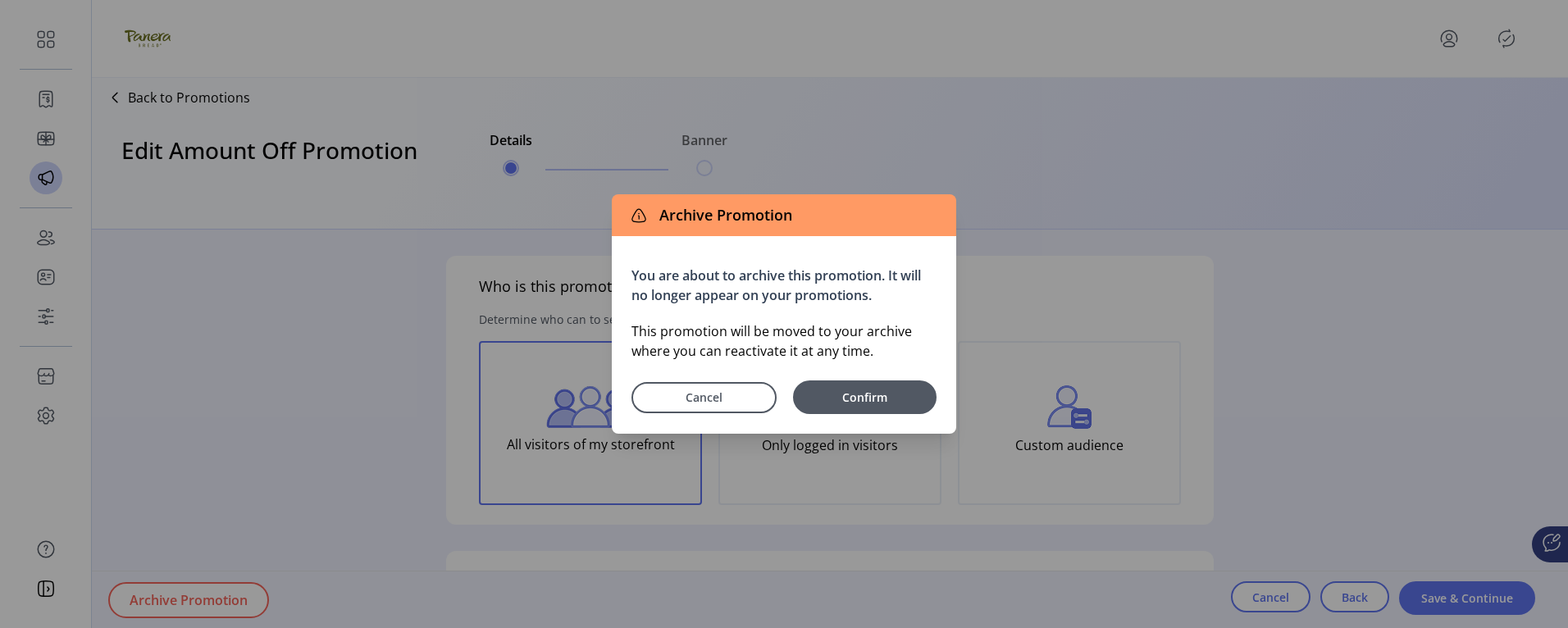
click at [814, 380] on div "Cancel Confirm" at bounding box center [784, 391] width 305 height 43
click at [819, 386] on button "Confirm" at bounding box center [864, 397] width 144 height 34
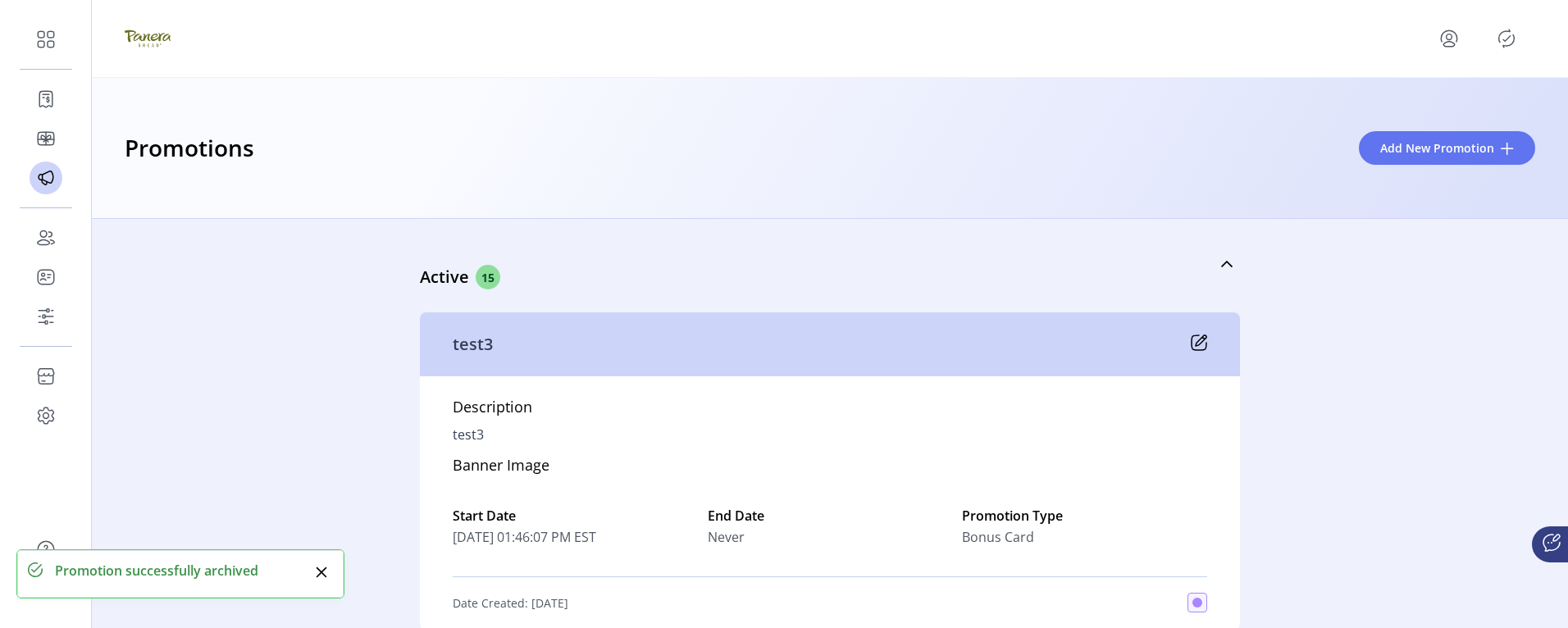
click at [1496, 39] on icon "Publisher Panel" at bounding box center [1506, 39] width 27 height 27
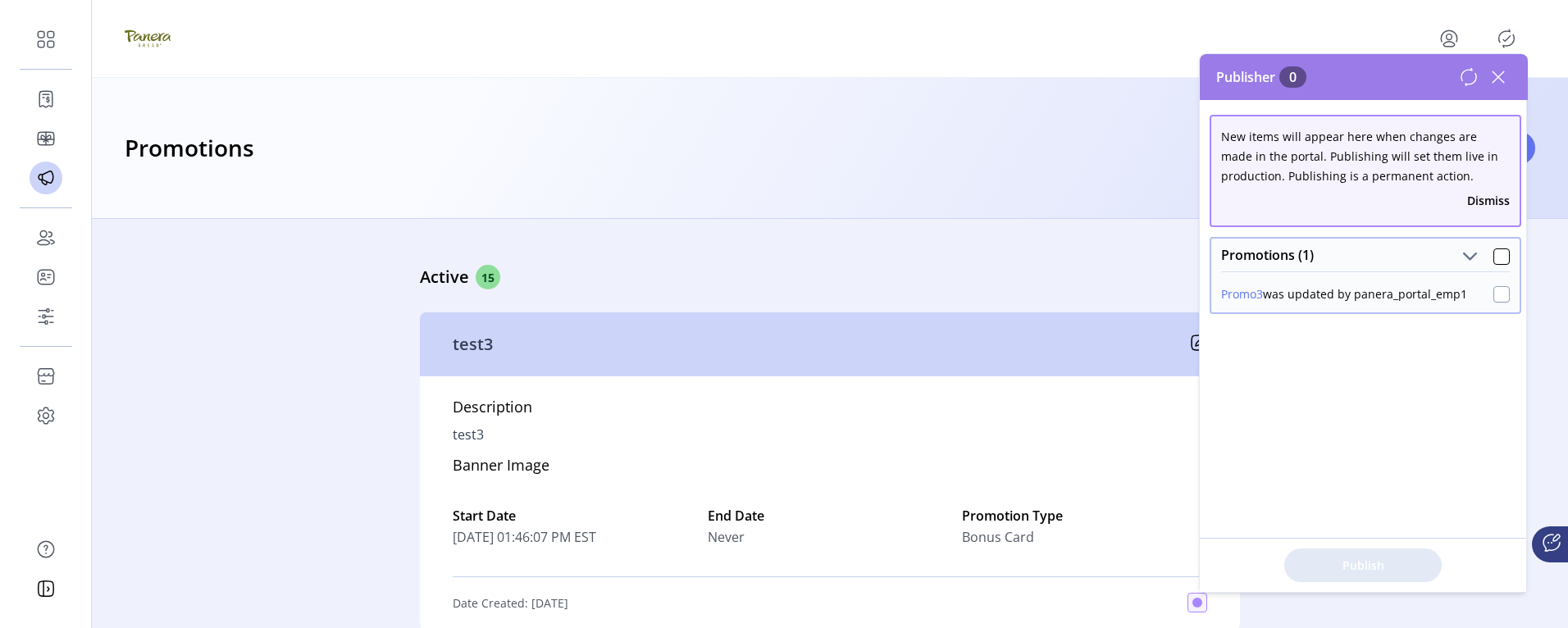
click at [1493, 286] on div at bounding box center [1501, 294] width 16 height 17
click at [1385, 513] on span "Publish 1 Items" at bounding box center [1362, 565] width 115 height 17
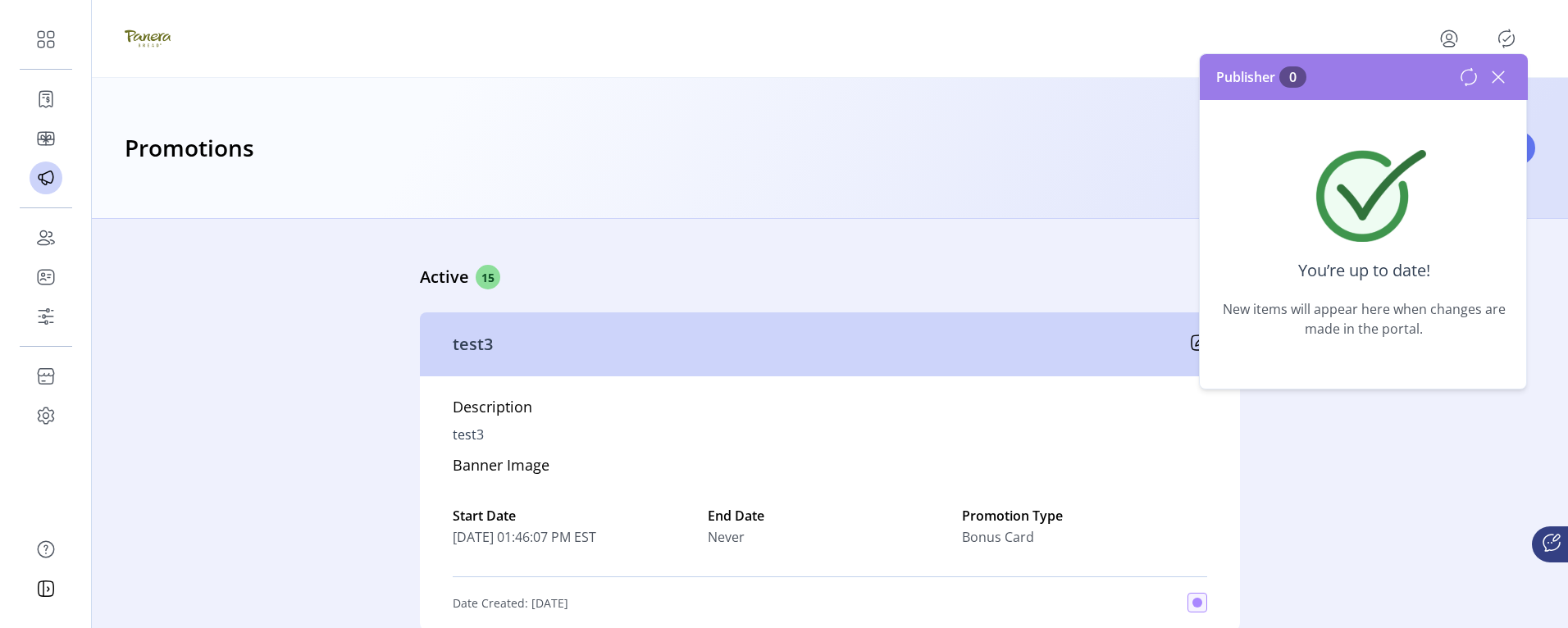
click at [1499, 74] on icon at bounding box center [1497, 77] width 12 height 12
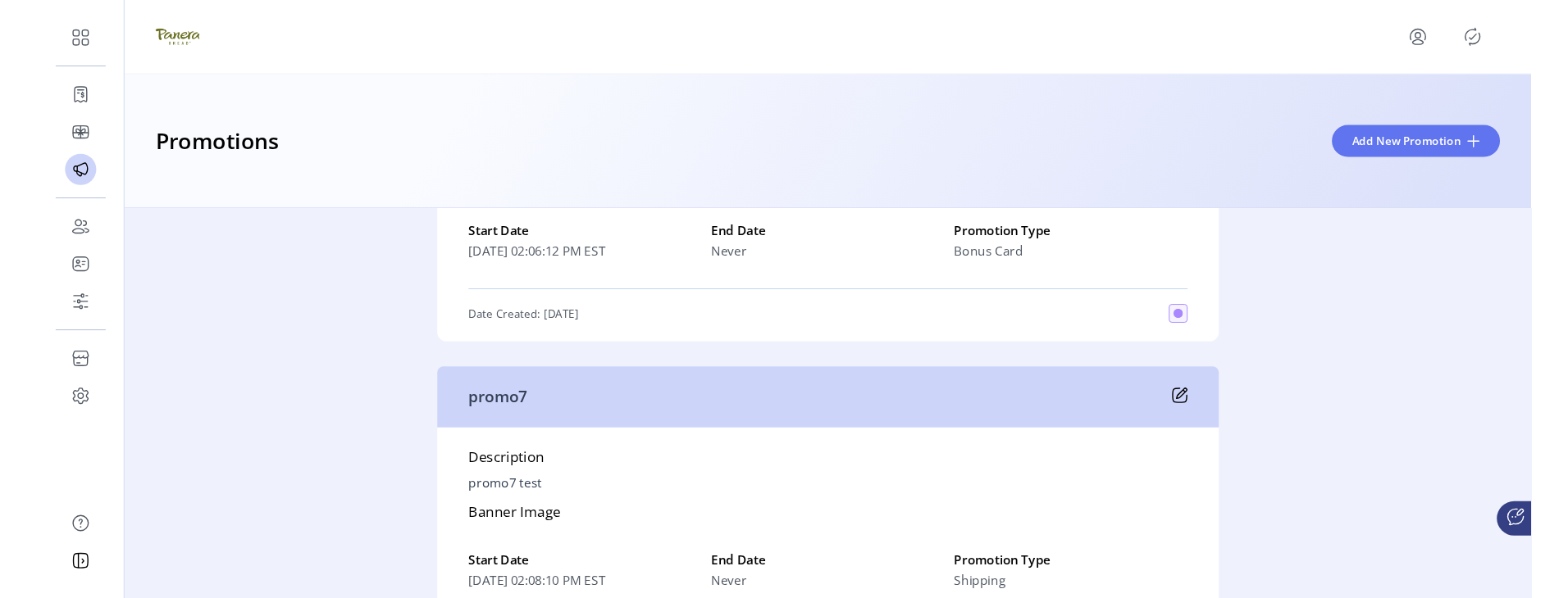
scroll to position [1393, 0]
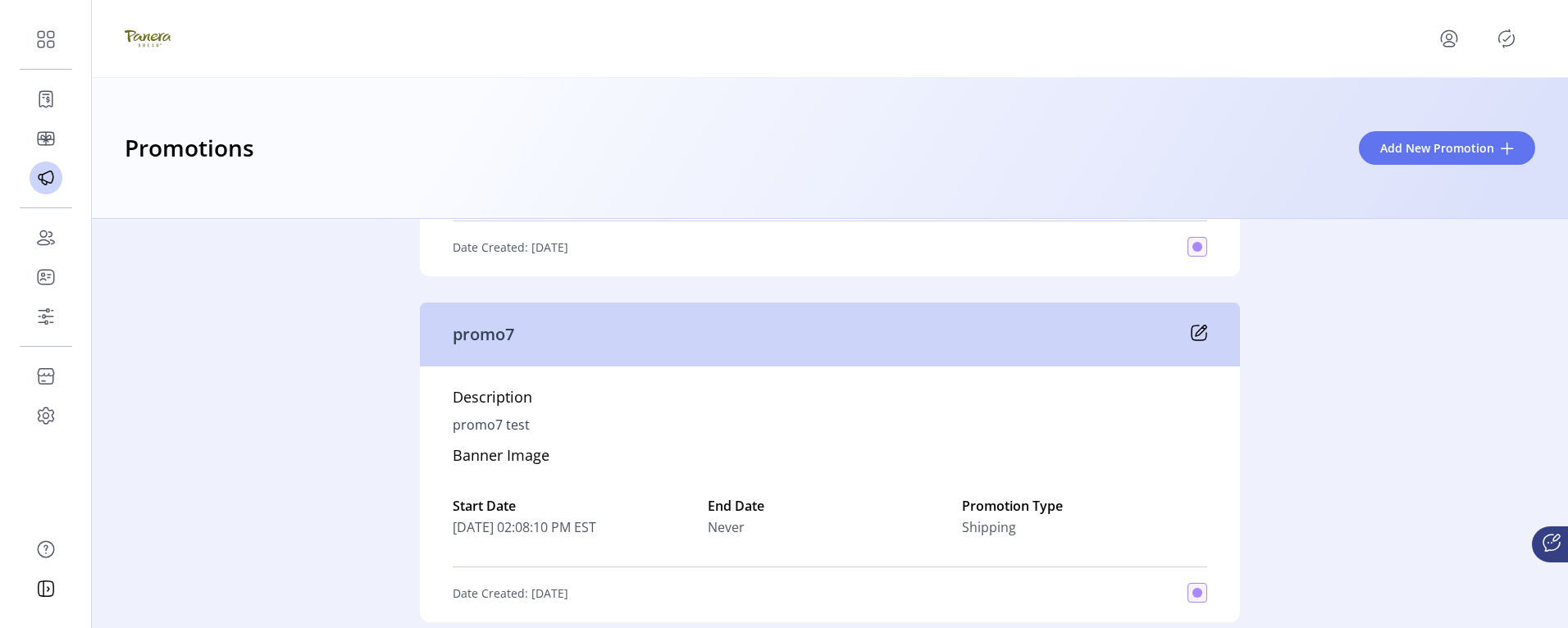
click at [1195, 330] on icon at bounding box center [1199, 333] width 16 height 17
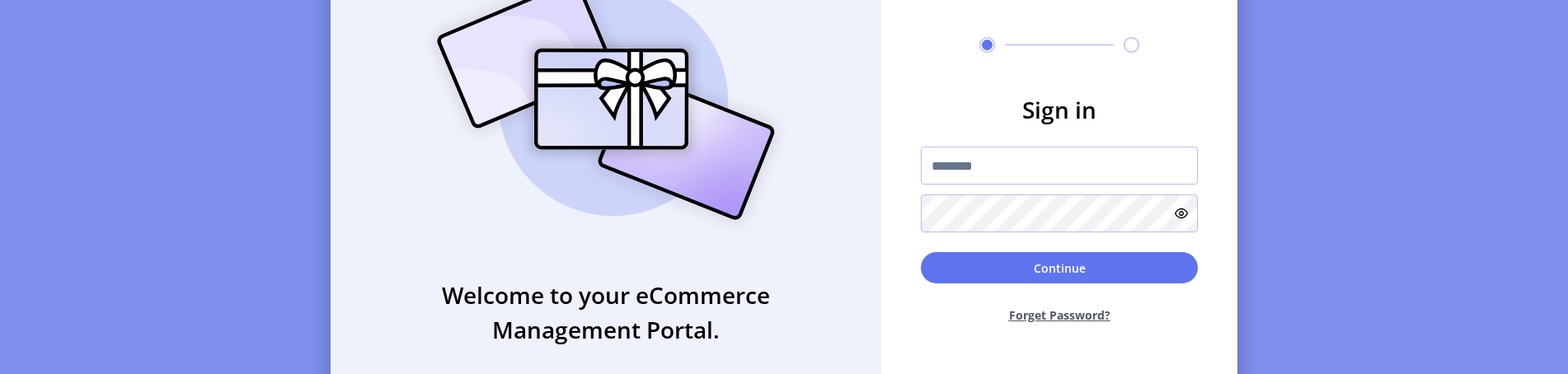
click at [1019, 146] on form "Sign in Continue Forget Password?" at bounding box center [1059, 215] width 357 height 245
click at [1021, 172] on input "text" at bounding box center [1059, 165] width 277 height 38
click at [1188, 220] on icon at bounding box center [1181, 214] width 13 height 13
click at [1139, 183] on input "**********" at bounding box center [1059, 165] width 277 height 38
type input "**********"
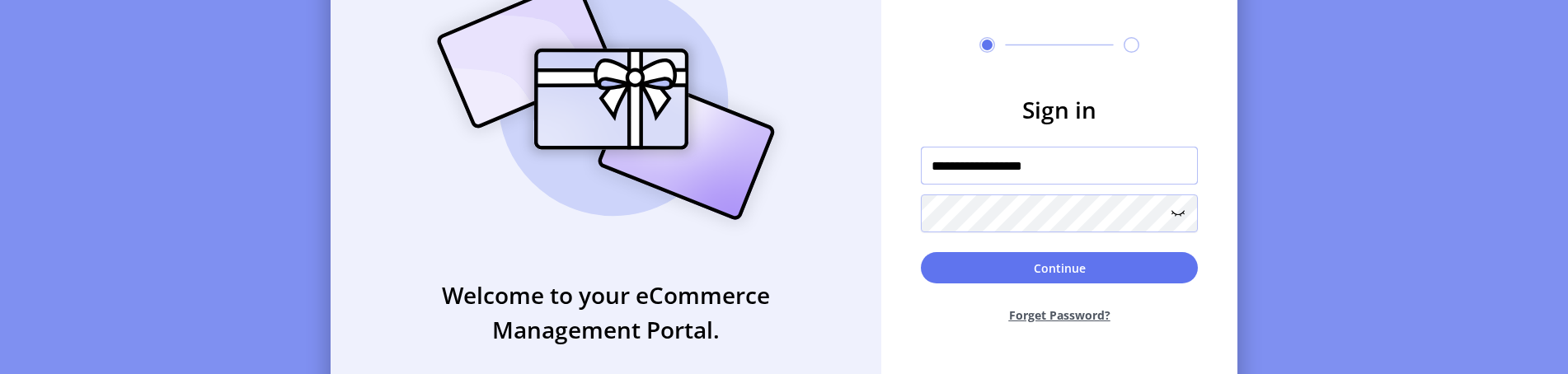
click at [920, 252] on button "Continue" at bounding box center [1059, 268] width 277 height 31
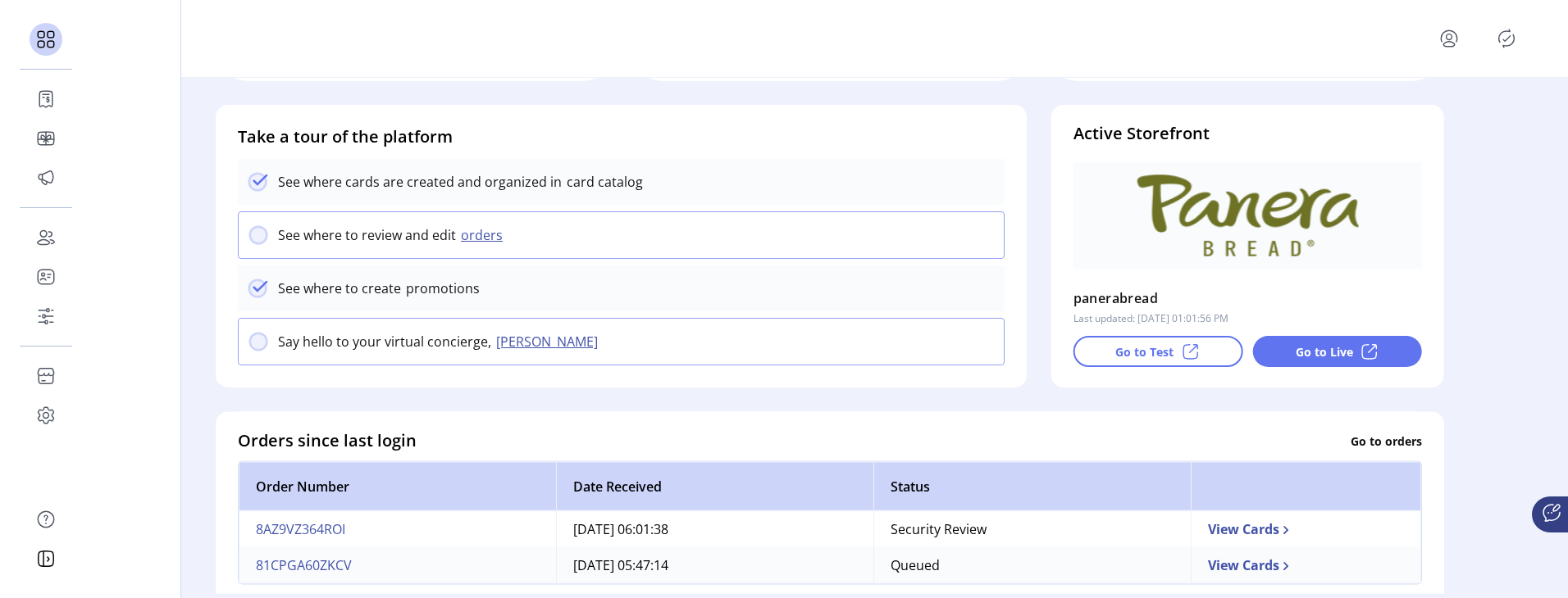
scroll to position [245, 0]
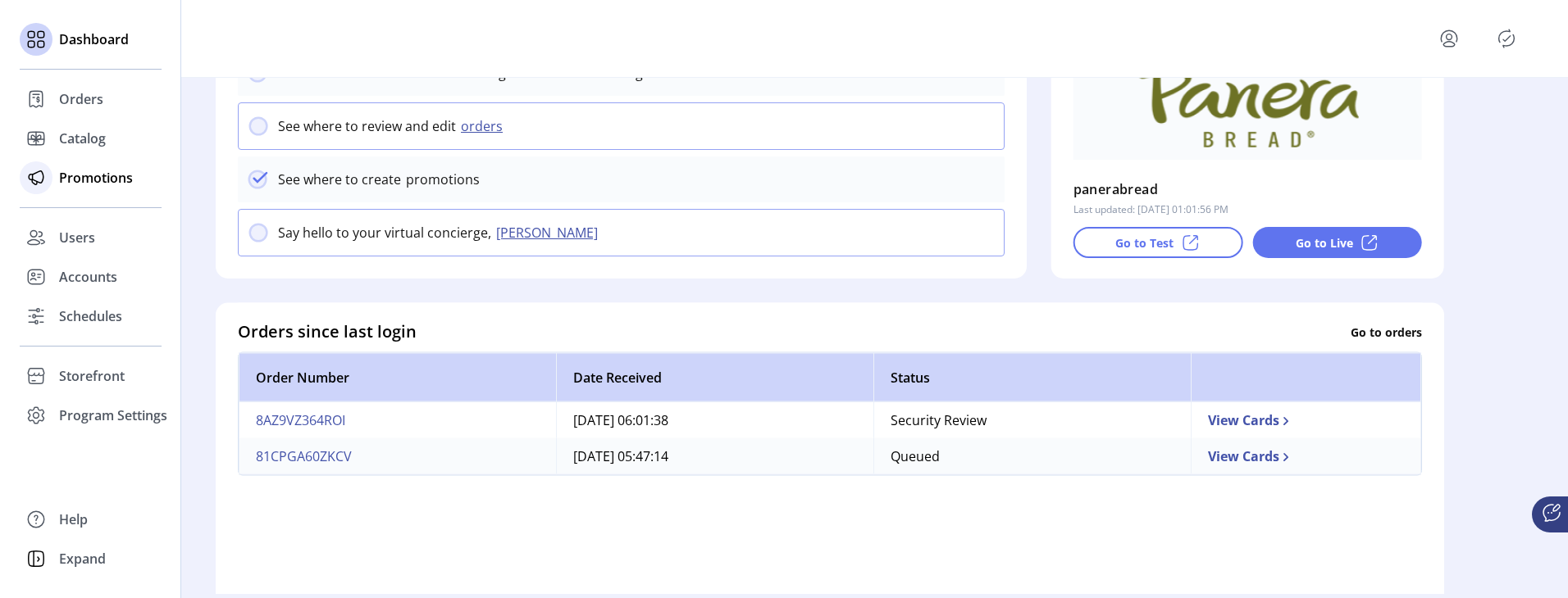
click at [92, 173] on span "Promotions" at bounding box center [95, 177] width 74 height 19
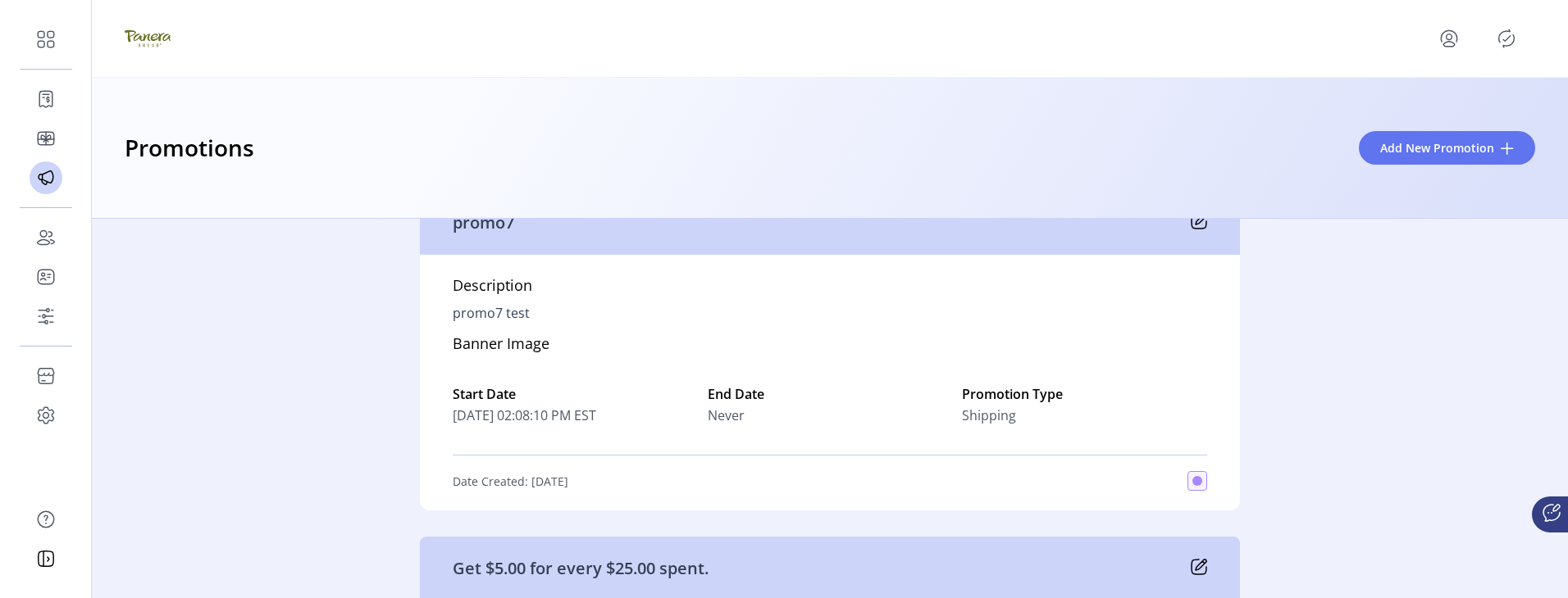
scroll to position [1474, 0]
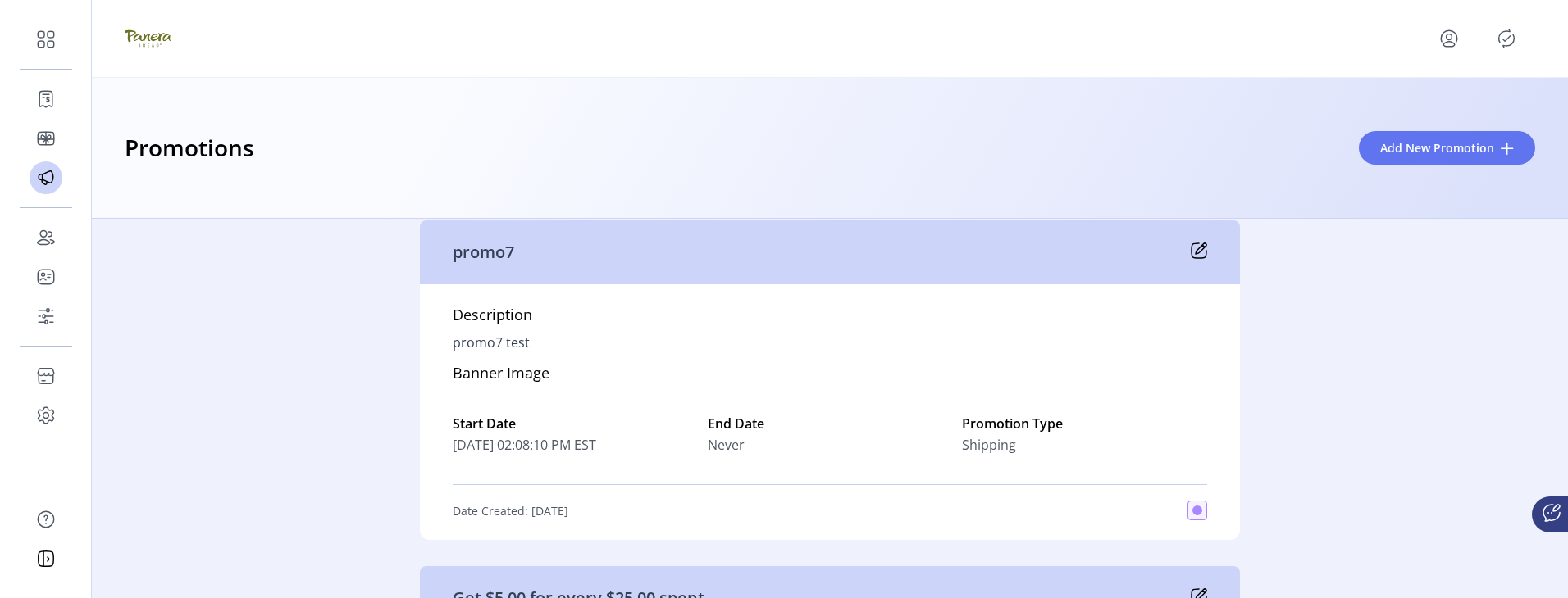
click at [1195, 251] on icon at bounding box center [1201, 249] width 11 height 11
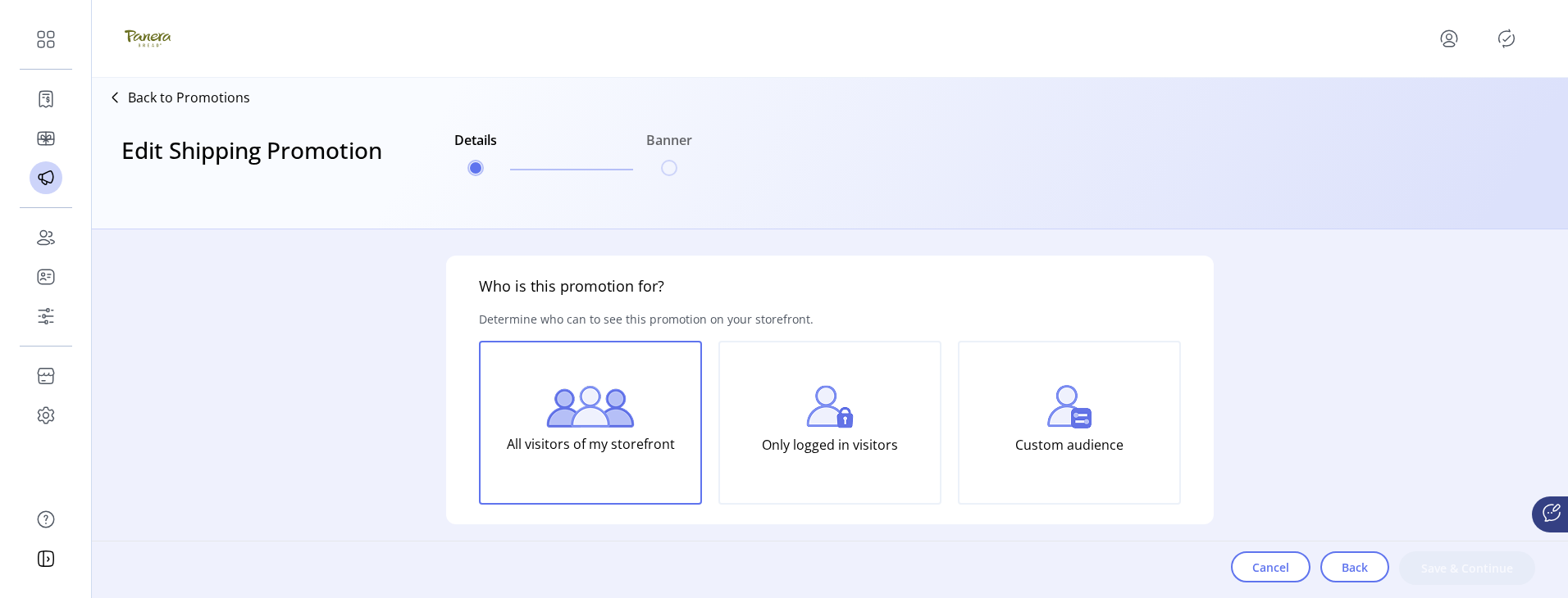
type input "******"
type textarea "**********"
type input "**********"
type input "*****"
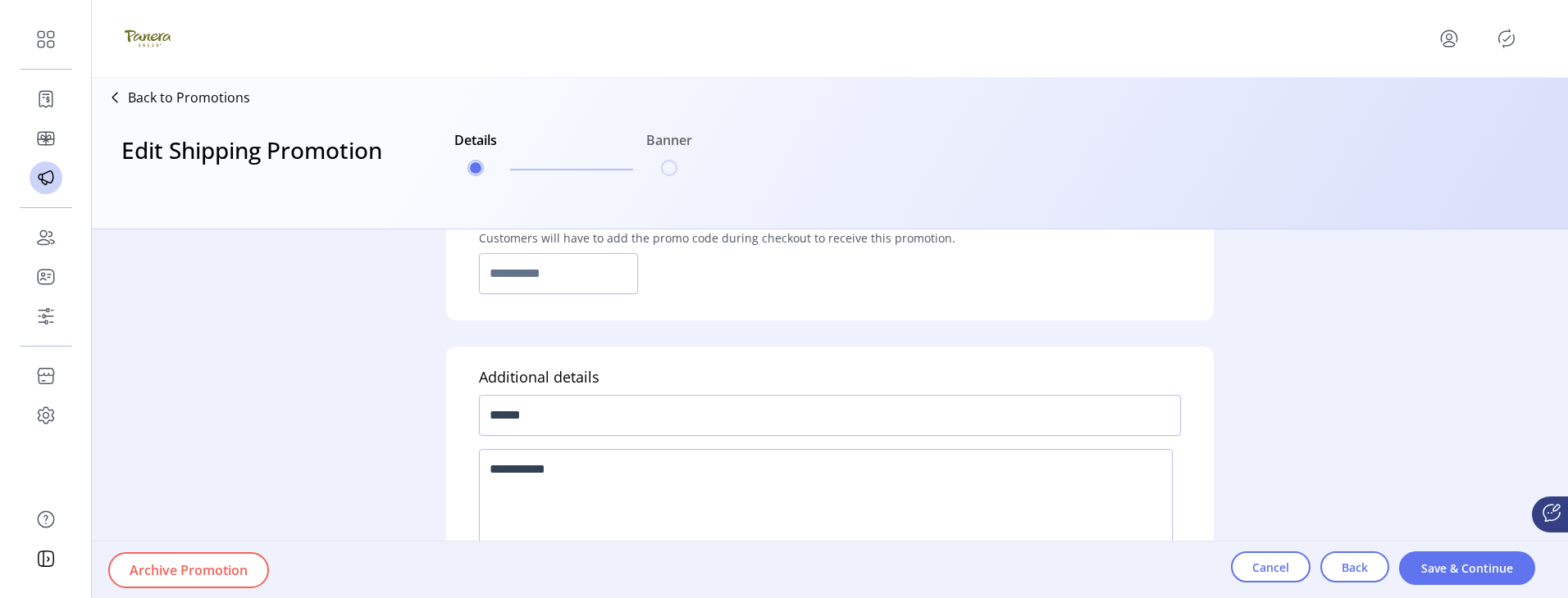
scroll to position [1210, 0]
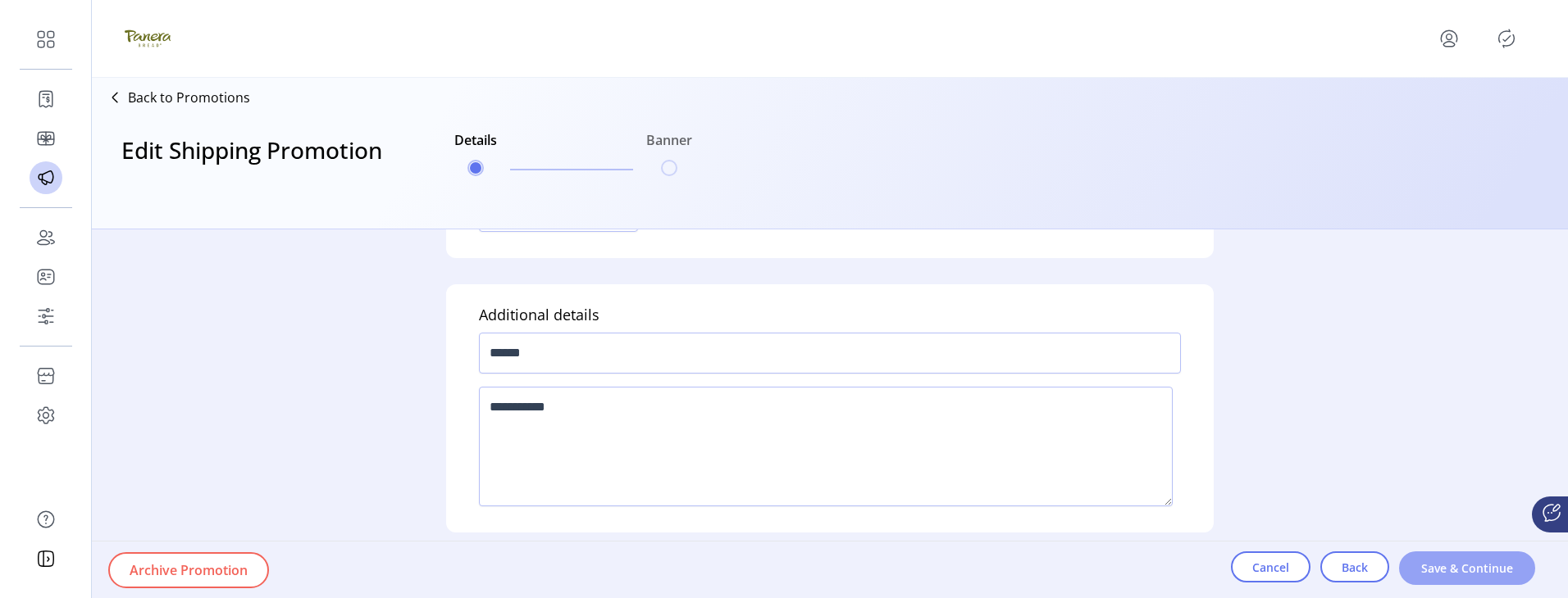
click at [1442, 513] on span "Save & Continue" at bounding box center [1467, 568] width 93 height 17
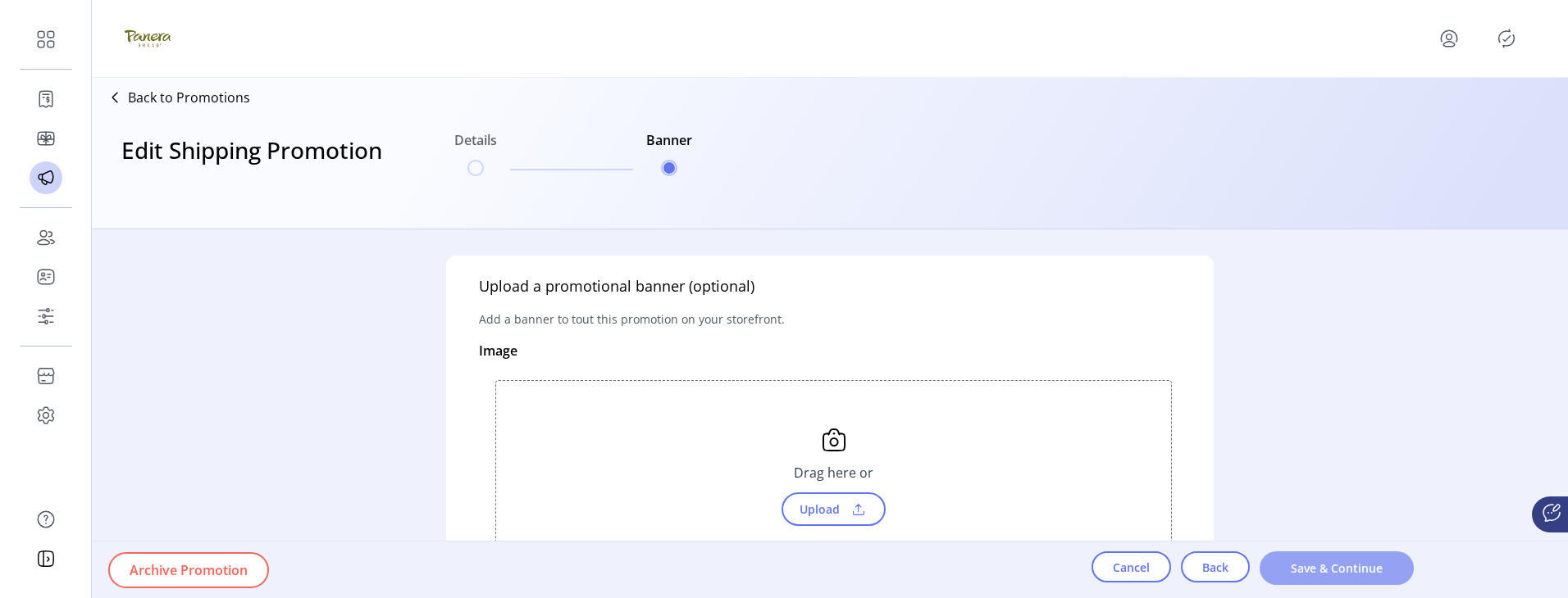
click at [1355, 513] on span "Save & Continue" at bounding box center [1337, 568] width 112 height 17
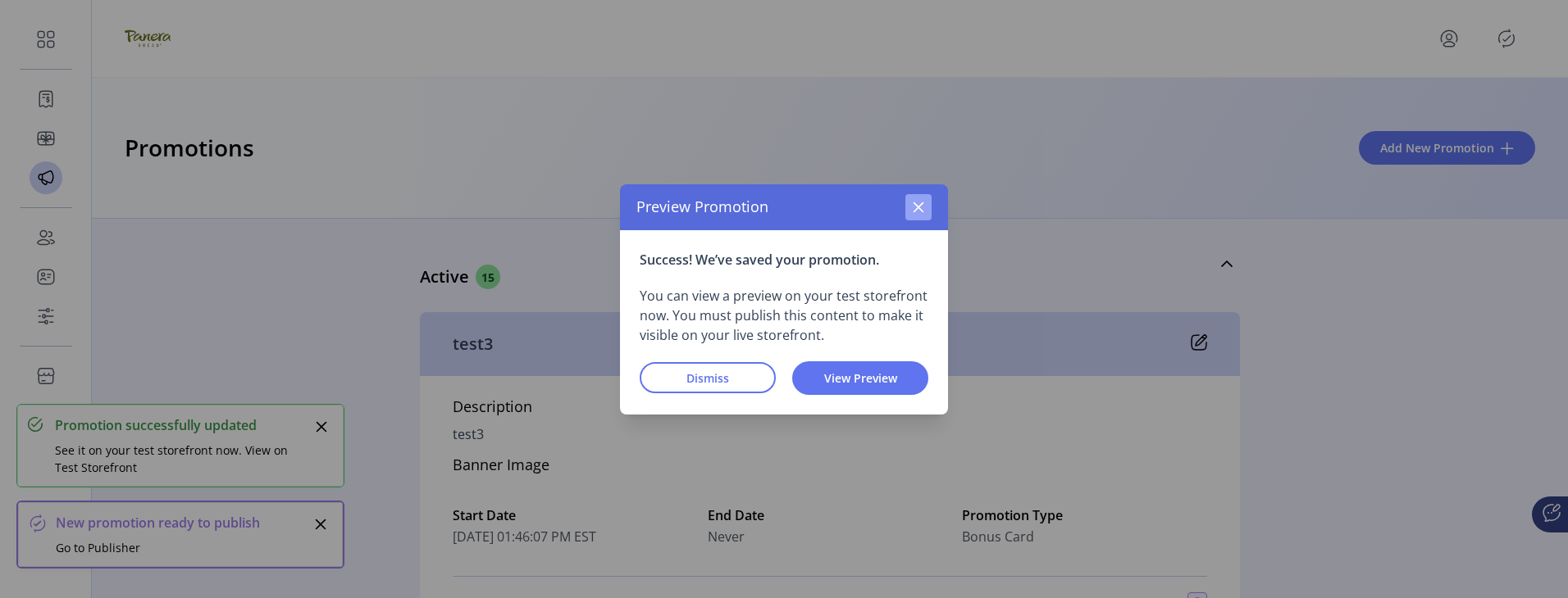
click at [923, 200] on button "button" at bounding box center [918, 207] width 27 height 27
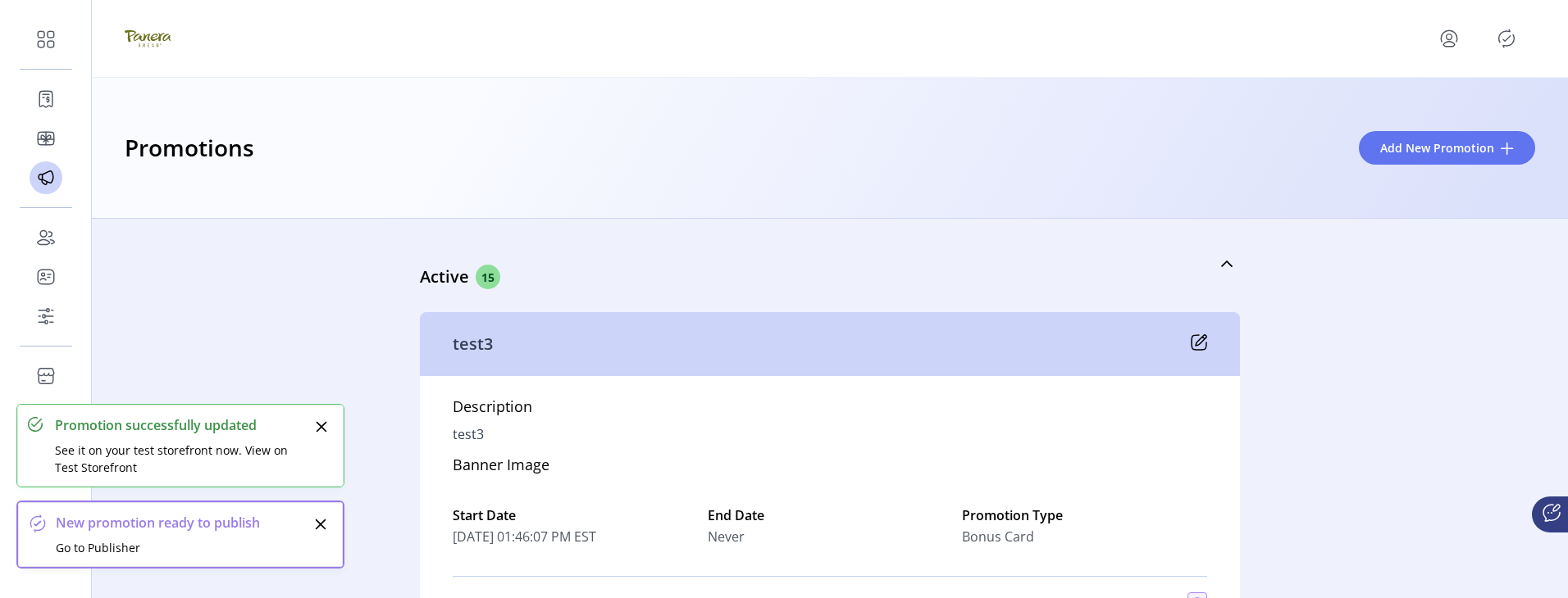
click at [1507, 31] on icon "Publisher Panel" at bounding box center [1506, 38] width 16 height 18
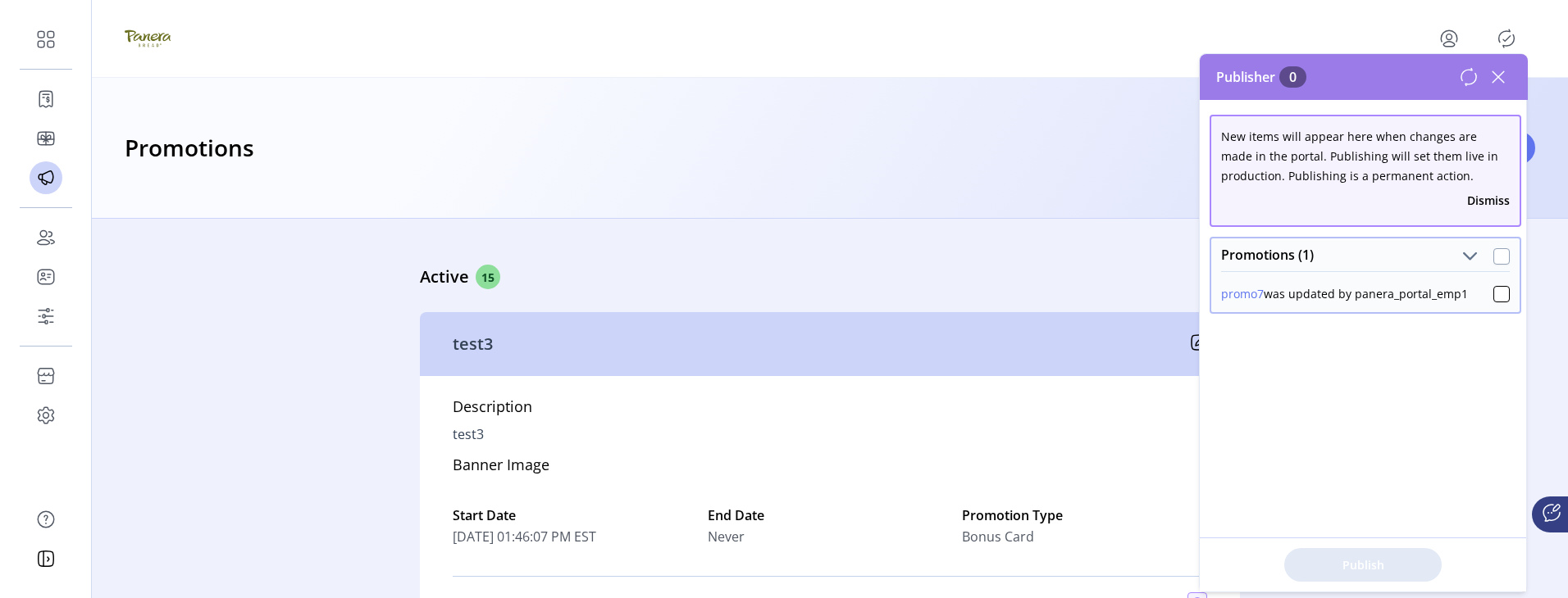
click at [1495, 256] on div at bounding box center [1501, 256] width 16 height 16
click at [1381, 513] on span "Publish 1 Items" at bounding box center [1362, 564] width 115 height 17
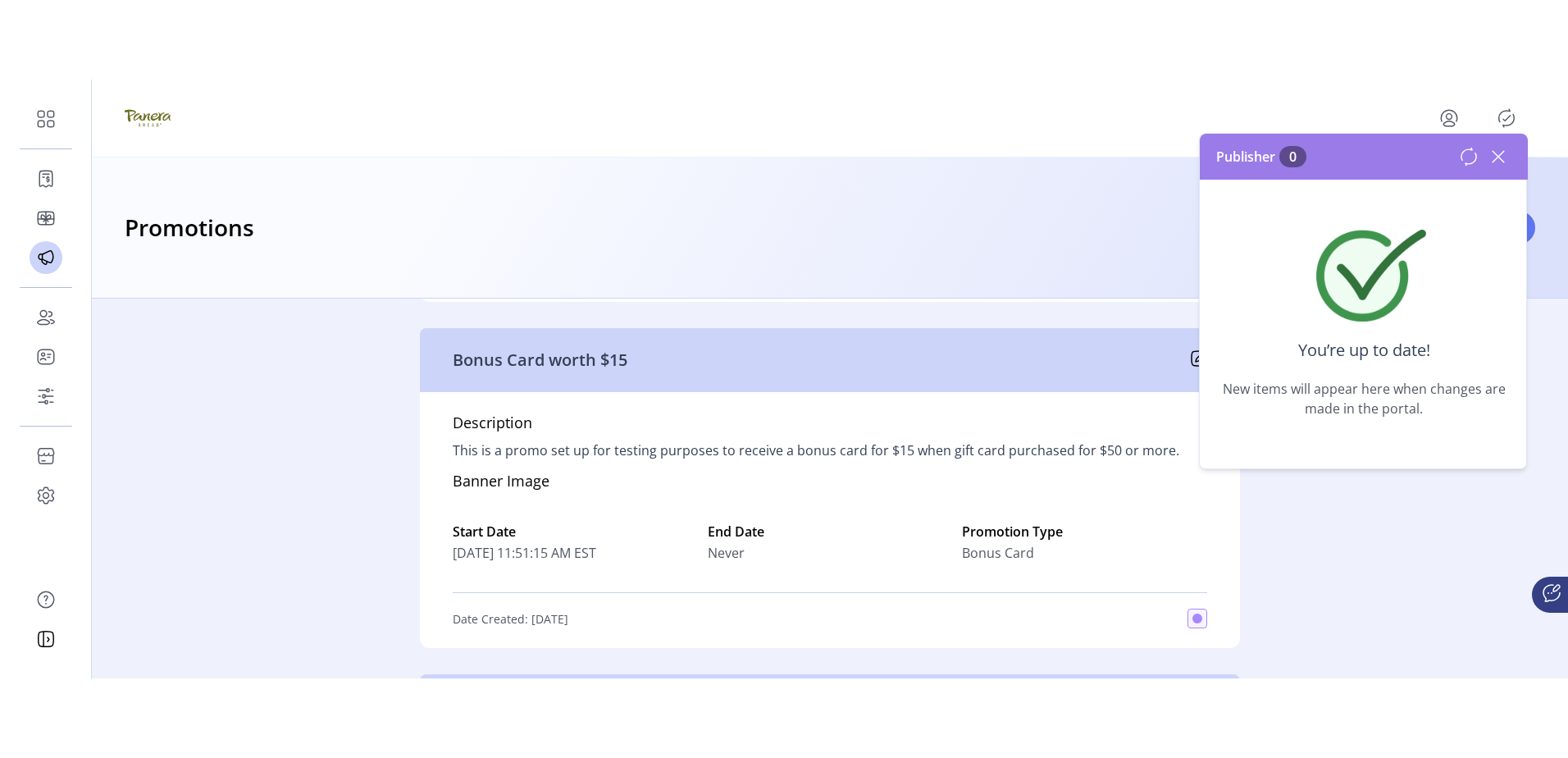
scroll to position [0, 0]
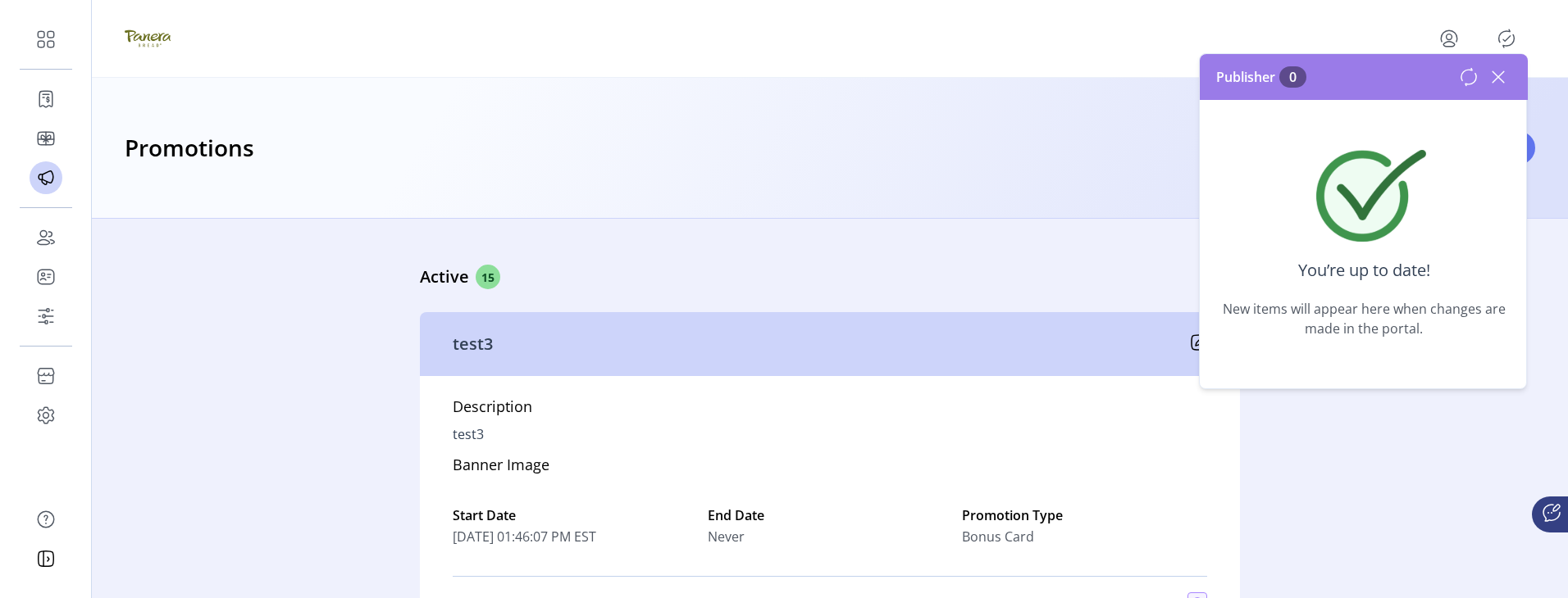
click at [1499, 77] on icon at bounding box center [1497, 77] width 27 height 27
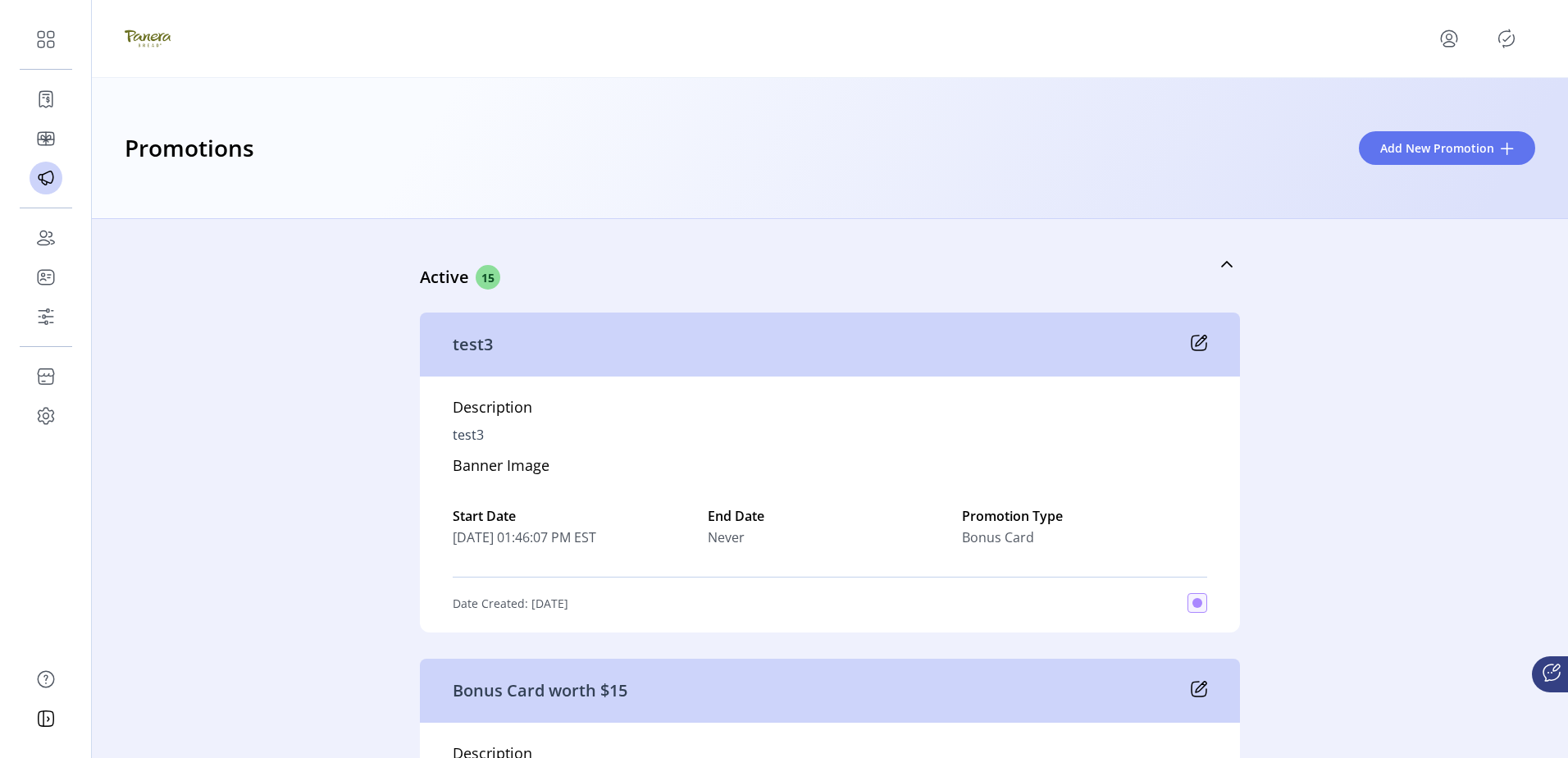
click at [1068, 214] on div "Promotions Add New Promotion" at bounding box center [829, 148] width 1475 height 141
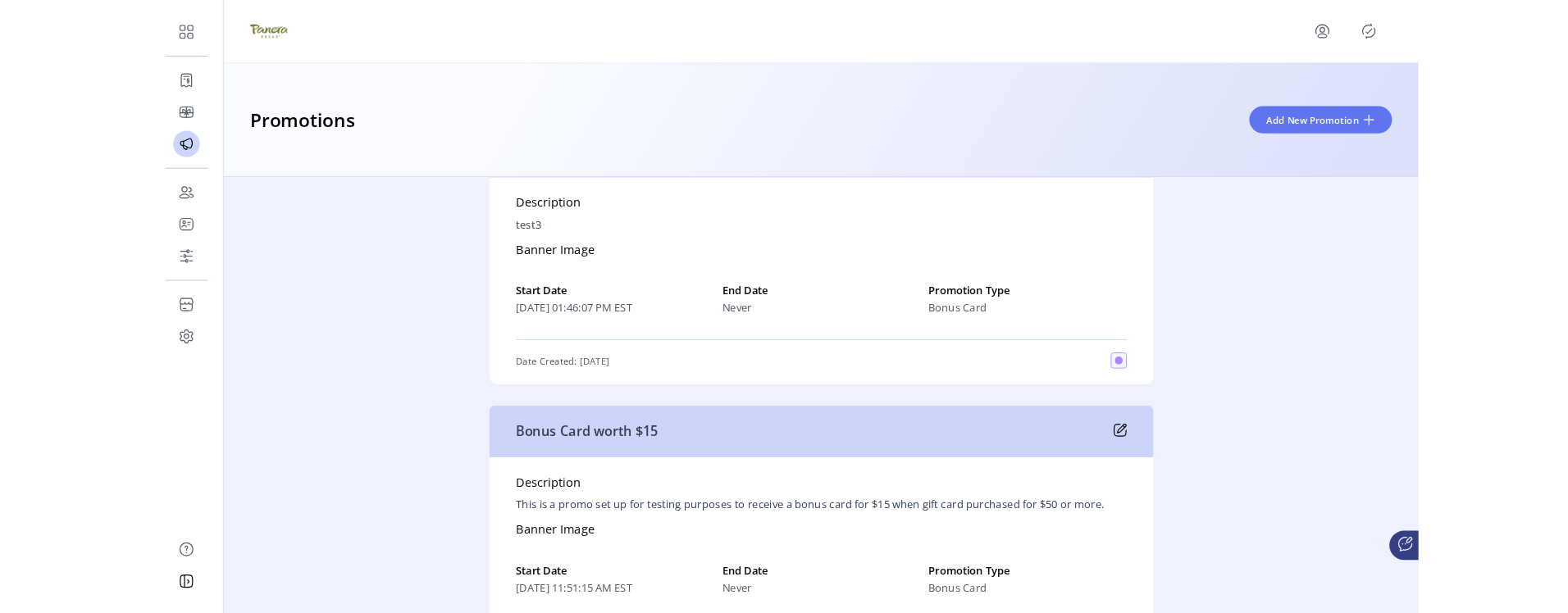
scroll to position [164, 0]
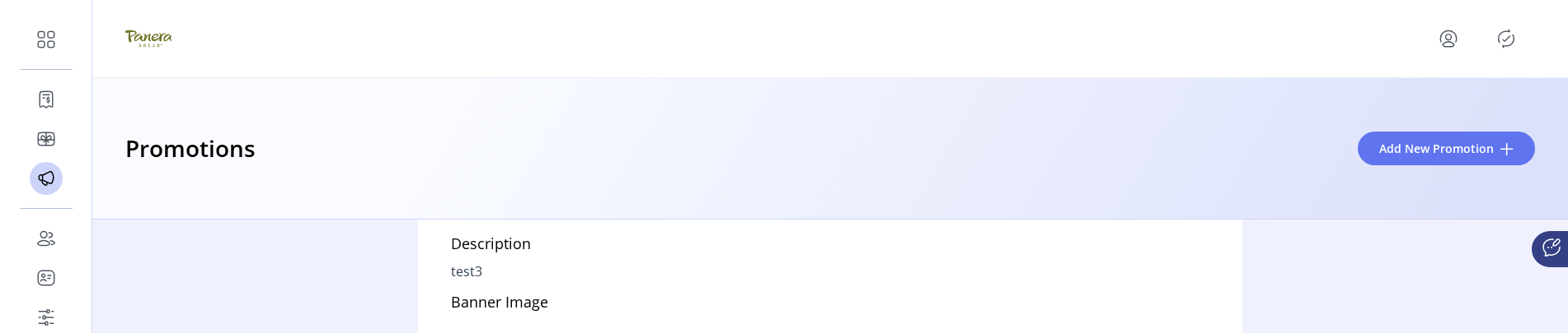
click at [1196, 146] on div "Promotions Add New Promotion" at bounding box center [830, 148] width 1410 height 36
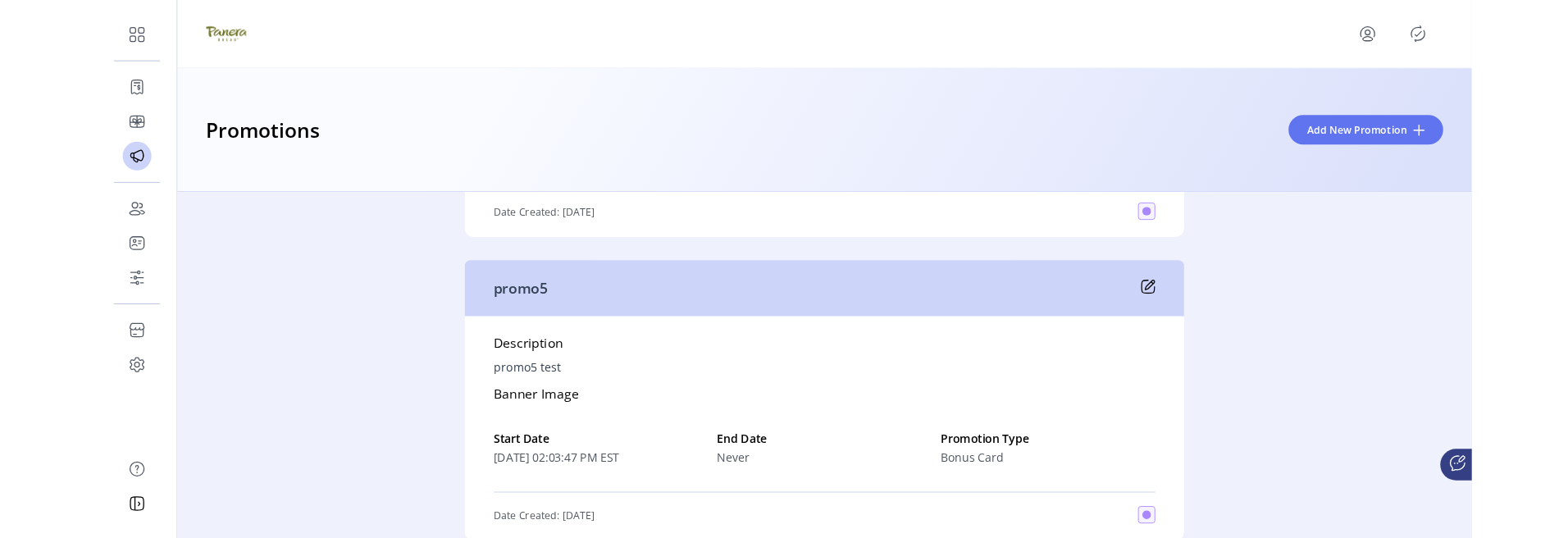
scroll to position [738, 0]
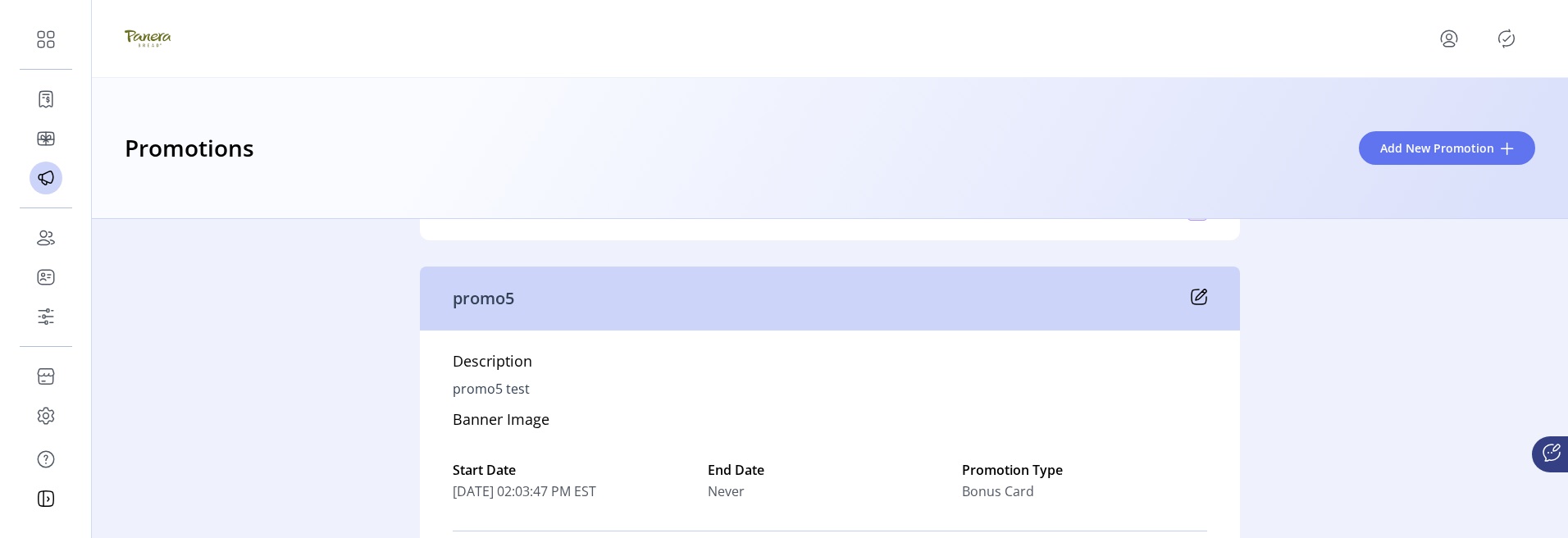
click at [889, 381] on div "Description promo5 test Banner Image Start Date 09/11/2025 02:03:47 PM EST End …" at bounding box center [829, 458] width 820 height 256
click at [1197, 299] on icon at bounding box center [1199, 297] width 16 height 16
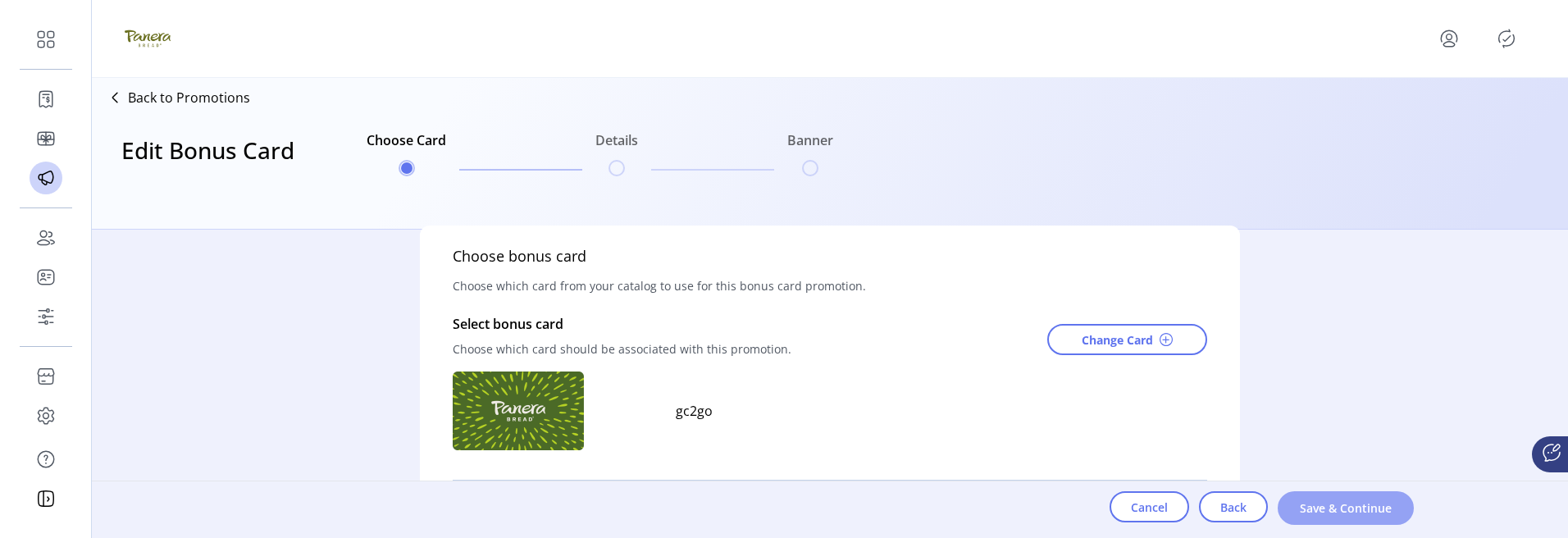
click at [1337, 512] on span "Save & Continue" at bounding box center [1345, 508] width 93 height 17
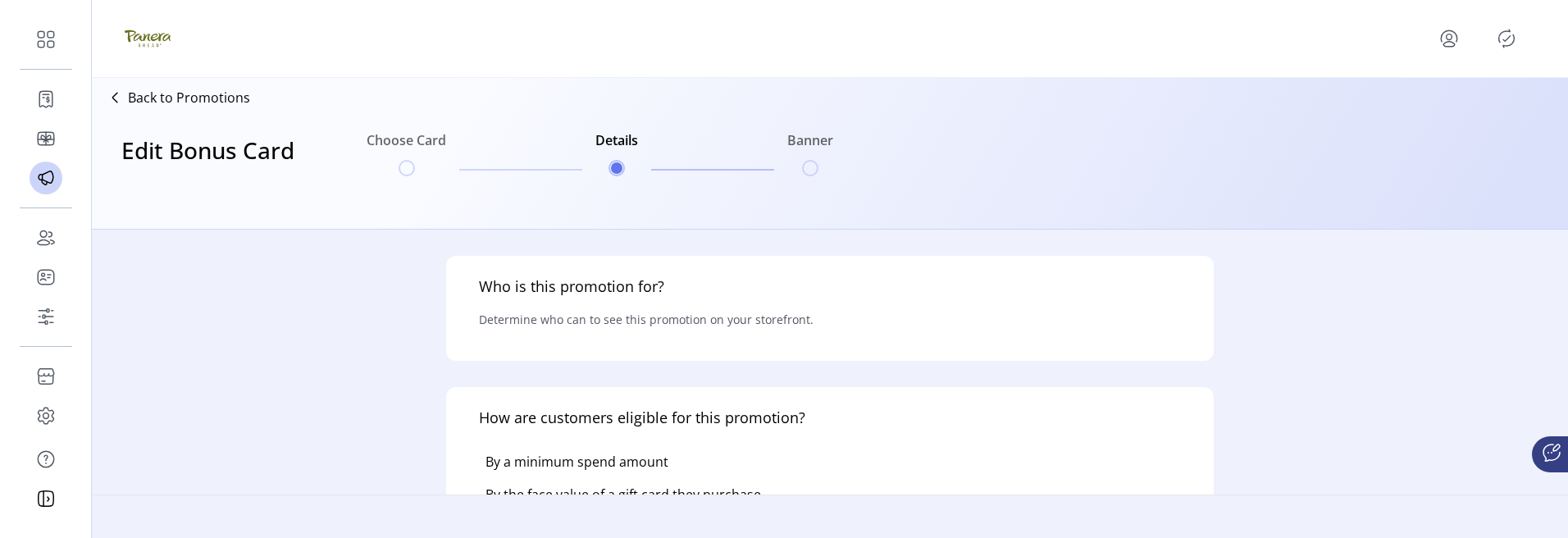
type input "******"
type textarea "**********"
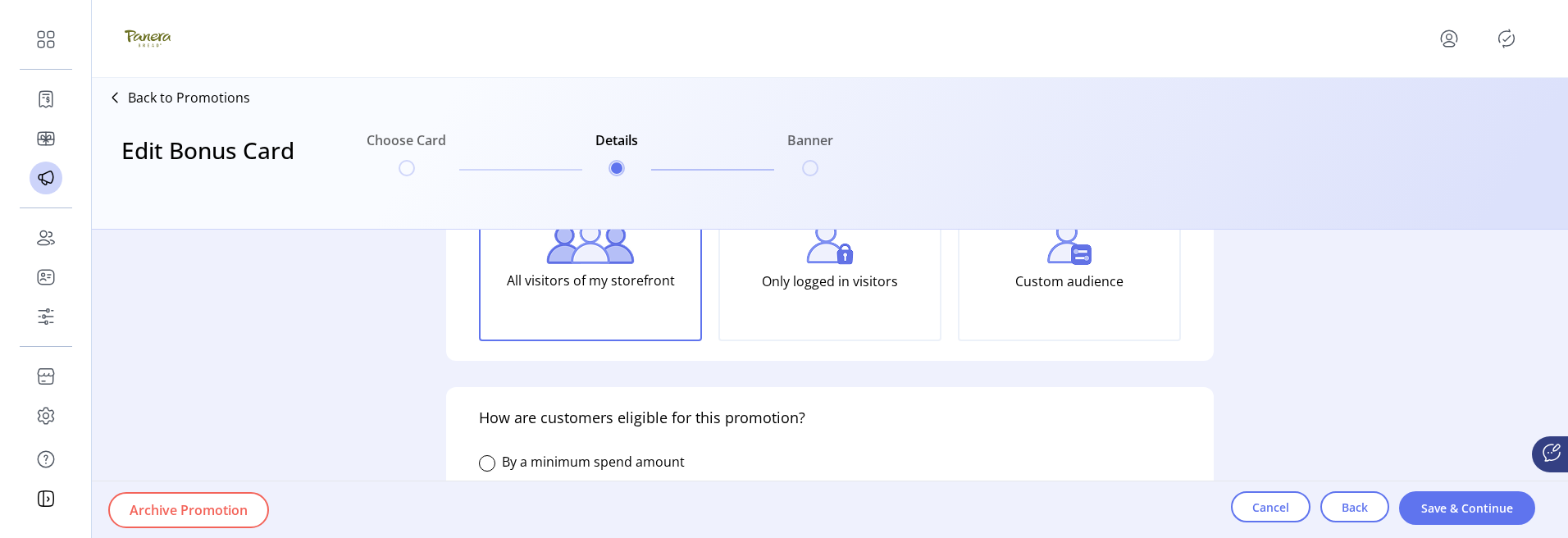
scroll to position [246, 0]
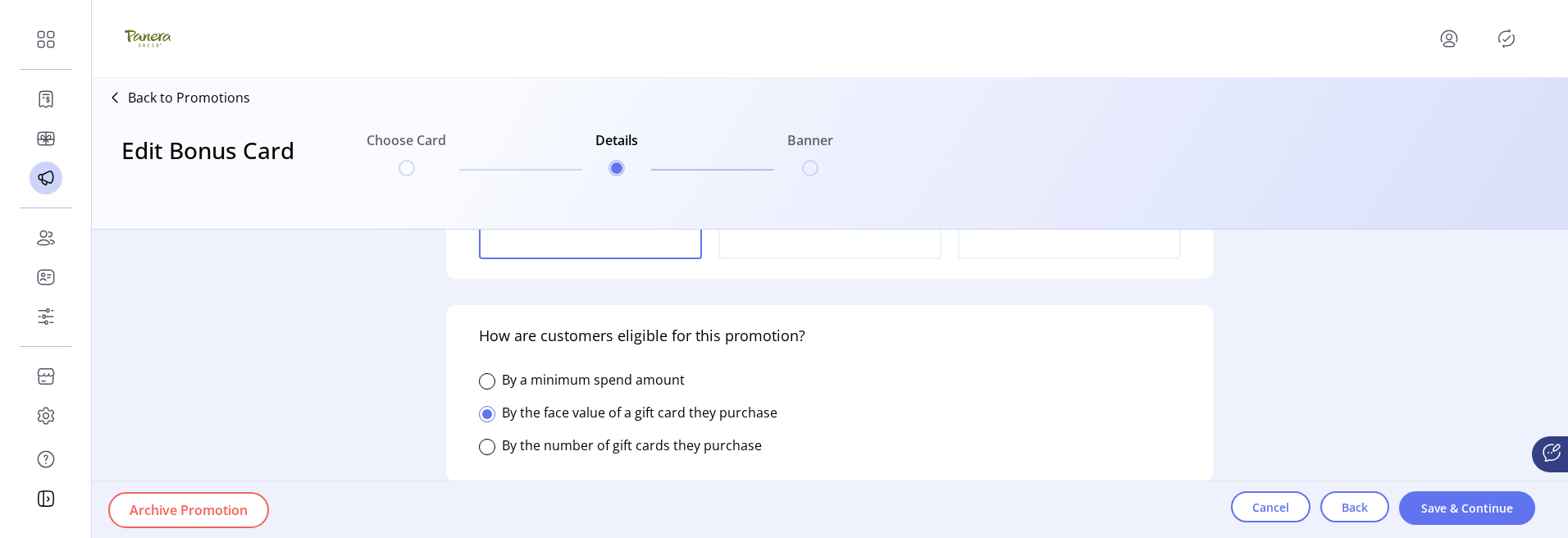
click at [668, 376] on label "By a minimum spend amount" at bounding box center [594, 379] width 183 height 18
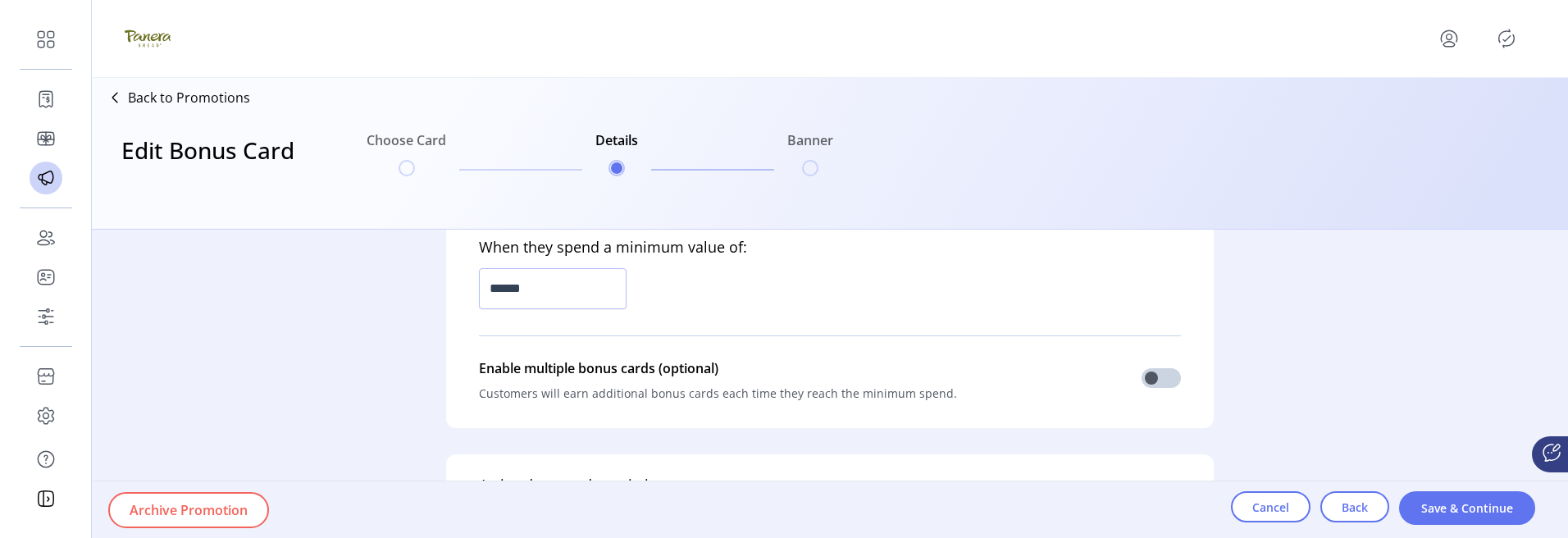
scroll to position [574, 0]
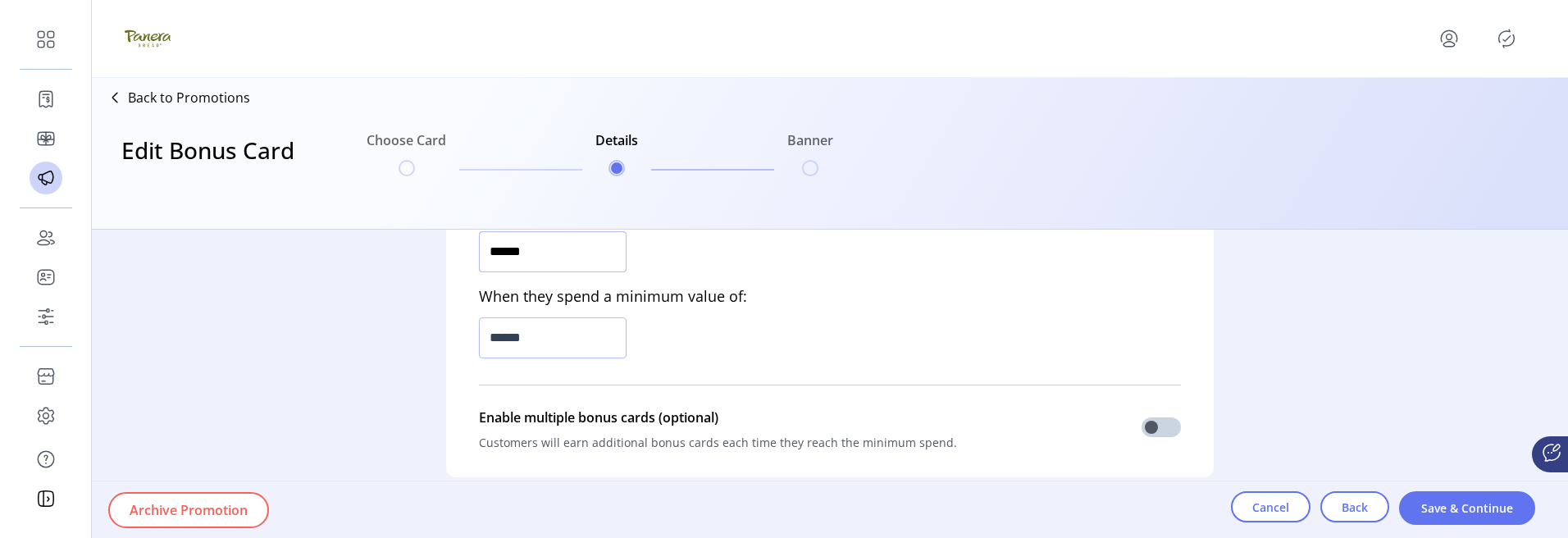
drag, startPoint x: 539, startPoint y: 253, endPoint x: 346, endPoint y: 243, distance: 193.3
click at [355, 246] on div "**********" at bounding box center [829, 384] width 1475 height 308
type input "******"
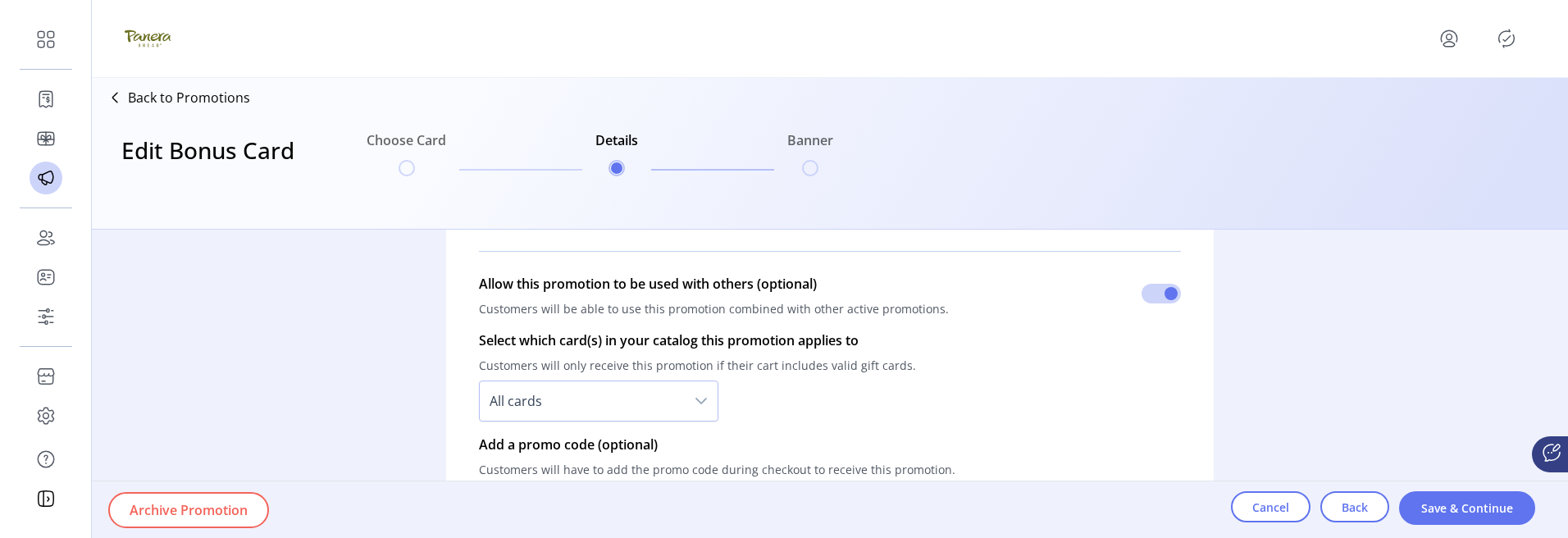
scroll to position [1066, 0]
click at [1155, 292] on span at bounding box center [1160, 292] width 39 height 19
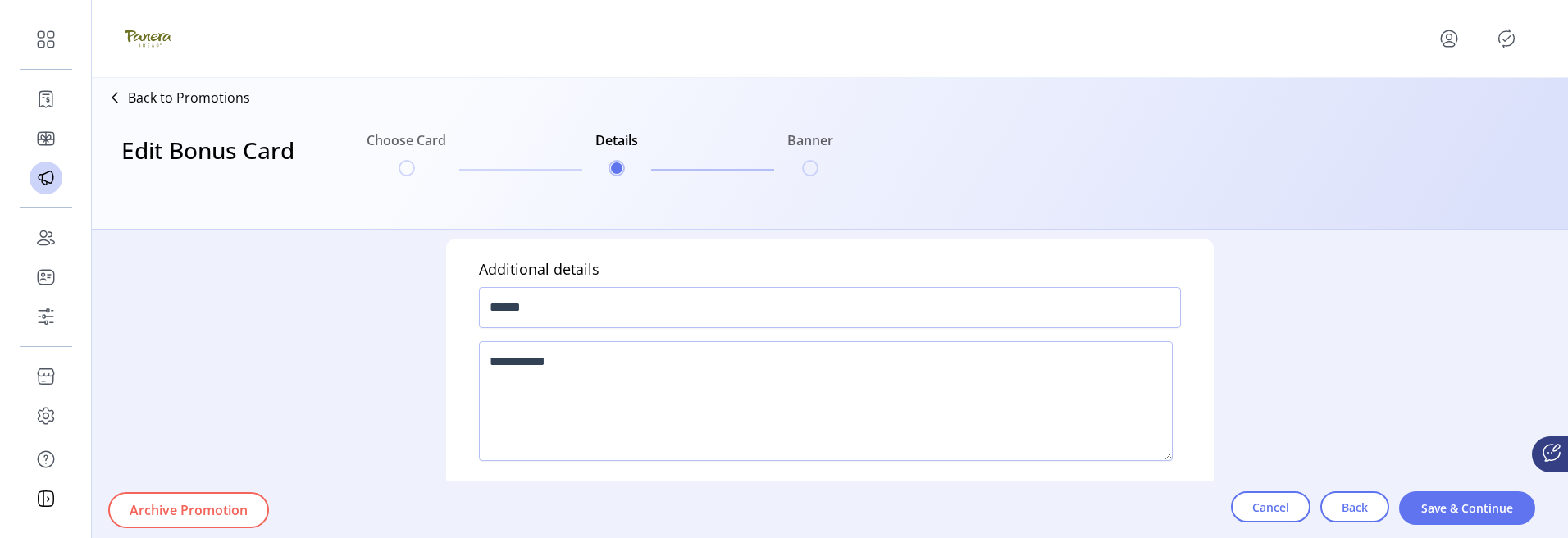
scroll to position [1420, 0]
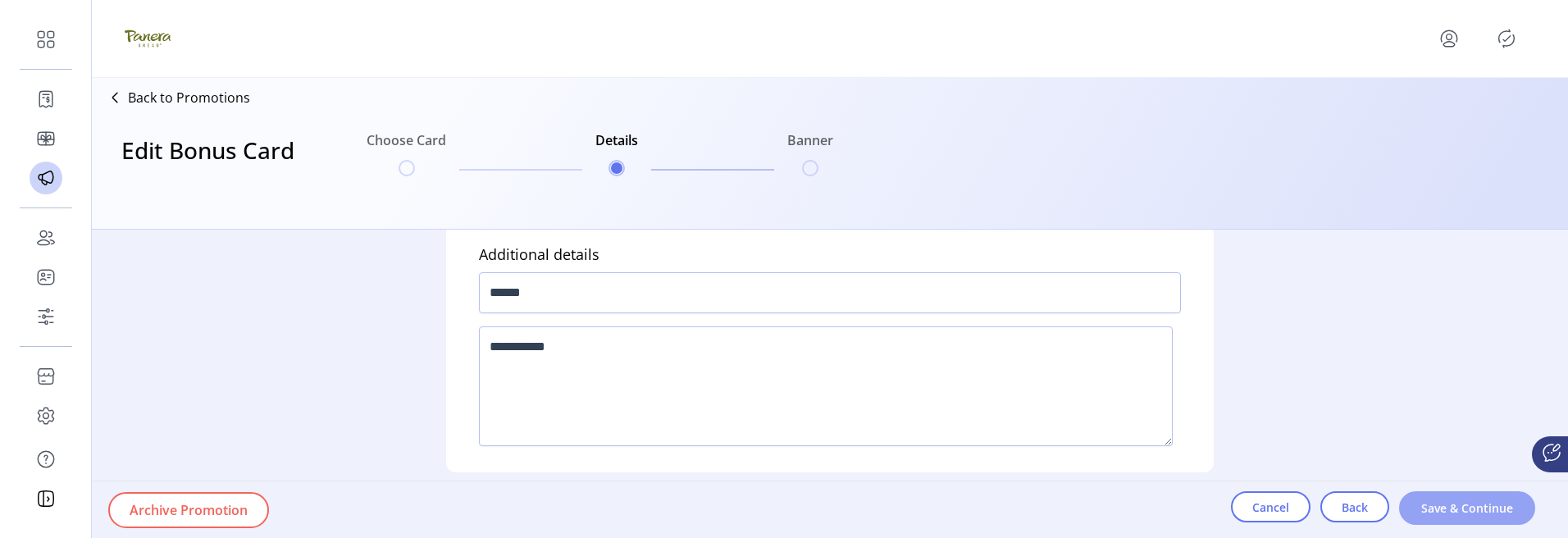
click at [1460, 510] on span "Save & Continue" at bounding box center [1467, 508] width 93 height 17
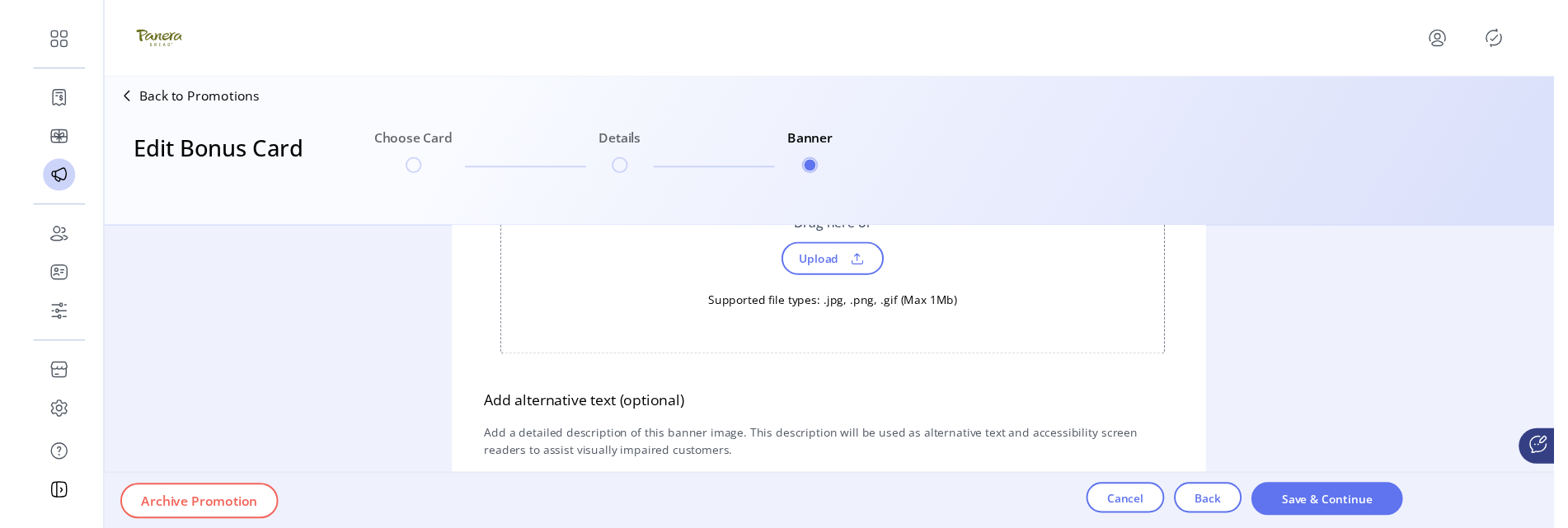
scroll to position [412, 0]
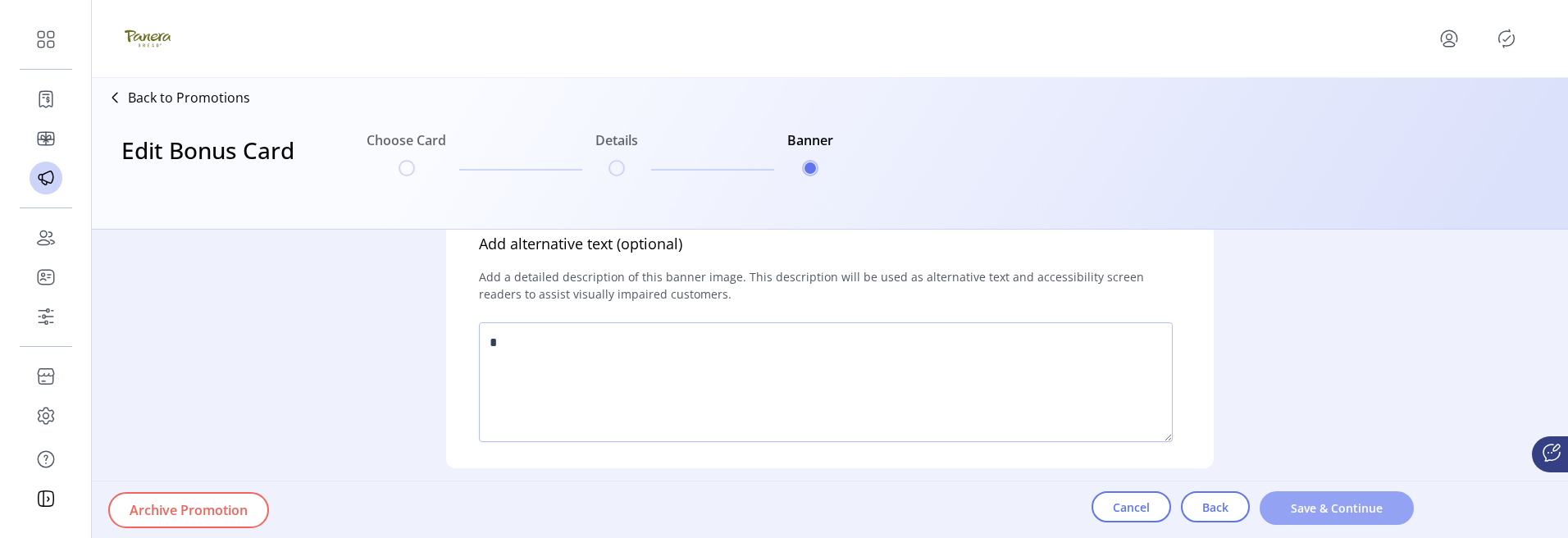
click at [1288, 504] on span "Save & Continue" at bounding box center [1337, 508] width 112 height 17
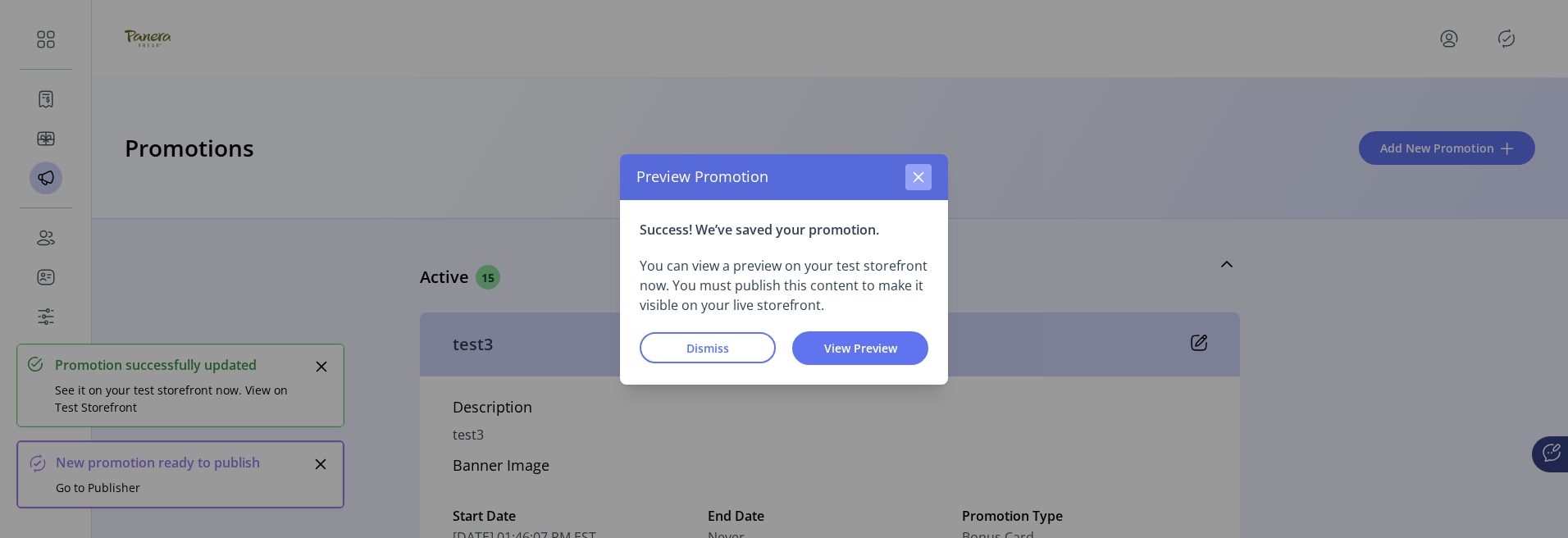
click at [921, 167] on button "button" at bounding box center [918, 177] width 27 height 27
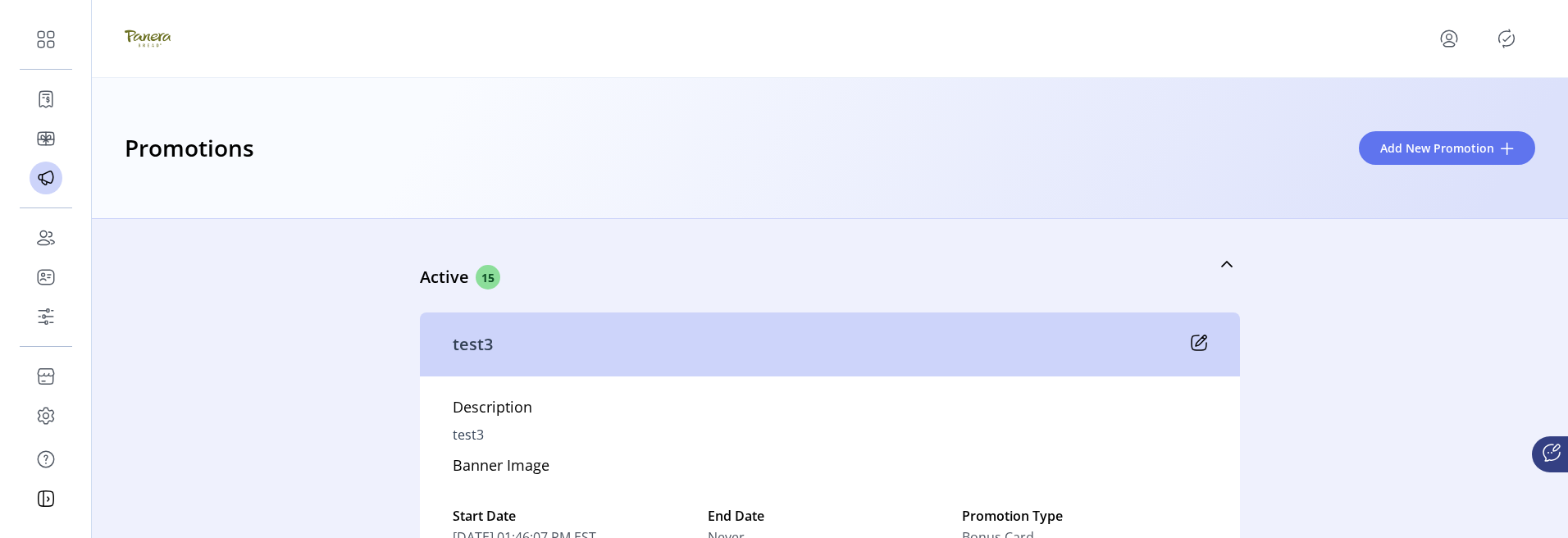
click at [1512, 23] on div at bounding box center [829, 38] width 1410 height 46
click at [1509, 35] on icon "Publisher Panel" at bounding box center [1506, 38] width 27 height 27
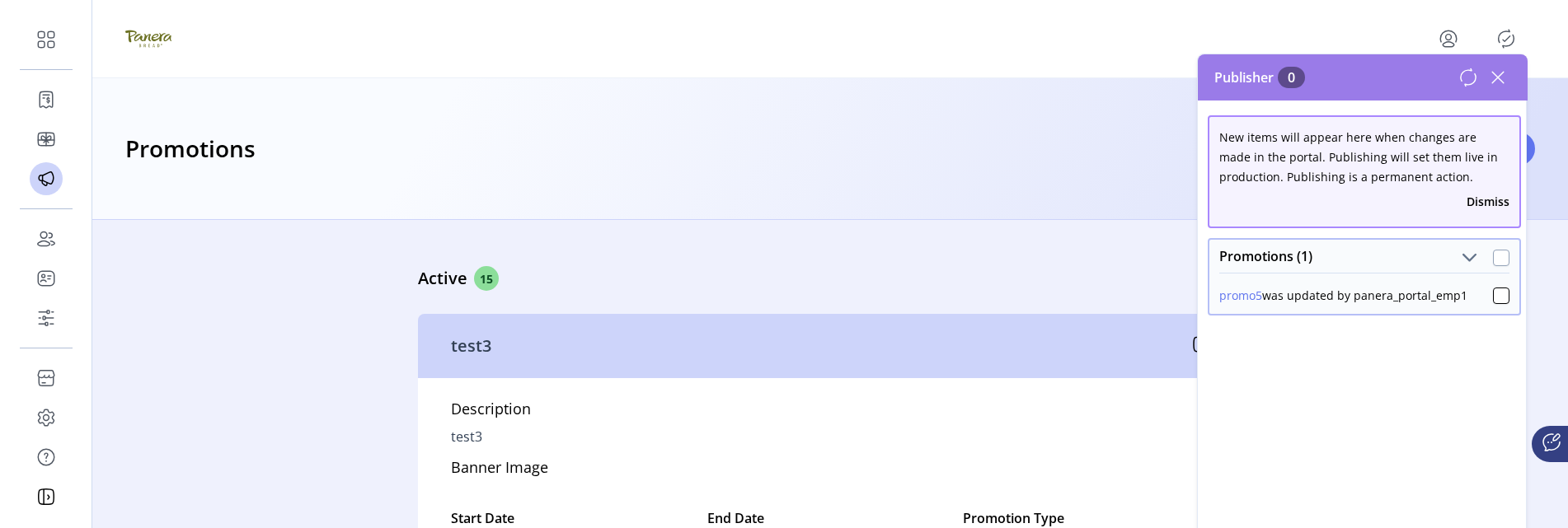
click at [1493, 259] on div at bounding box center [1501, 258] width 17 height 17
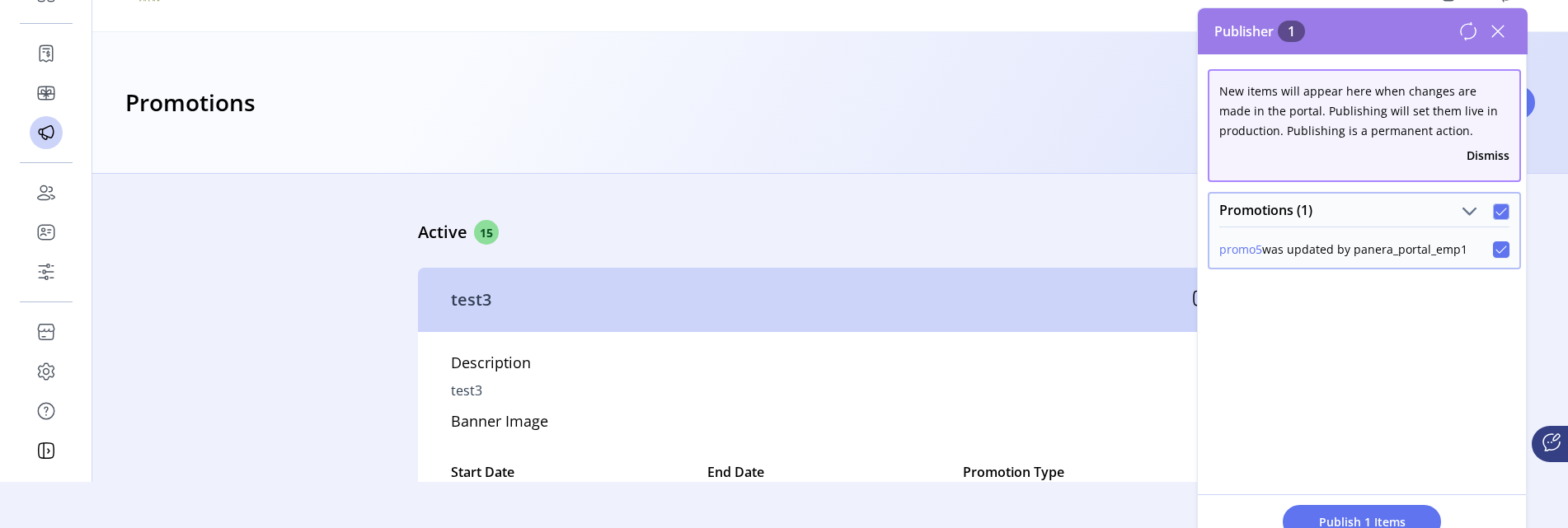
scroll to position [67, 0]
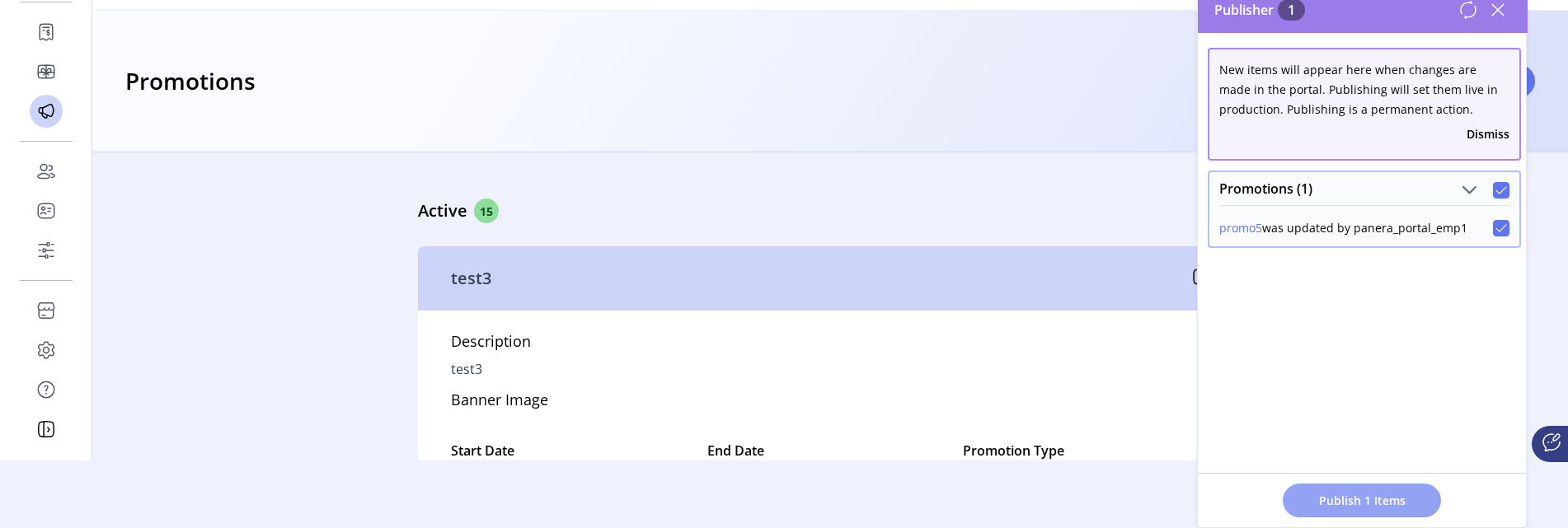
click at [1417, 498] on span "Publish 1 Items" at bounding box center [1361, 500] width 115 height 18
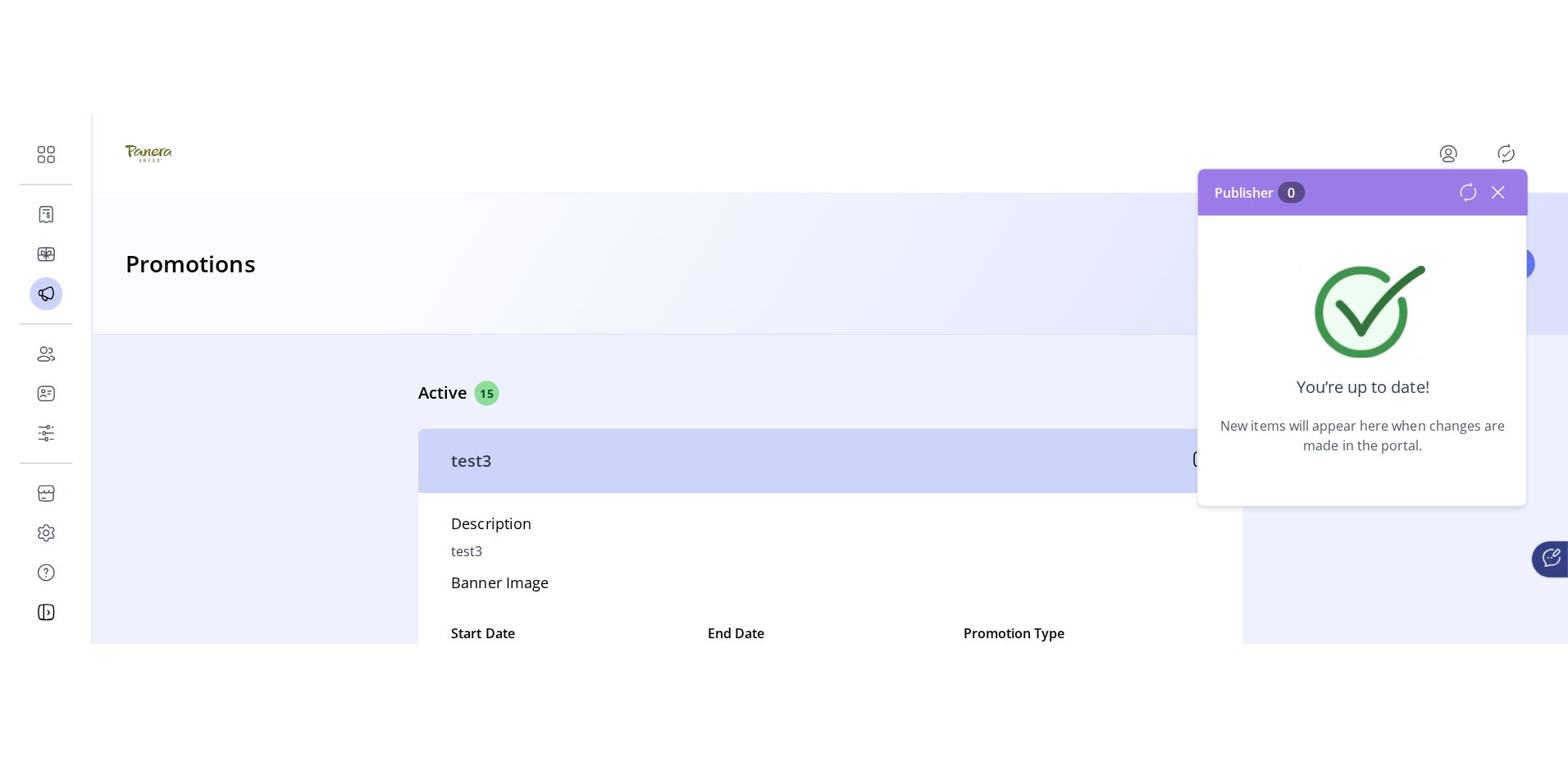
scroll to position [0, 0]
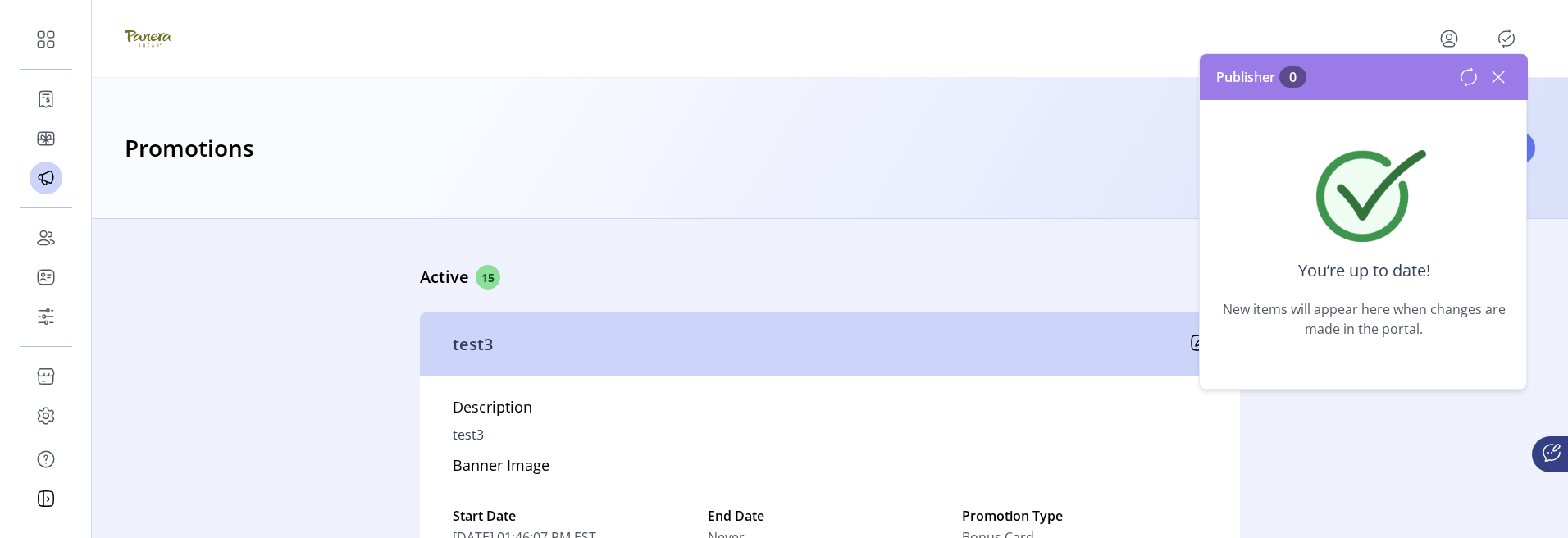
click at [1503, 71] on icon at bounding box center [1497, 77] width 12 height 12
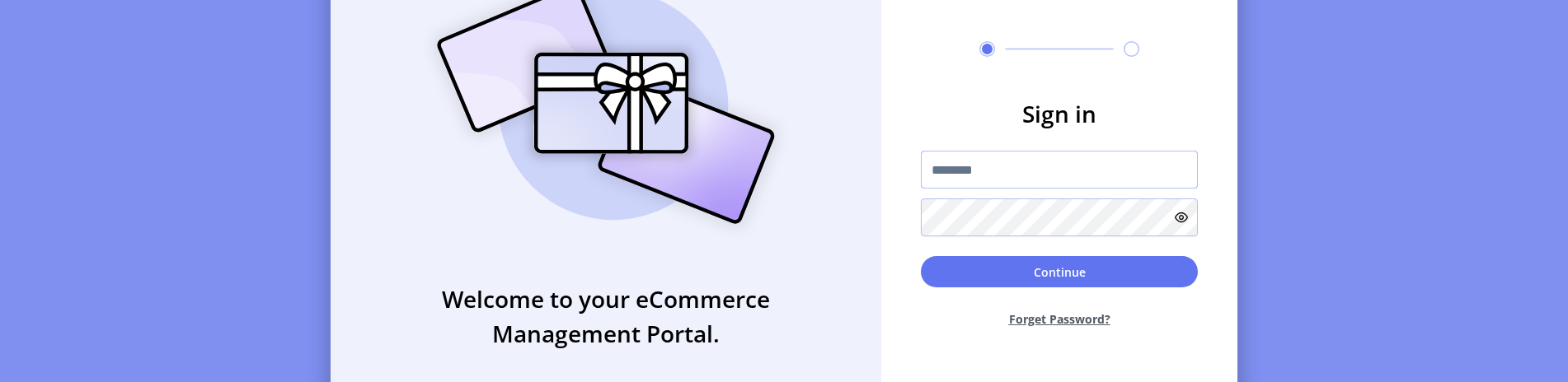
click at [1024, 176] on input "text" at bounding box center [1059, 169] width 277 height 38
drag, startPoint x: 1058, startPoint y: 179, endPoint x: 1291, endPoint y: 177, distance: 233.0
click at [1218, 178] on form "**********" at bounding box center [1059, 219] width 357 height 245
type input "**********"
click at [920, 256] on button "Continue" at bounding box center [1059, 272] width 277 height 31
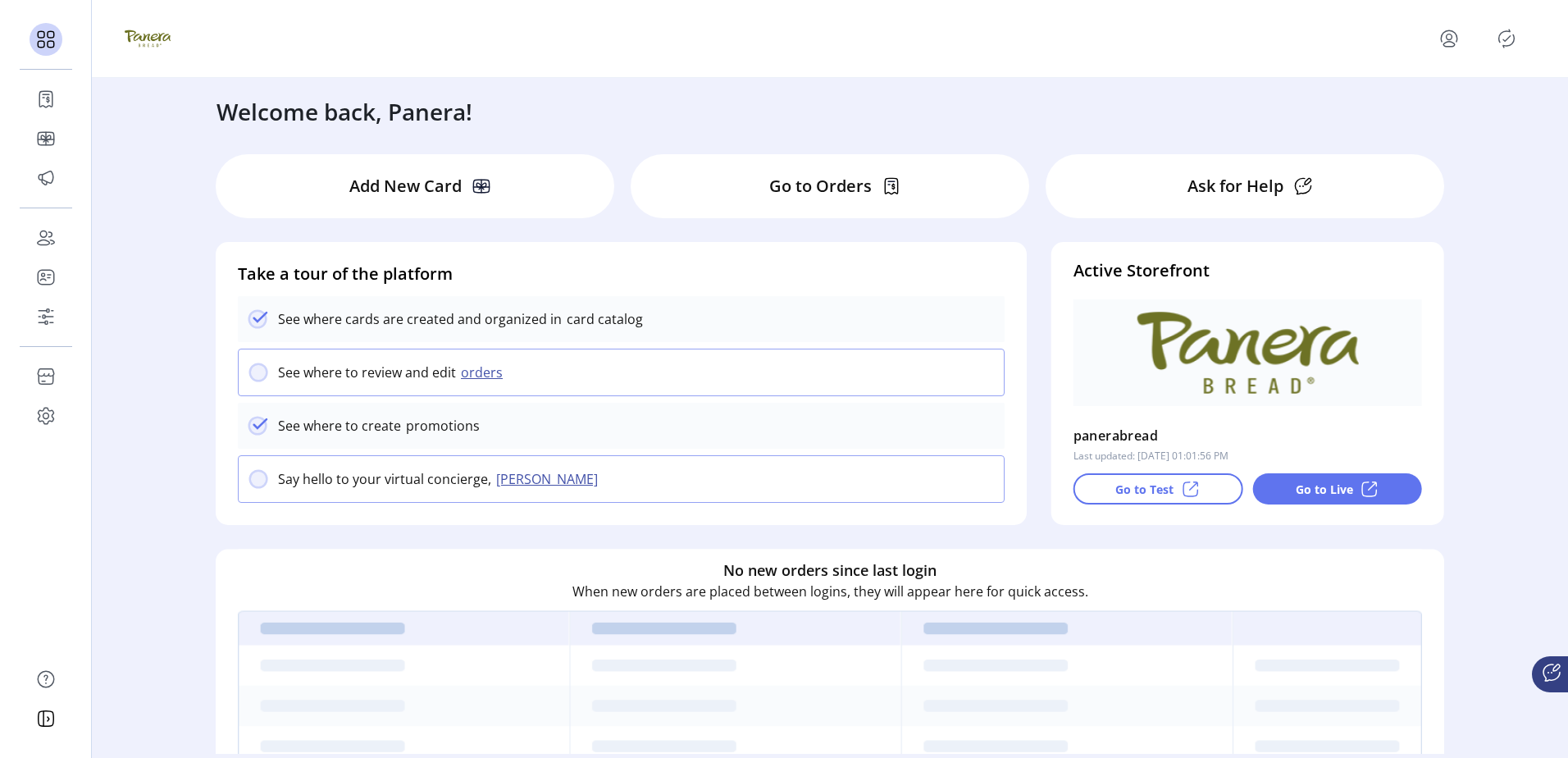
click at [1473, 481] on div "Welcome back, Panera! Add New Card Go to Orders Ask for Help Take a tour of the…" at bounding box center [829, 415] width 1475 height 676
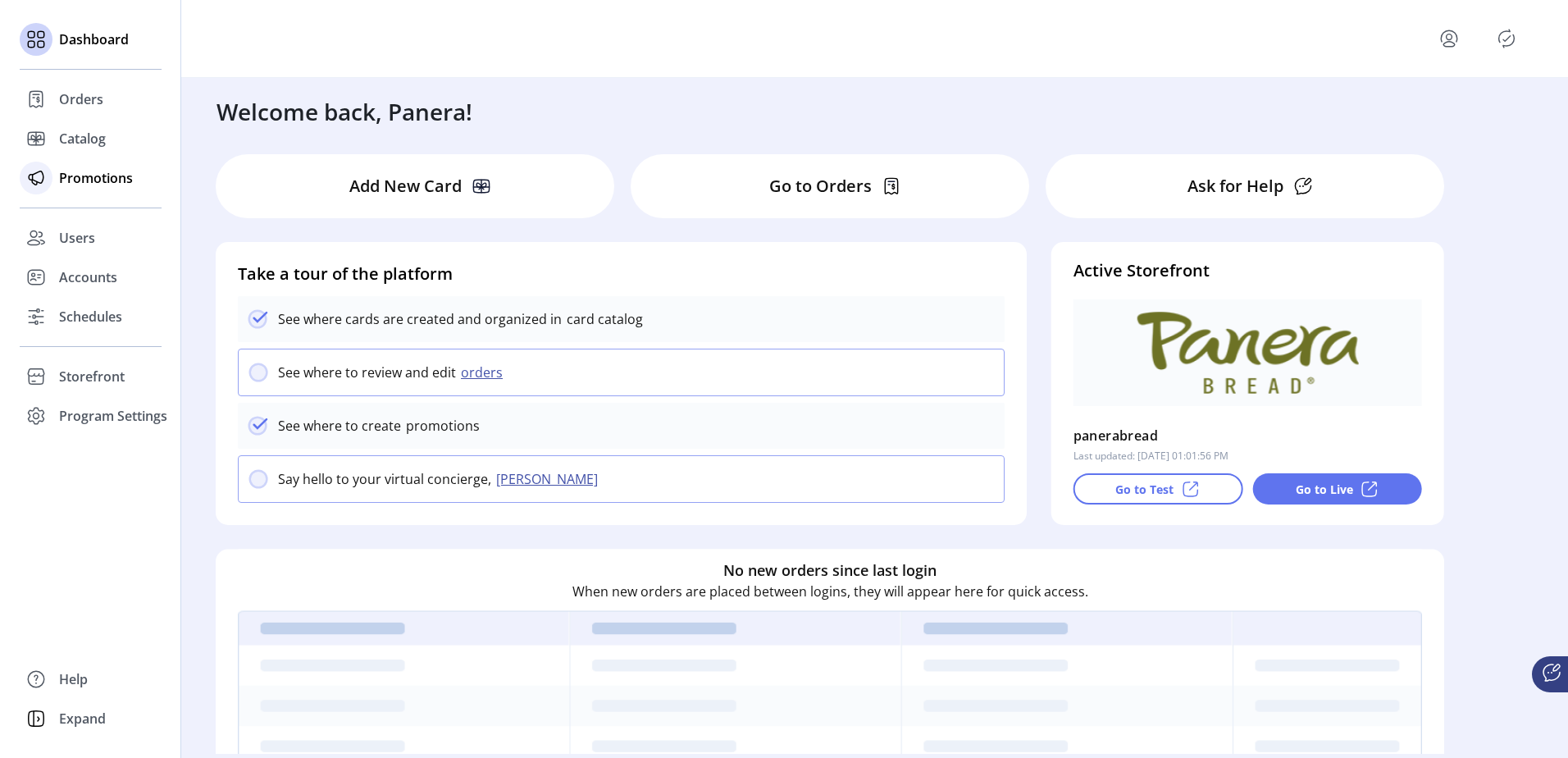
click at [52, 191] on div "Promotions" at bounding box center [90, 178] width 142 height 39
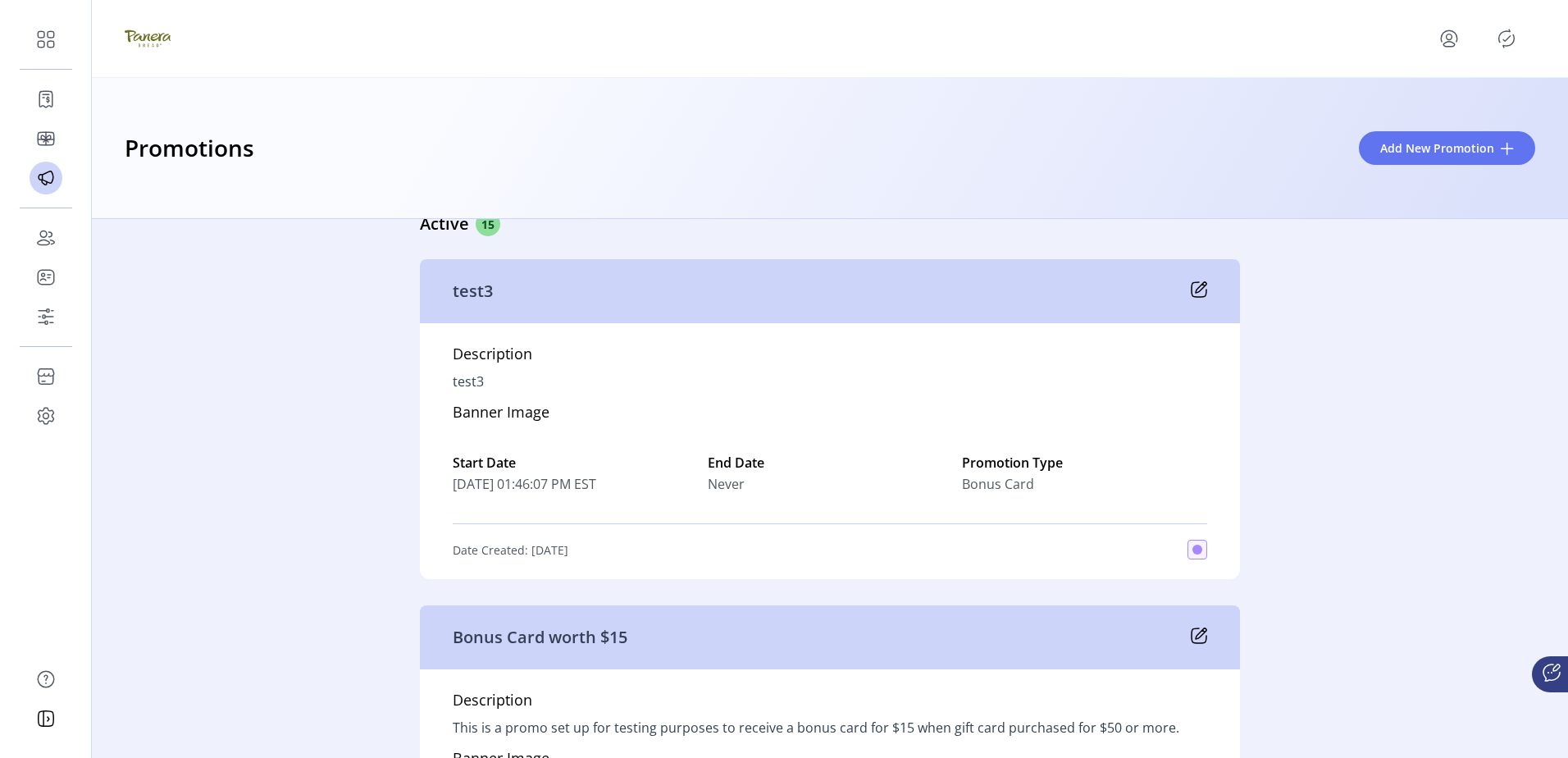
scroll to position [82, 0]
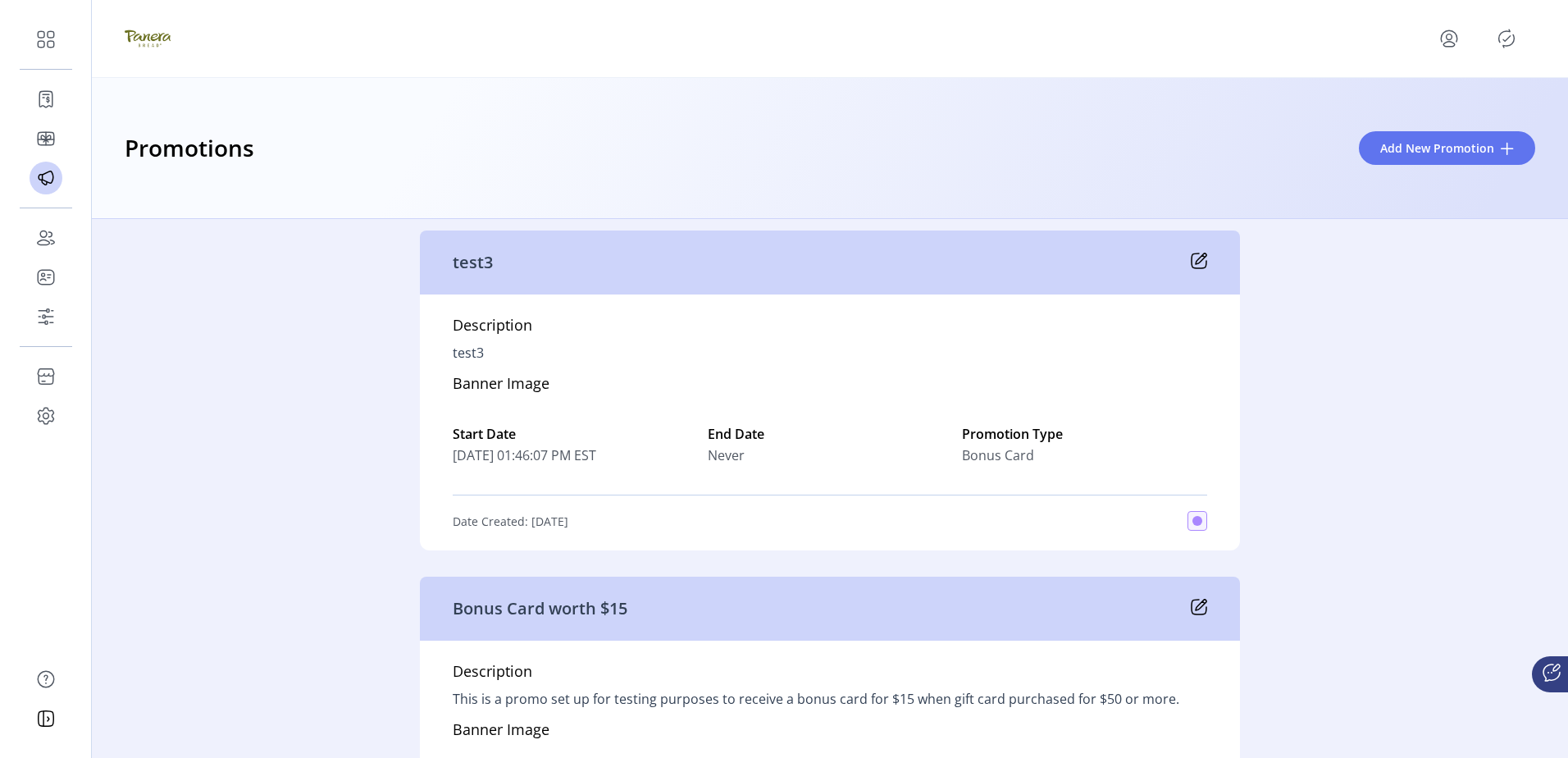
click at [1377, 513] on div "Active 15 test3 Description test3 Banner Image Start Date [DATE] 01:46:07 PM ES…" at bounding box center [829, 489] width 1475 height 539
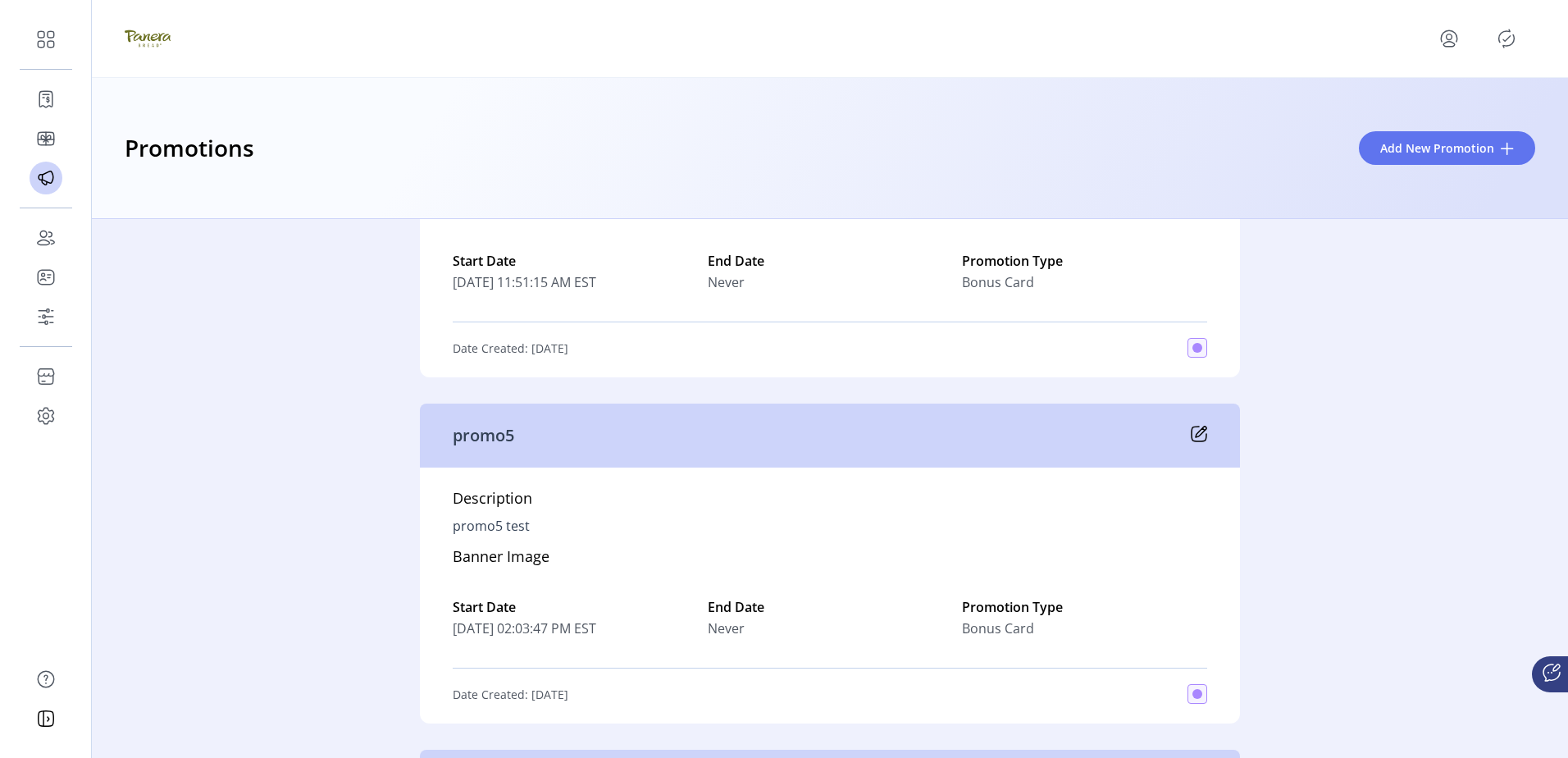
scroll to position [630, 0]
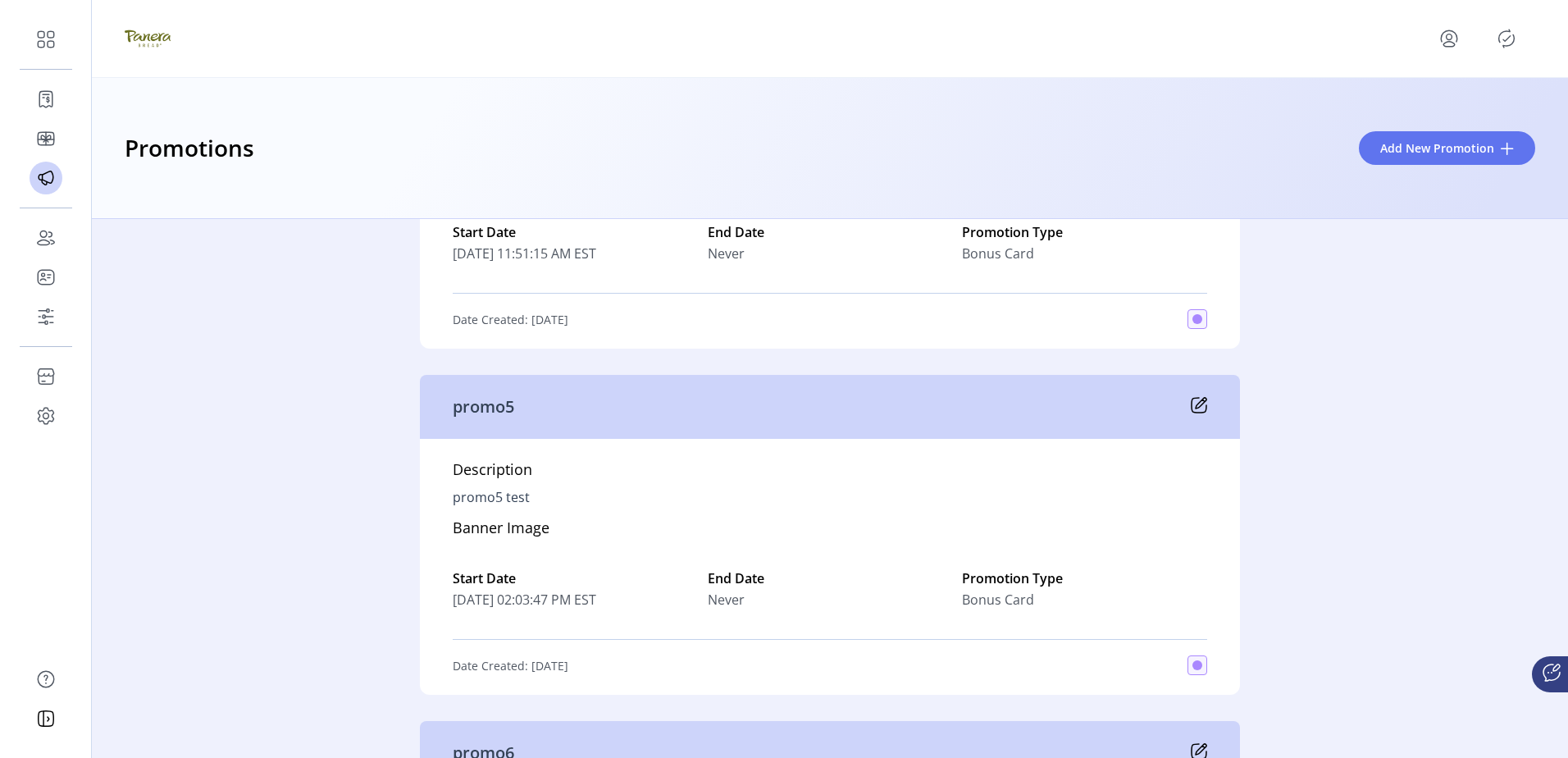
click at [1338, 388] on div "Active 15 test3 Description test3 Banner Image Start Date [DATE] 01:46:07 PM ES…" at bounding box center [829, 489] width 1475 height 539
click at [1190, 407] on icon at bounding box center [1199, 405] width 16 height 16
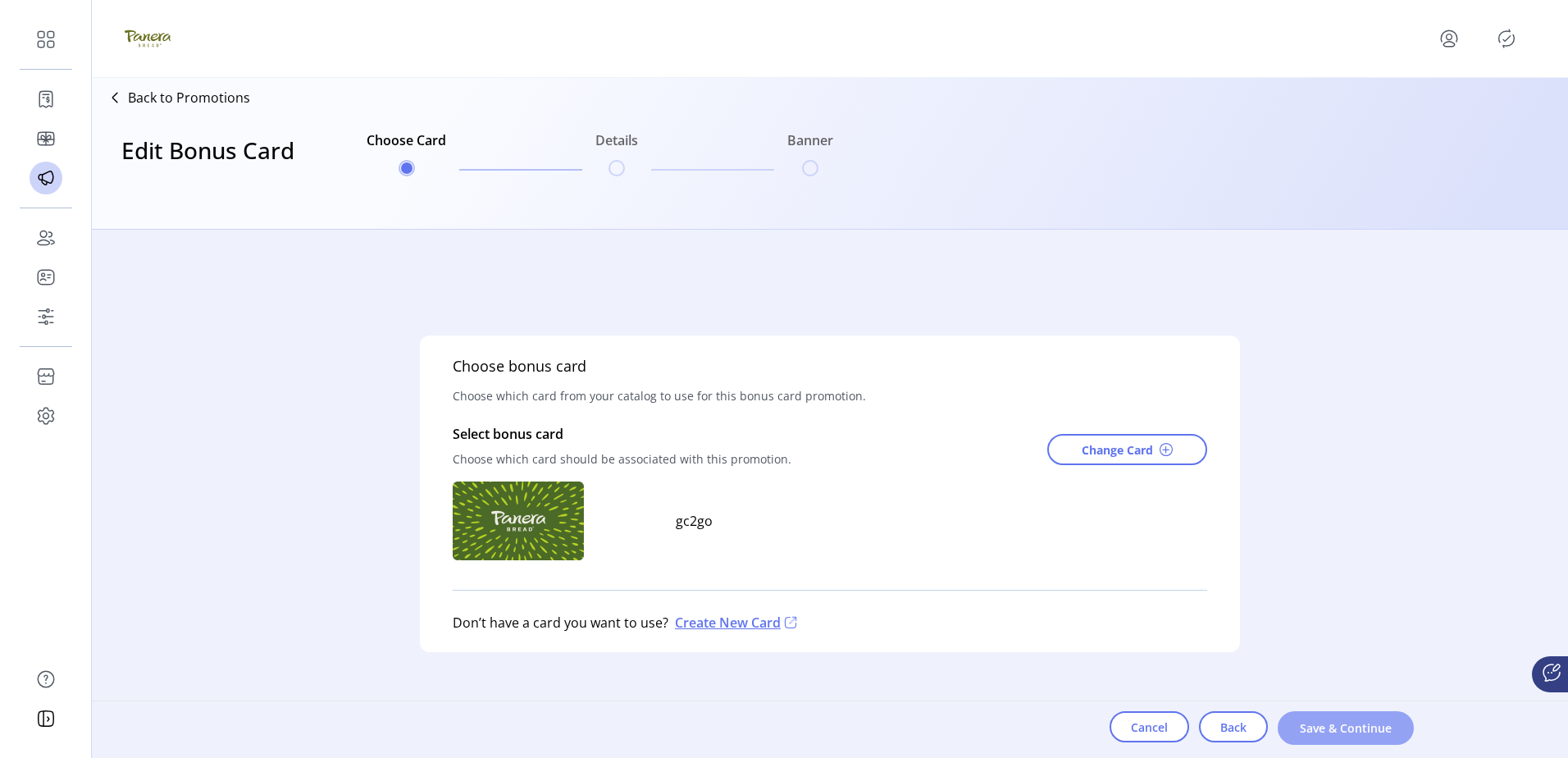
click at [1326, 513] on span "Save & Continue" at bounding box center [1345, 728] width 93 height 17
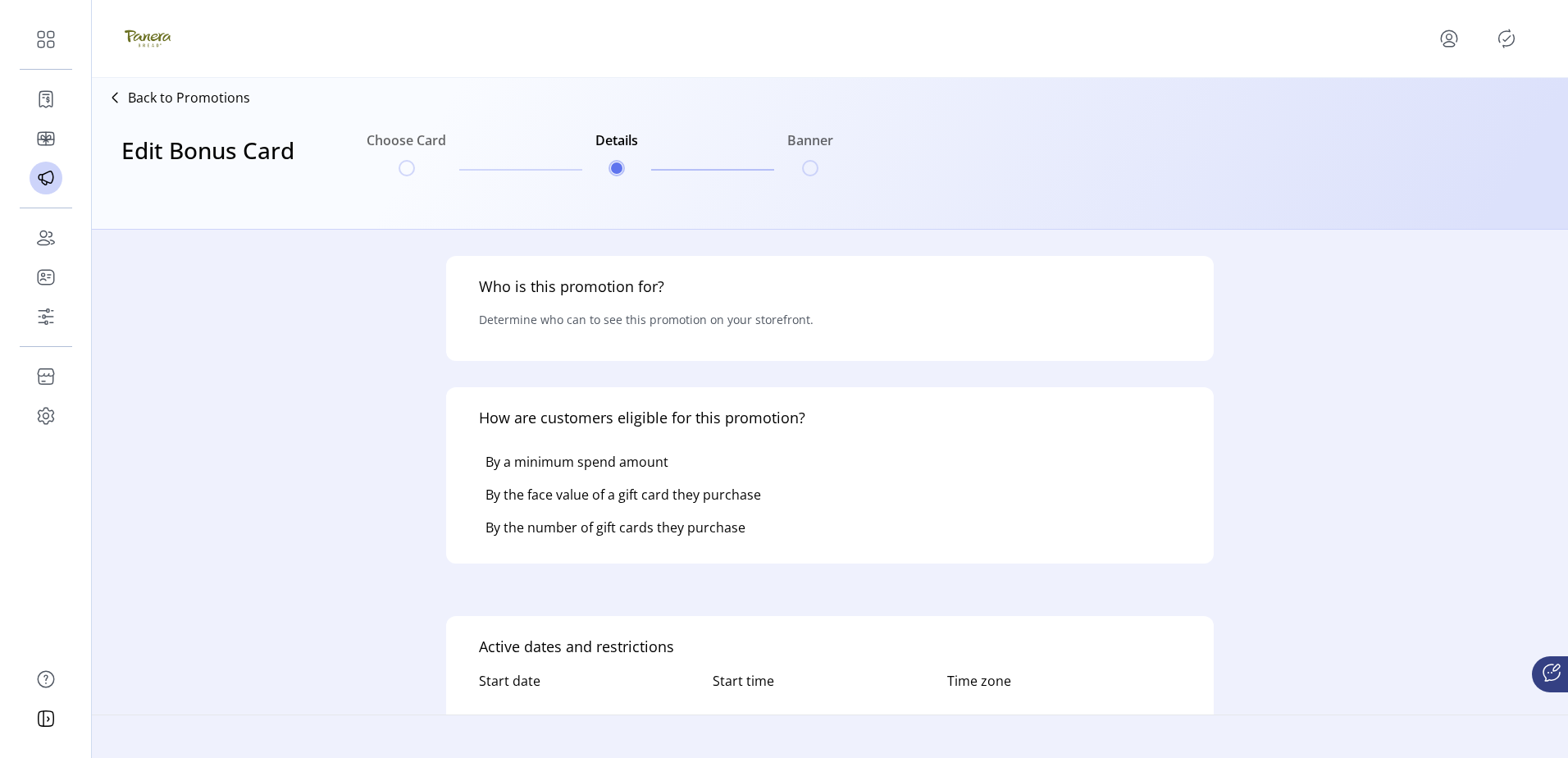
type input "******"
type textarea "**********"
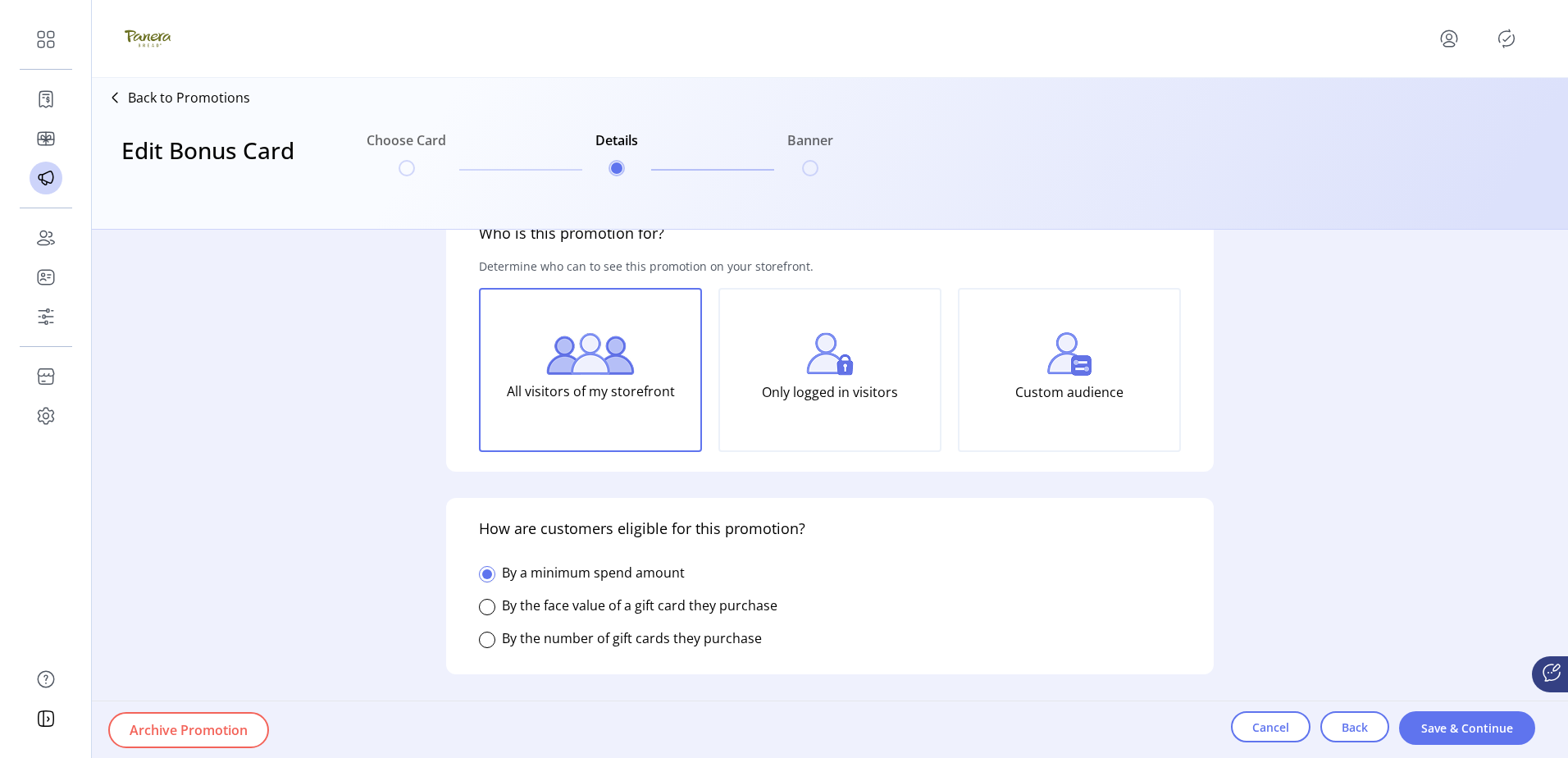
scroll to position [82, 0]
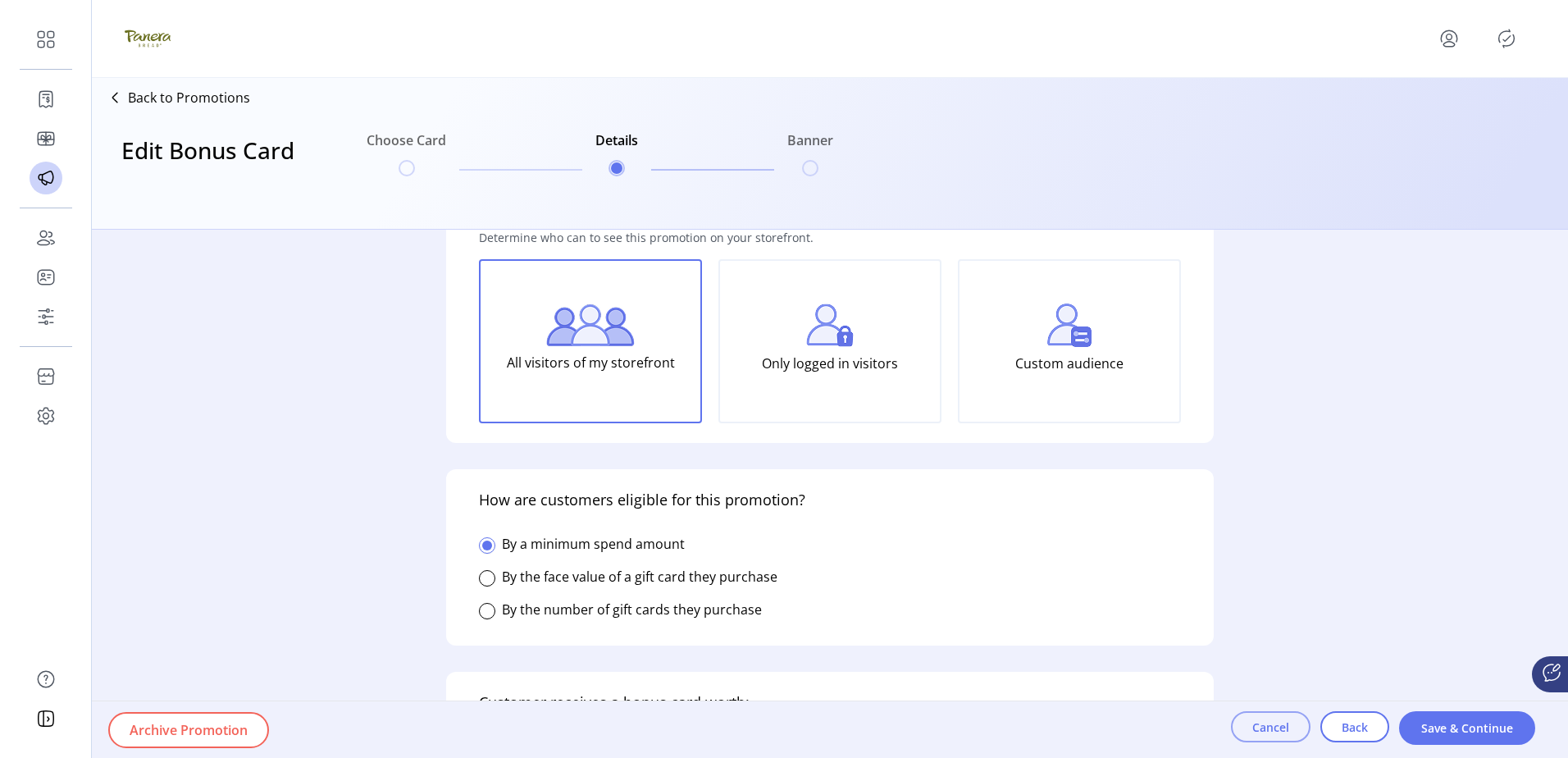
click at [1283, 513] on span "Cancel" at bounding box center [1270, 727] width 37 height 17
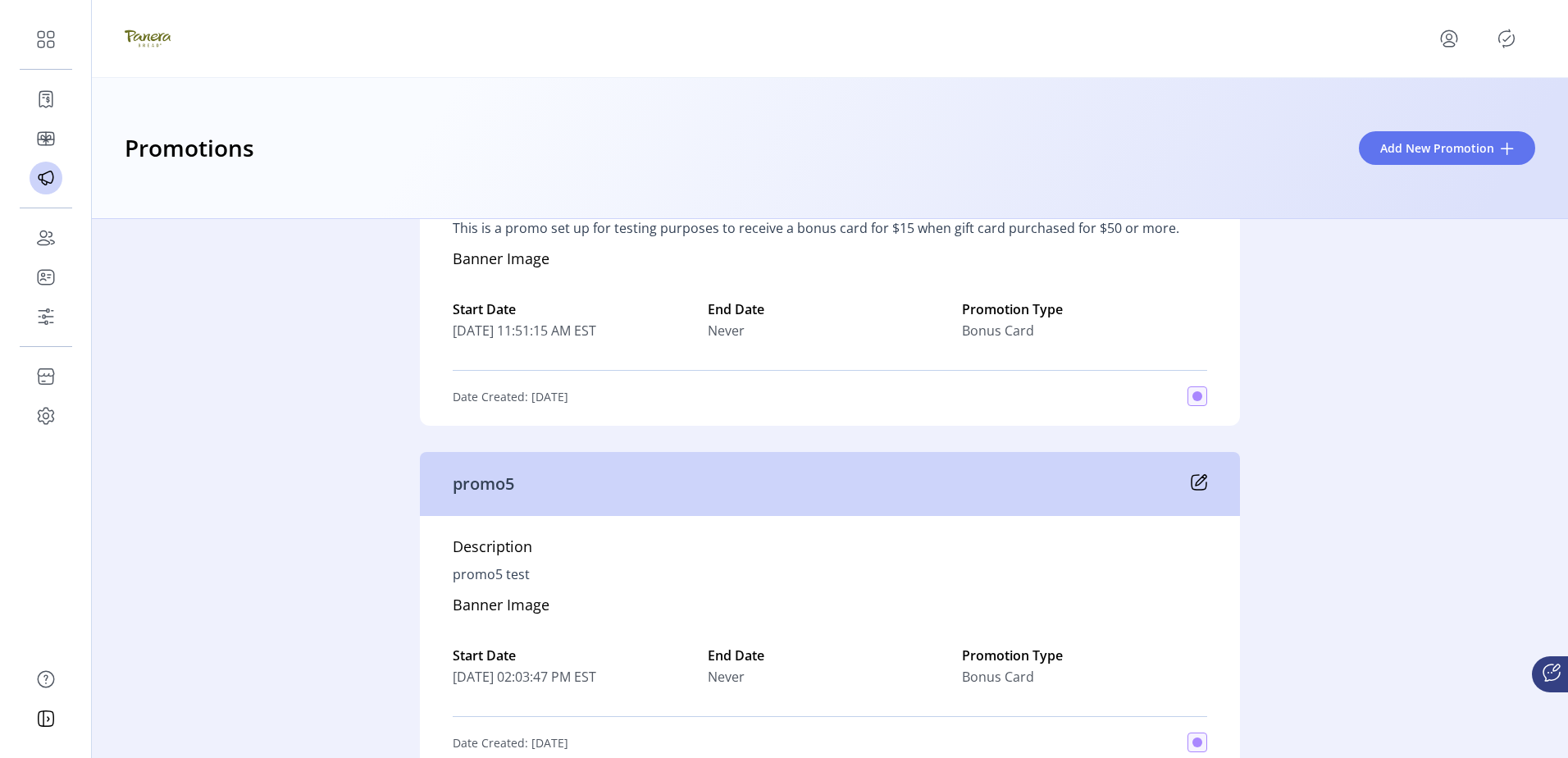
scroll to position [574, 0]
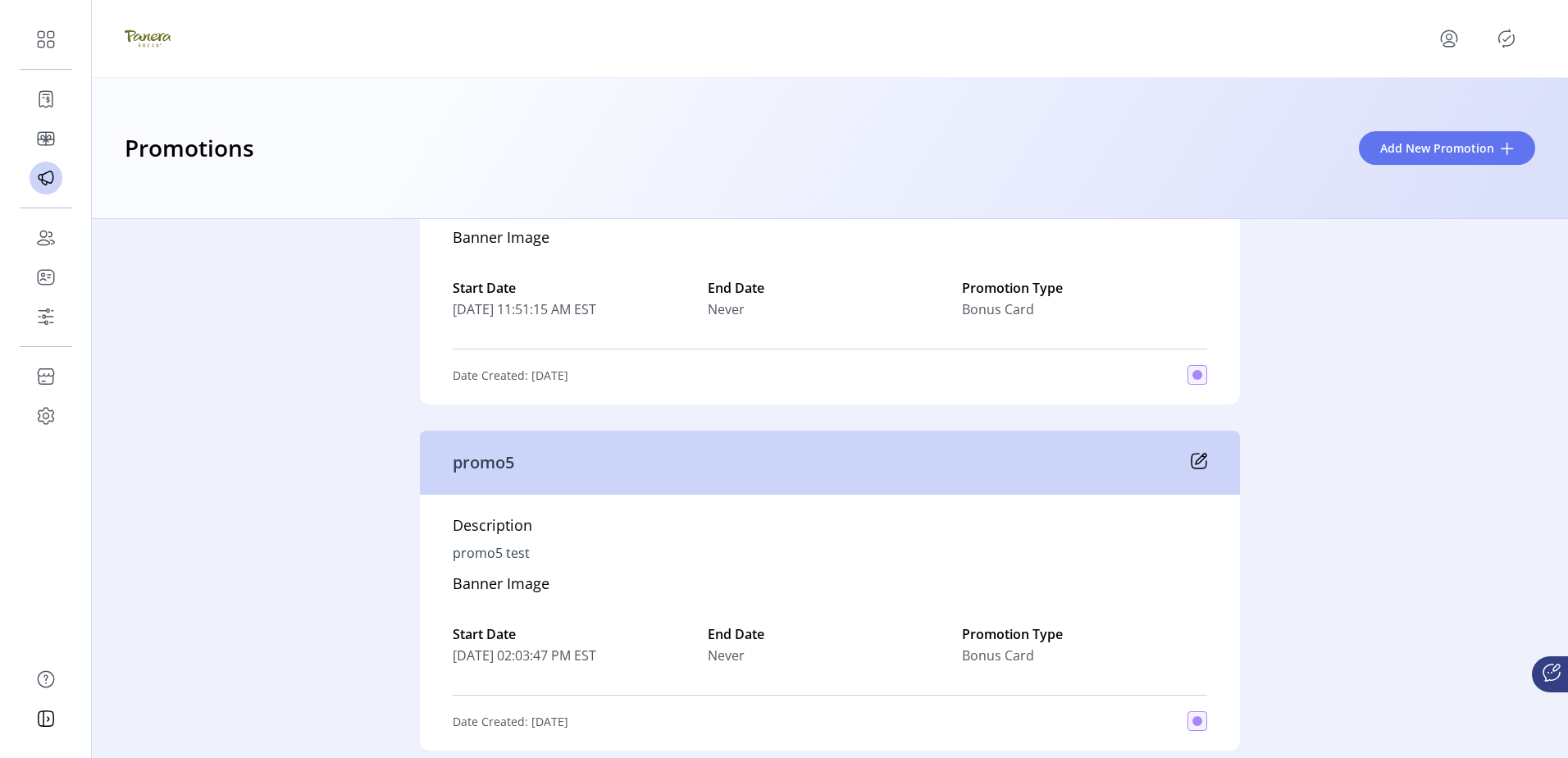
click at [1184, 460] on div "promo5" at bounding box center [829, 463] width 820 height 64
click at [1190, 456] on icon at bounding box center [1199, 461] width 16 height 16
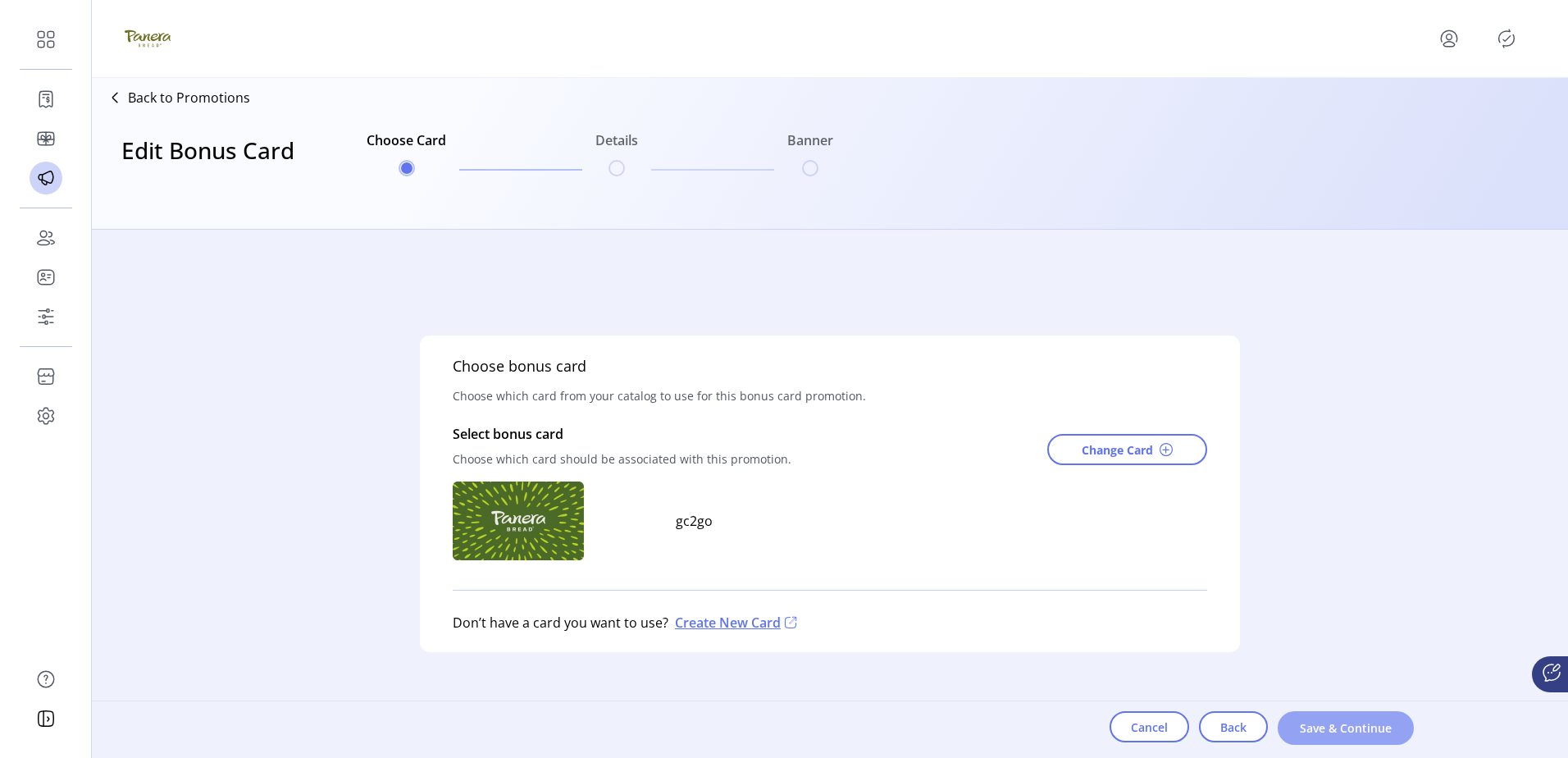
click at [1328, 513] on span "Save & Continue" at bounding box center [1345, 728] width 93 height 17
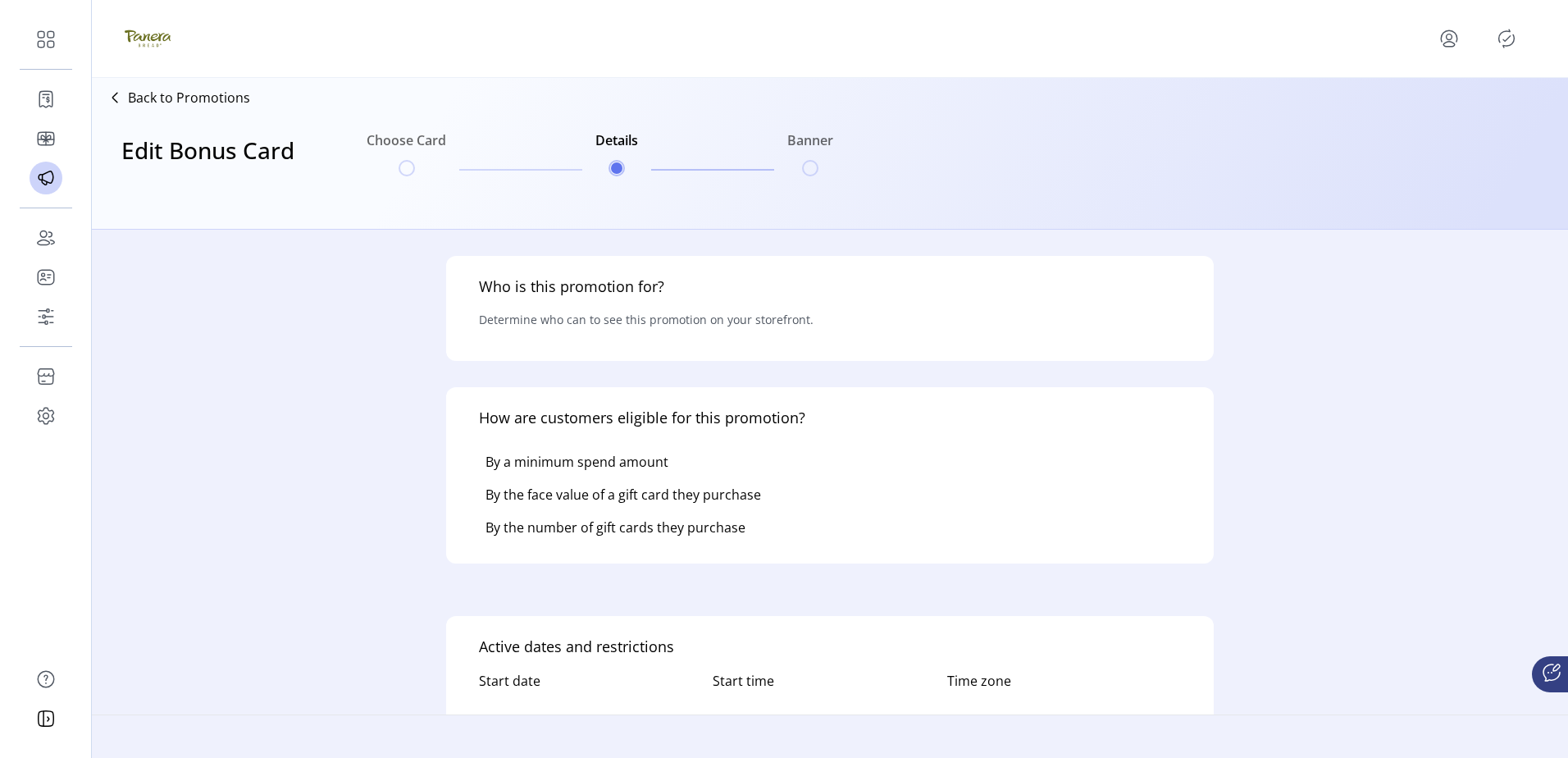
type input "******"
type textarea "**********"
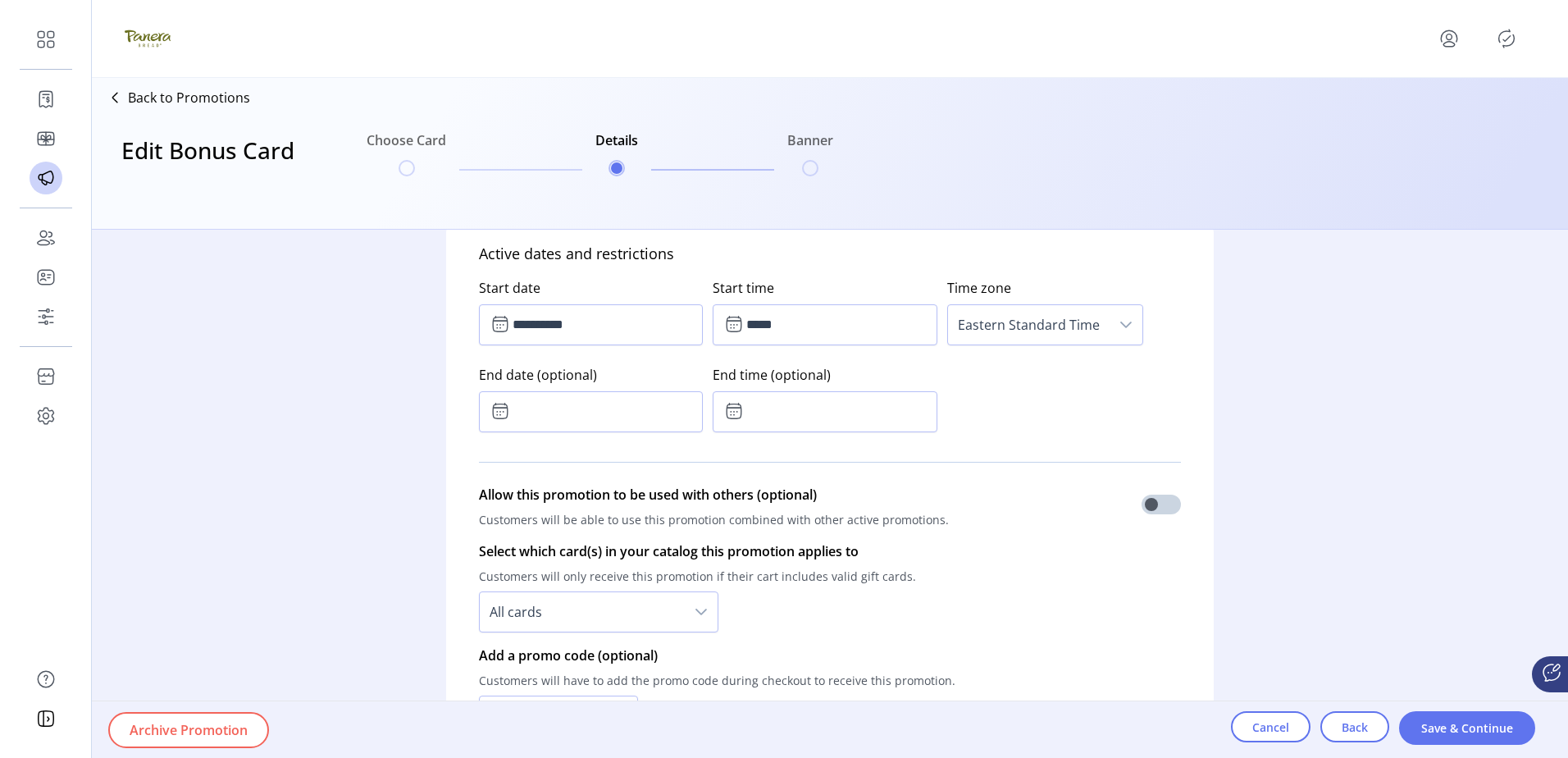
scroll to position [902, 0]
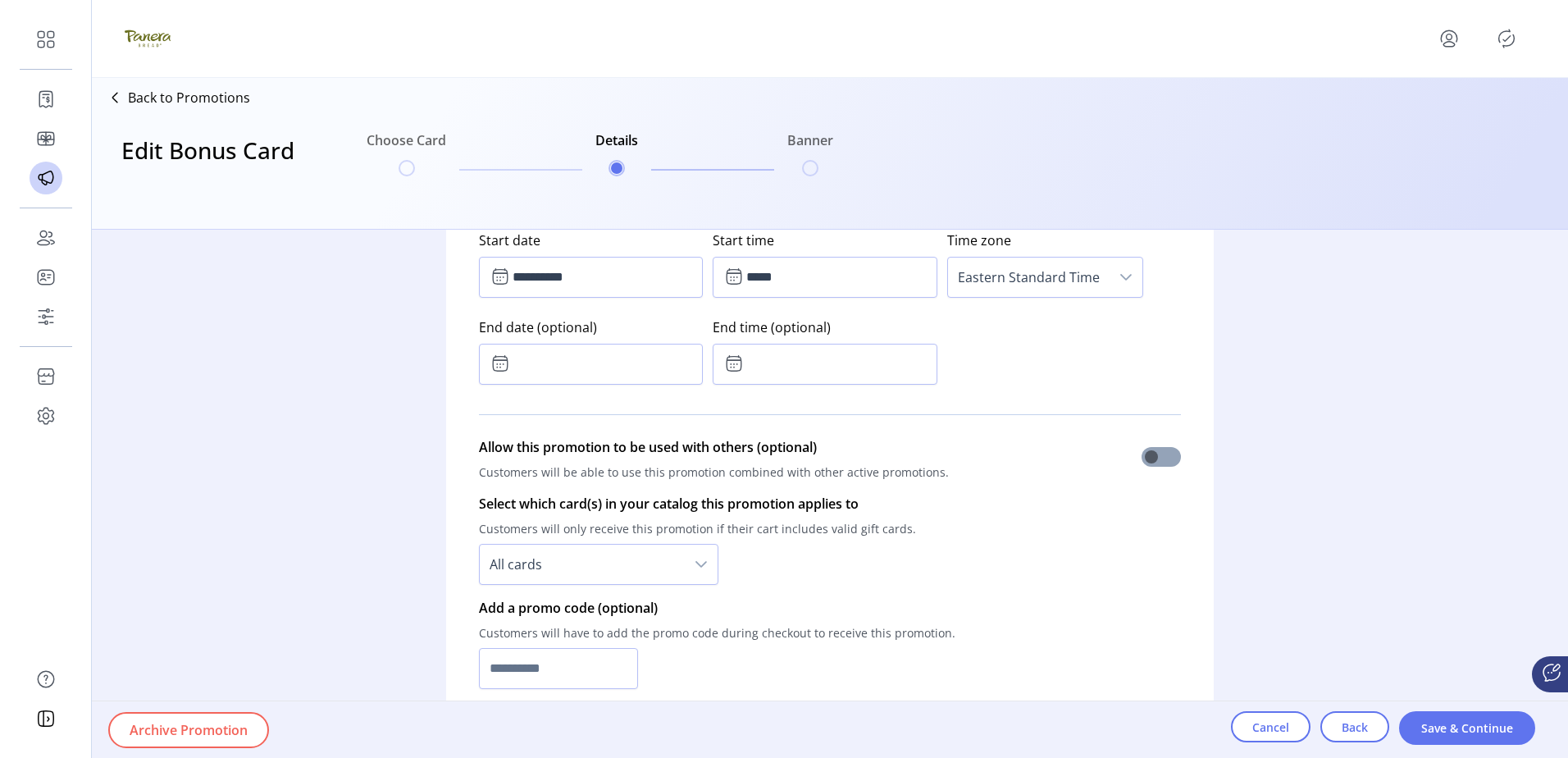
click at [1168, 447] on div at bounding box center [1160, 456] width 39 height 19
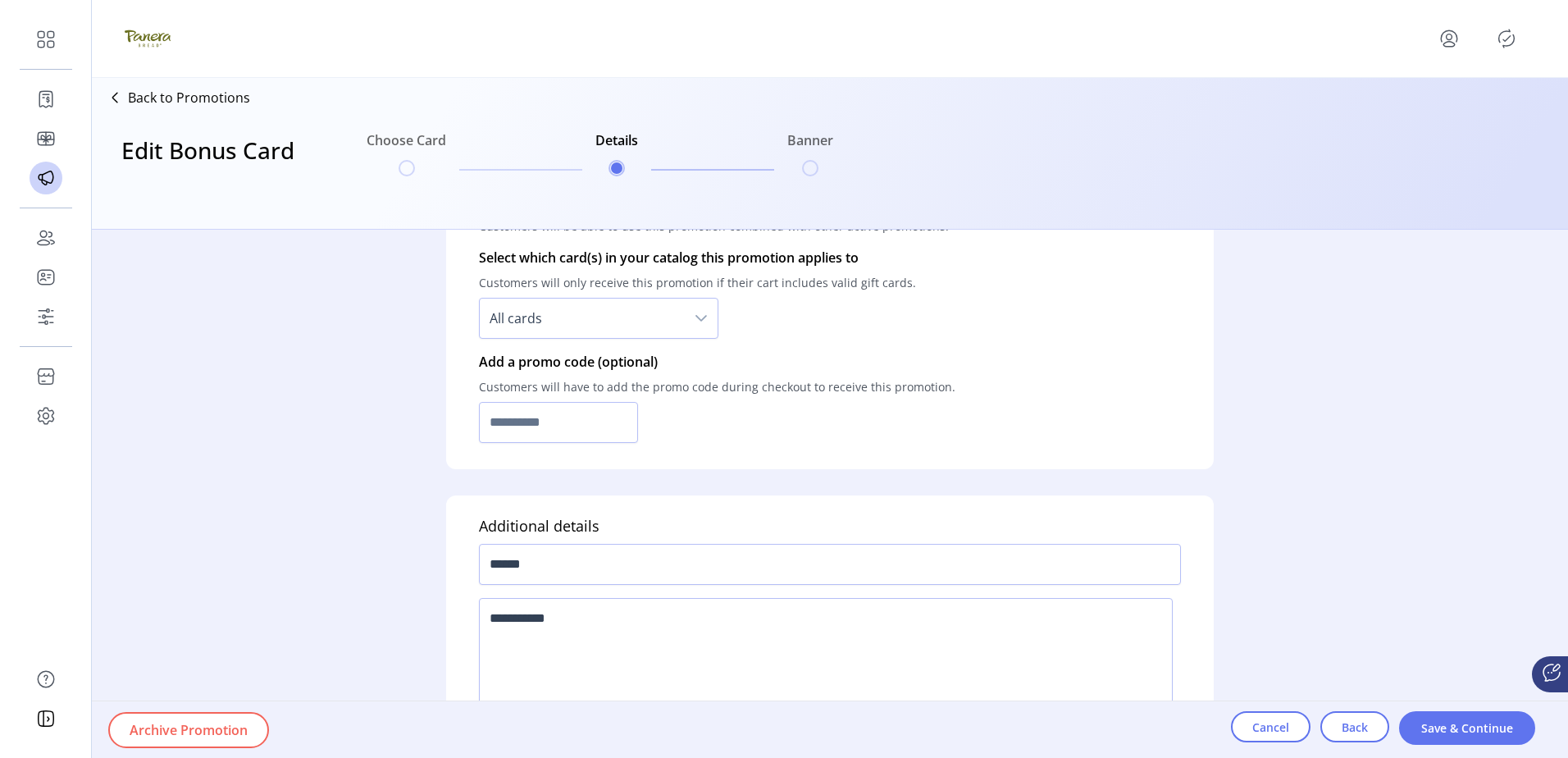
scroll to position [1200, 0]
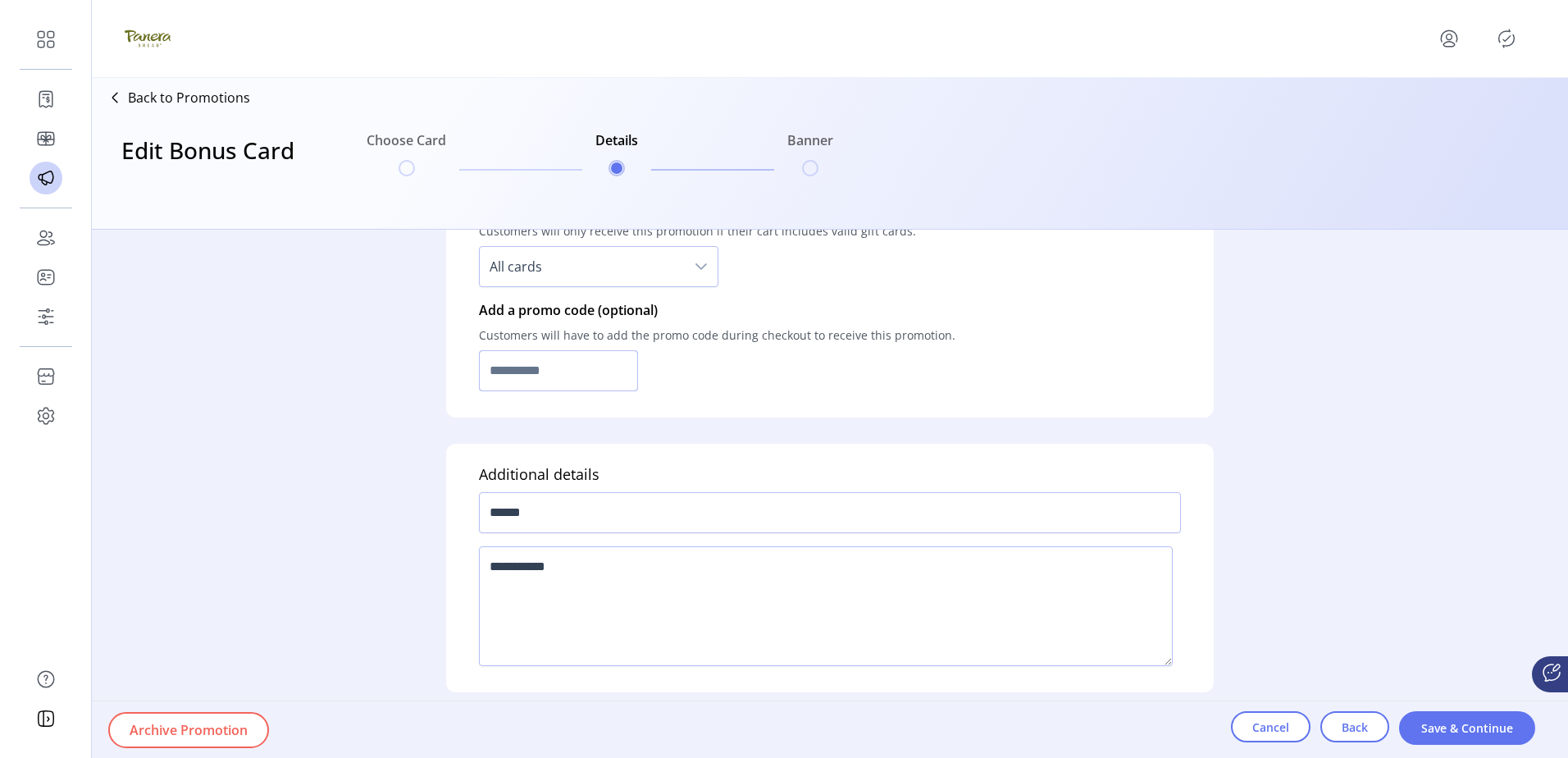
click at [565, 375] on input "text" at bounding box center [558, 370] width 159 height 41
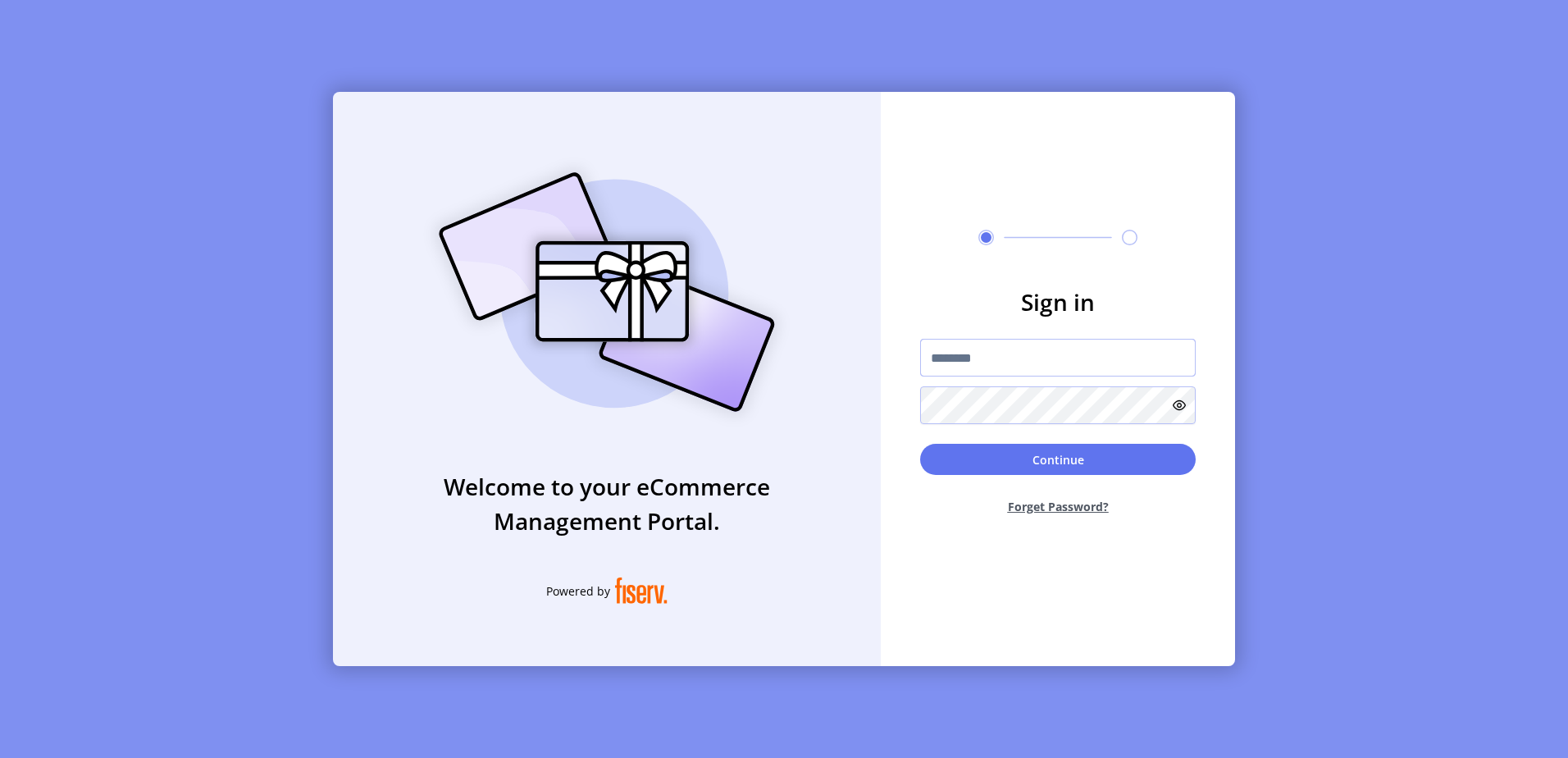
click at [961, 373] on input "text" at bounding box center [1058, 357] width 276 height 38
click at [1019, 334] on form "Sign in Continue Forget Password?" at bounding box center [1058, 406] width 355 height 244
click at [1032, 383] on div at bounding box center [1058, 381] width 276 height 85
click at [1039, 354] on input "text" at bounding box center [1058, 357] width 276 height 38
click at [806, 68] on div "Welcome to your eCommerce Management Portal. Powered by Sign in Continue Forget…" at bounding box center [784, 379] width 1568 height 758
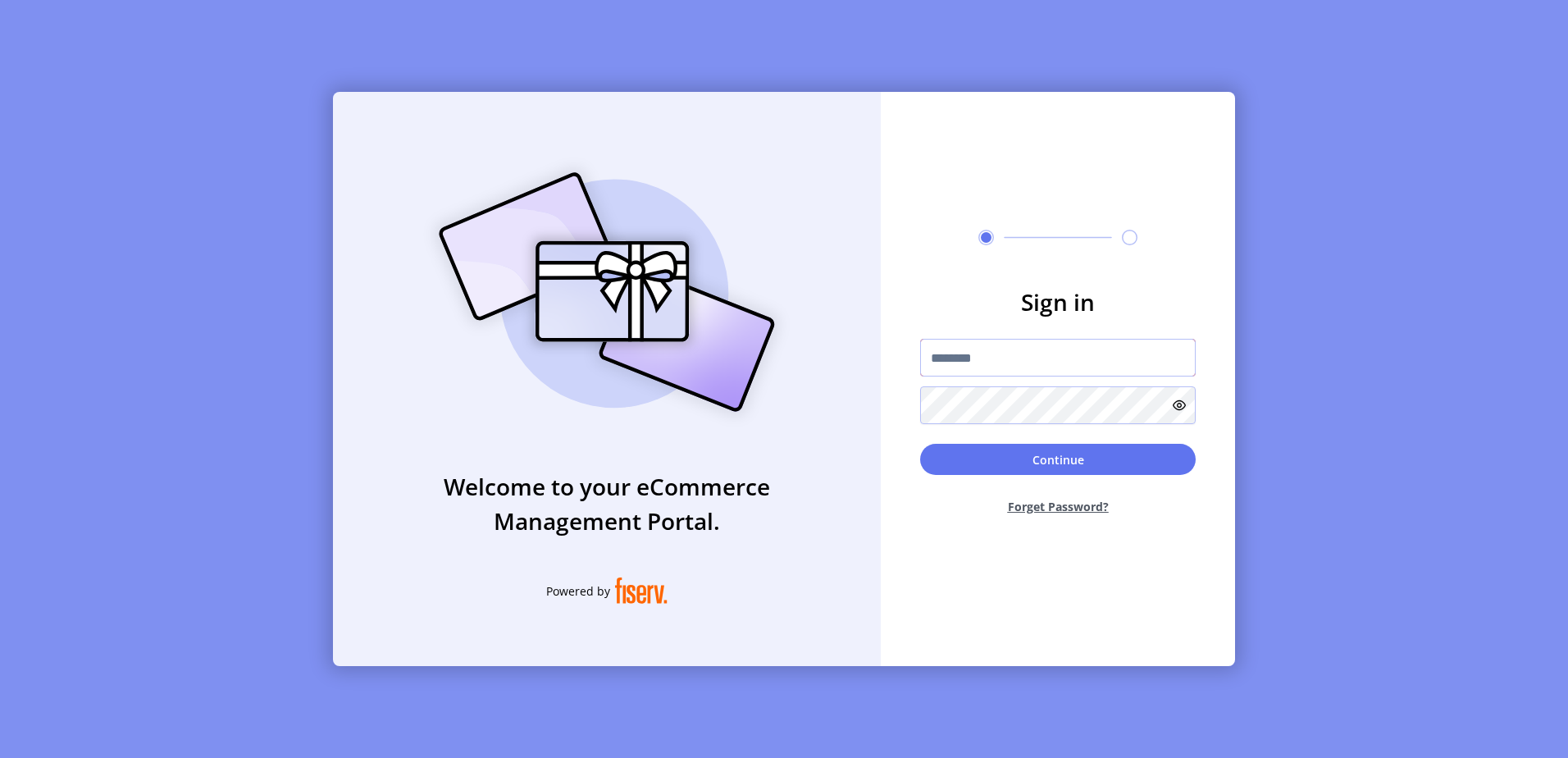
click at [1076, 371] on input "text" at bounding box center [1058, 357] width 276 height 38
type input "**********"
click at [920, 444] on button "Continue" at bounding box center [1058, 459] width 276 height 31
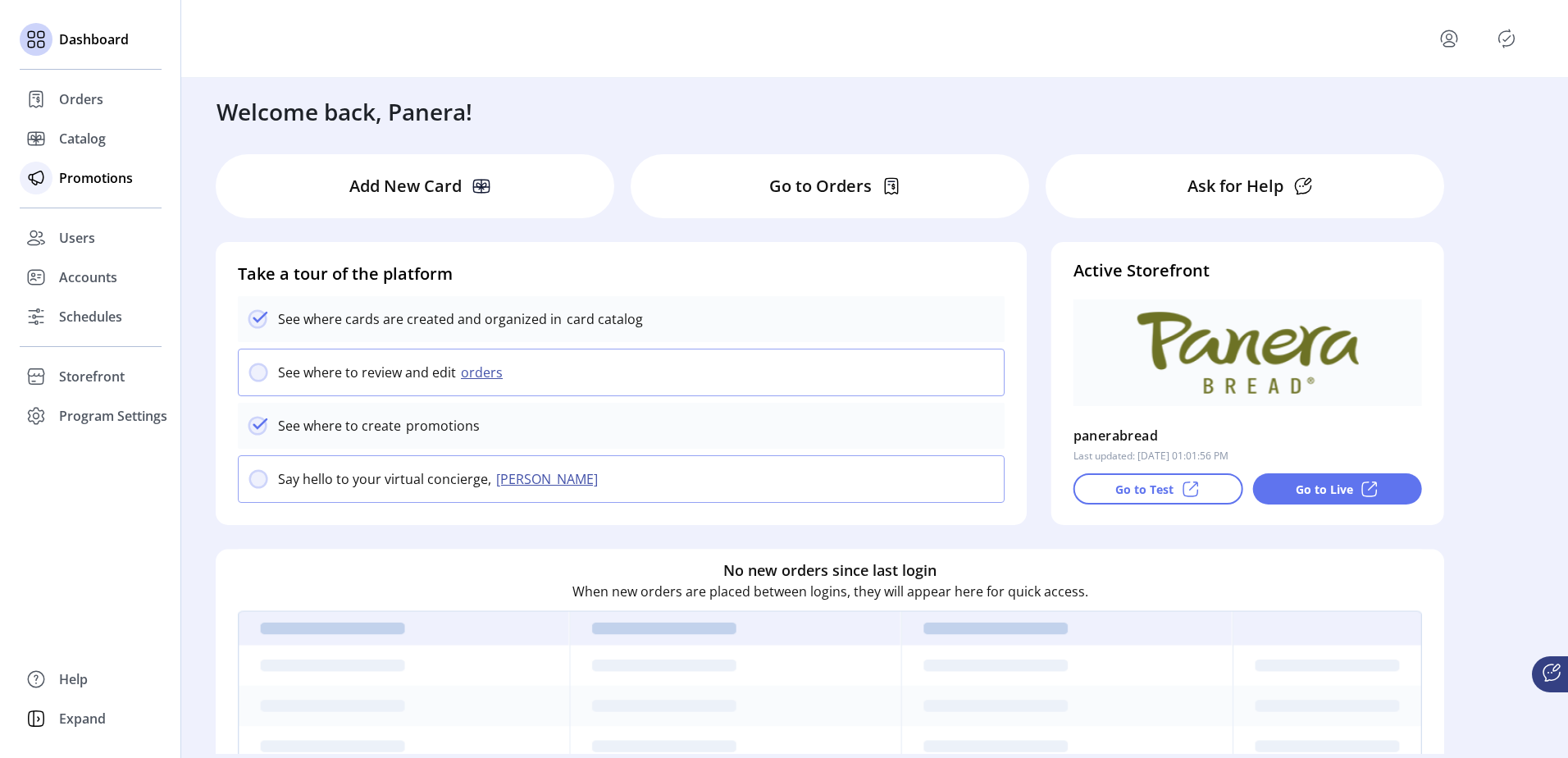
click at [128, 183] on span "Promotions" at bounding box center [95, 177] width 74 height 19
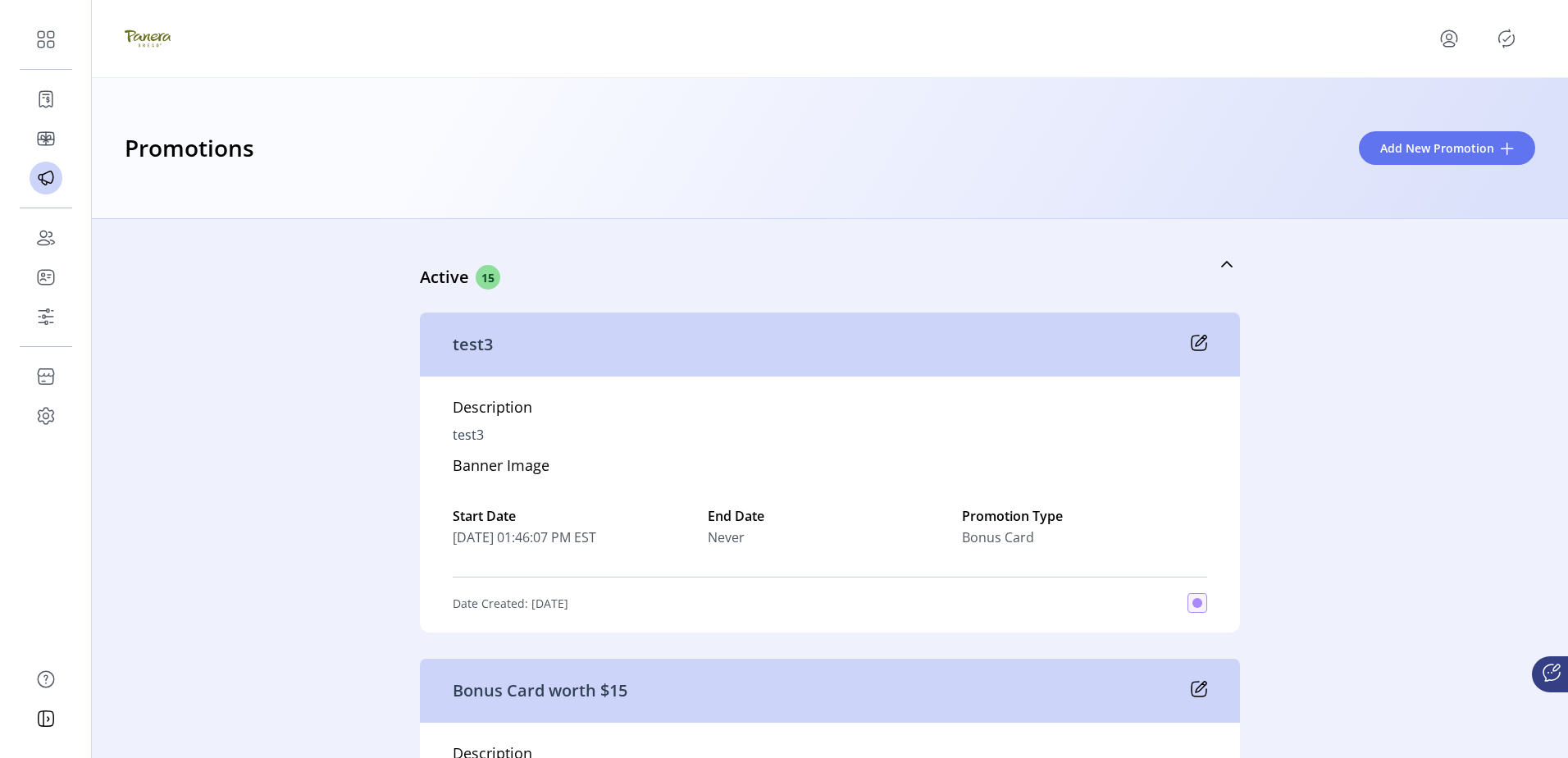
scroll to position [548, 0]
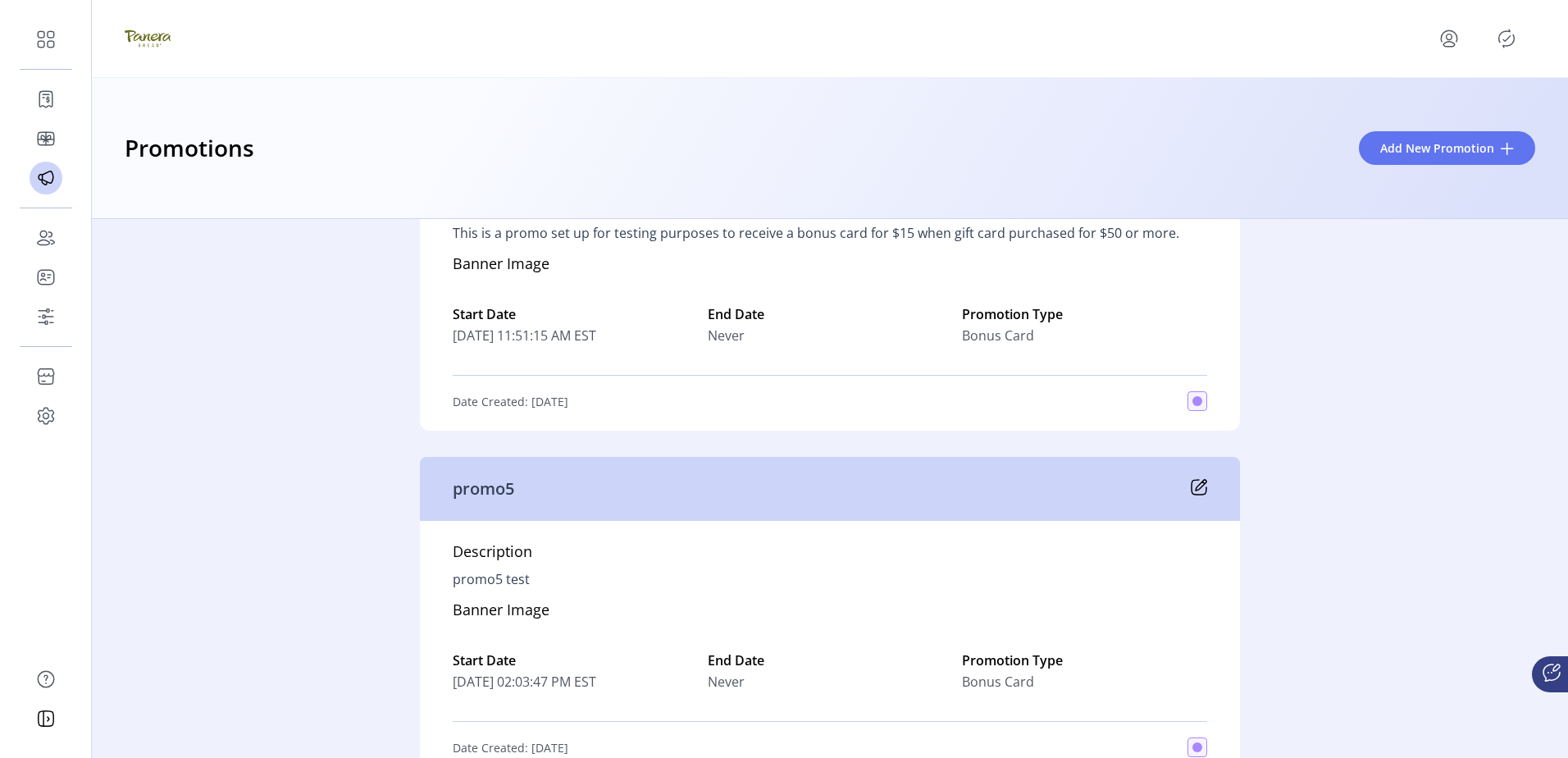
click at [1207, 477] on div "promo5" at bounding box center [829, 489] width 820 height 64
click at [1195, 481] on icon at bounding box center [1199, 487] width 16 height 16
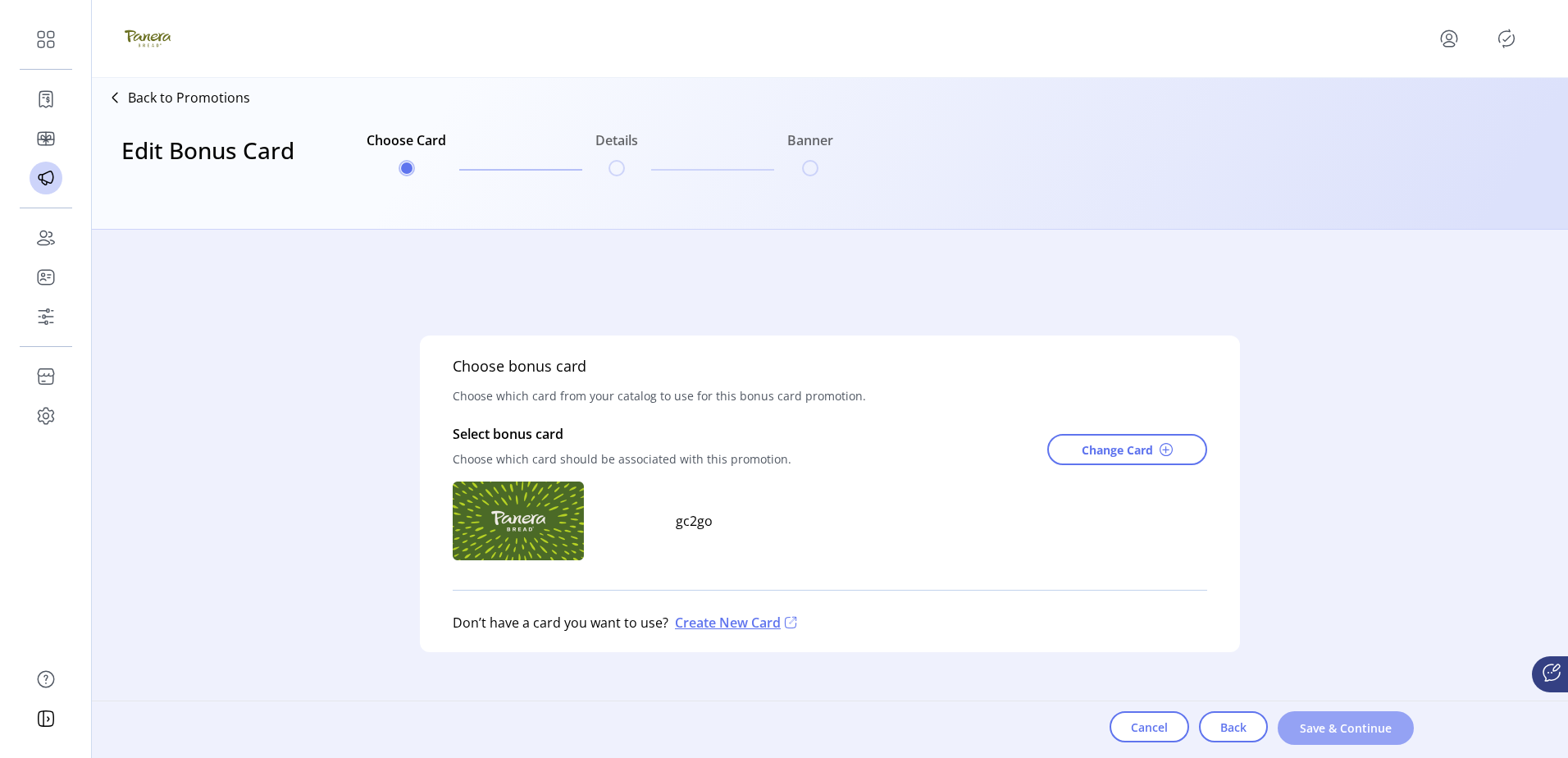
click at [1341, 513] on span "Save & Continue" at bounding box center [1345, 728] width 93 height 17
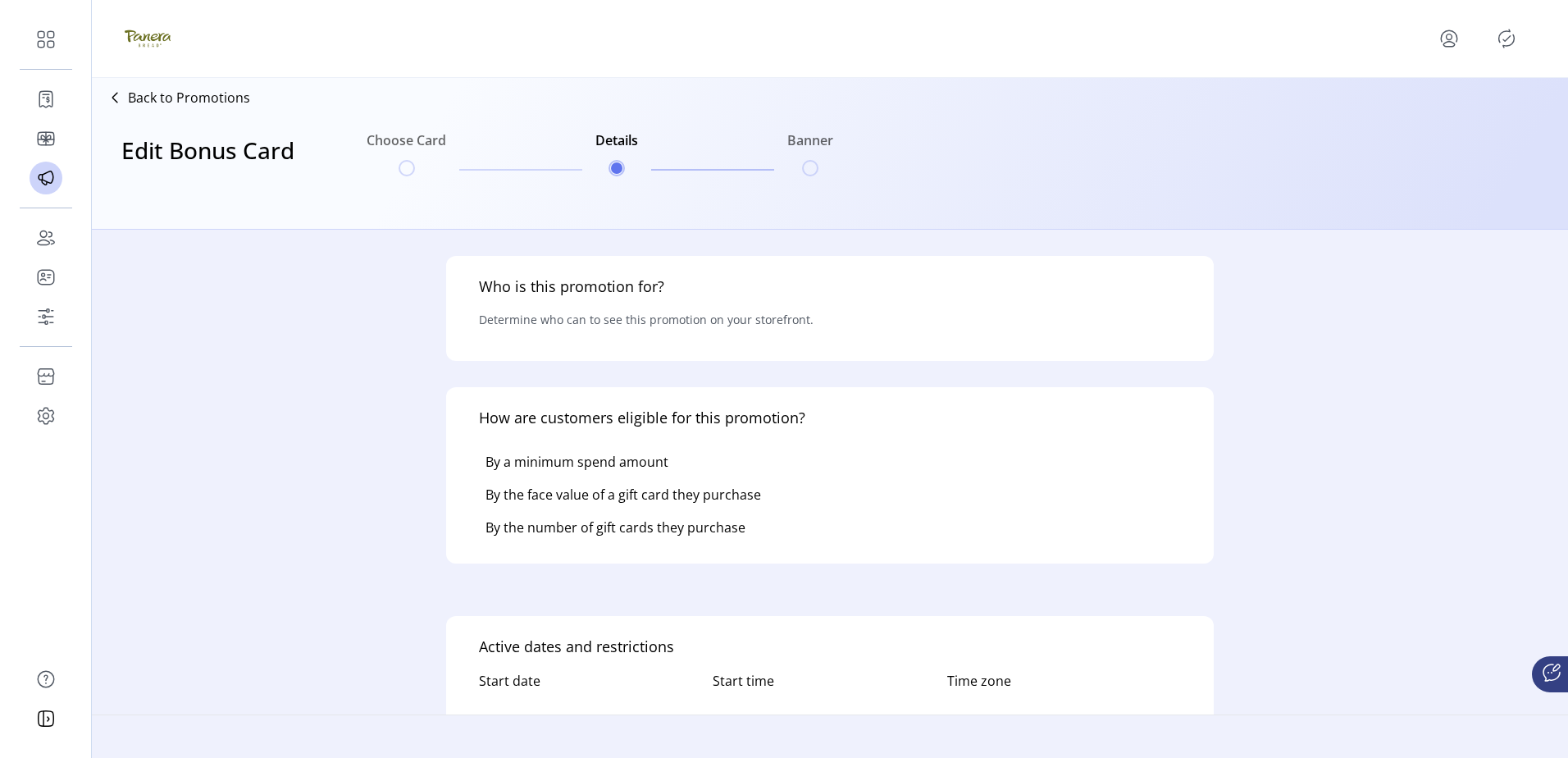
type input "******"
type textarea "**********"
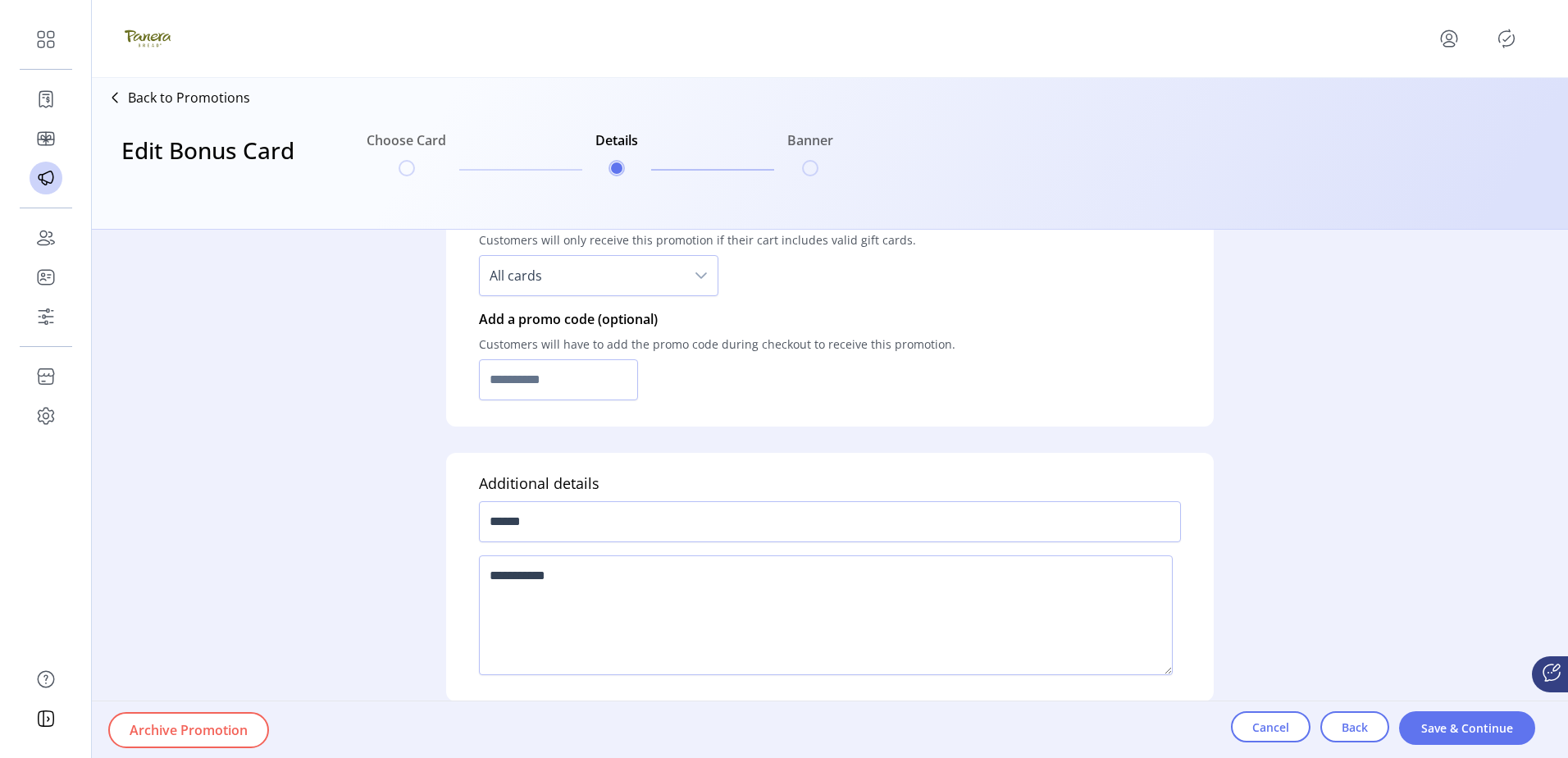
scroll to position [1200, 0]
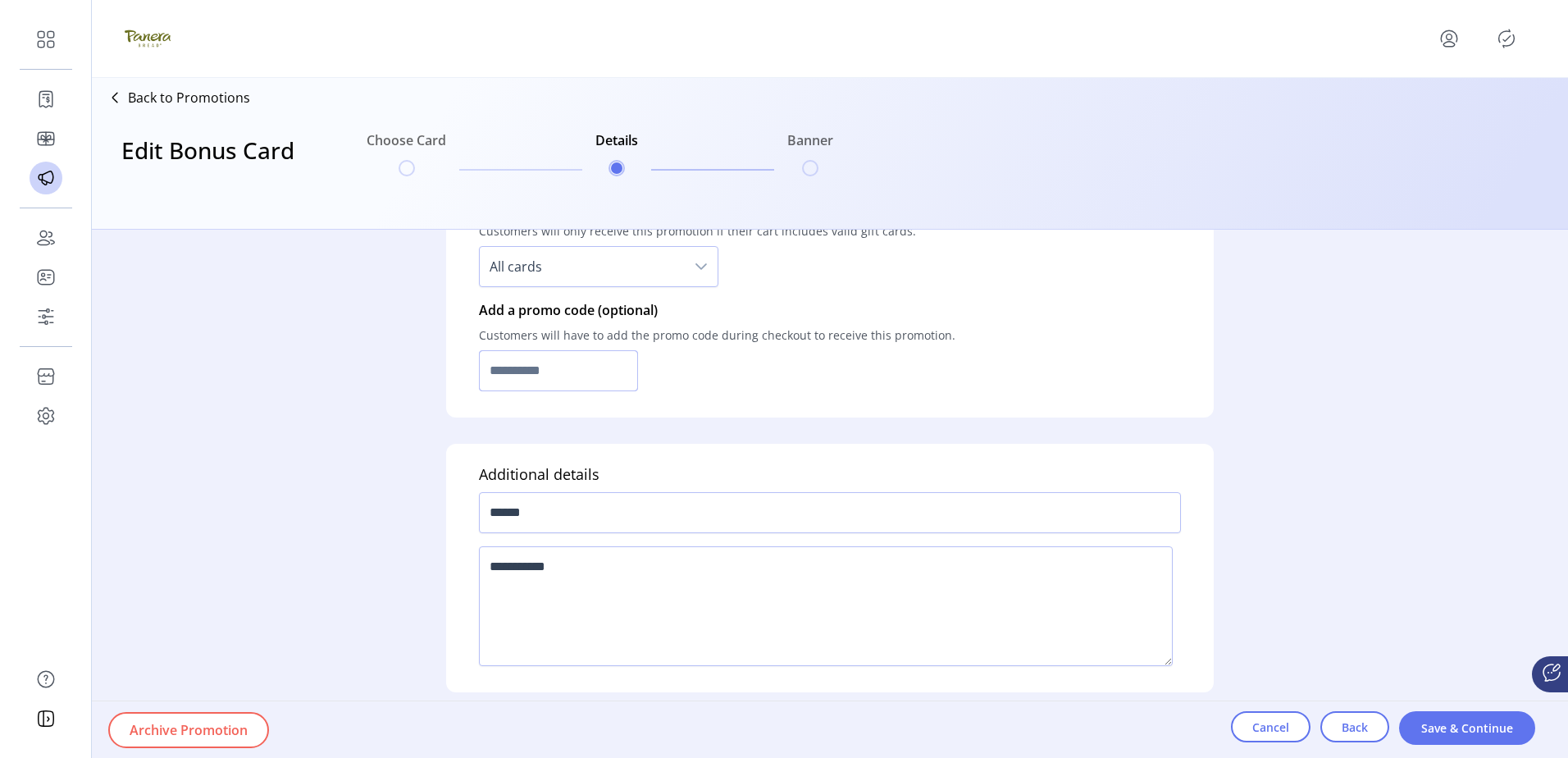
click at [605, 368] on input "text" at bounding box center [558, 370] width 159 height 41
type input "**********"
click at [1459, 513] on span "Save & Continue" at bounding box center [1467, 728] width 93 height 17
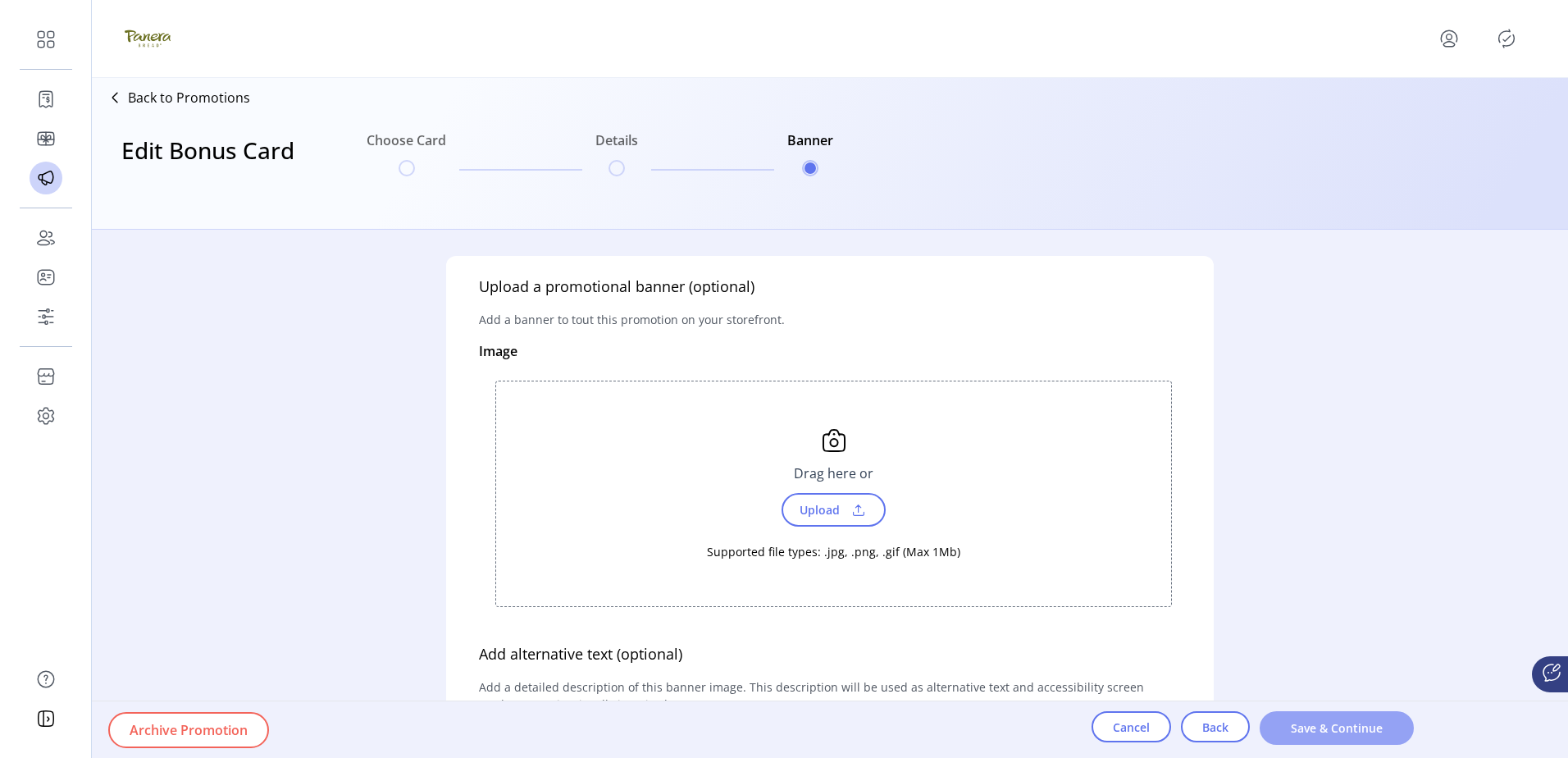
click at [1299, 513] on span "Save & Continue" at bounding box center [1337, 728] width 112 height 17
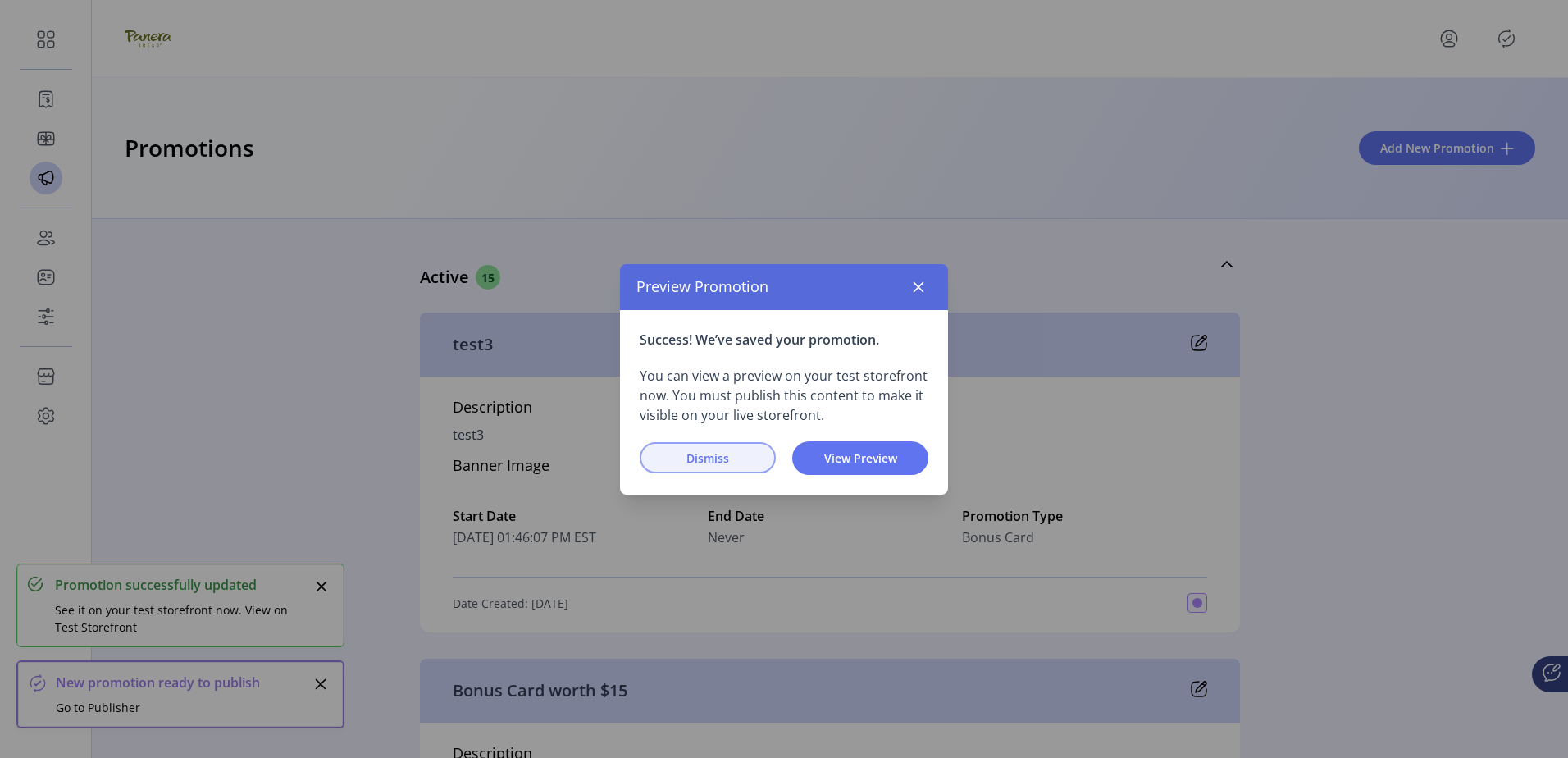
click at [718, 452] on span "Dismiss" at bounding box center [707, 457] width 93 height 17
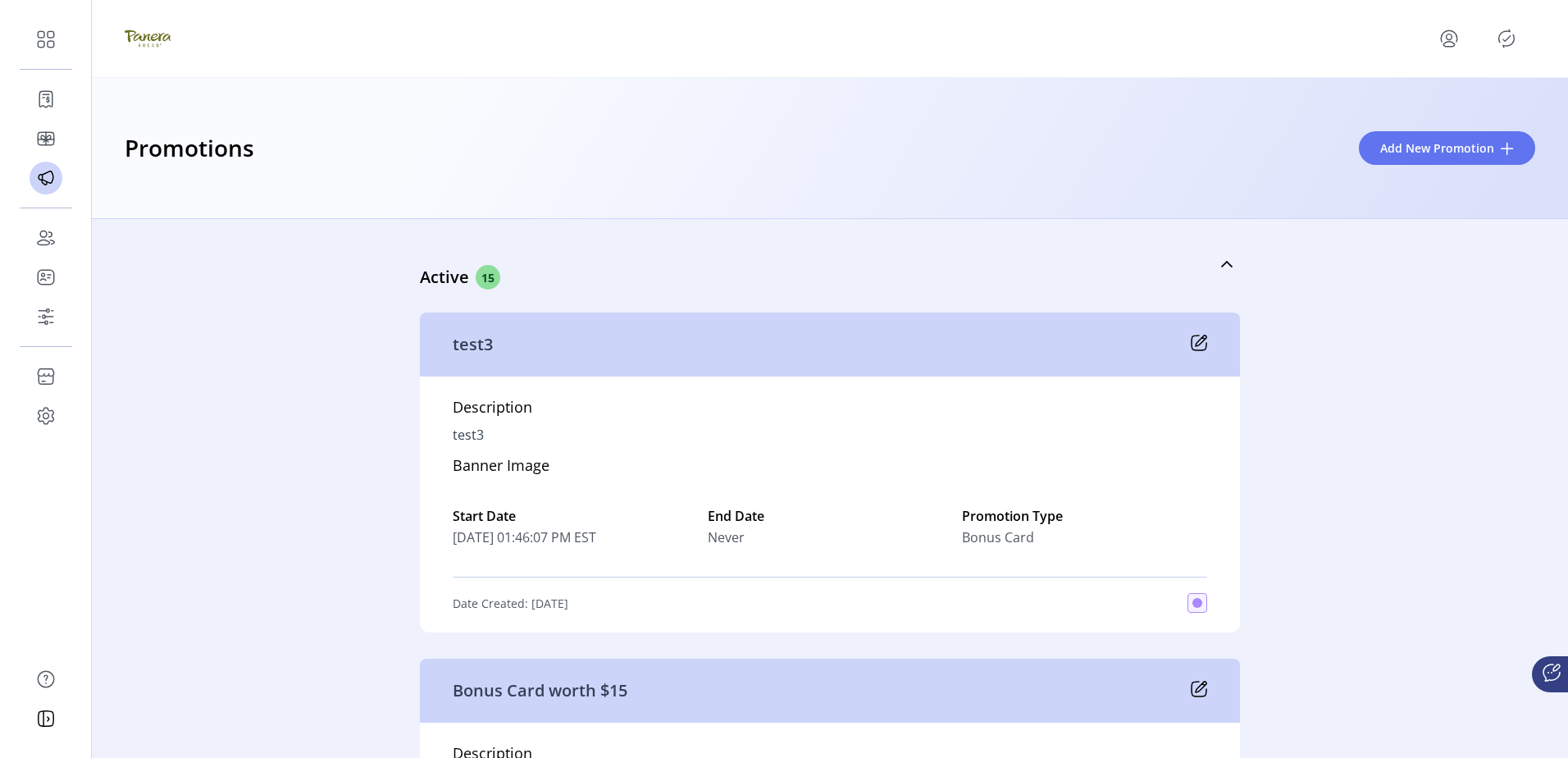
click at [1501, 43] on icon "Publisher Panel" at bounding box center [1506, 38] width 27 height 27
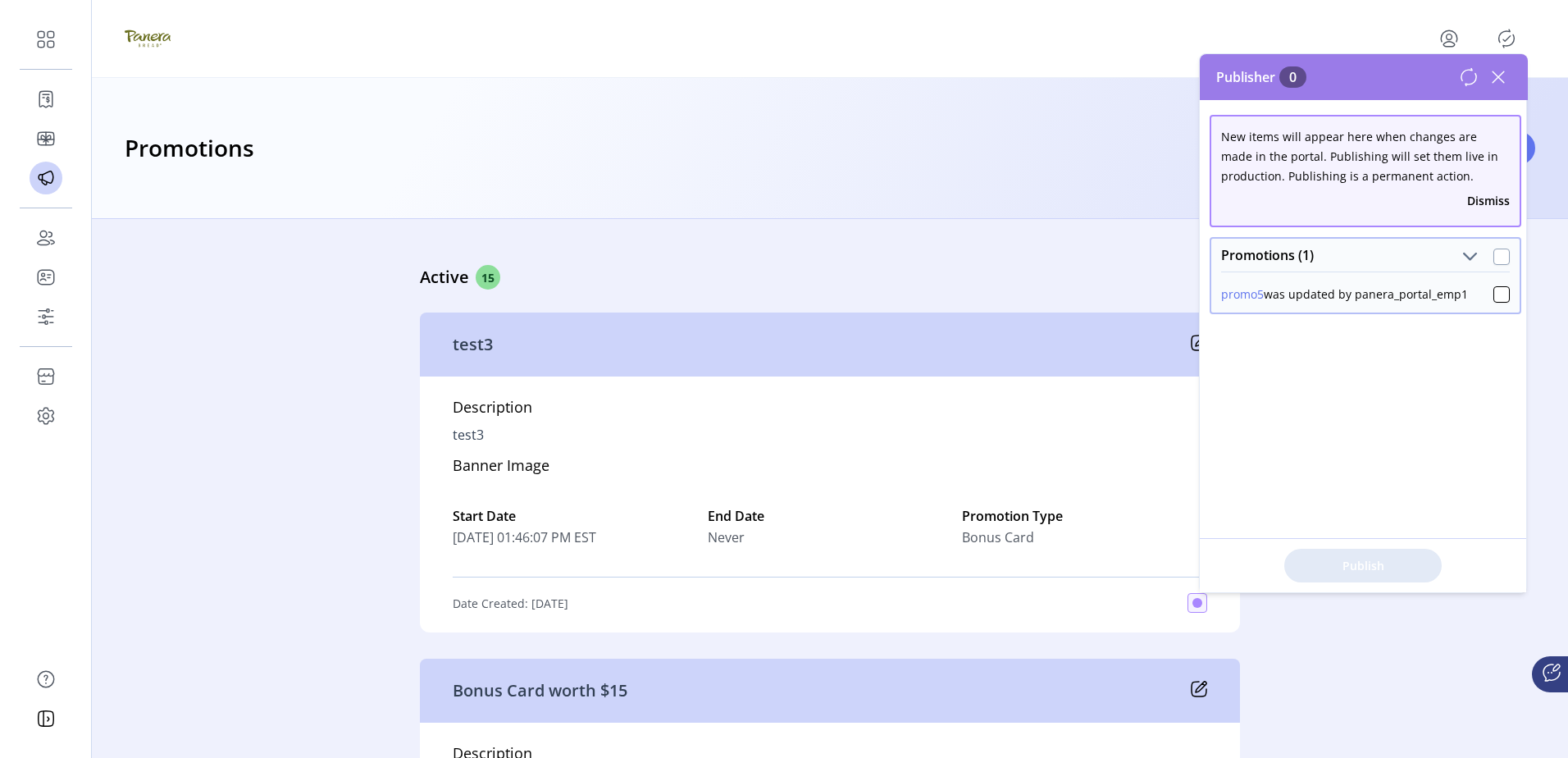
click at [1493, 261] on div at bounding box center [1501, 257] width 16 height 16
click at [1374, 513] on span "Publish 1 Items" at bounding box center [1362, 565] width 115 height 17
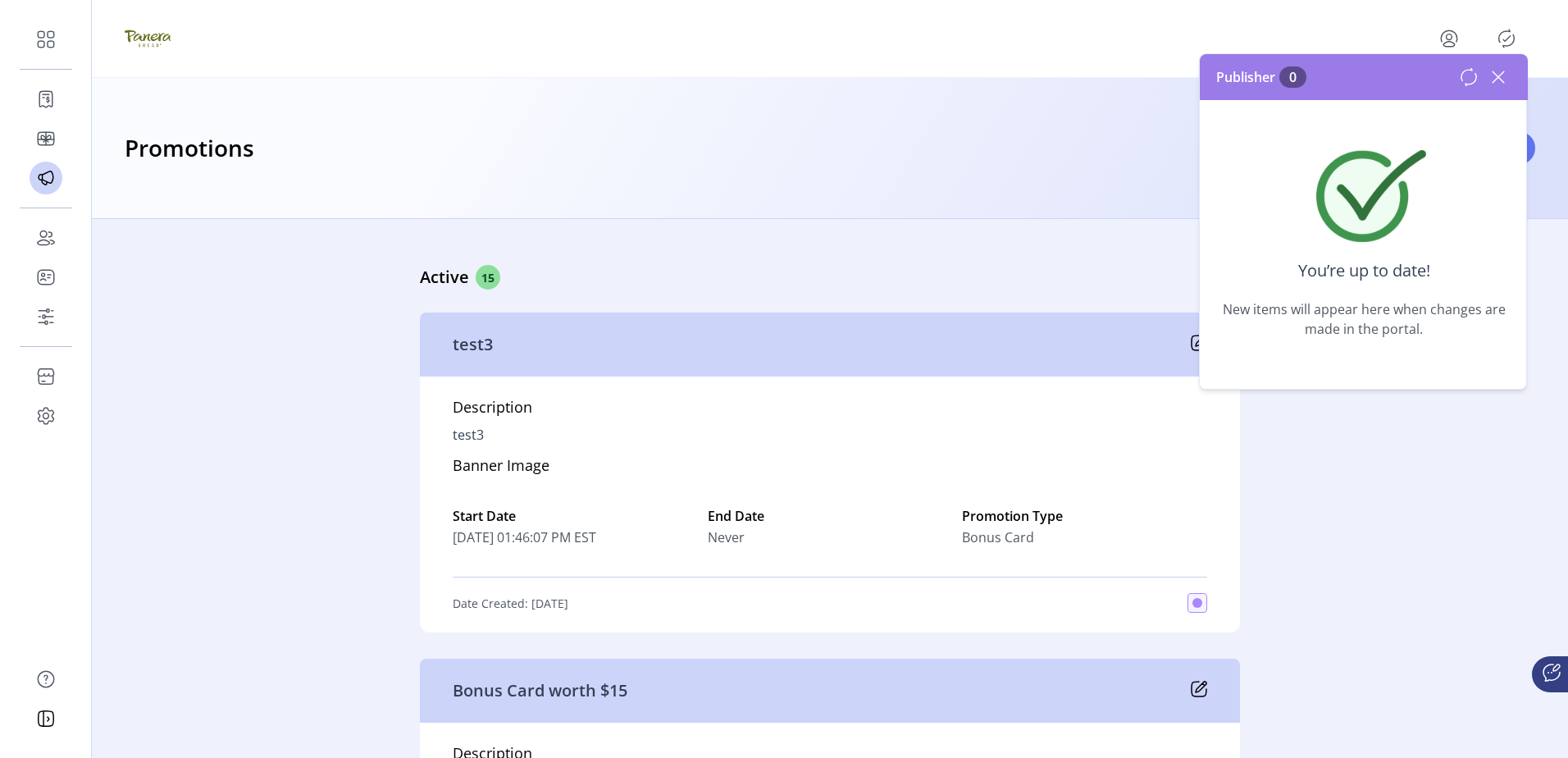
click at [1496, 75] on icon at bounding box center [1497, 77] width 12 height 12
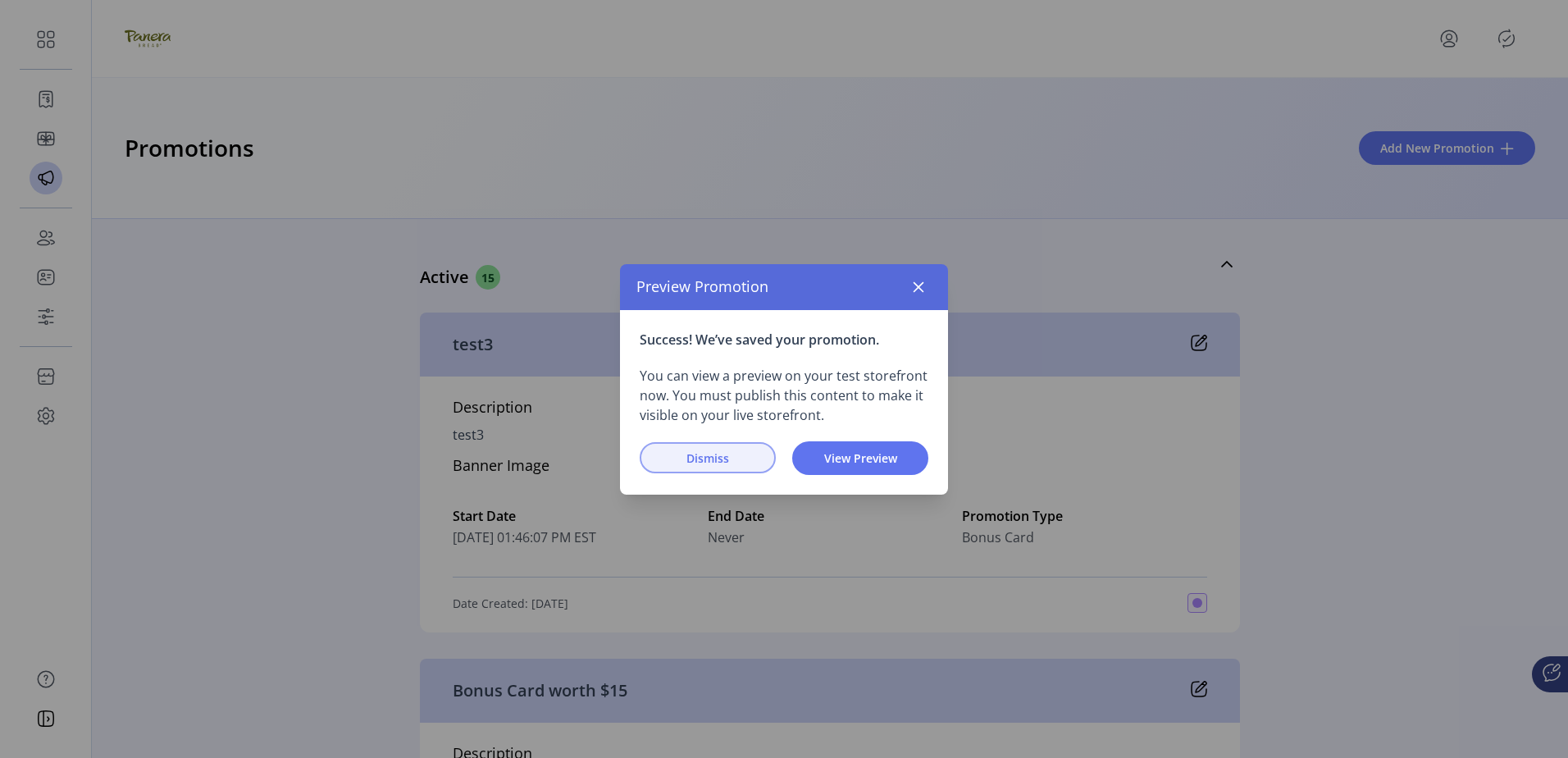
click at [733, 456] on span "Dismiss" at bounding box center [707, 457] width 93 height 17
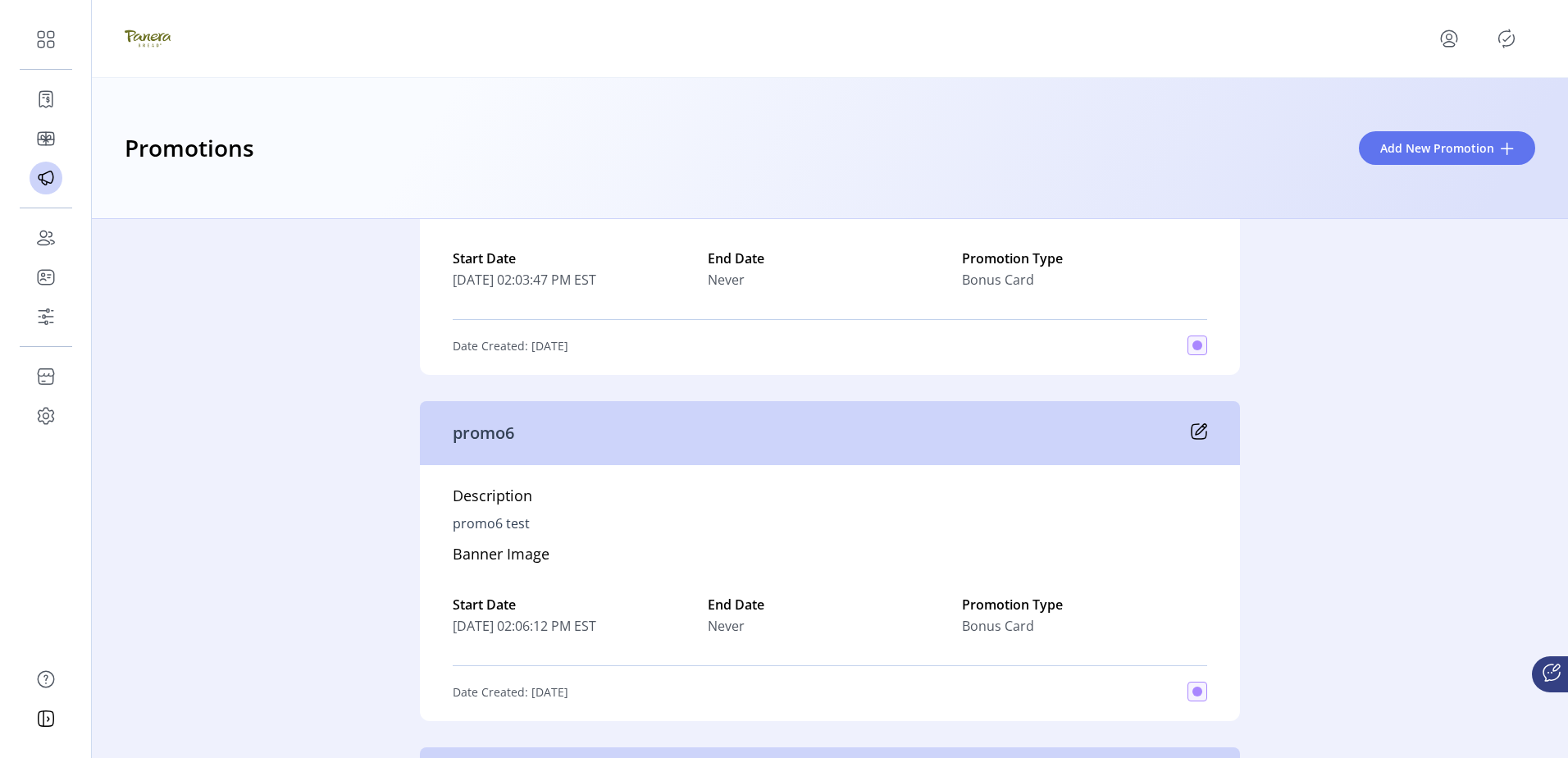
scroll to position [976, 0]
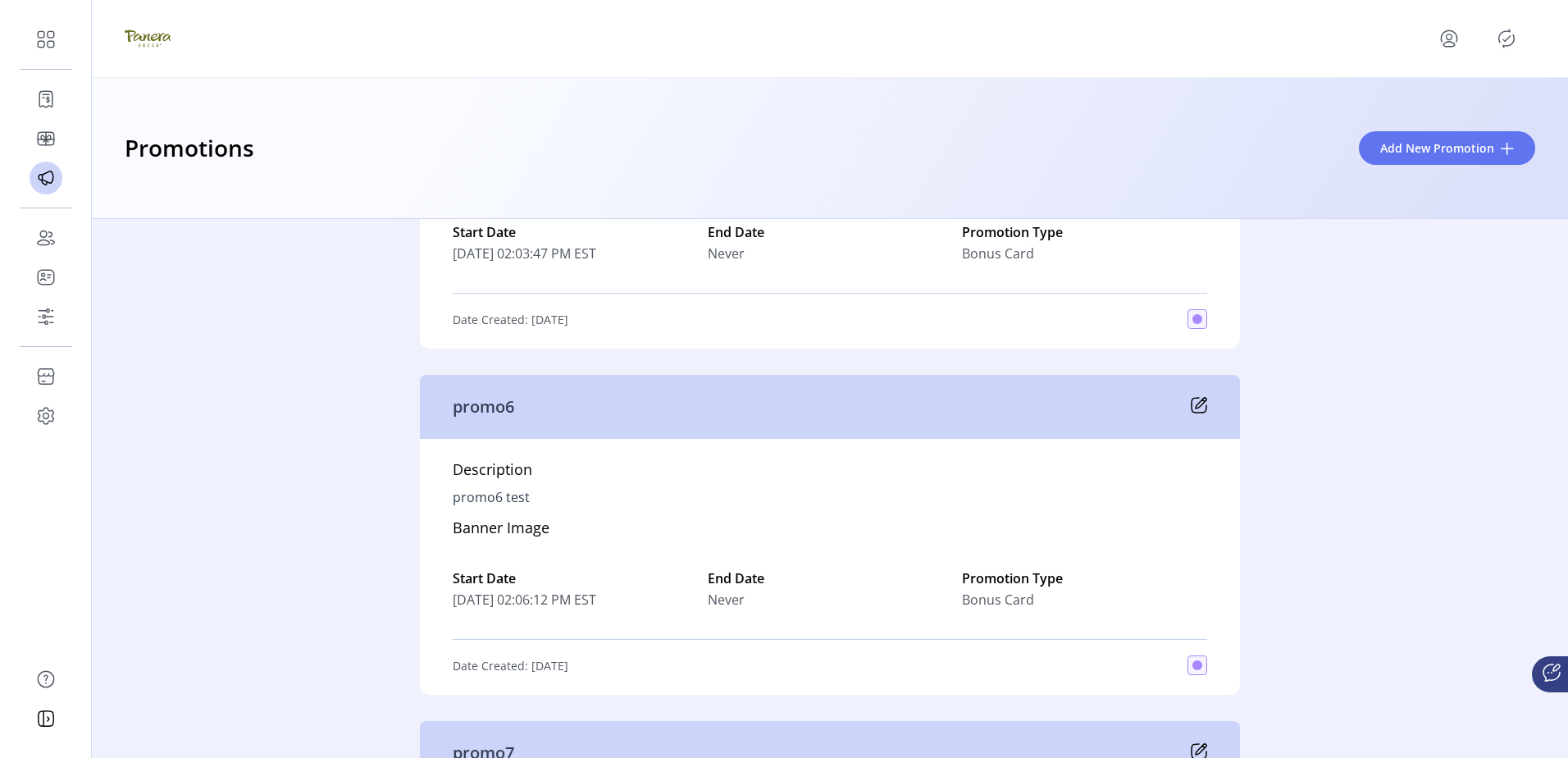
click at [1199, 400] on icon at bounding box center [1201, 403] width 11 height 11
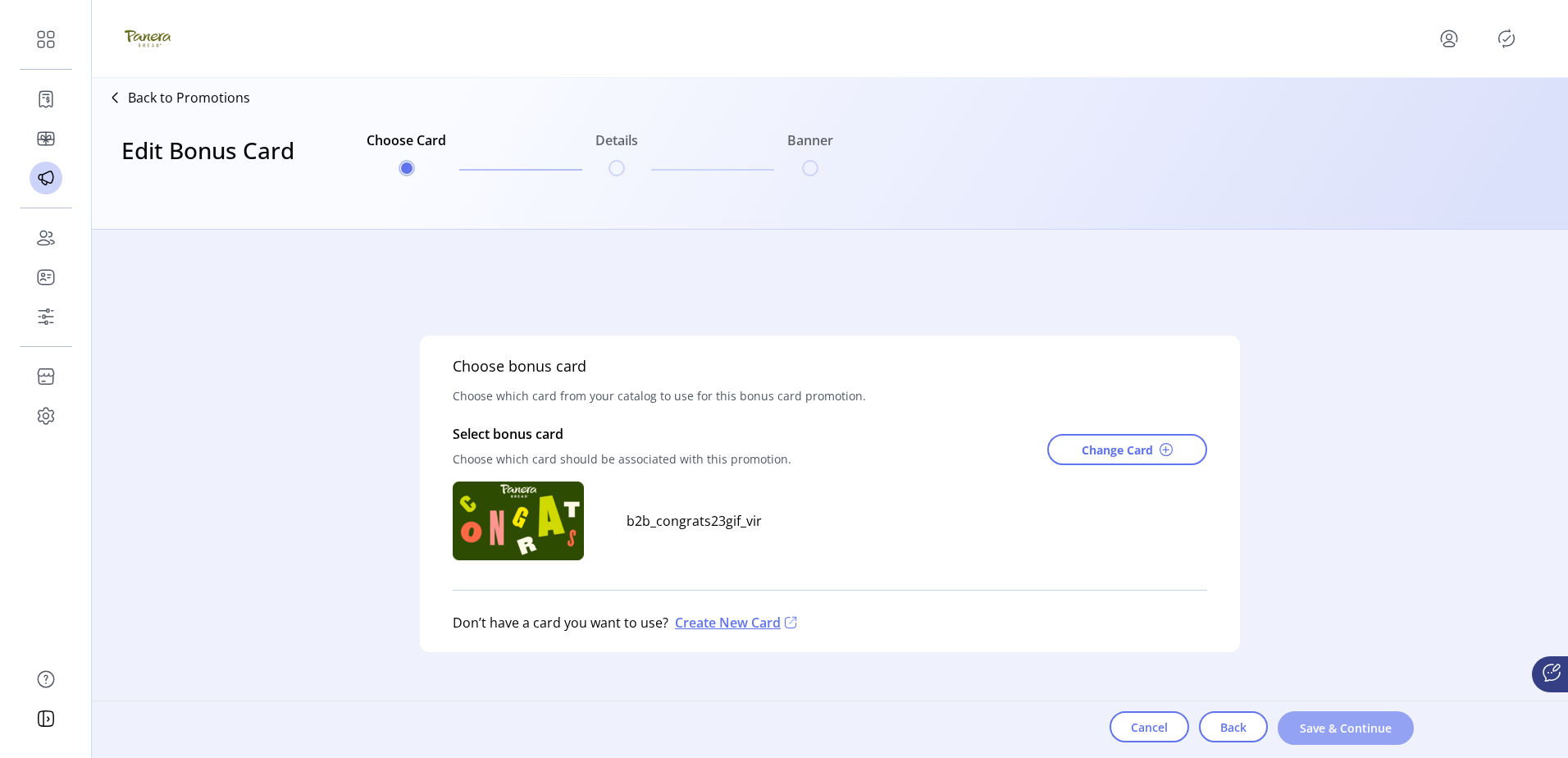
click at [1334, 717] on button "Save & Continue" at bounding box center [1345, 728] width 137 height 34
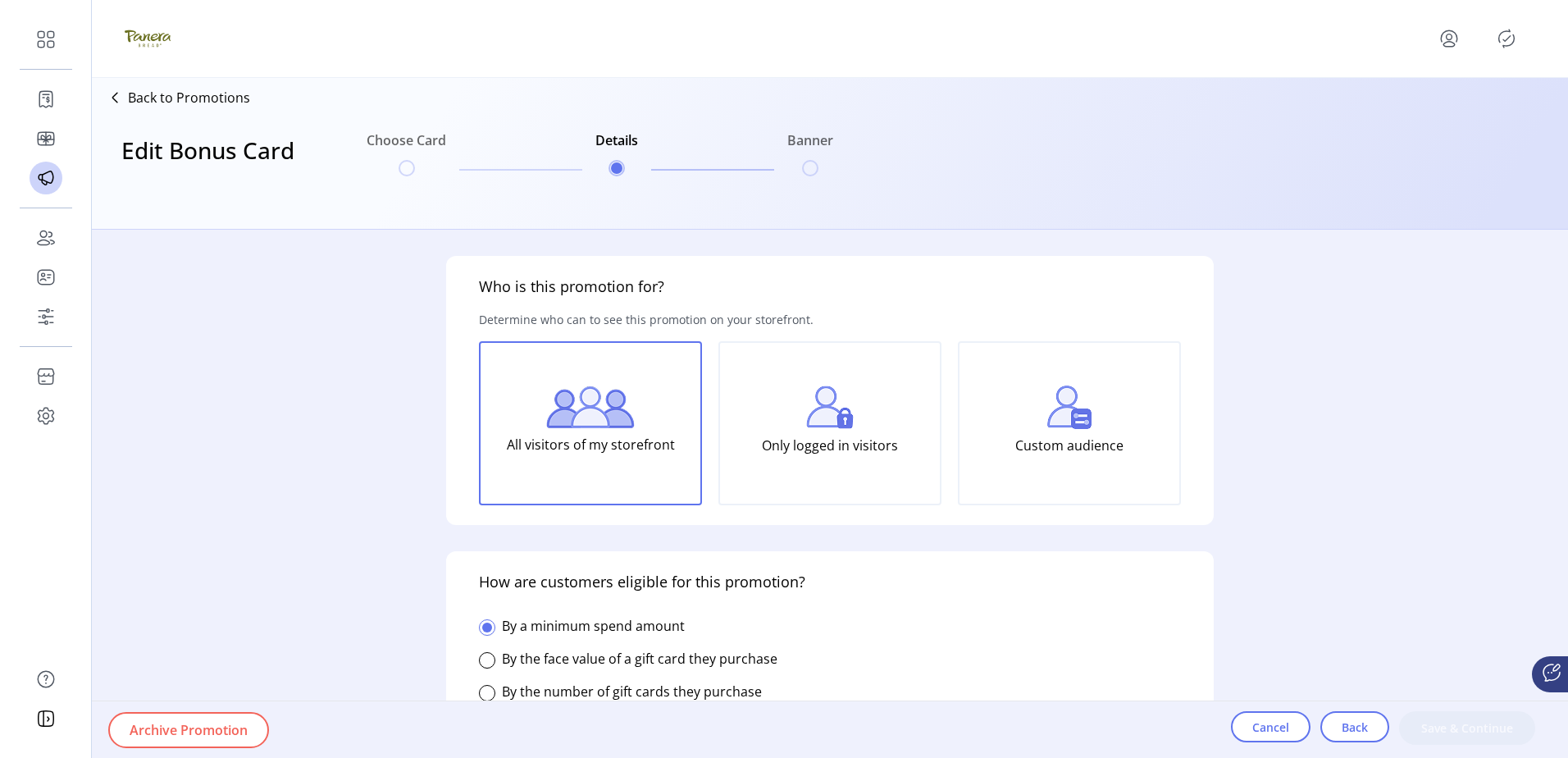
type input "**********"
type input "******"
type textarea "**********"
type input "**********"
type input "*****"
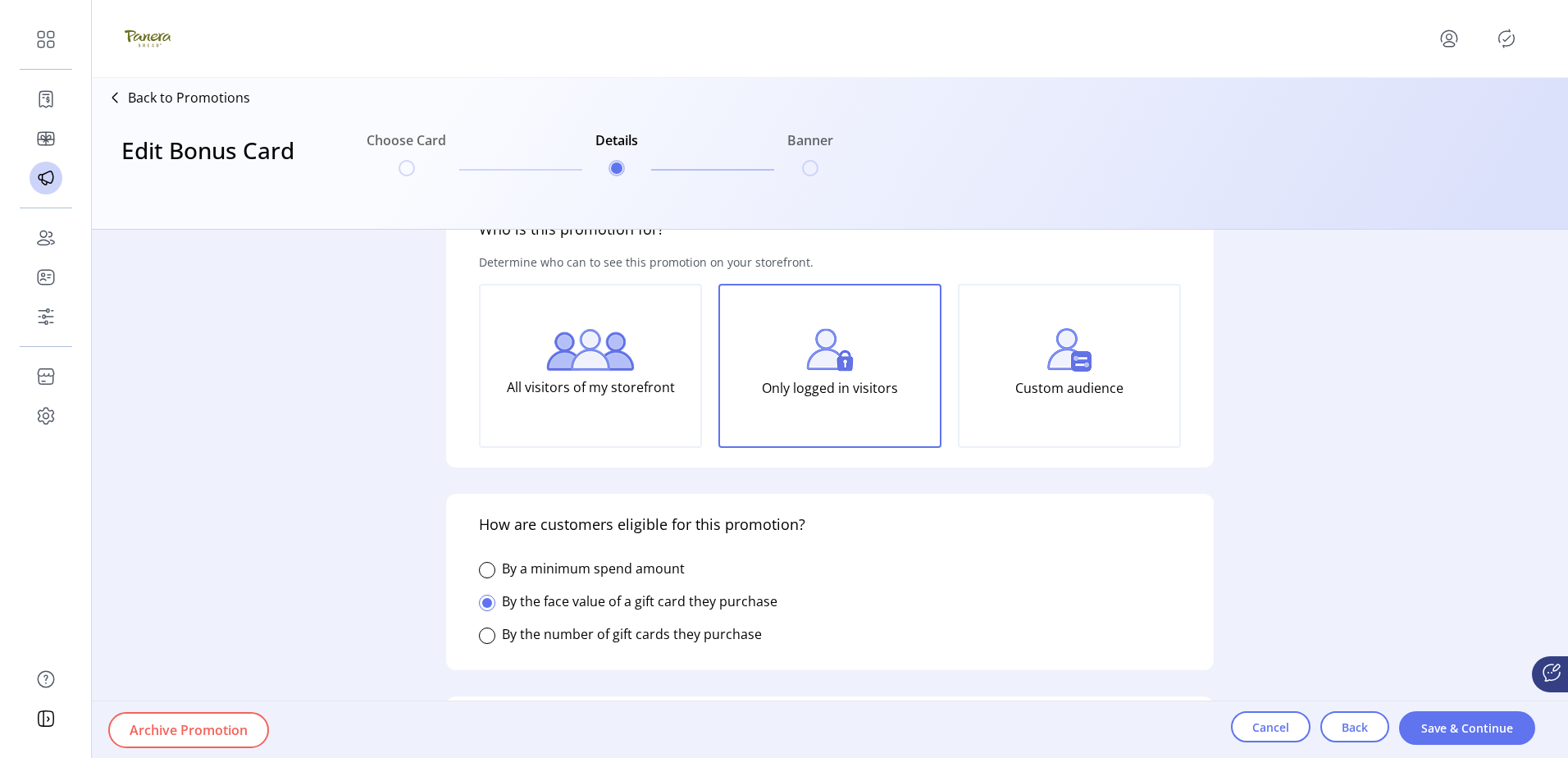
scroll to position [82, 0]
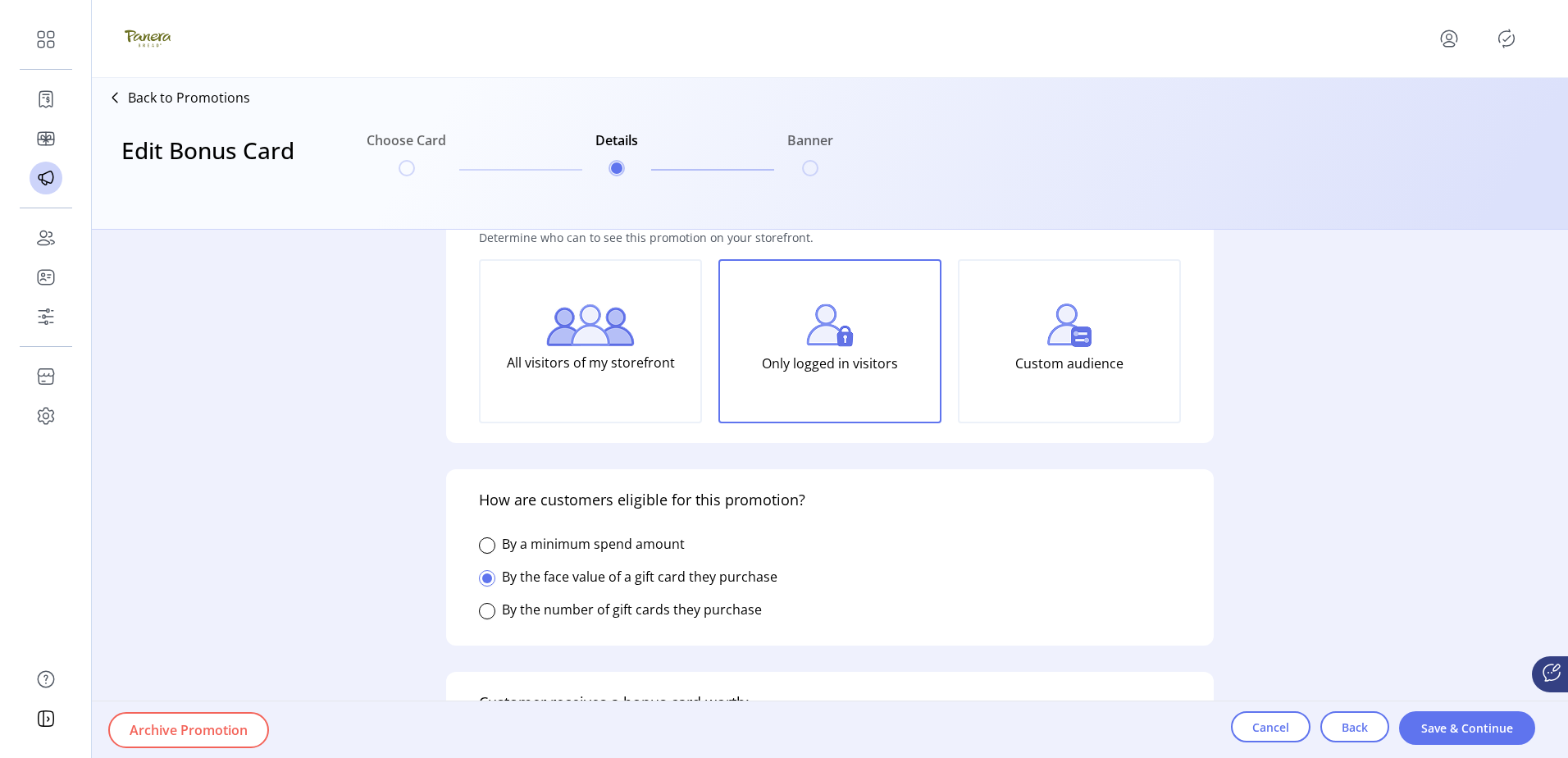
click at [615, 611] on label "By the number of gift cards they purchase" at bounding box center [632, 610] width 260 height 18
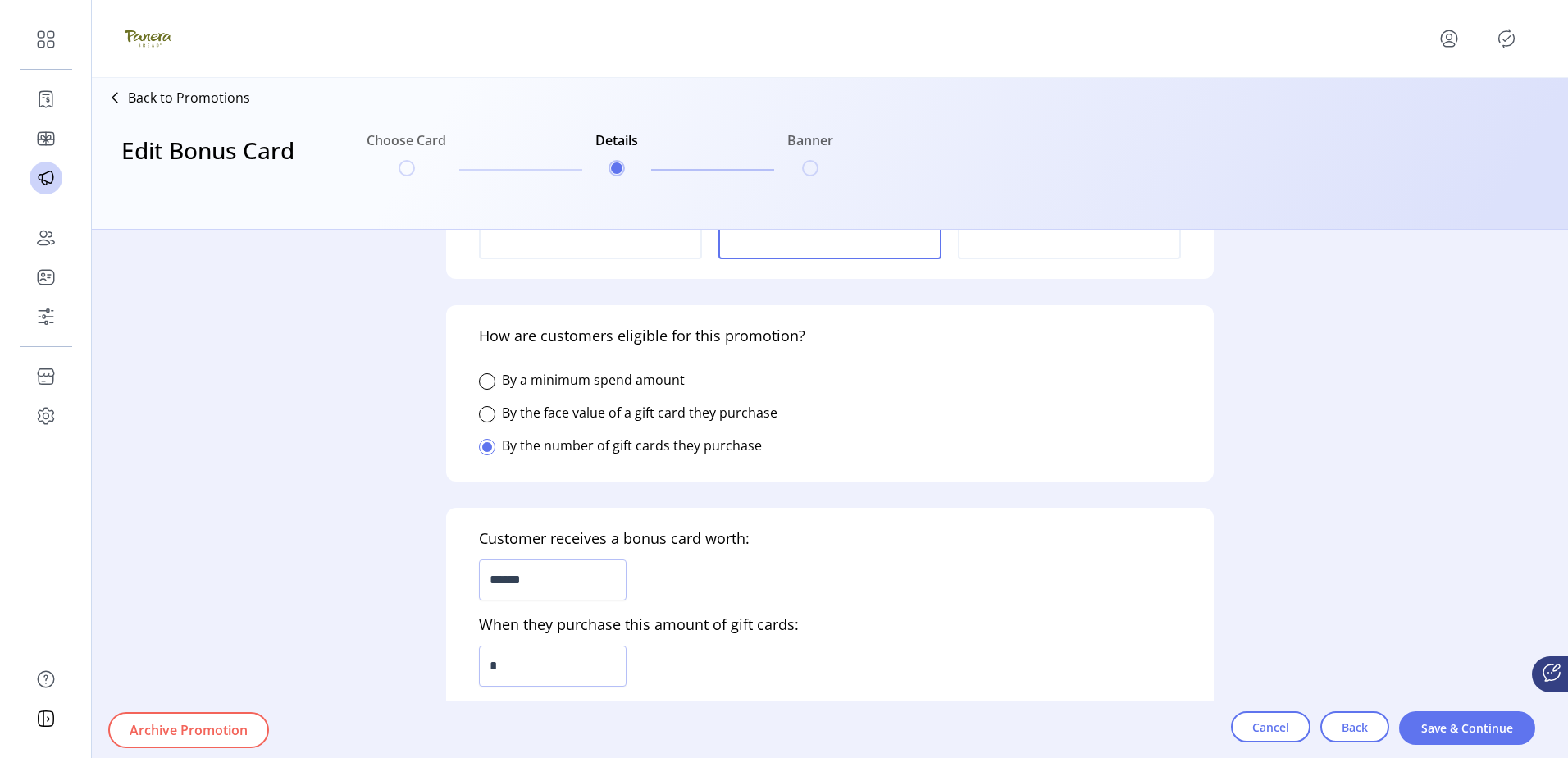
scroll to position [328, 0]
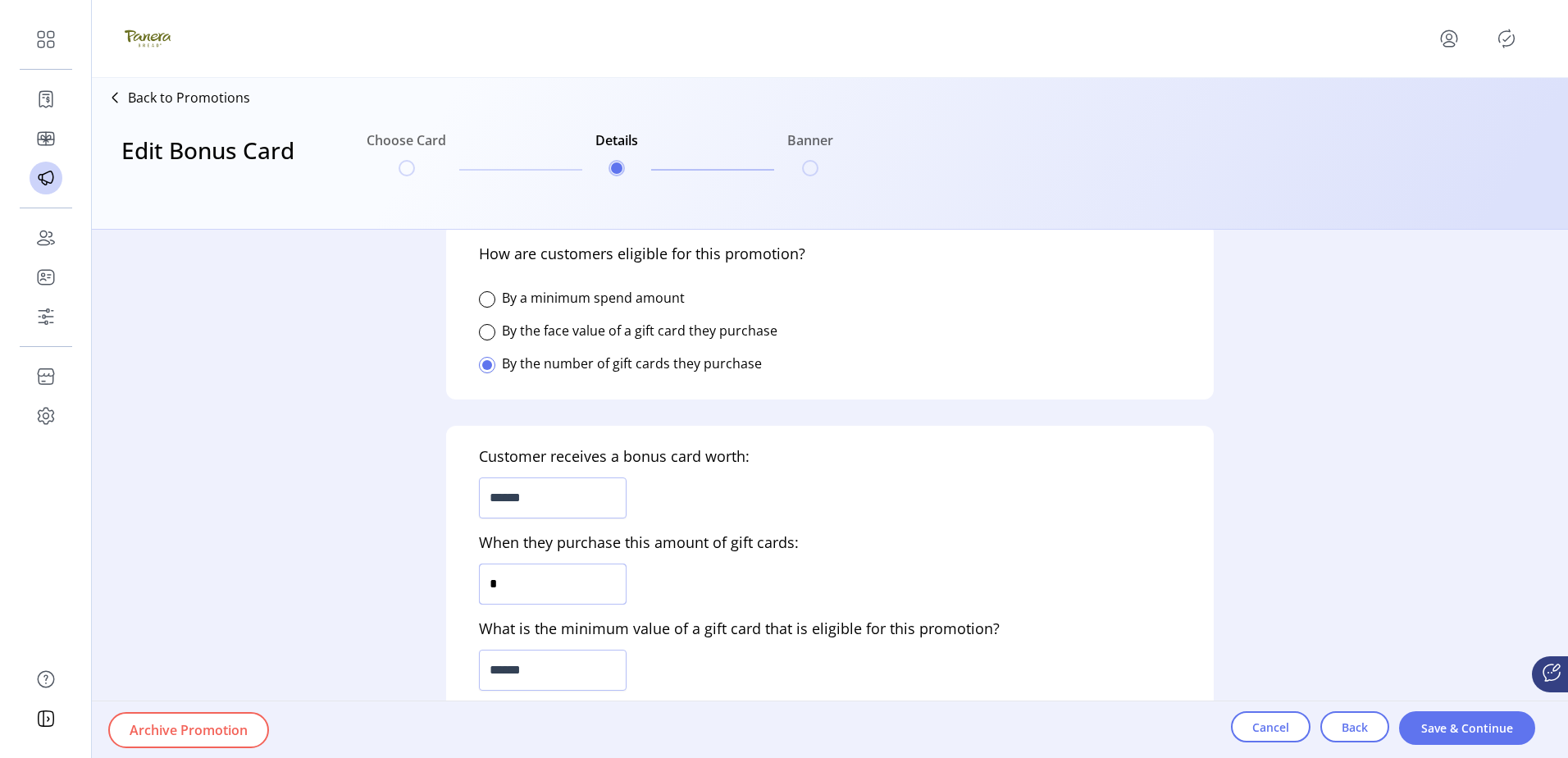
drag, startPoint x: 561, startPoint y: 584, endPoint x: 386, endPoint y: 566, distance: 175.9
click at [394, 568] on div "**********" at bounding box center [829, 494] width 1475 height 528
drag, startPoint x: 522, startPoint y: 582, endPoint x: 126, endPoint y: 603, distance: 396.6
click at [218, 604] on div "**********" at bounding box center [829, 494] width 1475 height 528
type input "*"
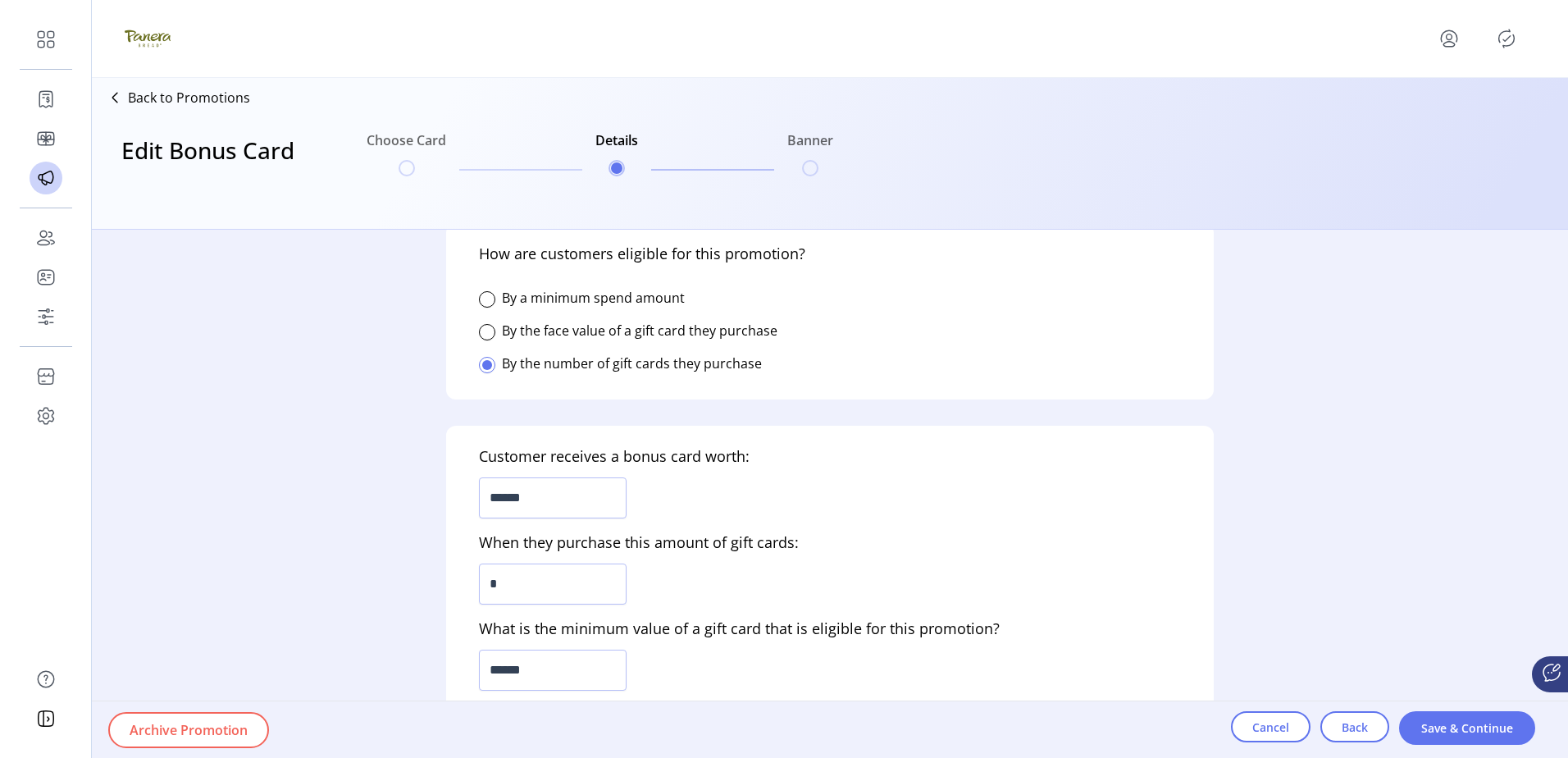
click at [327, 568] on div "**********" at bounding box center [829, 494] width 1475 height 528
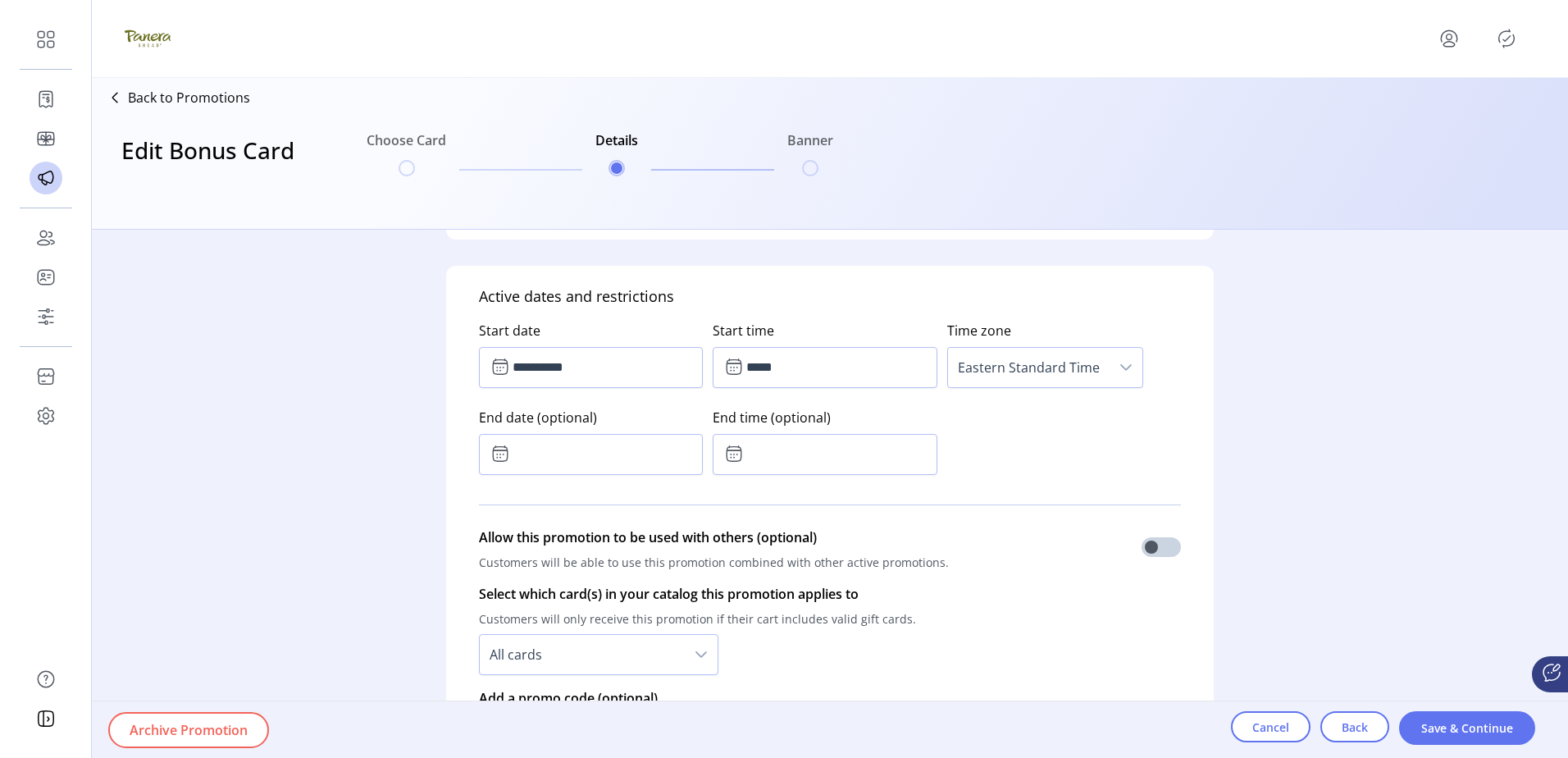
scroll to position [902, 0]
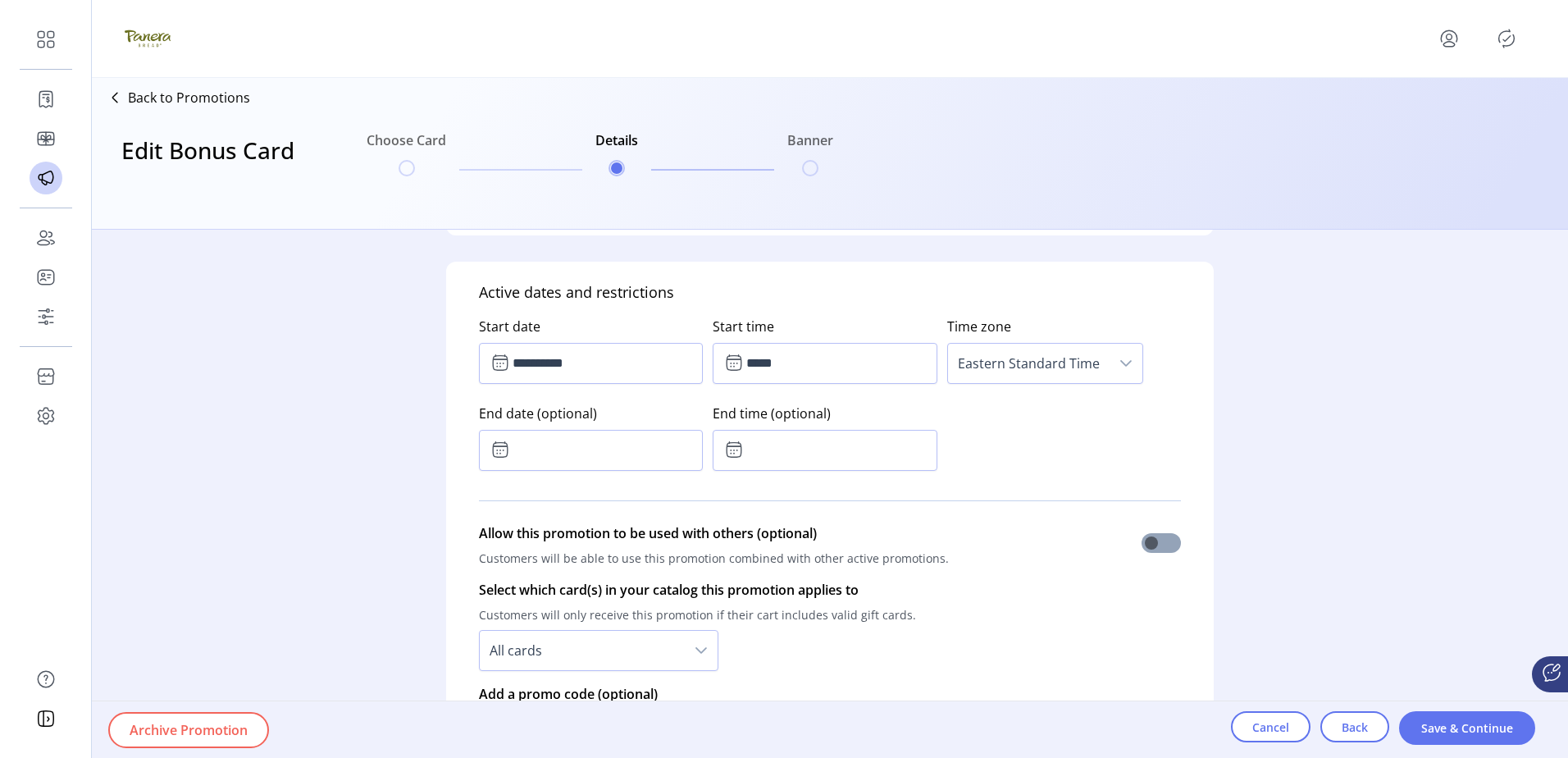
click at [1157, 549] on span at bounding box center [1160, 543] width 39 height 19
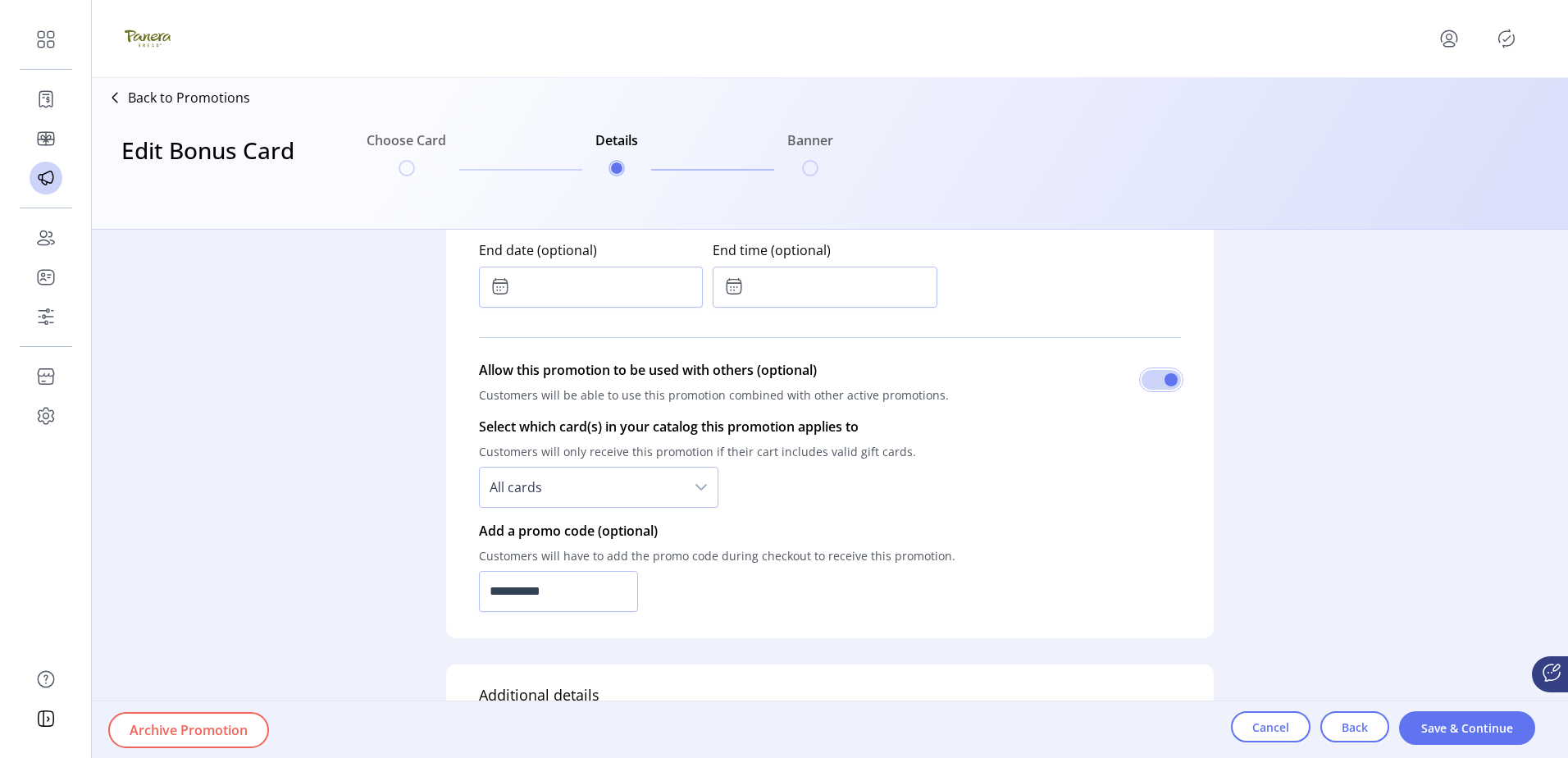
scroll to position [1066, 0]
click at [585, 590] on input "**********" at bounding box center [558, 590] width 159 height 41
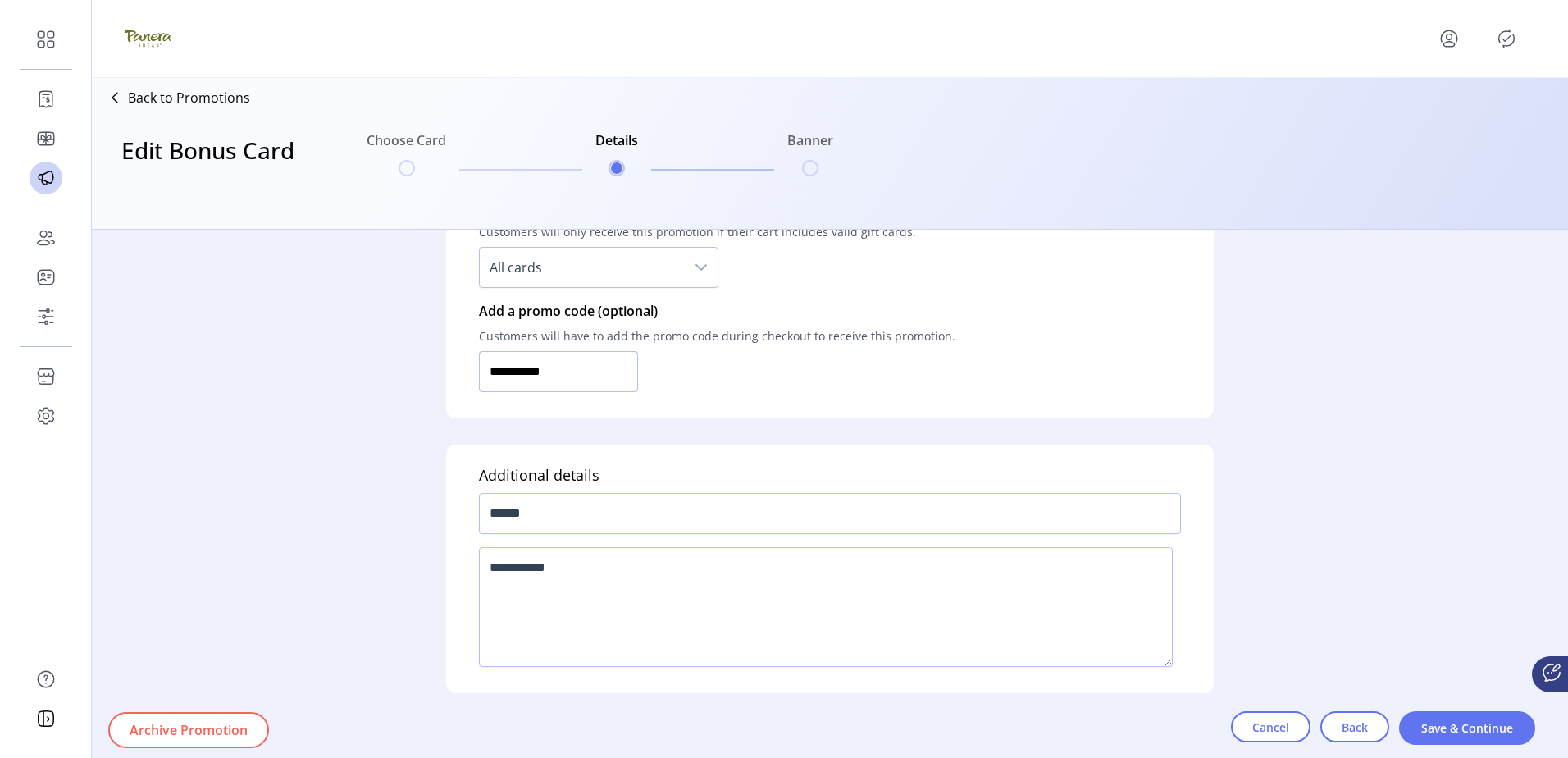
scroll to position [1286, 0]
click at [1467, 712] on button "Save & Continue" at bounding box center [1466, 728] width 137 height 34
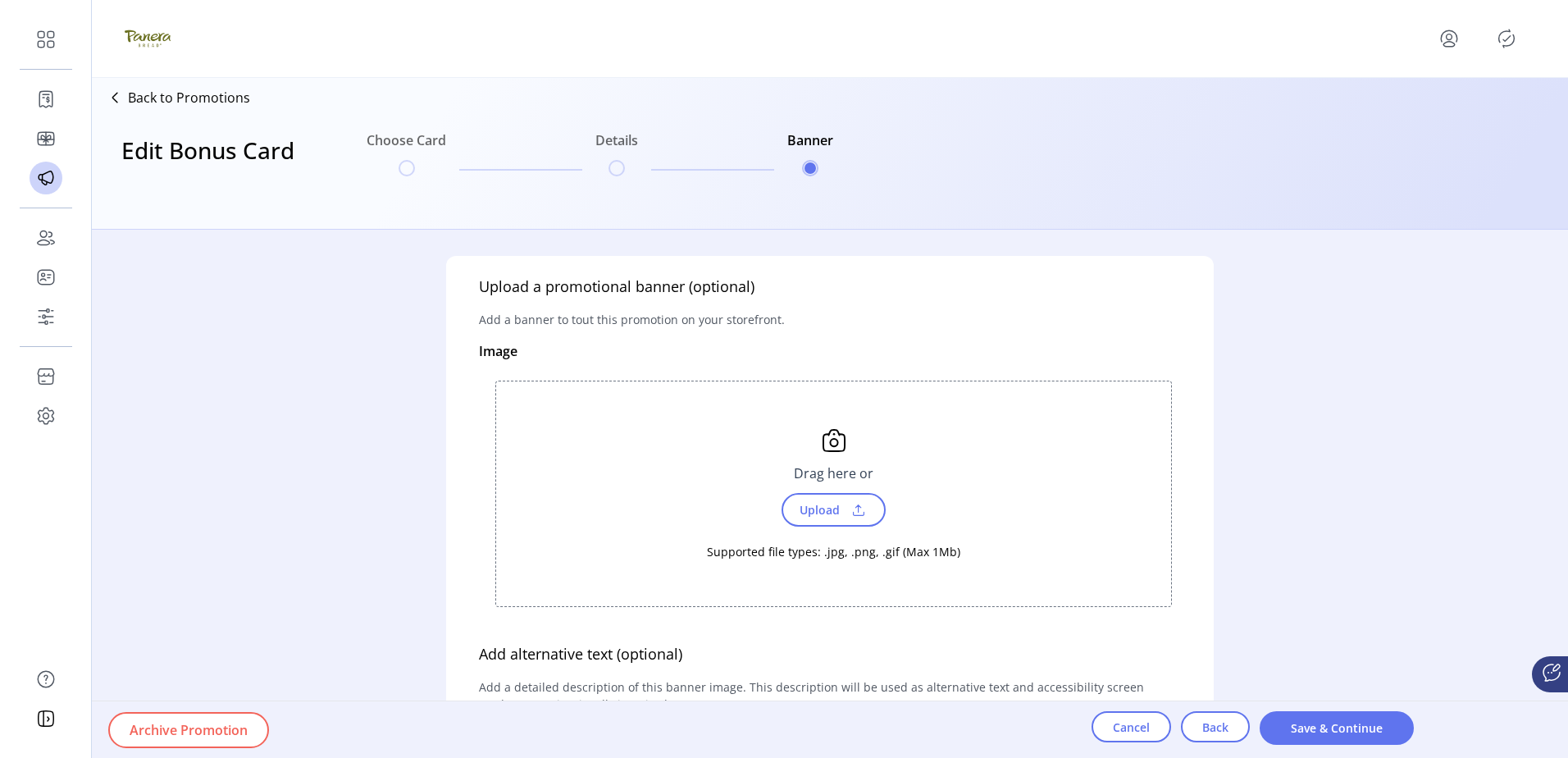
click at [1336, 710] on div "Cancel Back Save & Continue" at bounding box center [1253, 730] width 323 height 57
click at [1343, 731] on span "Save & Continue" at bounding box center [1337, 728] width 112 height 17
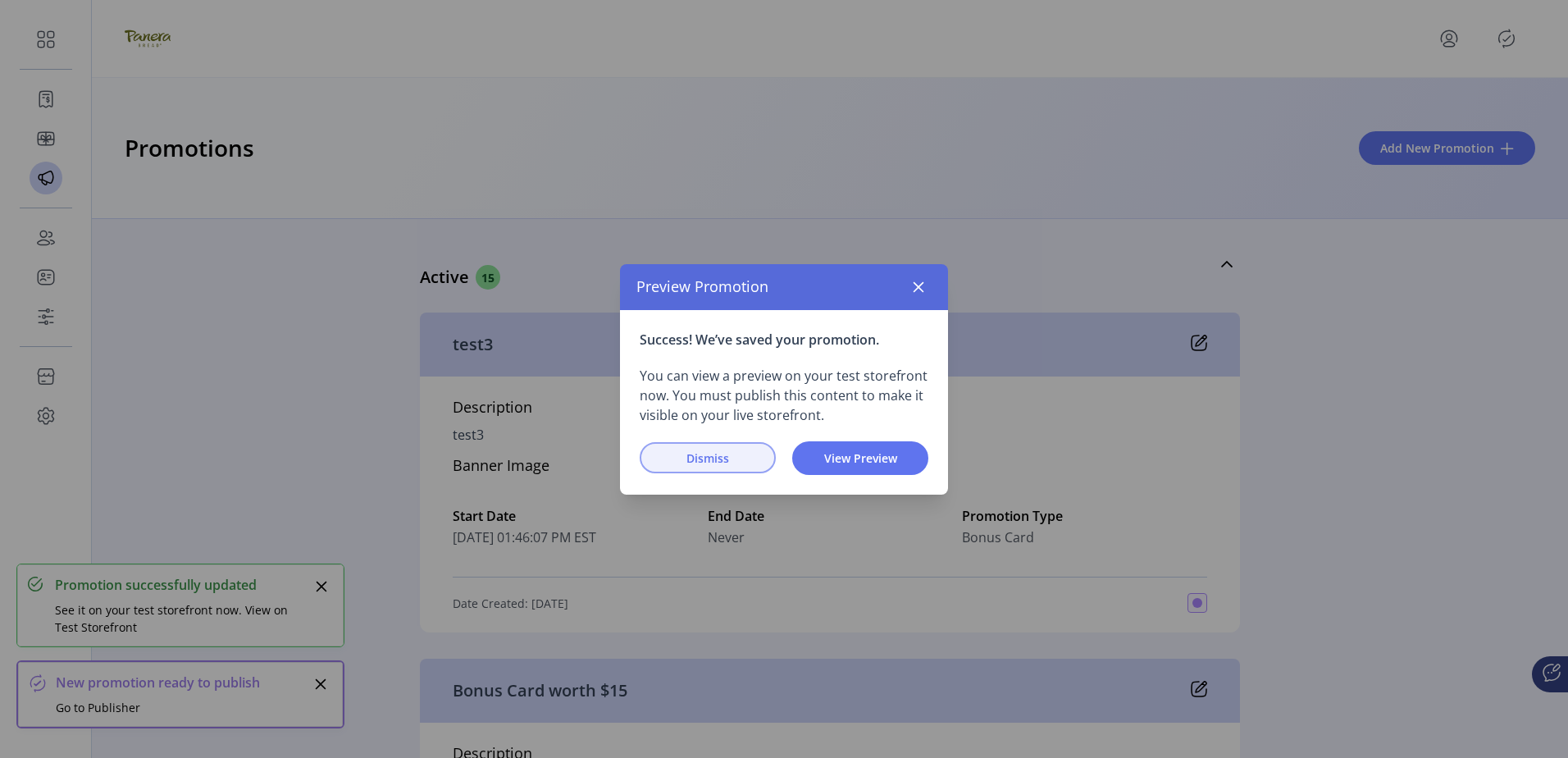
click at [715, 459] on span "Dismiss" at bounding box center [707, 457] width 93 height 17
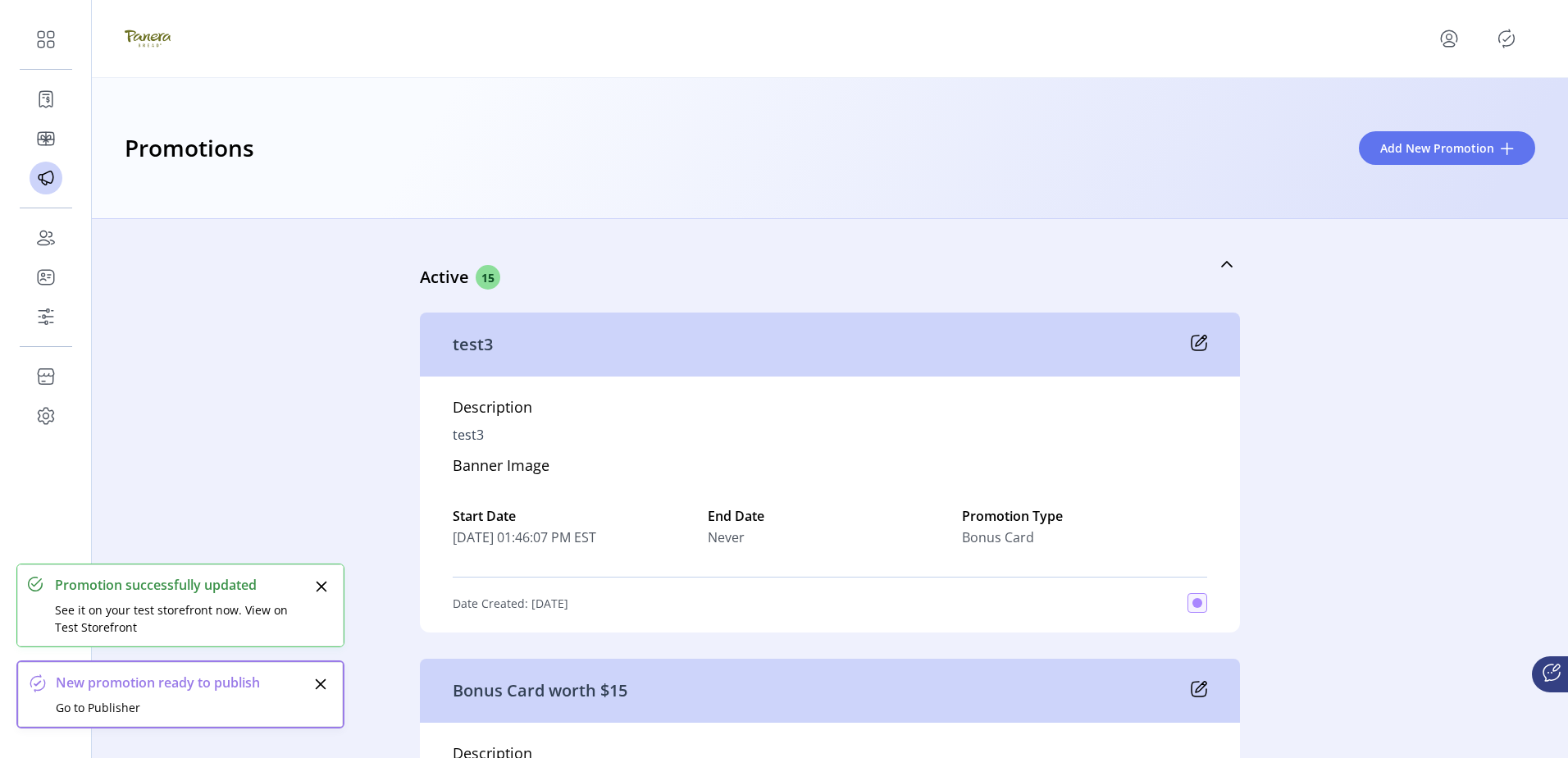
click at [1509, 41] on icon "Publisher Panel" at bounding box center [1506, 38] width 27 height 27
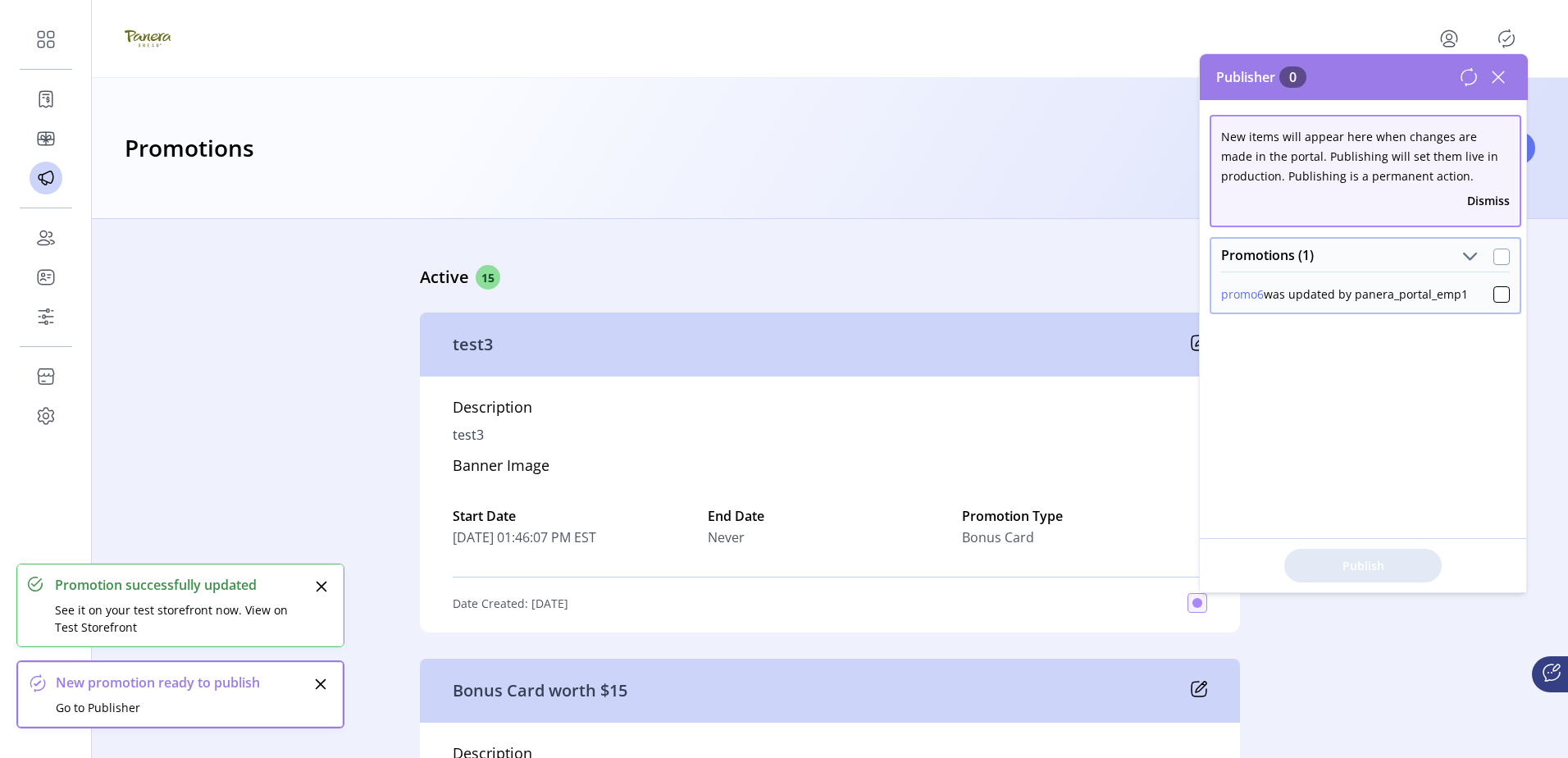
click at [1497, 251] on div at bounding box center [1501, 257] width 16 height 16
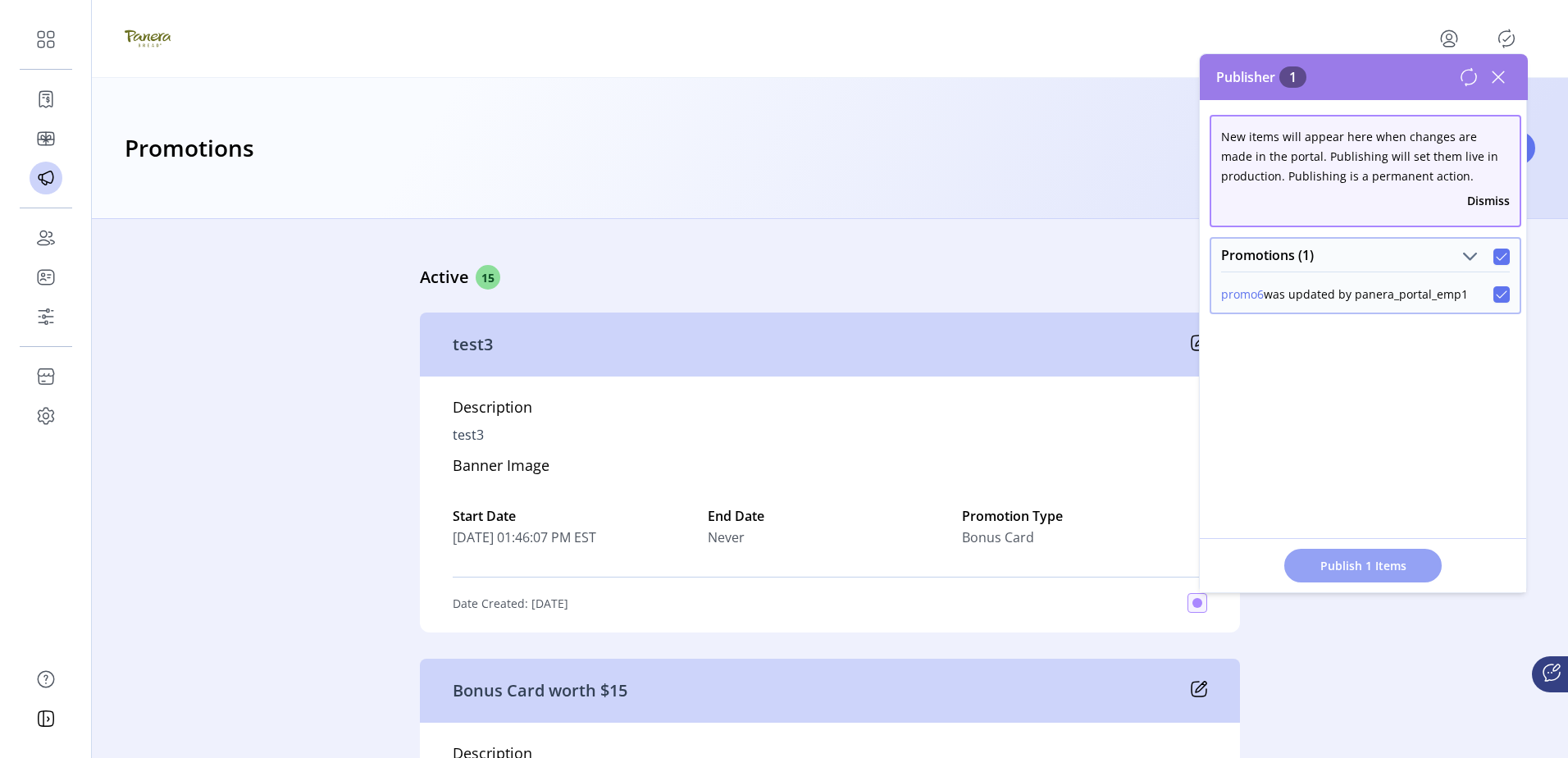
click at [1373, 565] on span "Publish 1 Items" at bounding box center [1362, 565] width 115 height 17
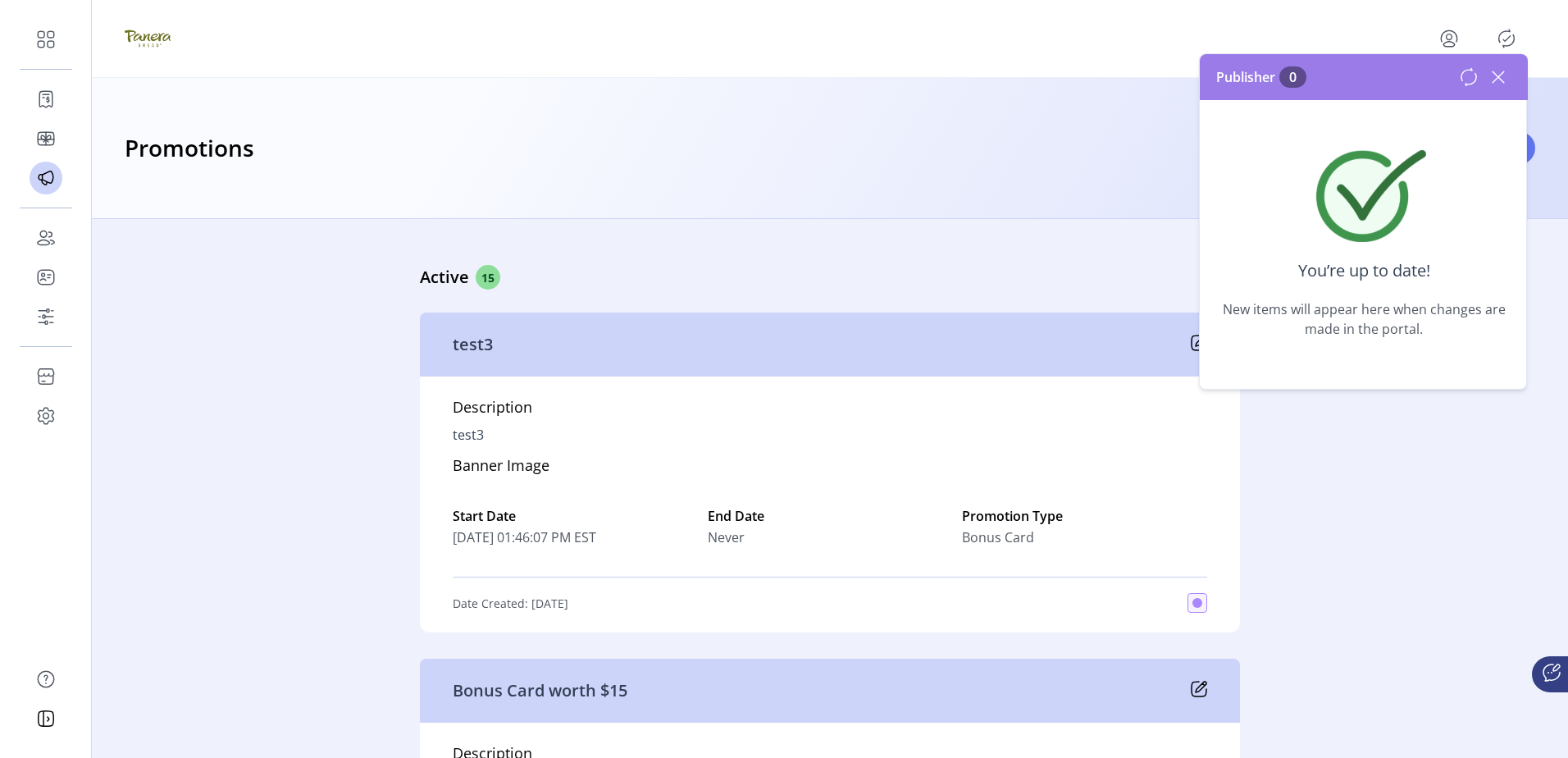
click at [1494, 80] on icon at bounding box center [1497, 77] width 27 height 27
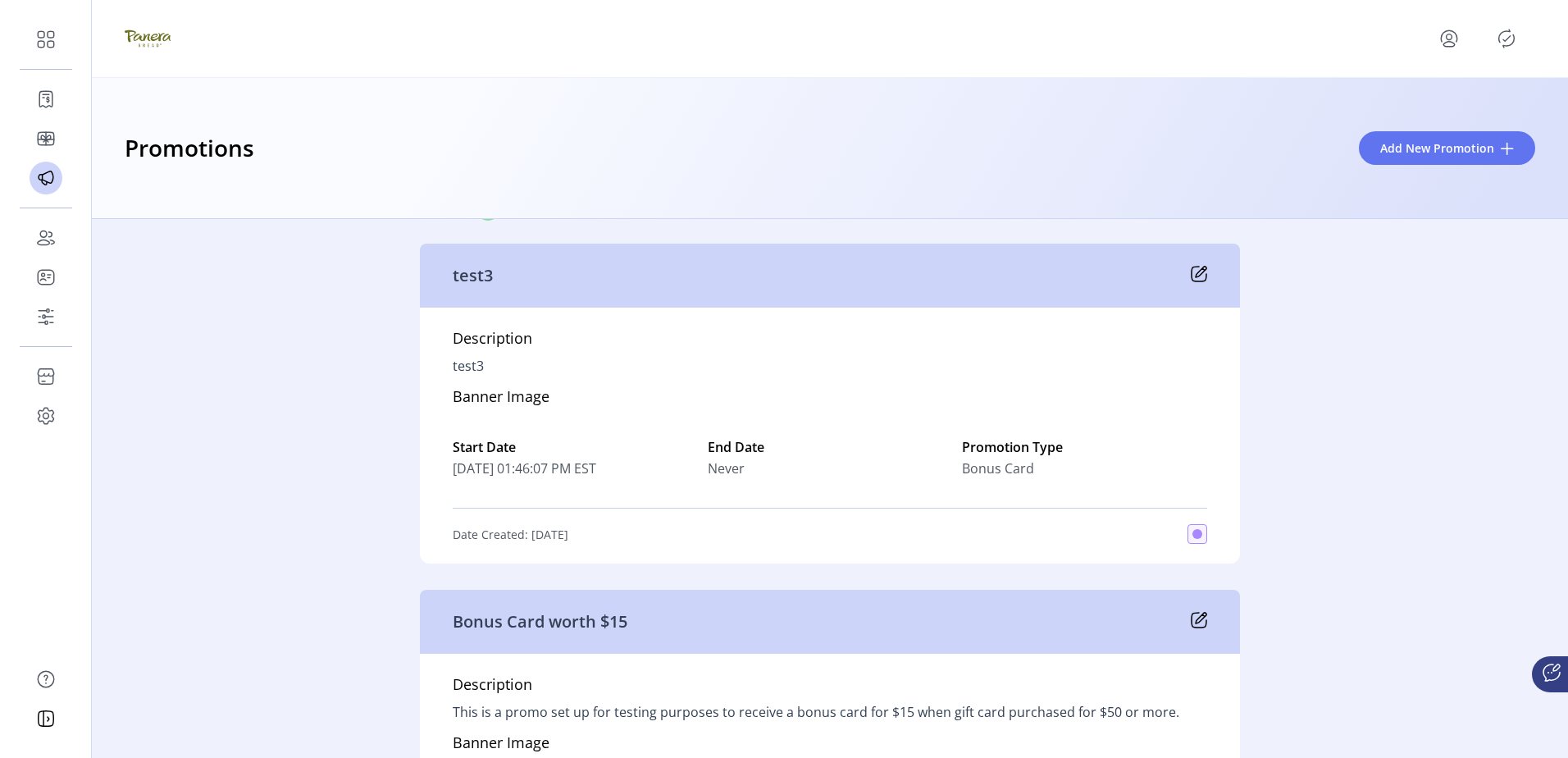
scroll to position [246, 0]
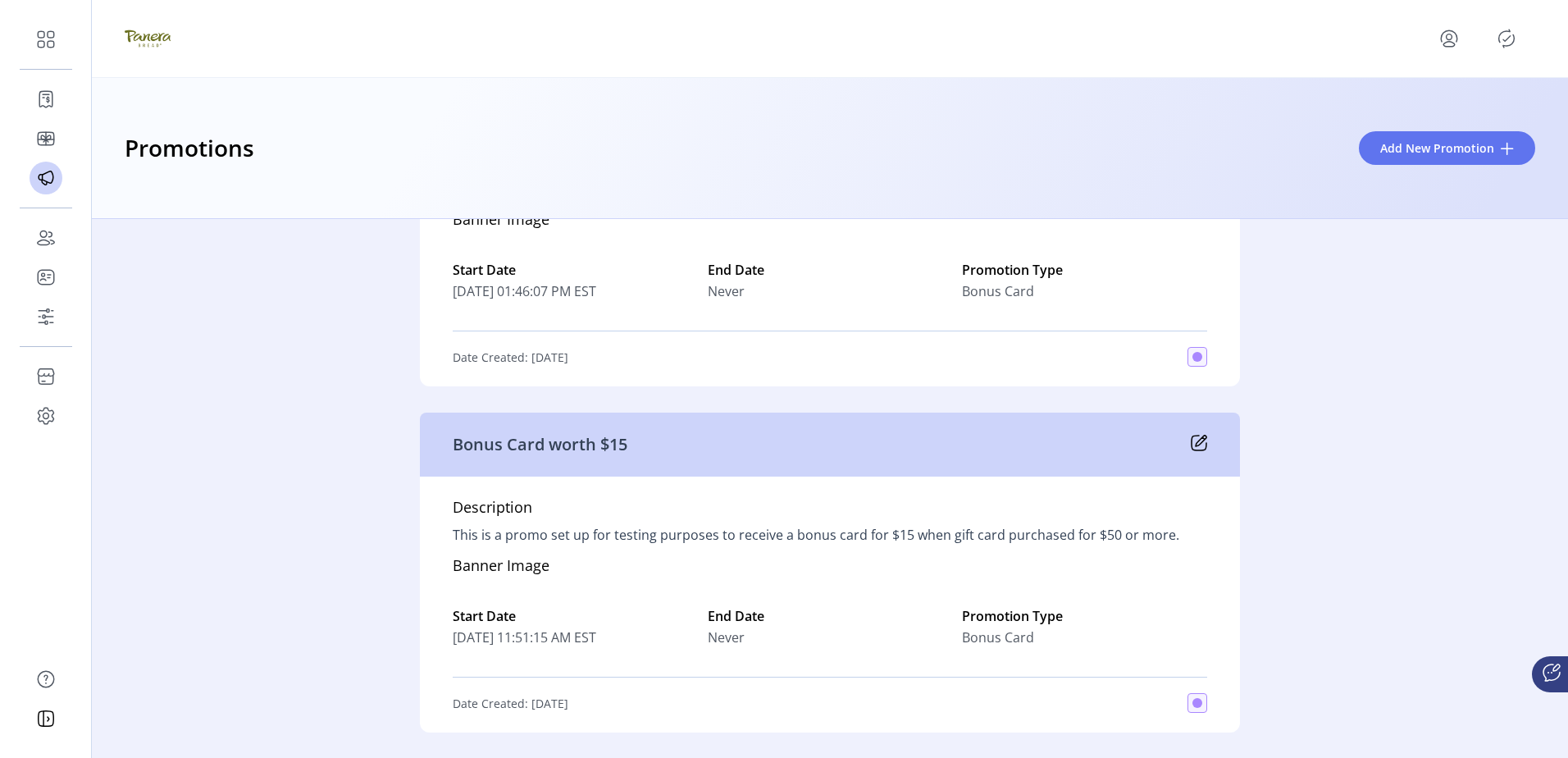
click at [1427, 412] on div "Active 15 test3 Description test3 Banner Image Start Date [DATE] 01:46:07 PM ES…" at bounding box center [829, 489] width 1475 height 539
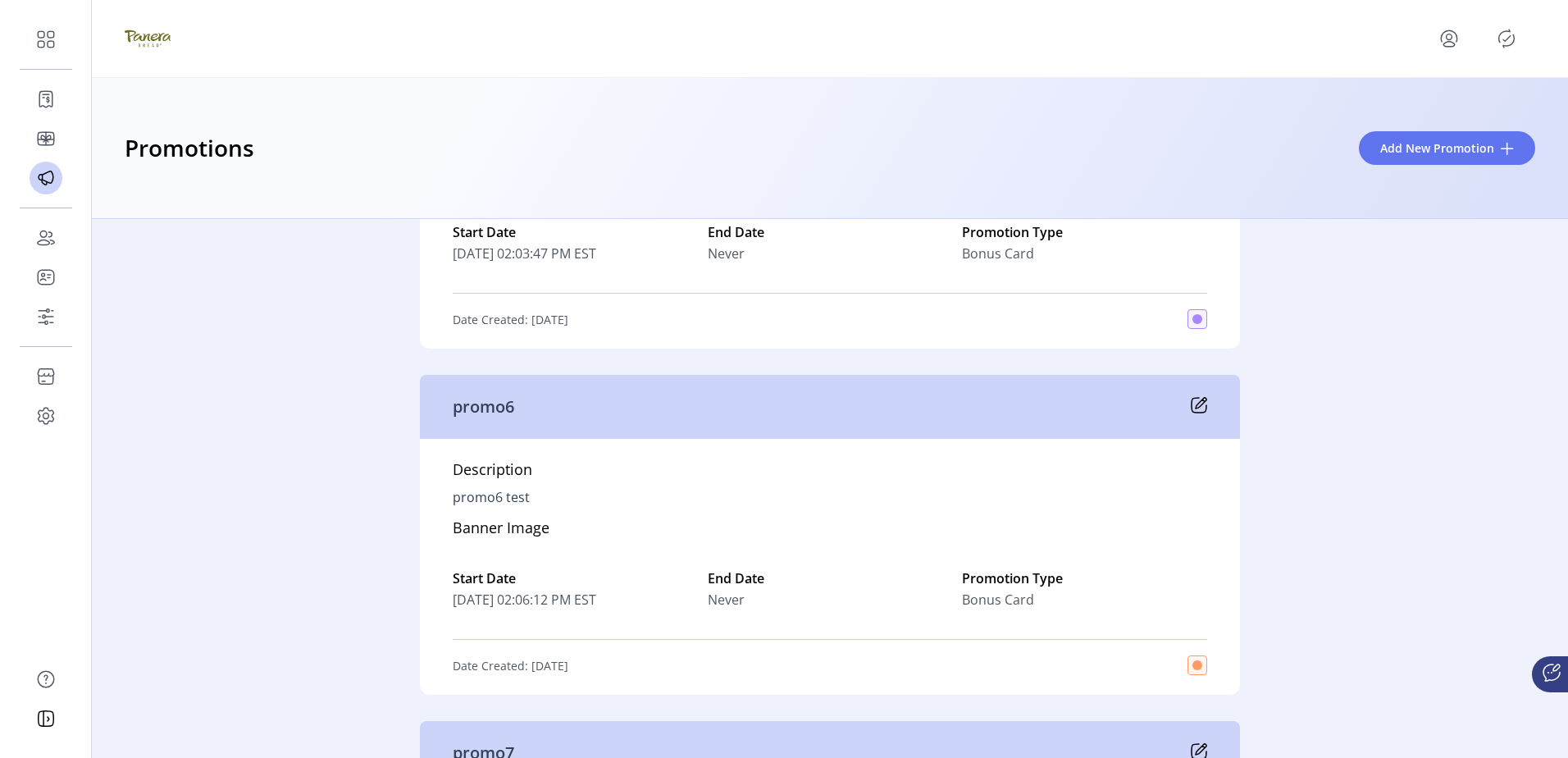
click at [1374, 517] on div "Active 15 test3 Description test3 Banner Image Start Date [DATE] 01:46:07 PM ES…" at bounding box center [829, 489] width 1475 height 539
click at [1510, 31] on icon "Publisher Panel" at bounding box center [1506, 38] width 27 height 27
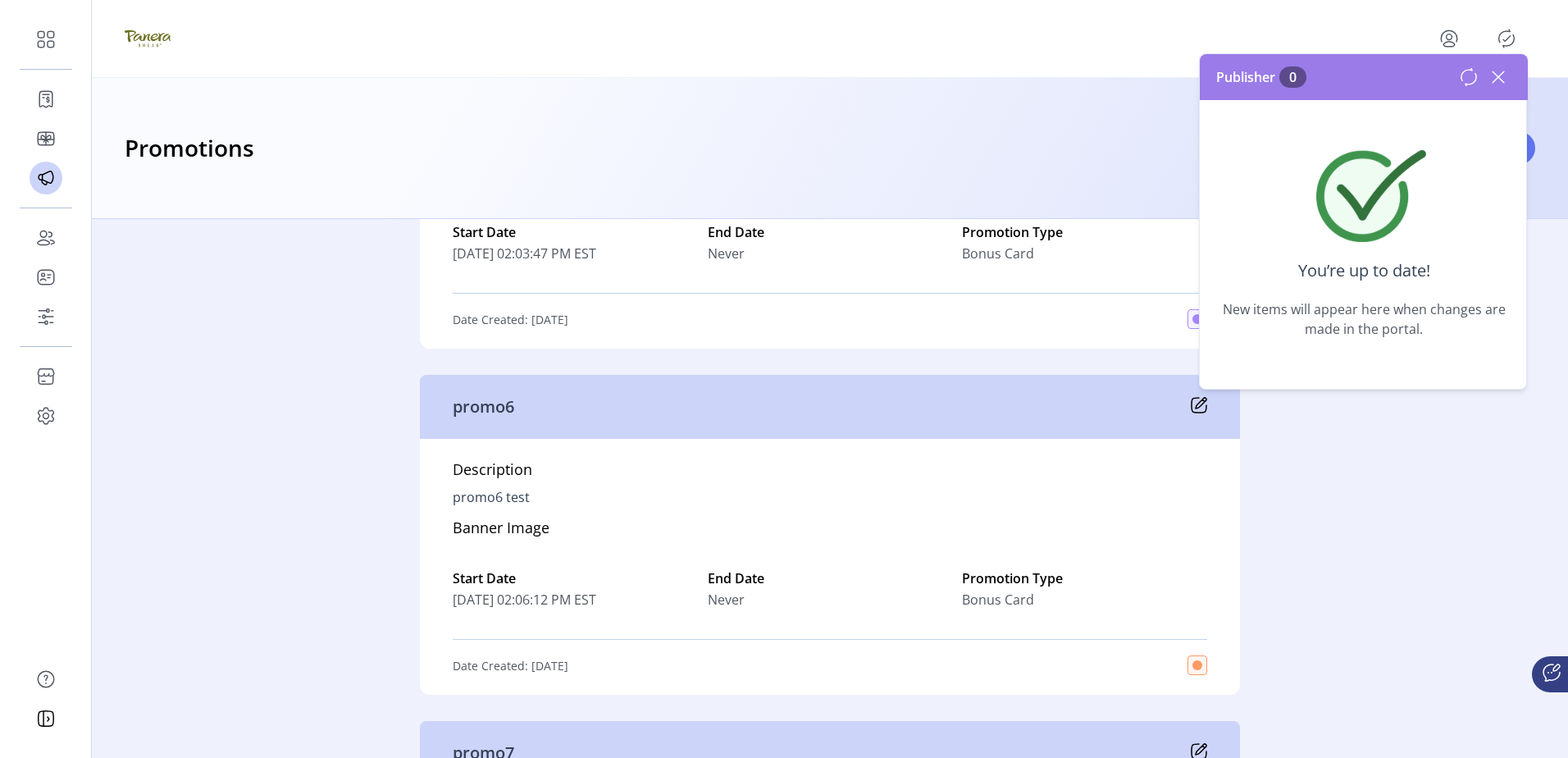
drag, startPoint x: 1510, startPoint y: 31, endPoint x: 1459, endPoint y: 39, distance: 51.6
click at [1510, 31] on icon "Publisher Panel" at bounding box center [1506, 38] width 27 height 27
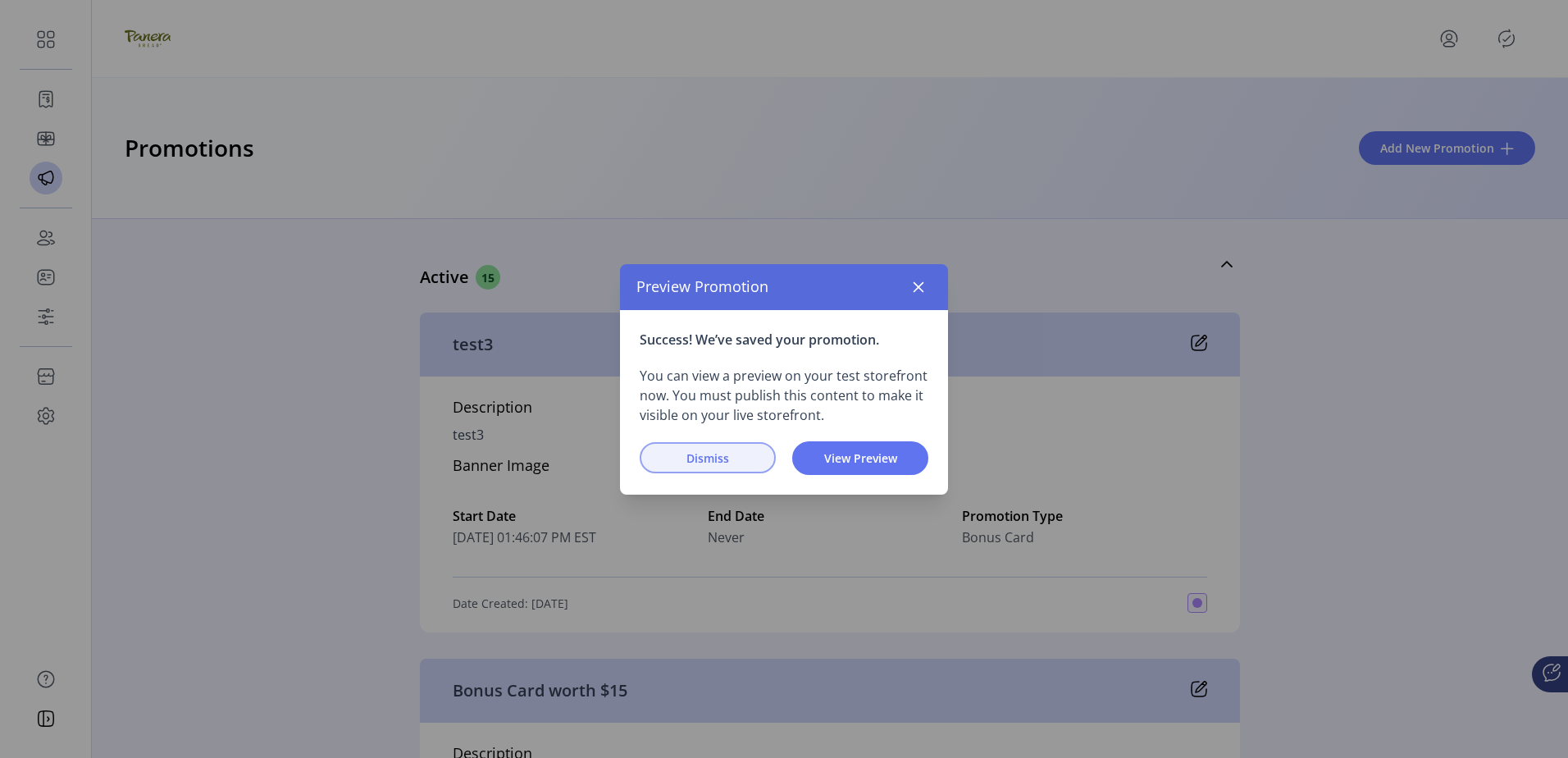
click at [693, 458] on span "Dismiss" at bounding box center [707, 457] width 93 height 17
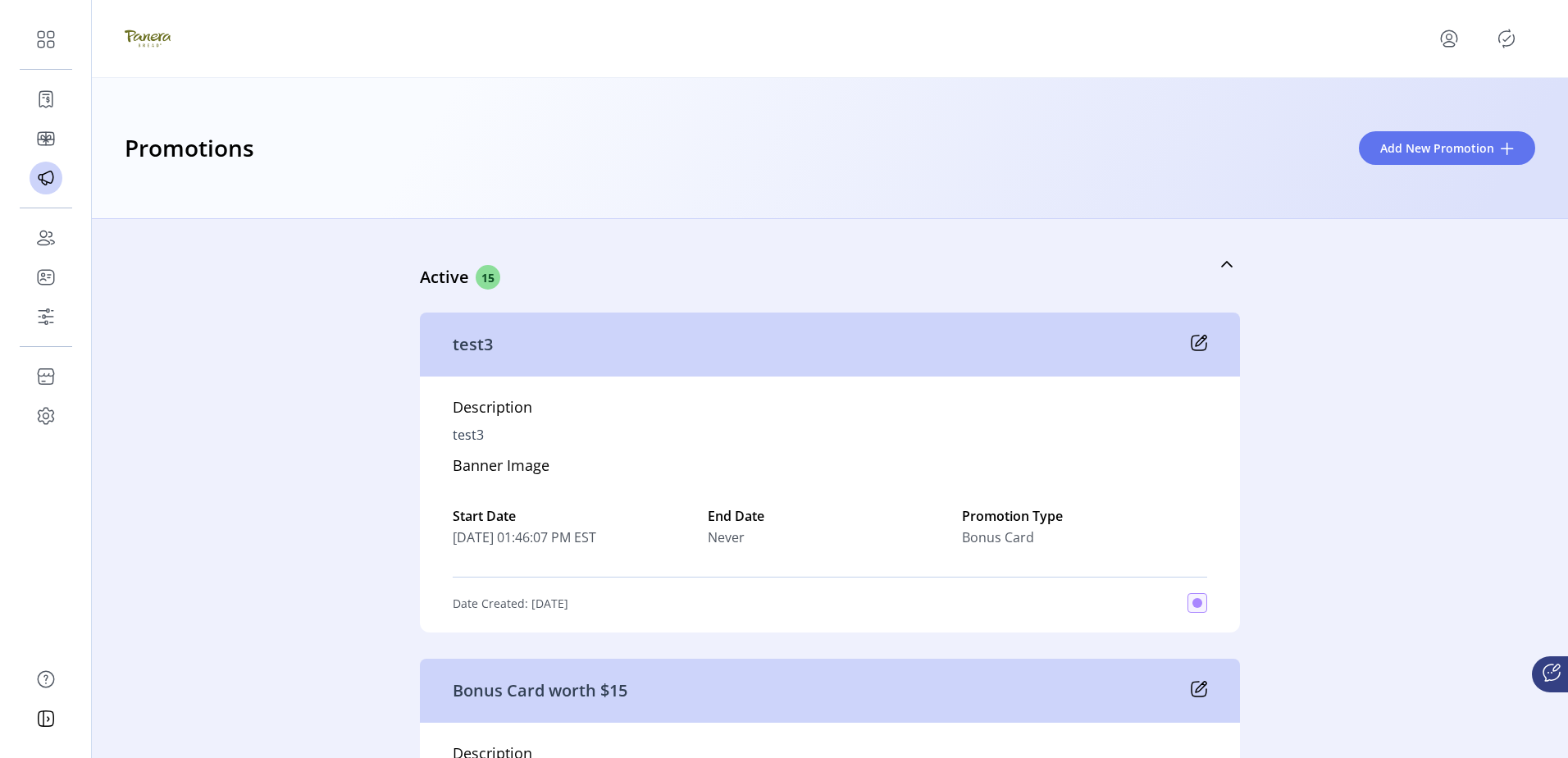
click at [1343, 504] on div "Active 15 test3 Description test3 Banner Image Start Date [DATE] 01:46:07 PM ES…" at bounding box center [829, 489] width 1475 height 539
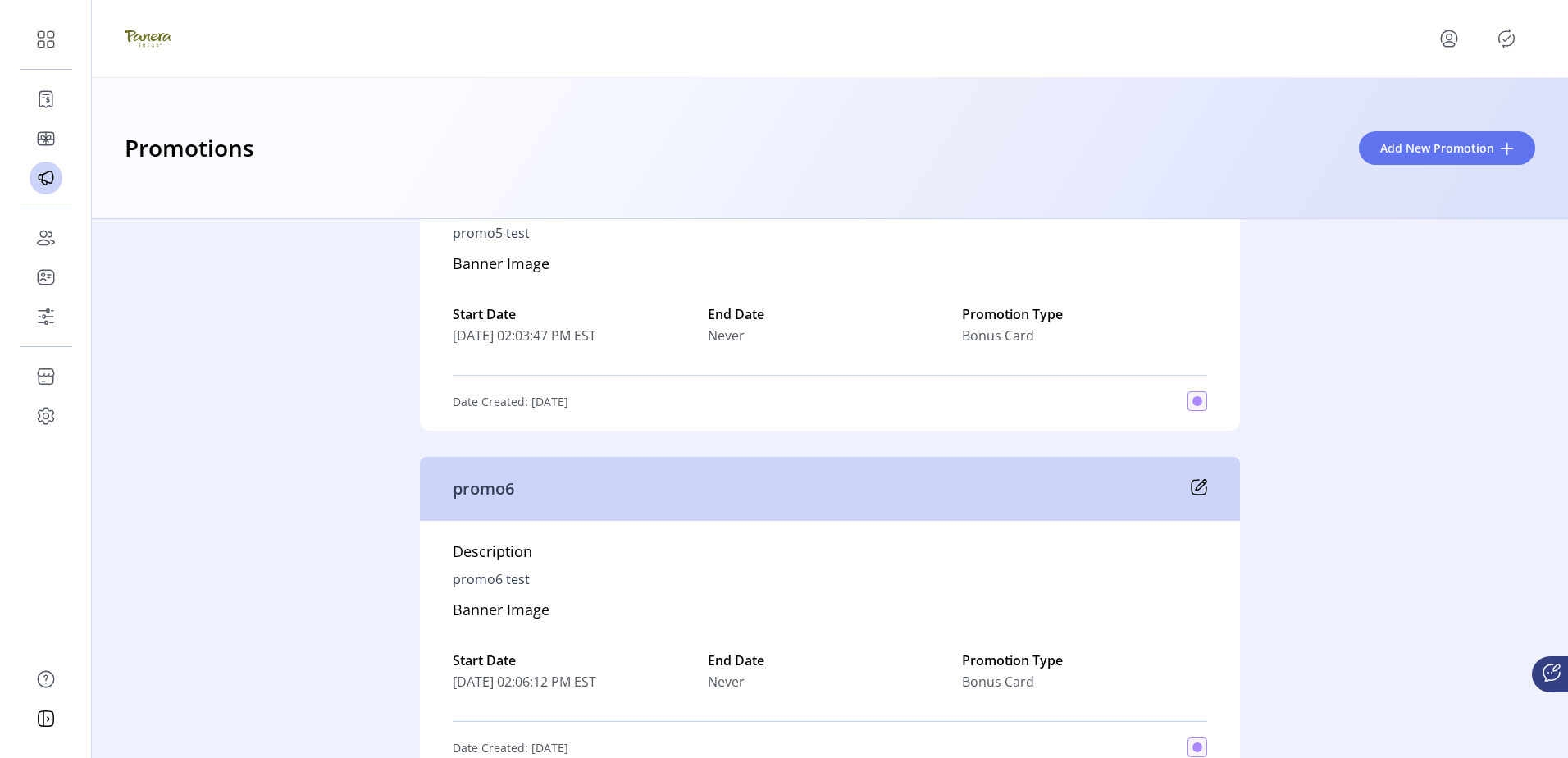
scroll to position [1240, 0]
click at [1203, 478] on div "promo7" at bounding box center [829, 489] width 820 height 64
click at [1196, 478] on icon at bounding box center [1199, 487] width 16 height 16
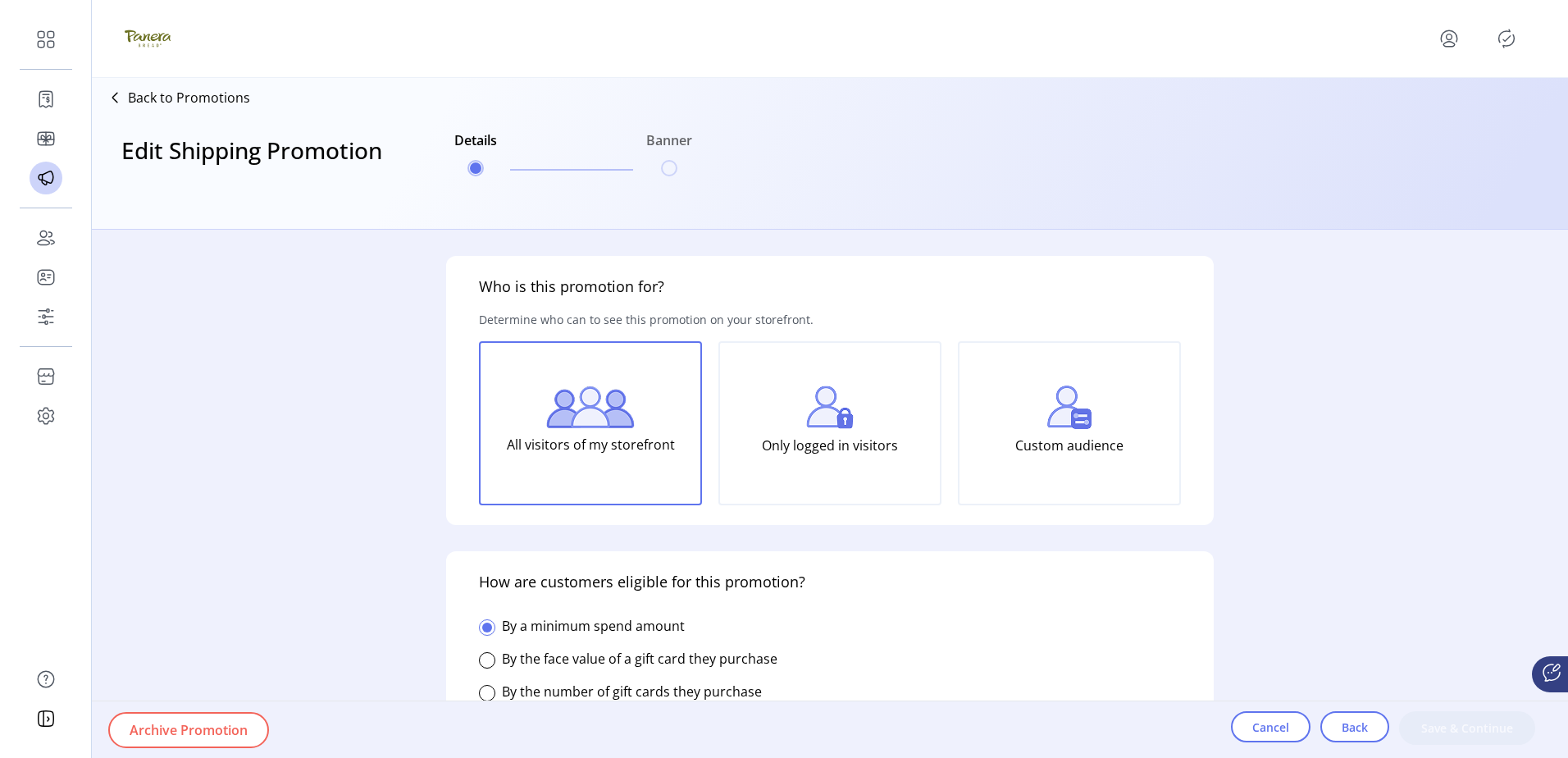
type input "******"
type textarea "**********"
type input "**********"
type input "*****"
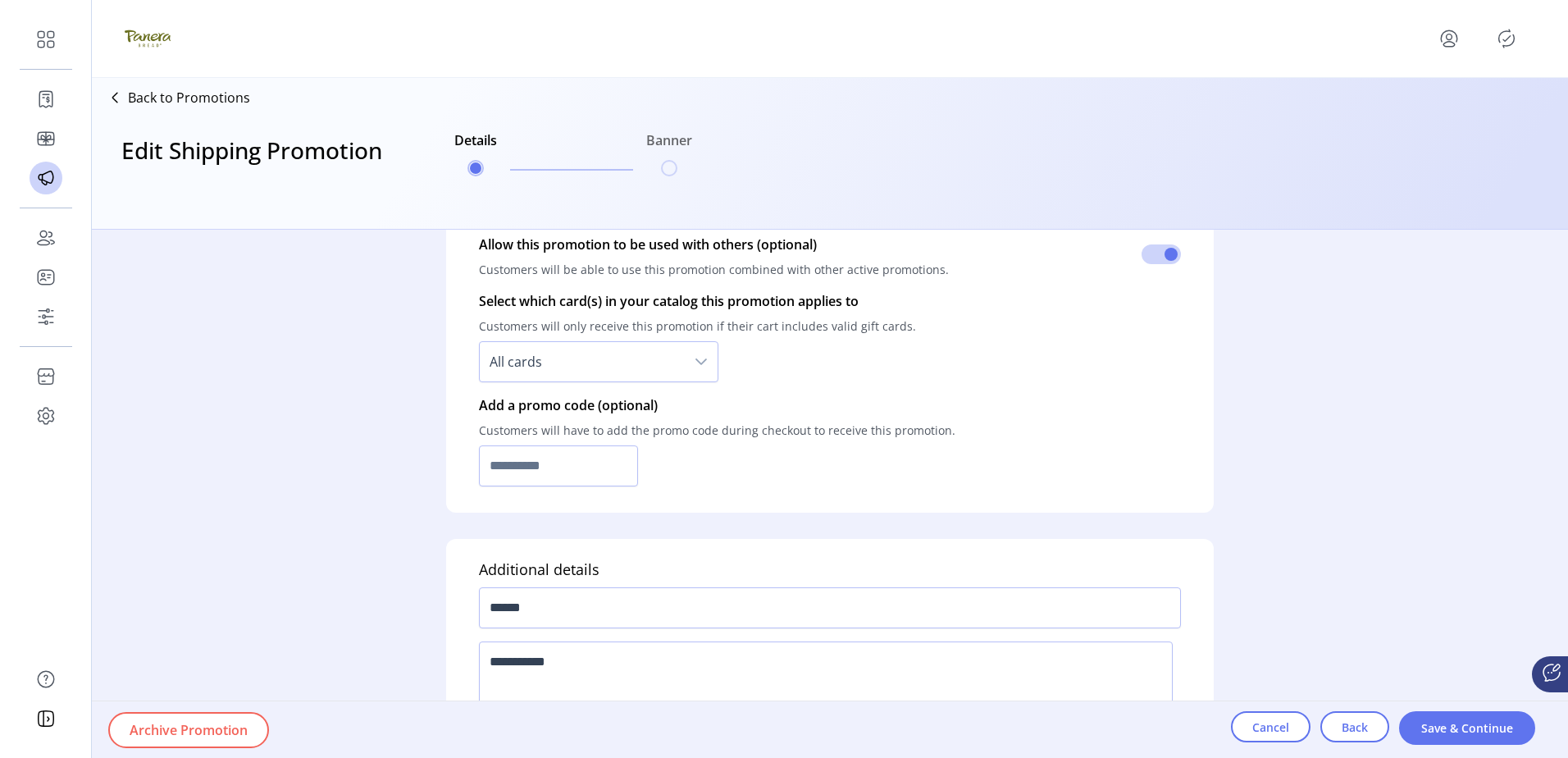
scroll to position [984, 0]
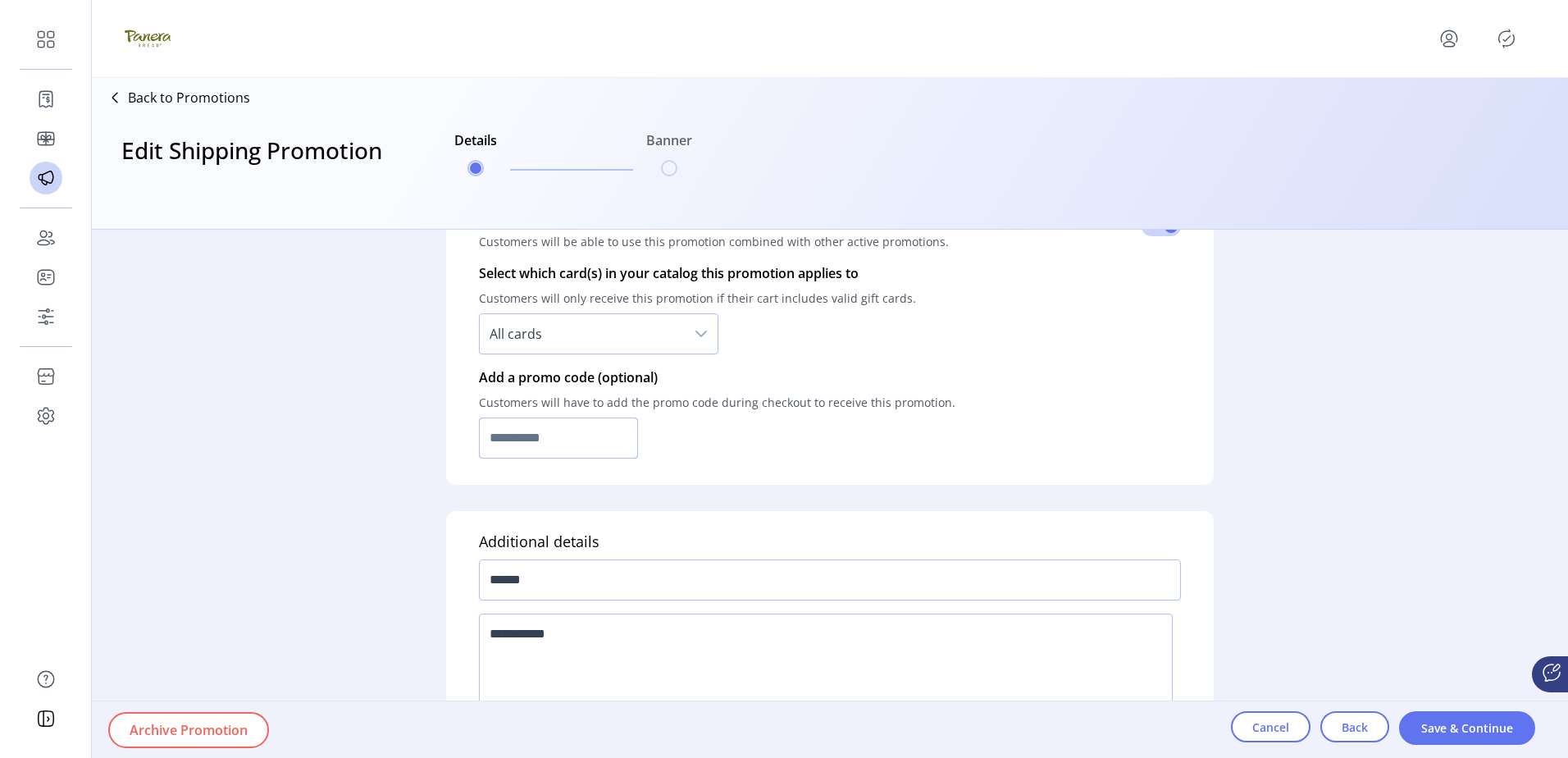
click at [614, 440] on input "text" at bounding box center [558, 437] width 159 height 41
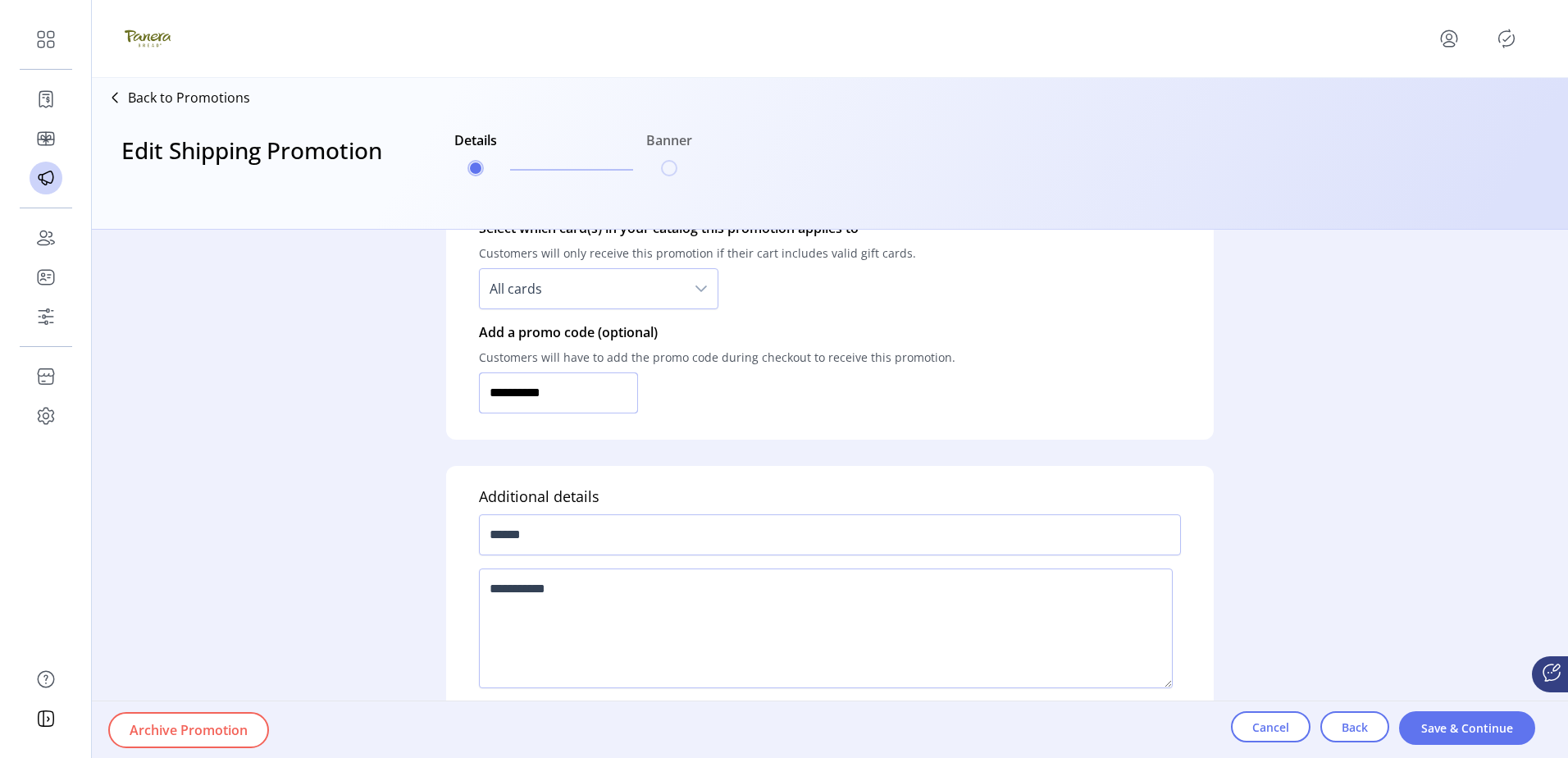
scroll to position [1051, 0]
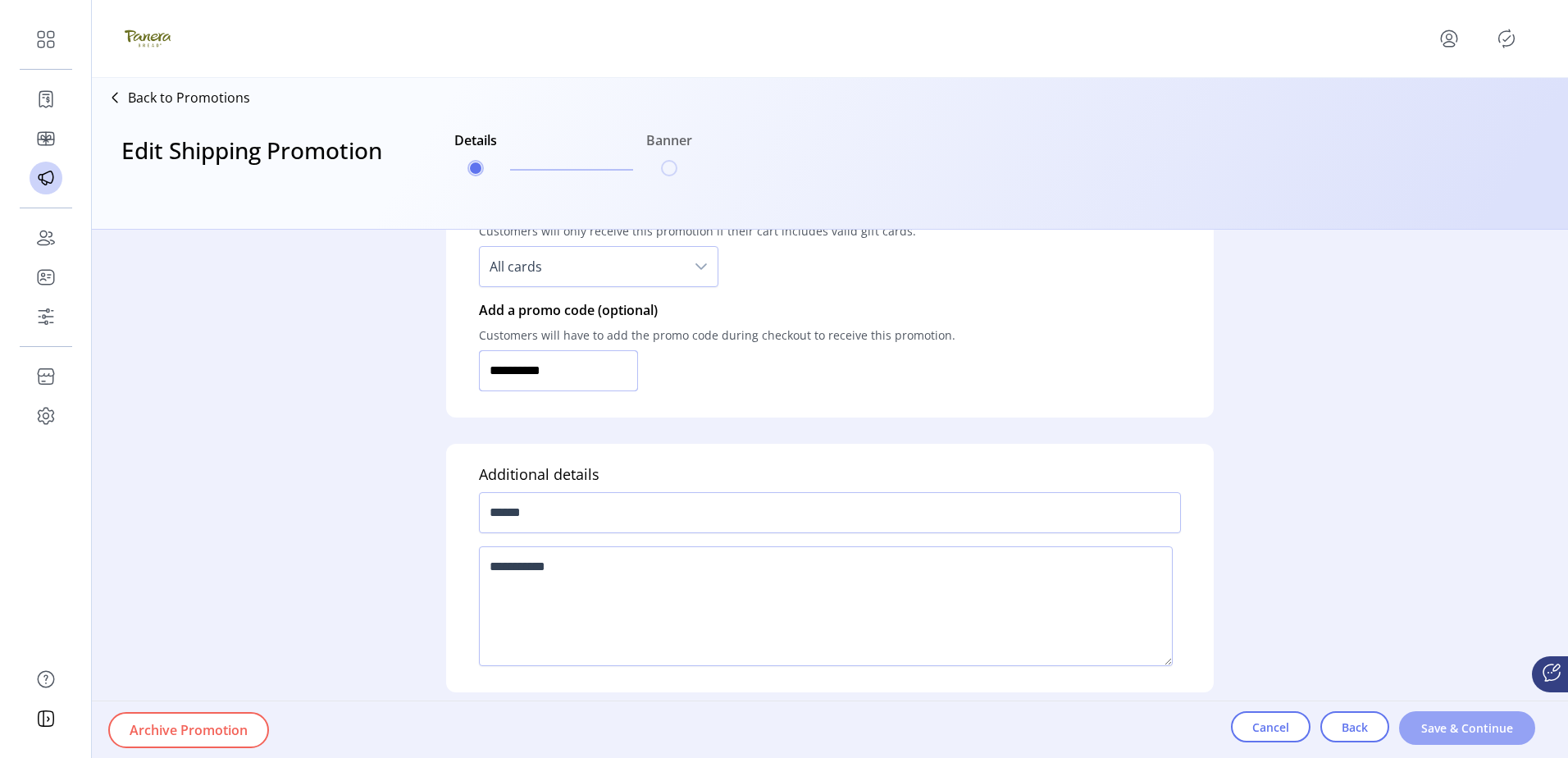
type input "**********"
click at [1460, 730] on span "Save & Continue" at bounding box center [1467, 728] width 93 height 17
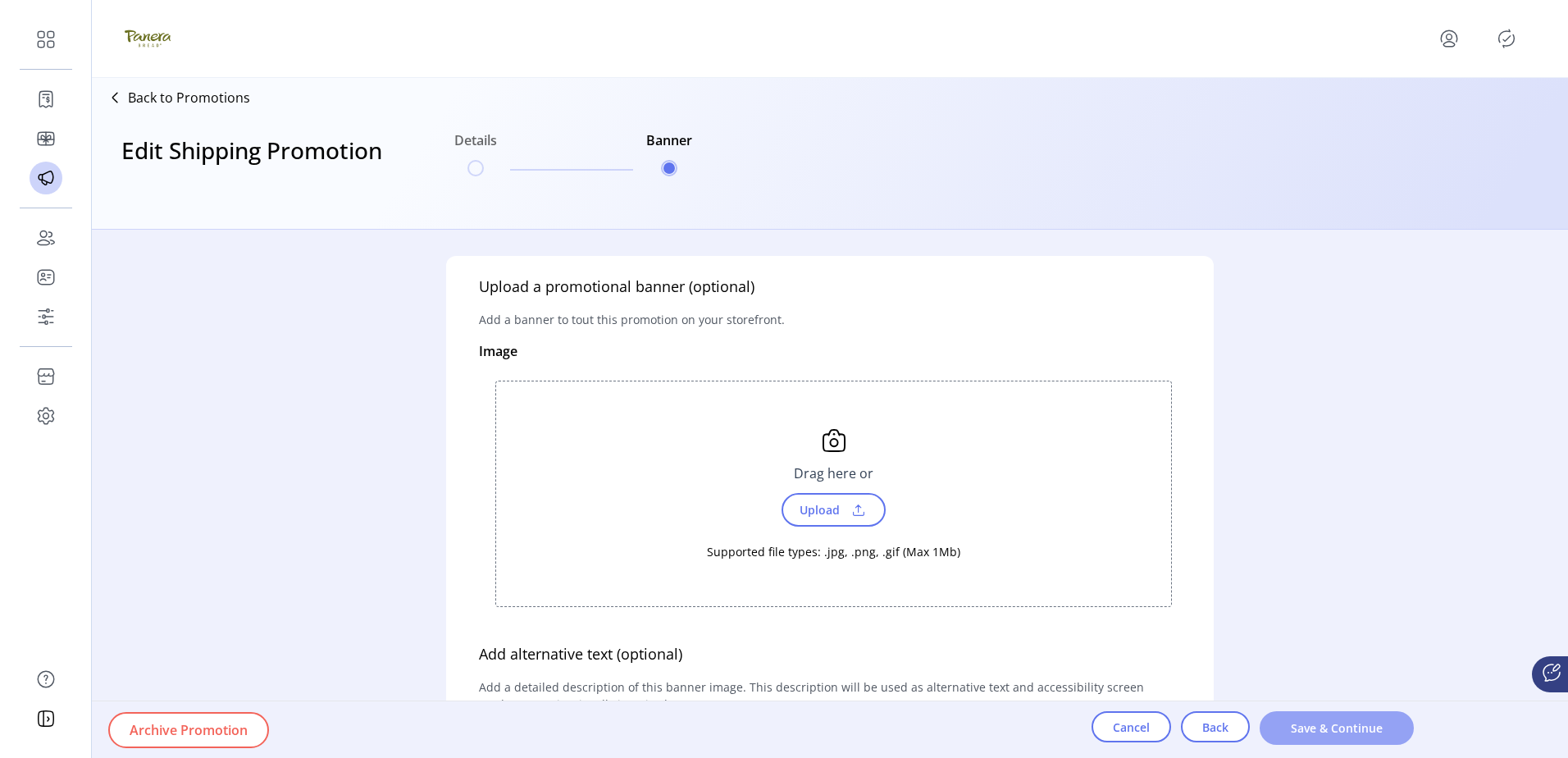
click at [1345, 734] on span "Save & Continue" at bounding box center [1337, 728] width 112 height 17
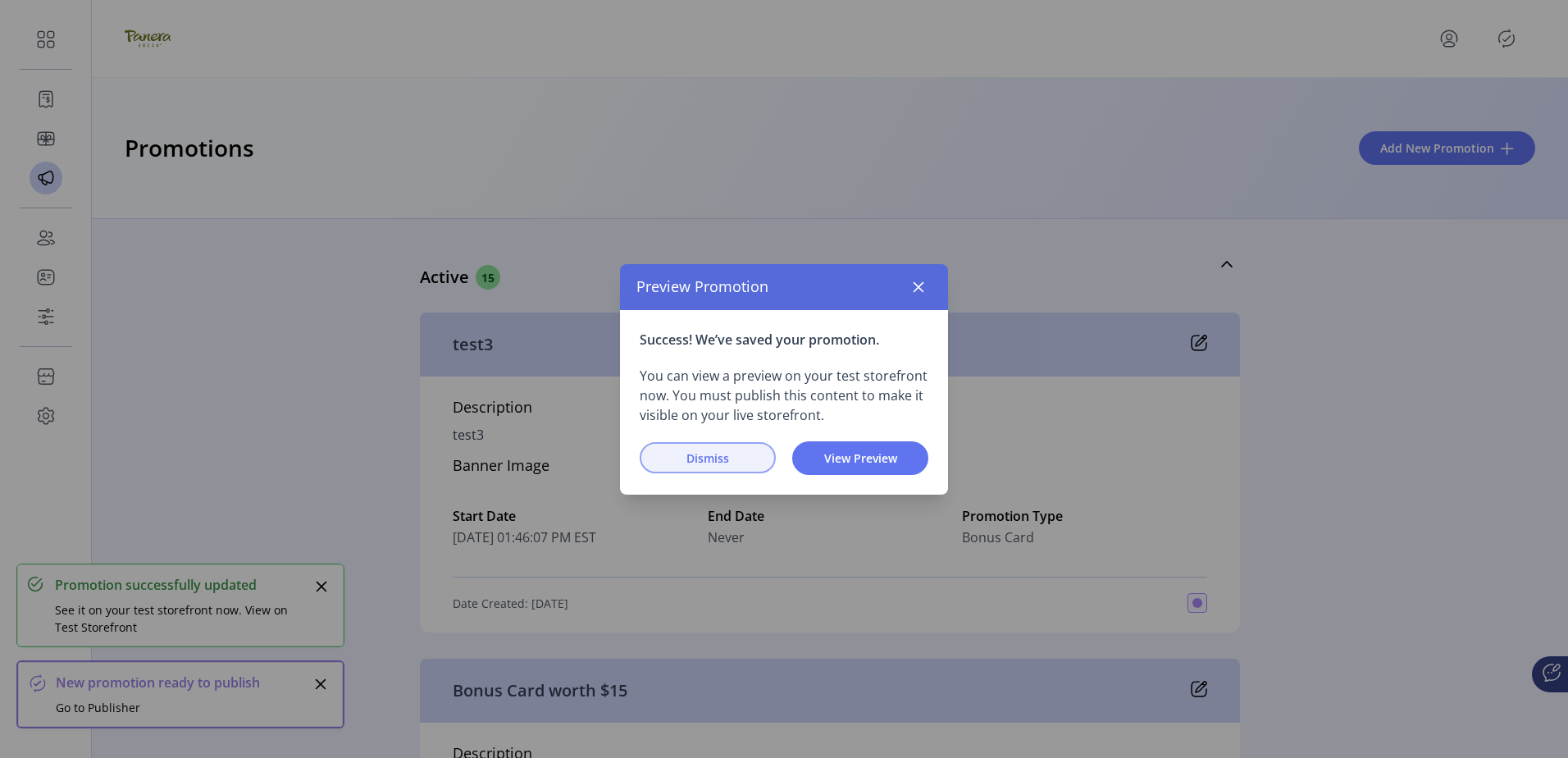
click at [729, 456] on span "Dismiss" at bounding box center [707, 457] width 93 height 17
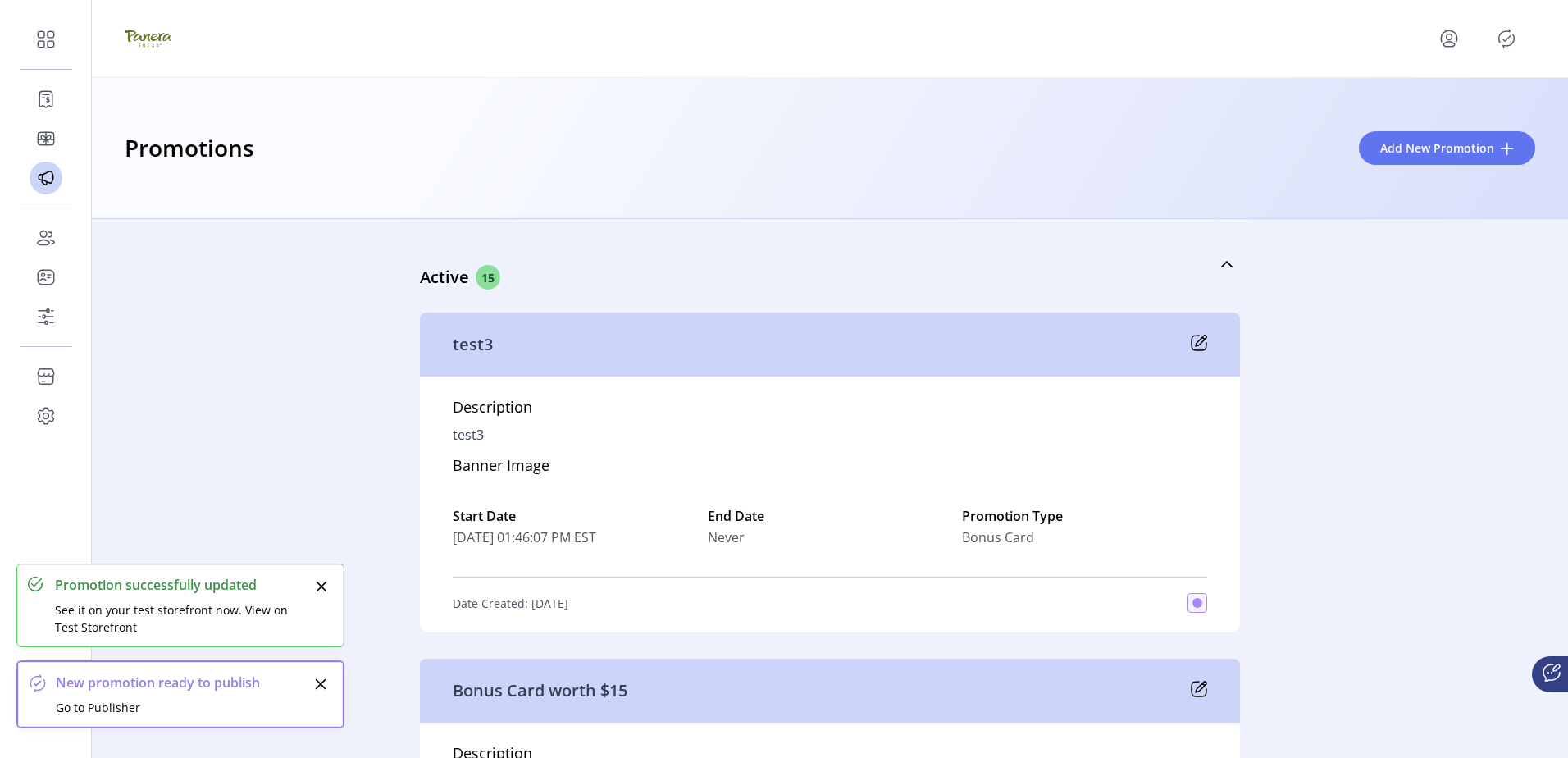
click at [1464, 37] on div at bounding box center [1486, 38] width 99 height 27
click at [1494, 36] on div at bounding box center [1486, 38] width 99 height 27
click at [1507, 44] on icon "Publisher Panel" at bounding box center [1506, 38] width 27 height 27
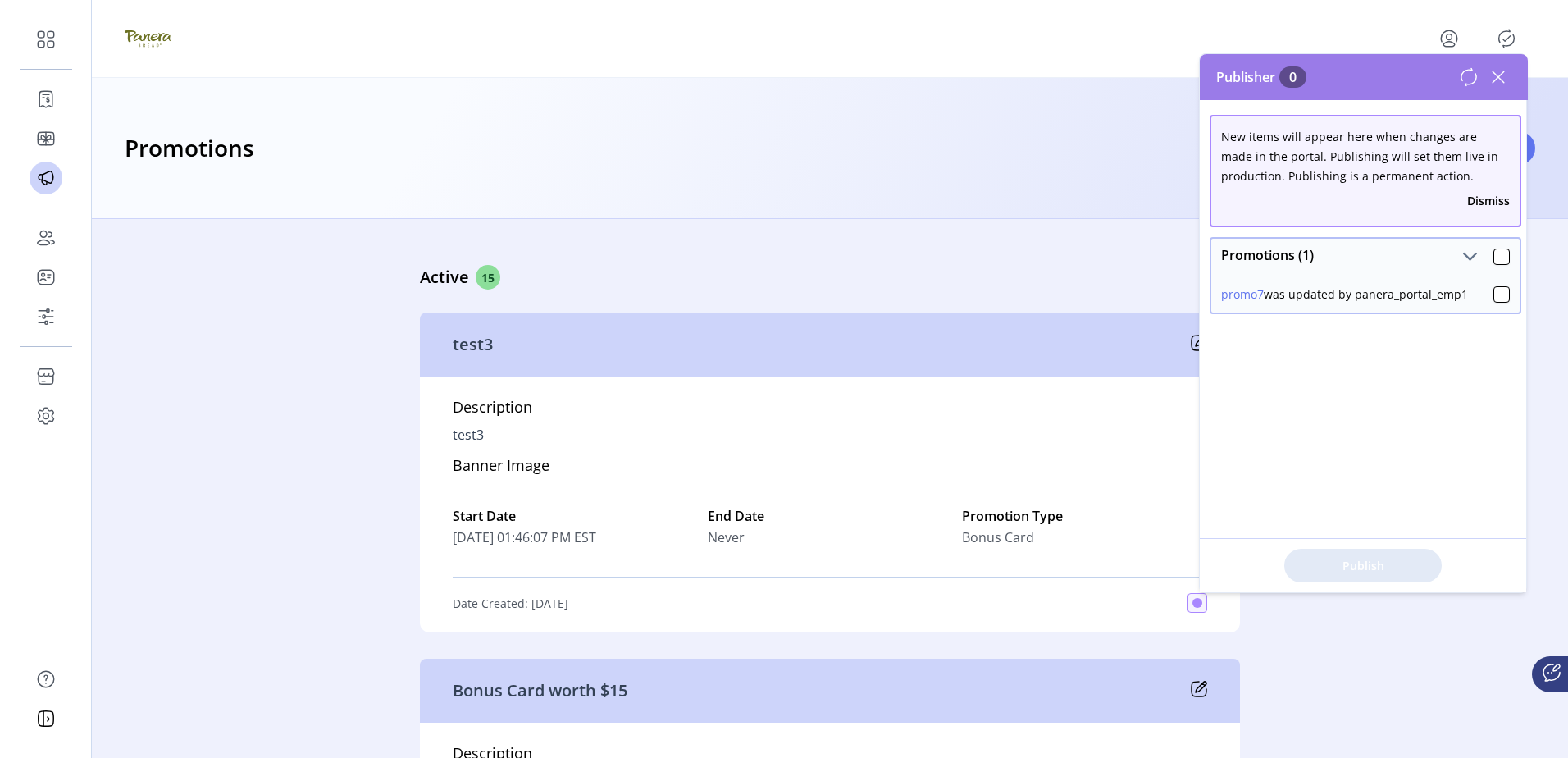
click at [1493, 246] on span at bounding box center [1501, 255] width 16 height 19
click at [1493, 254] on div at bounding box center [1501, 257] width 16 height 16
click at [1372, 549] on button "Publish 1 Items" at bounding box center [1363, 566] width 158 height 34
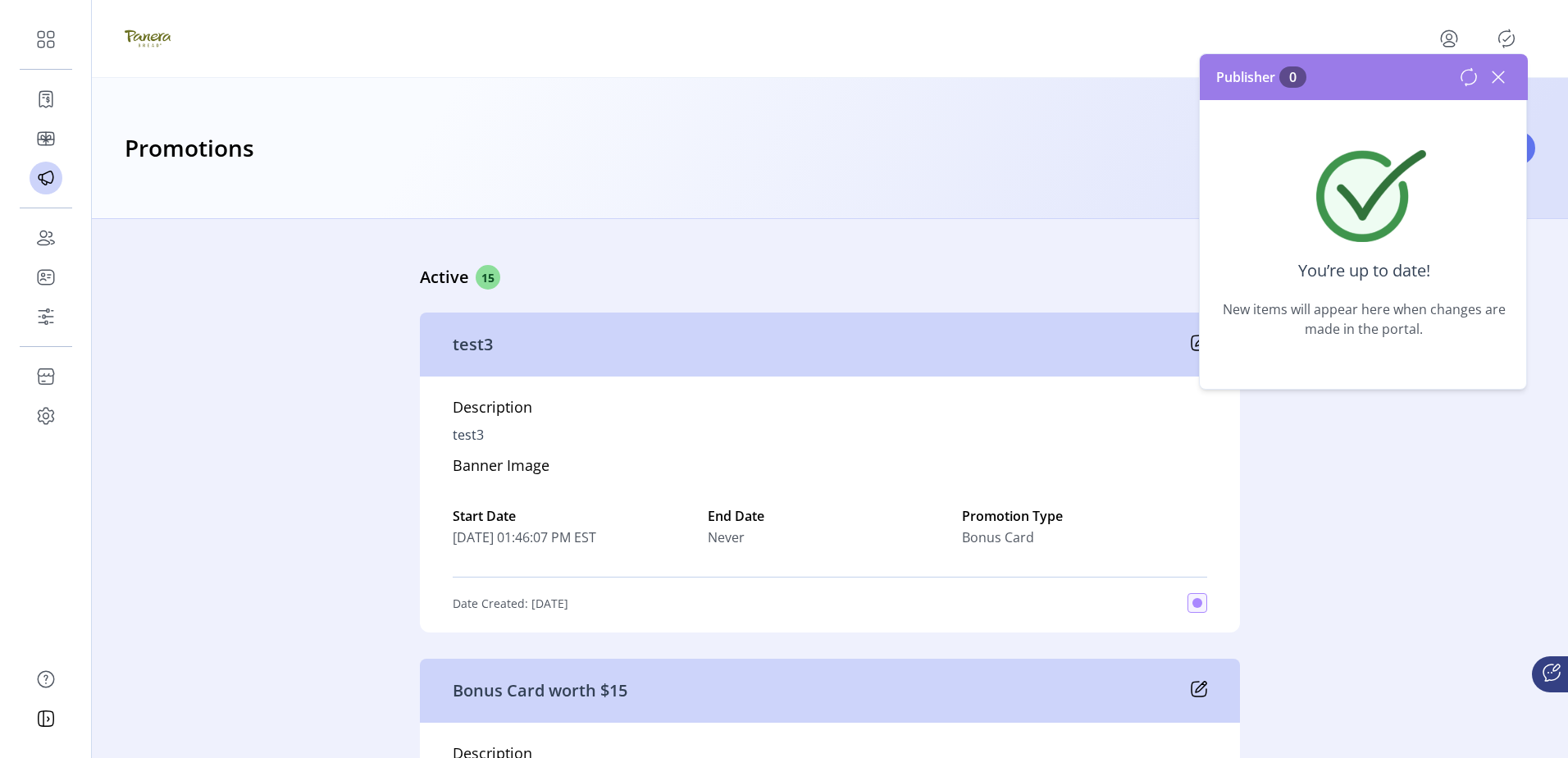
click at [1498, 75] on icon at bounding box center [1497, 77] width 12 height 12
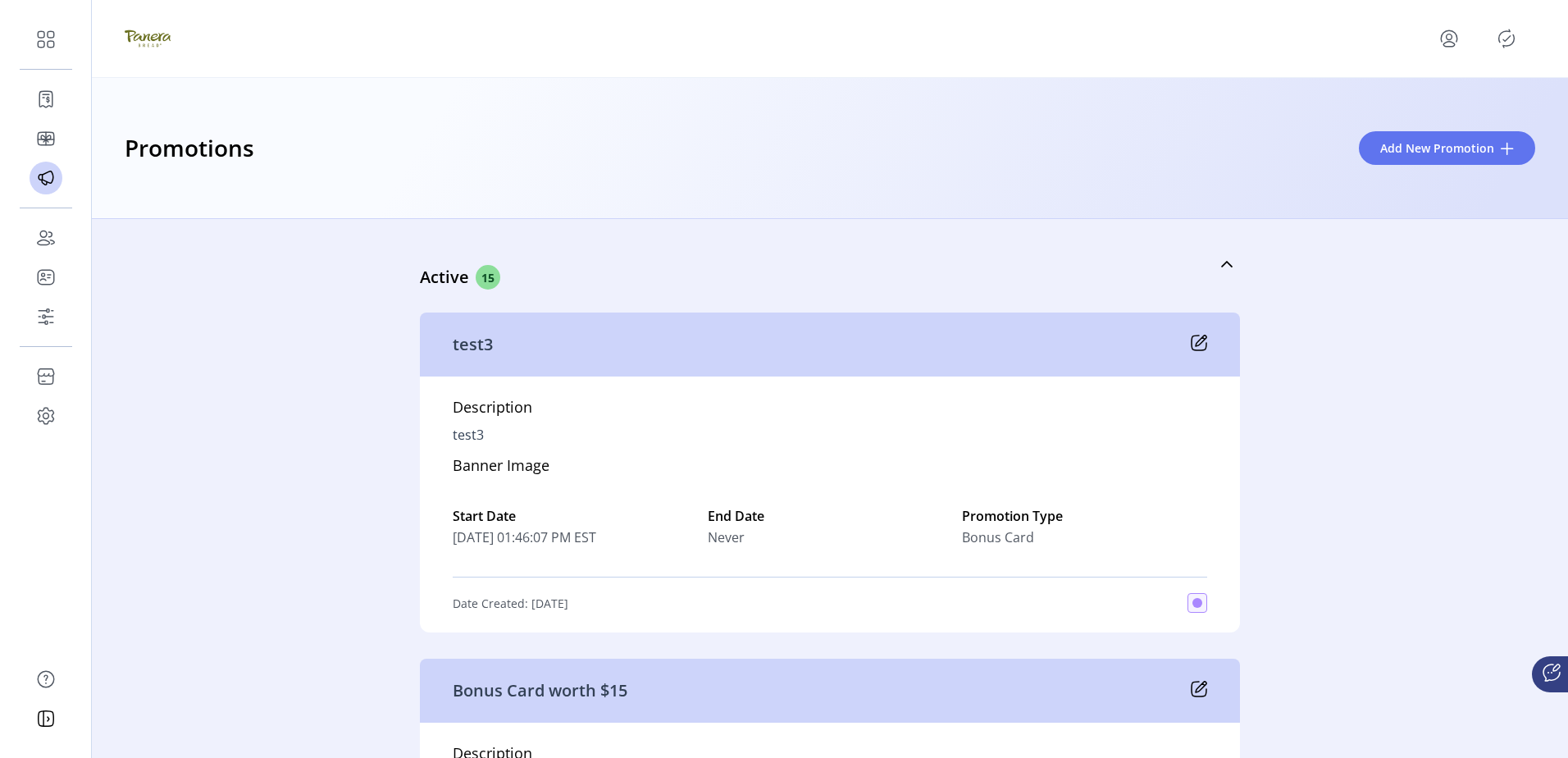
click at [970, 176] on div "Promotions Add New Promotion" at bounding box center [829, 148] width 1475 height 141
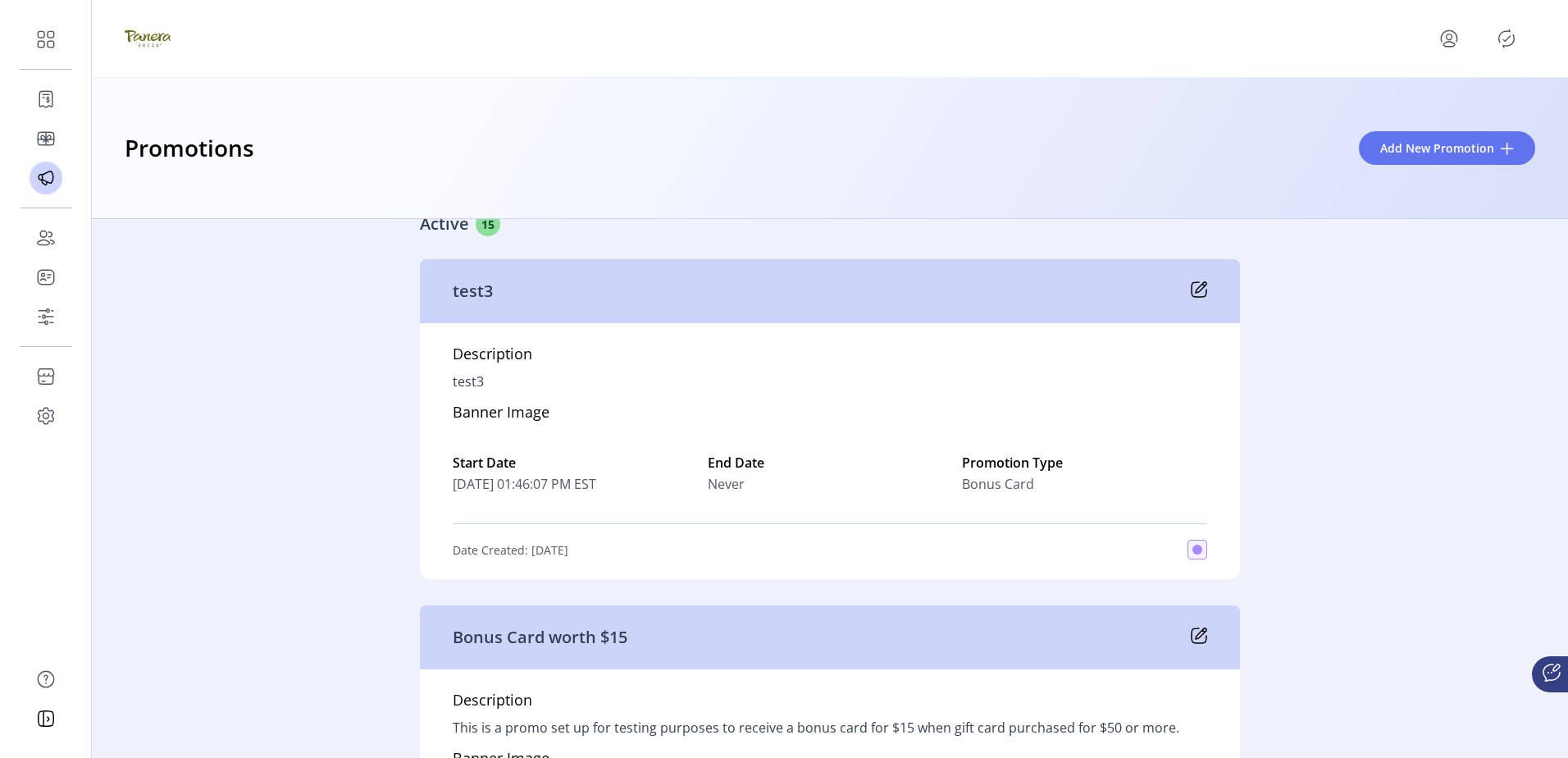
scroll to position [82, 0]
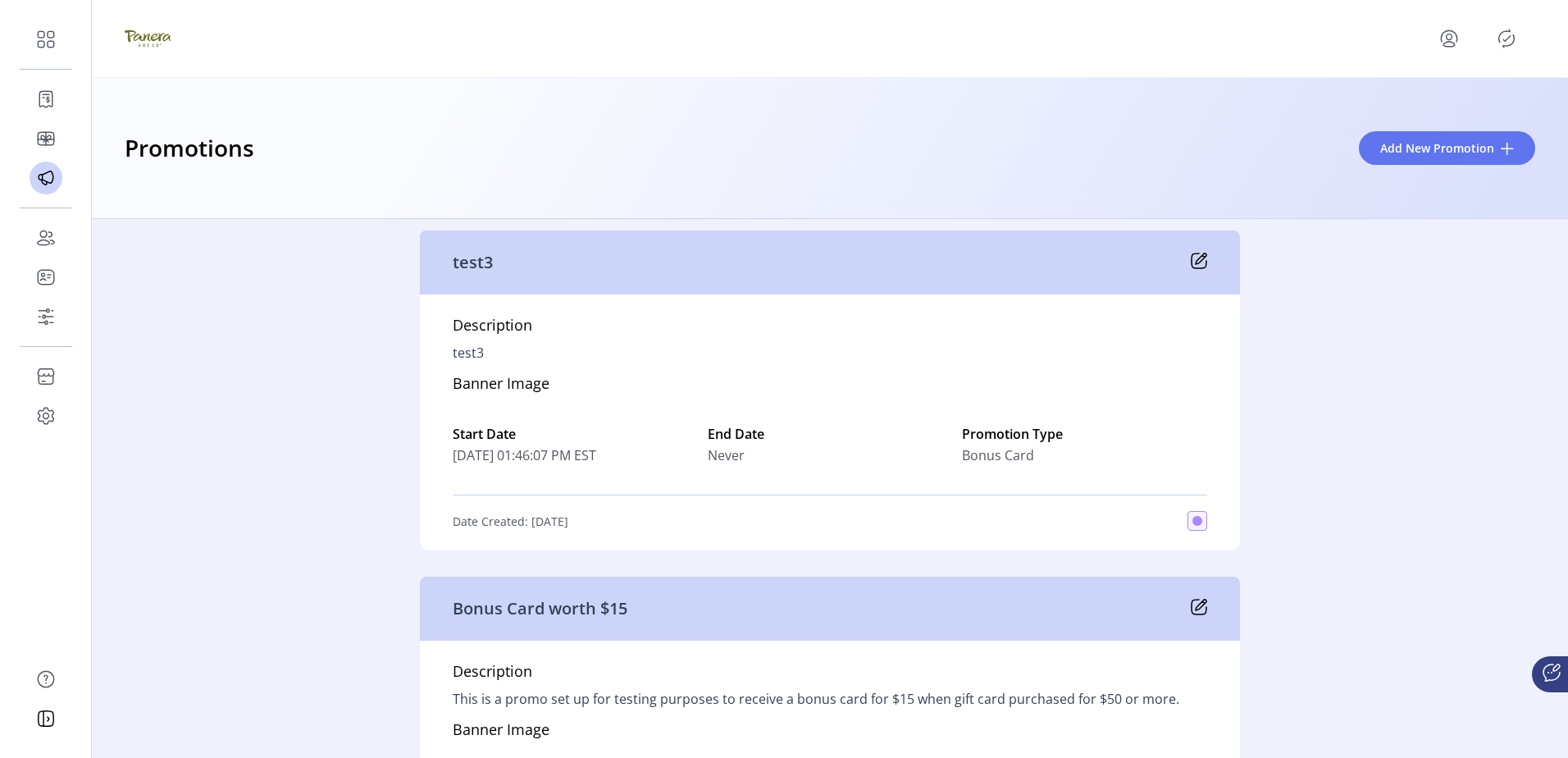
click at [1501, 35] on icon "Publisher Panel" at bounding box center [1506, 38] width 27 height 27
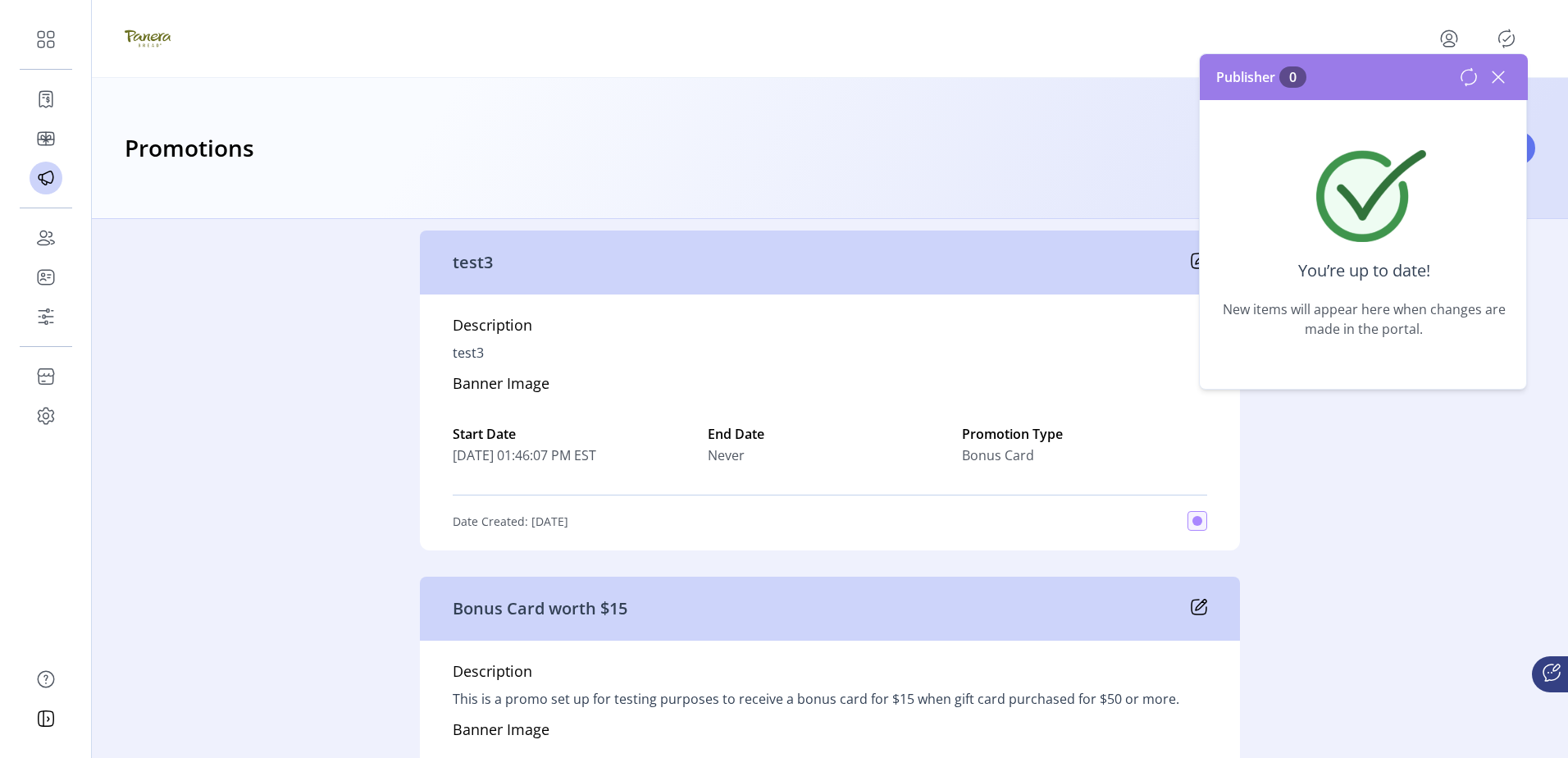
click at [1501, 35] on icon "Publisher Panel" at bounding box center [1506, 38] width 27 height 27
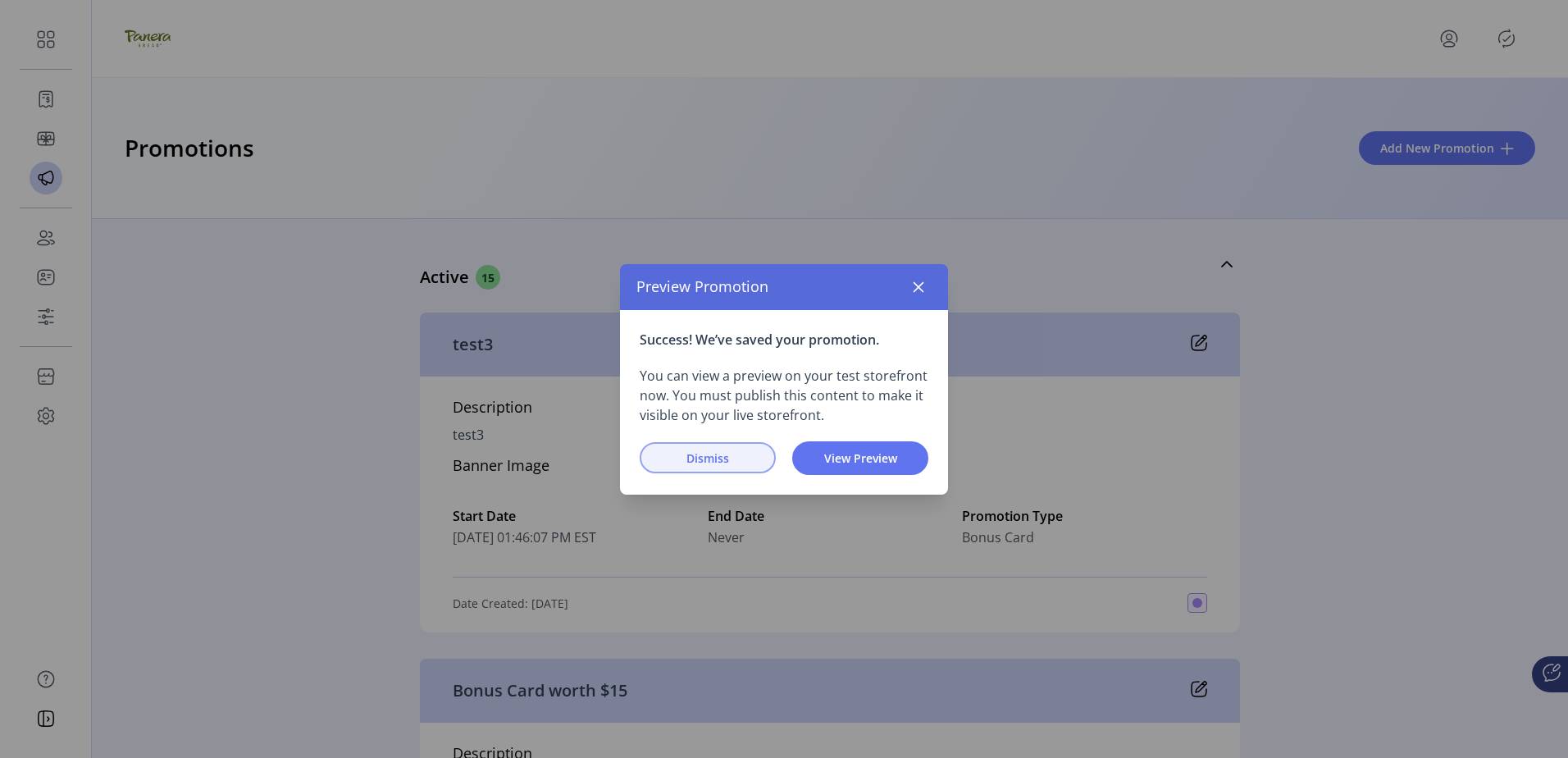
click at [718, 455] on span "Dismiss" at bounding box center [707, 457] width 93 height 17
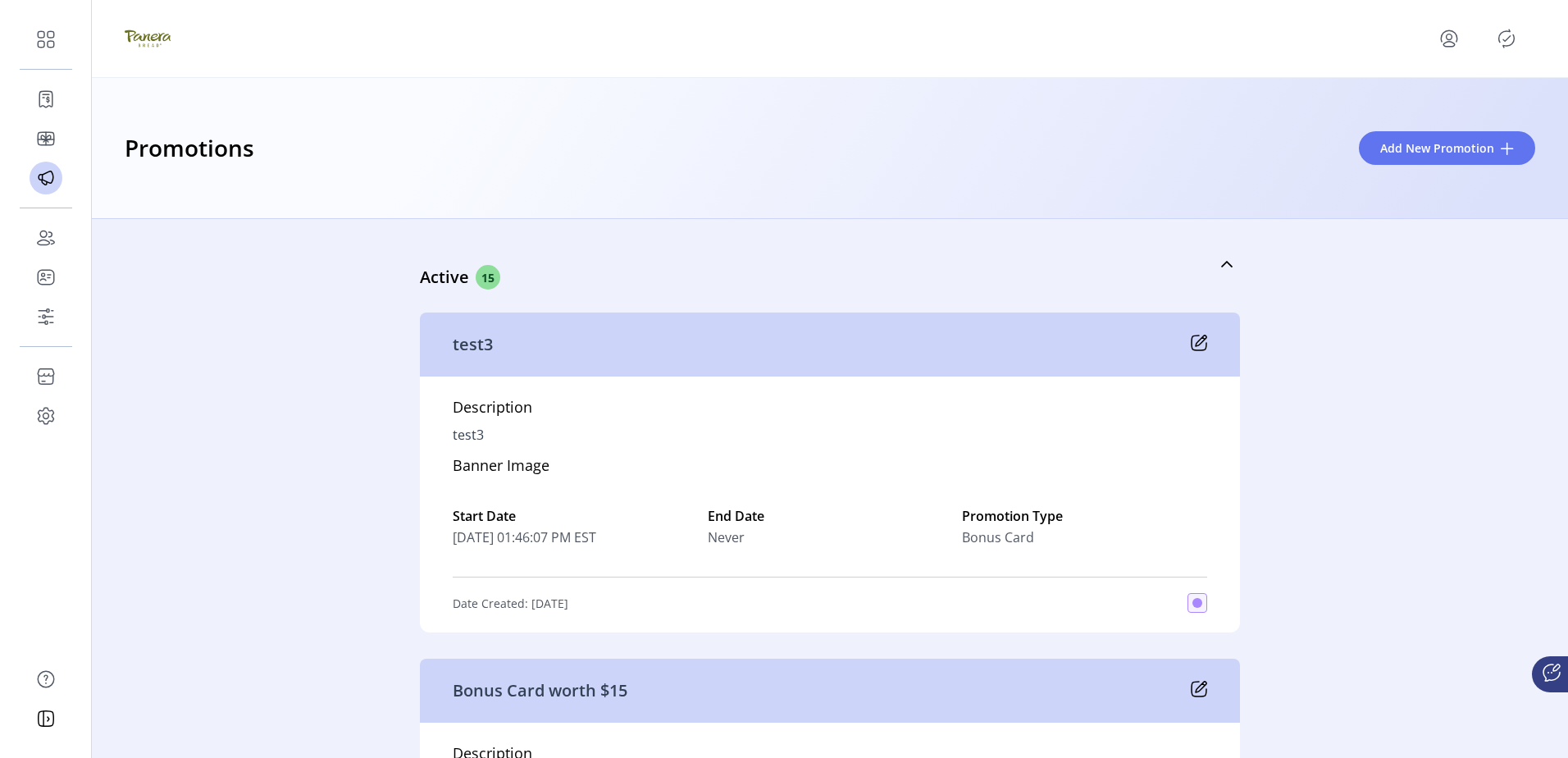
click at [1384, 533] on div "Active 15 test3 Description test3 Banner Image Start Date [DATE] 01:46:07 PM ES…" at bounding box center [829, 489] width 1475 height 539
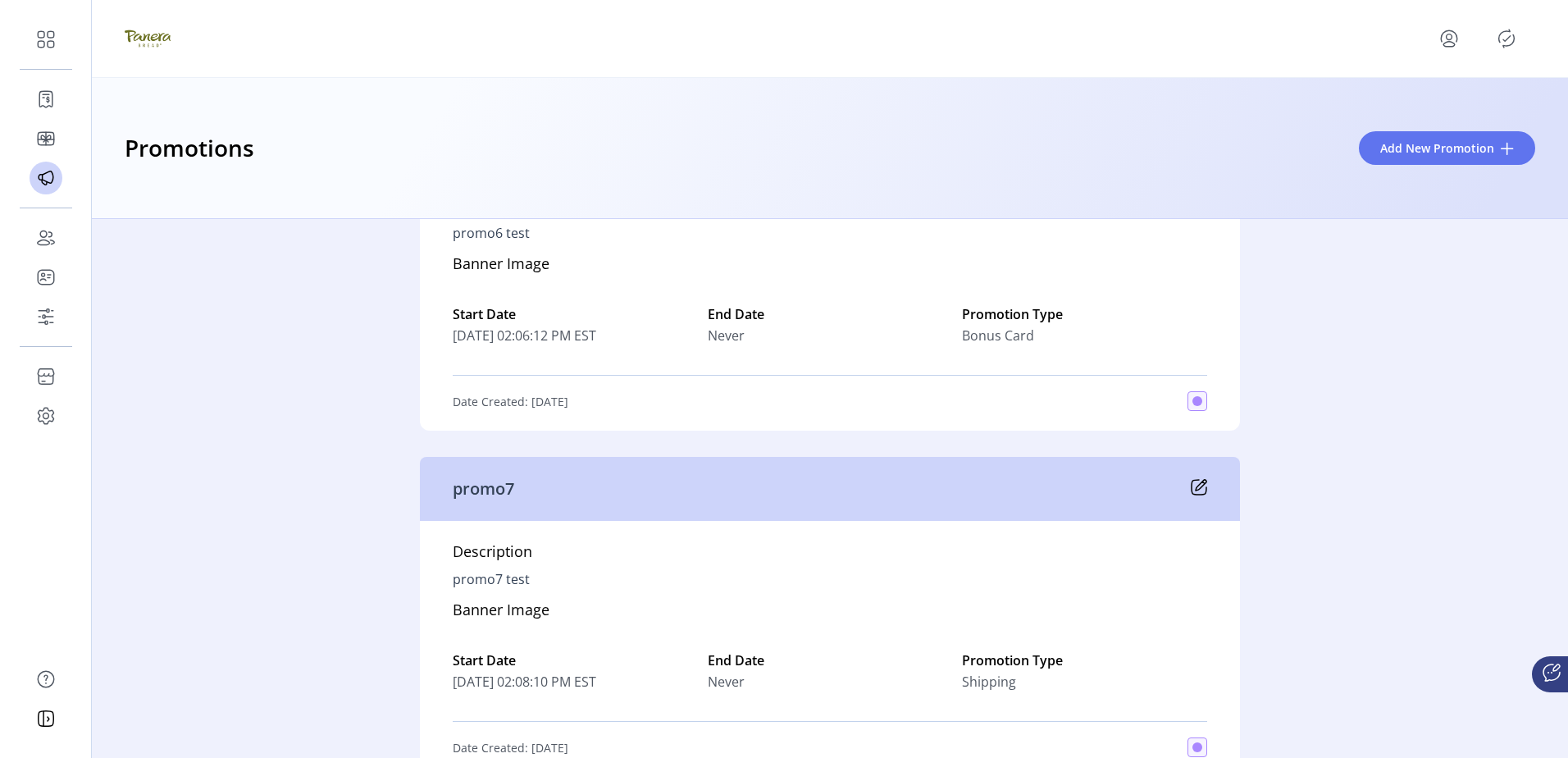
scroll to position [1404, 0]
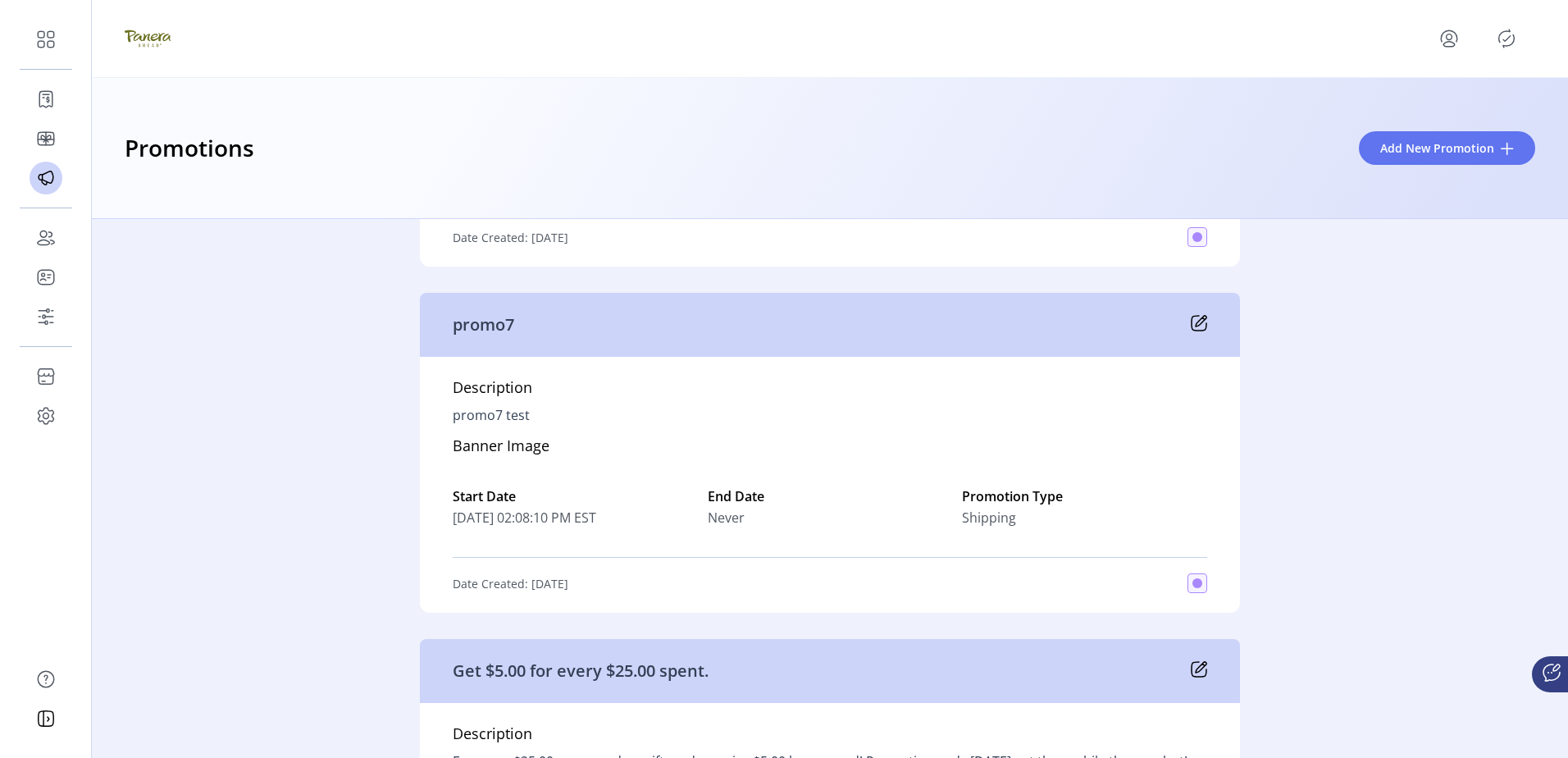
drag, startPoint x: 1411, startPoint y: 490, endPoint x: 1567, endPoint y: 383, distance: 189.2
click at [1416, 487] on div "Active 15 test3 Description test3 Banner Image Start Date [DATE] 01:46:07 PM ES…" at bounding box center [829, 489] width 1475 height 539
